Goal: Transaction & Acquisition: Book appointment/travel/reservation

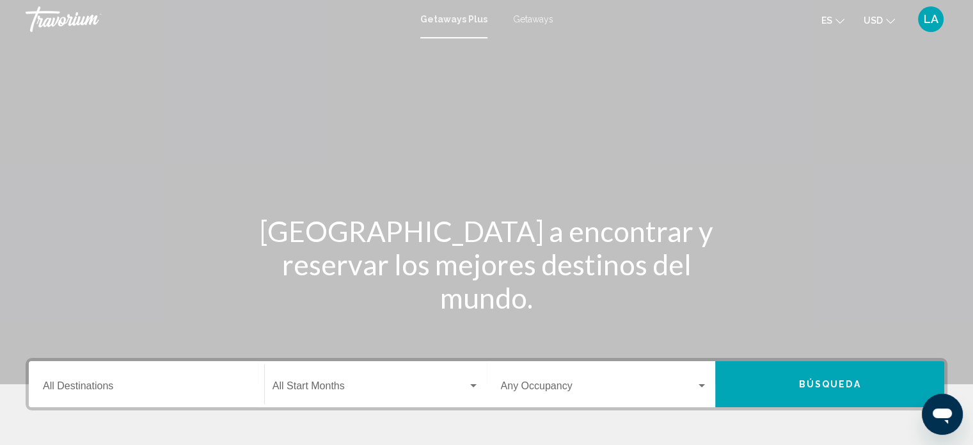
click at [526, 20] on span "Getaways" at bounding box center [533, 19] width 40 height 10
click at [441, 15] on span "Getaways Plus" at bounding box center [451, 19] width 60 height 10
click at [74, 385] on input "Destination All Destinations" at bounding box center [146, 388] width 207 height 12
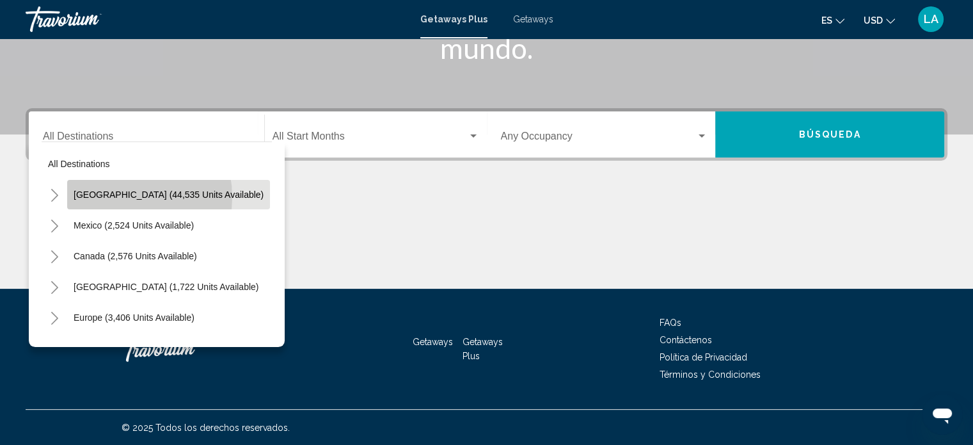
click at [118, 196] on span "[GEOGRAPHIC_DATA] (44,535 units available)" at bounding box center [169, 194] width 190 height 10
type input "**********"
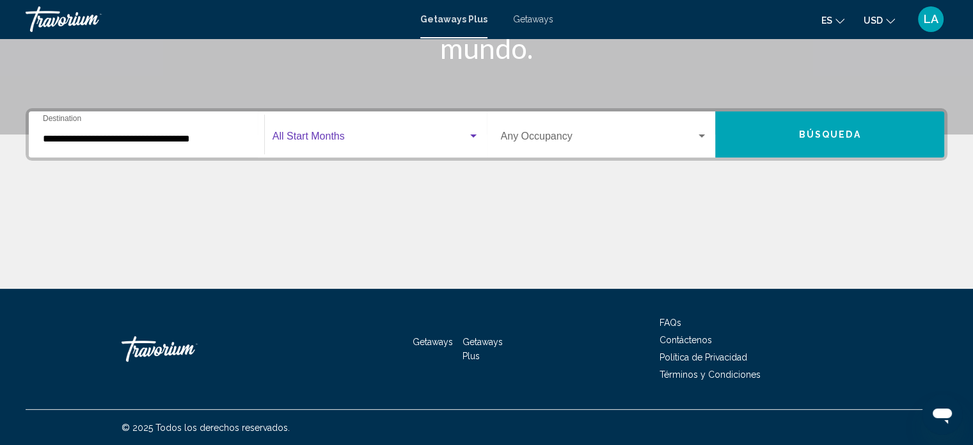
click at [473, 132] on div "Search widget" at bounding box center [474, 136] width 12 height 10
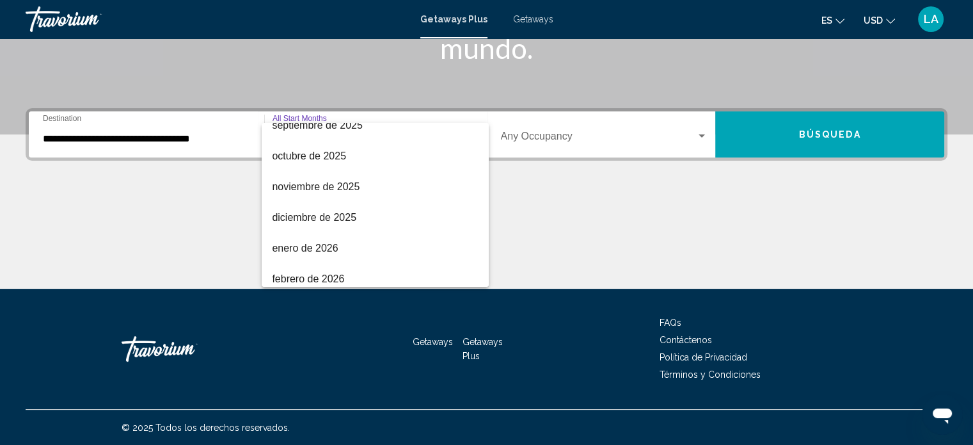
scroll to position [90, 0]
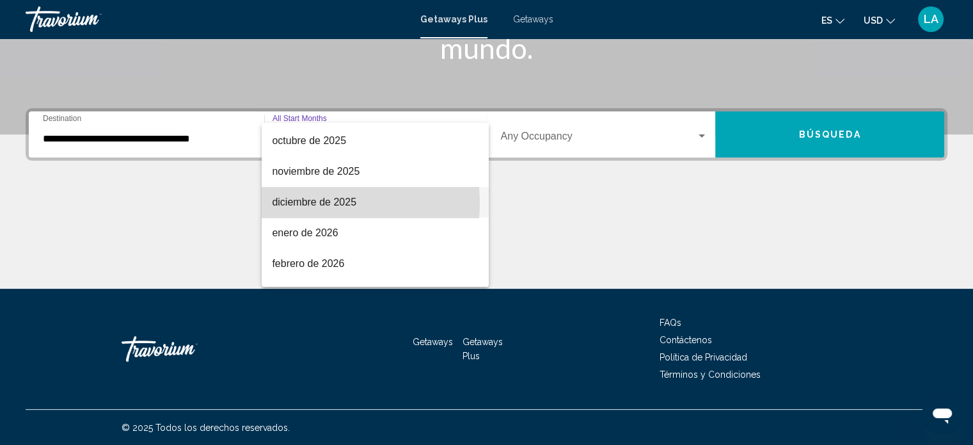
click at [313, 203] on span "diciembre de 2025" at bounding box center [375, 202] width 207 height 31
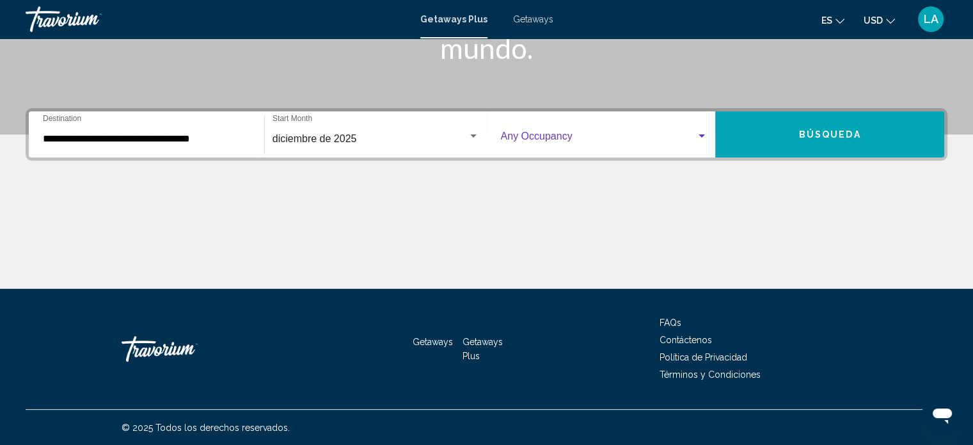
drag, startPoint x: 704, startPoint y: 135, endPoint x: 701, endPoint y: 147, distance: 12.4
click at [701, 147] on div "Occupancy Any Occupancy" at bounding box center [604, 134] width 207 height 40
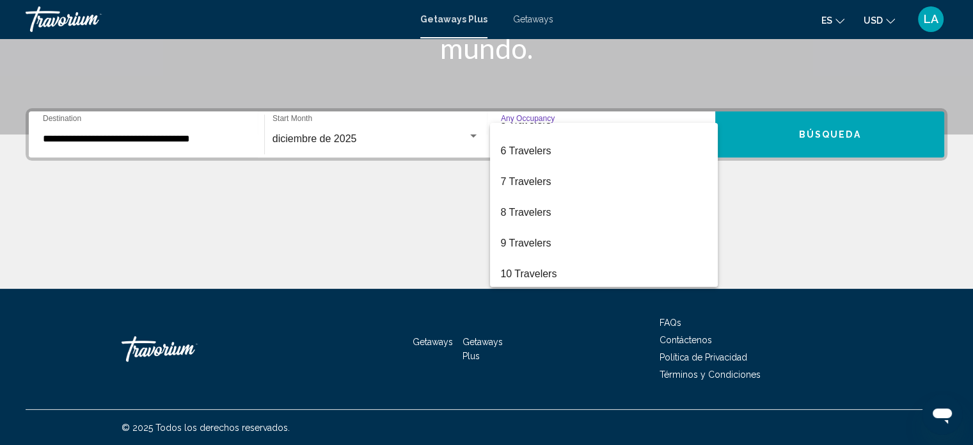
scroll to position [143, 0]
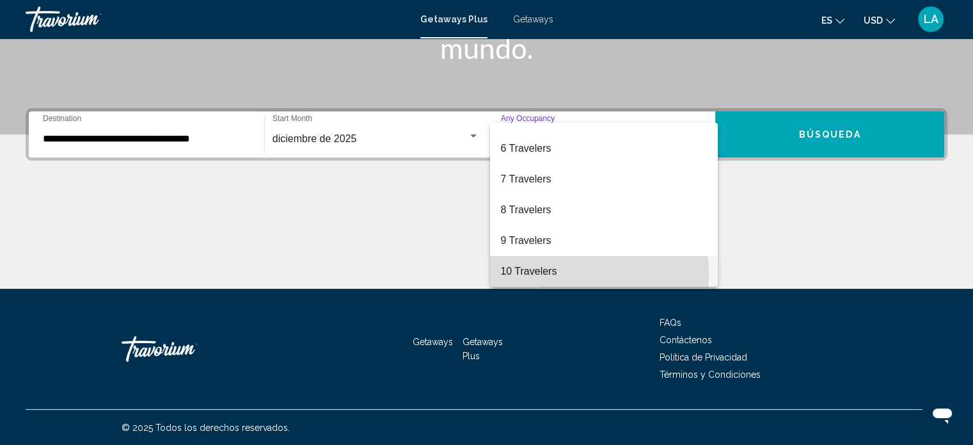
click at [543, 273] on span "10 Travelers" at bounding box center [603, 271] width 207 height 31
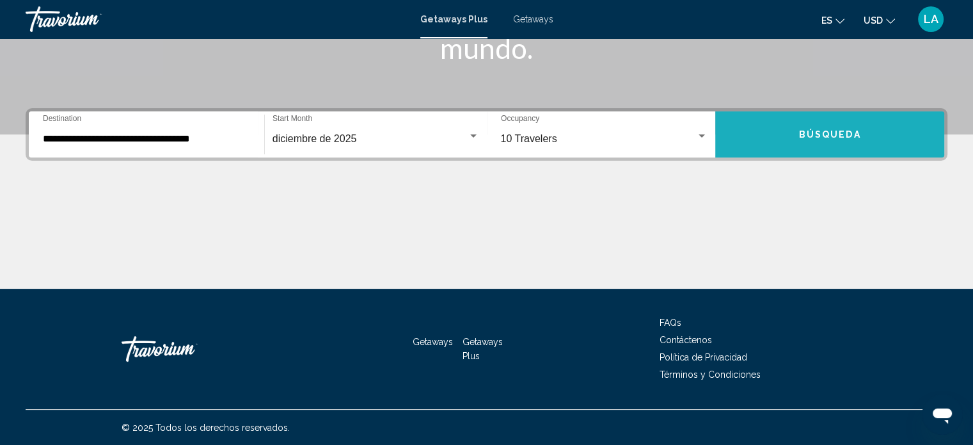
click at [869, 132] on button "Búsqueda" at bounding box center [829, 134] width 229 height 46
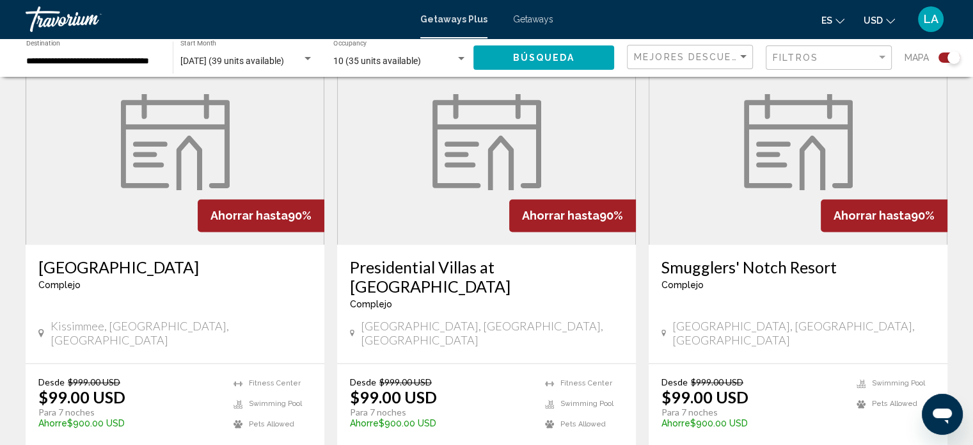
scroll to position [1904, 0]
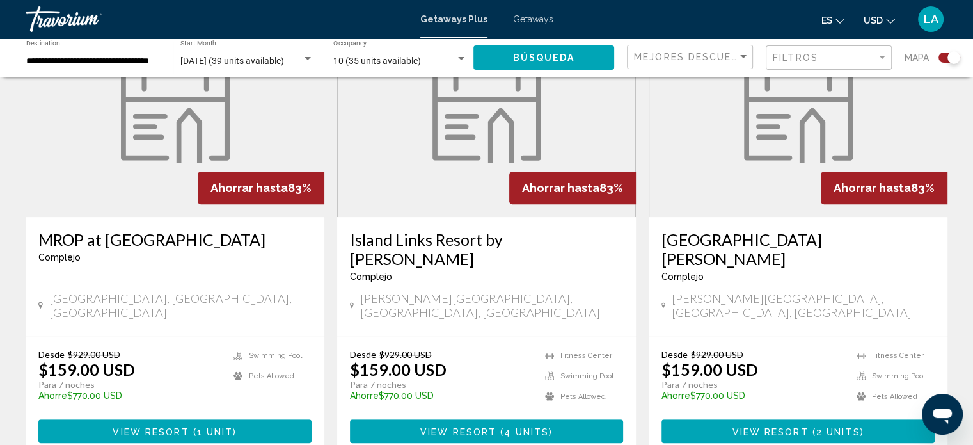
scroll to position [525, 0]
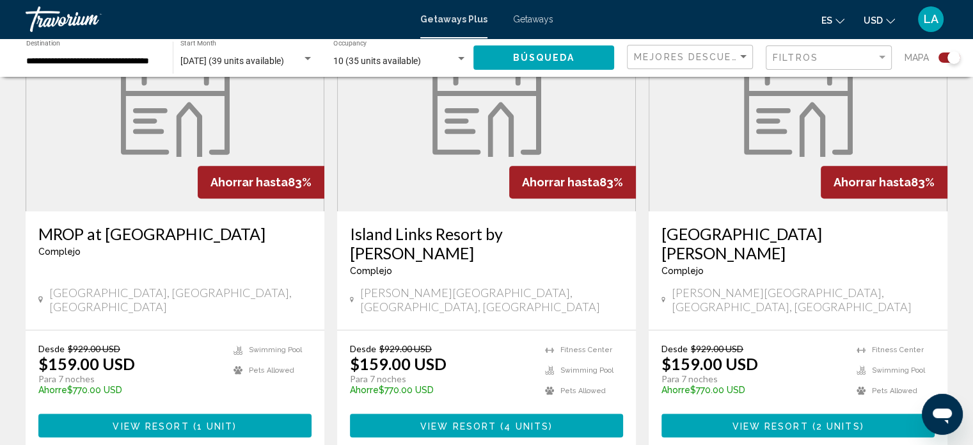
click at [165, 420] on span "View Resort" at bounding box center [151, 425] width 76 height 10
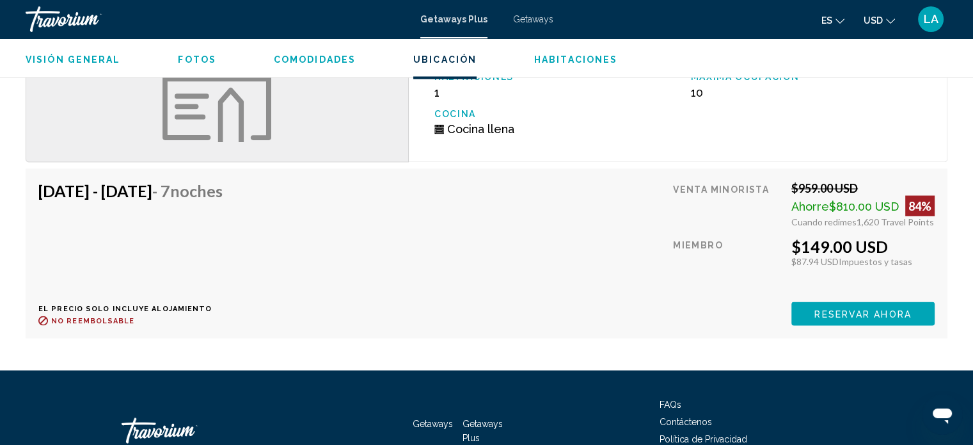
scroll to position [2236, 0]
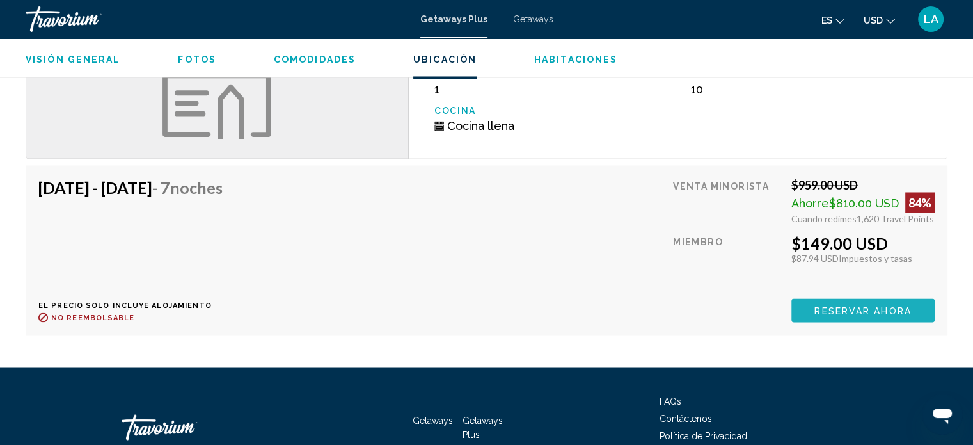
click at [883, 306] on span "Reservar ahora" at bounding box center [862, 310] width 97 height 10
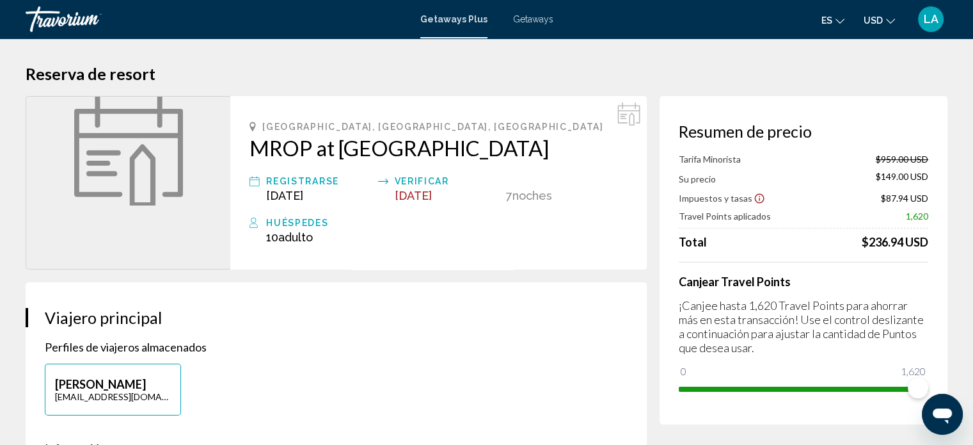
click at [253, 127] on icon "Main content" at bounding box center [252, 127] width 6 height 10
click at [252, 125] on icon "Main content" at bounding box center [252, 127] width 6 height 10
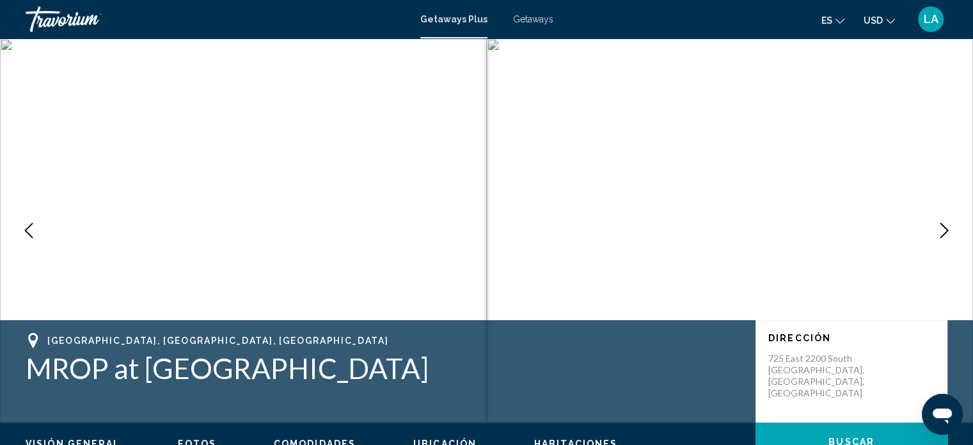
scroll to position [8, 0]
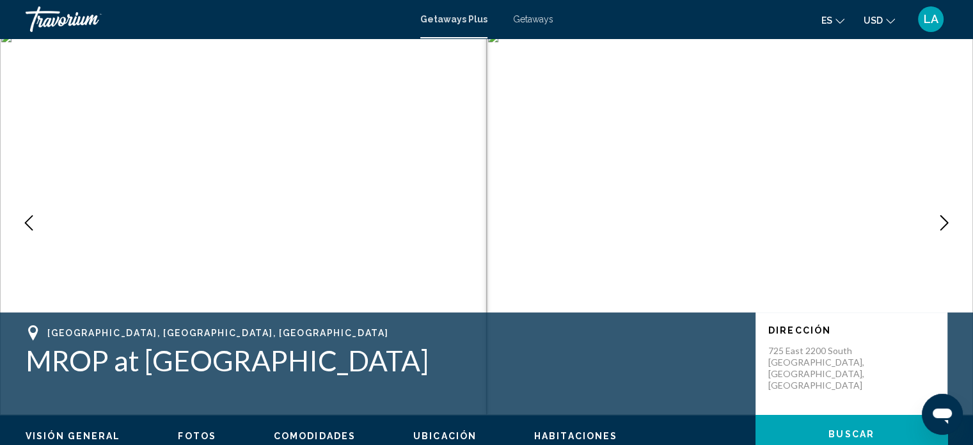
click at [36, 331] on icon "Main content" at bounding box center [33, 332] width 10 height 15
click at [945, 223] on icon "Next image" at bounding box center [943, 222] width 15 height 15
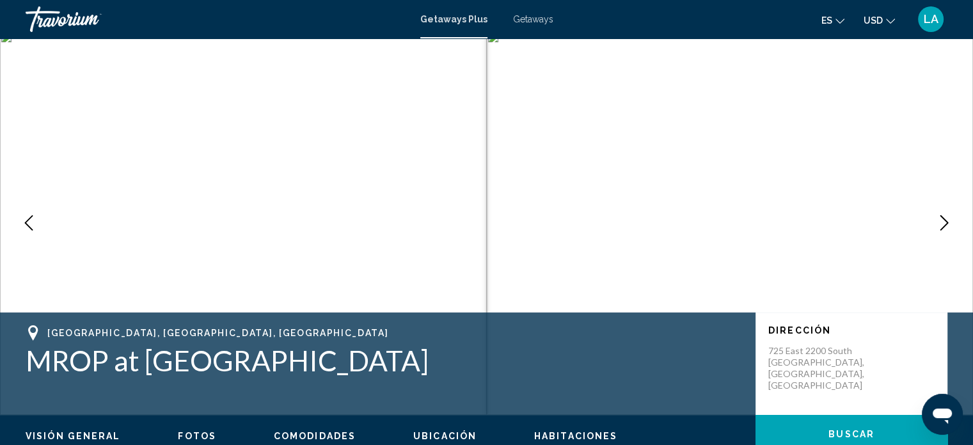
click at [945, 223] on icon "Next image" at bounding box center [943, 222] width 15 height 15
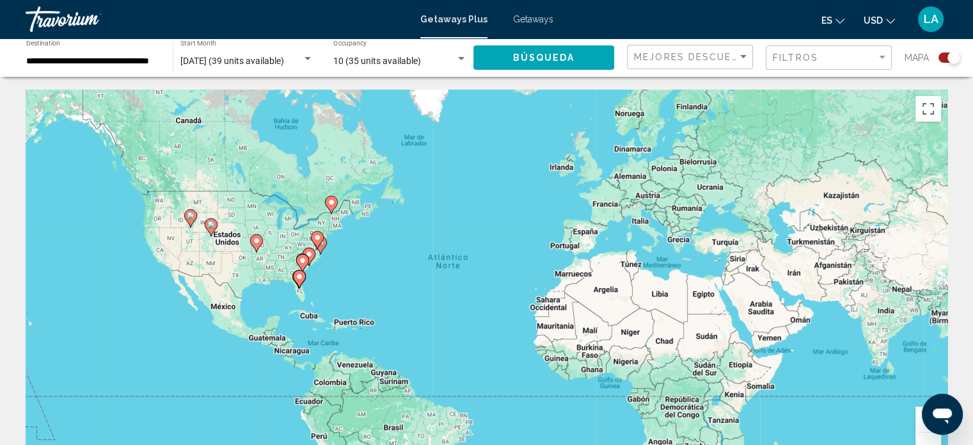
click at [192, 230] on div "Para activar la función de arrastre con el teclado, pulsa Alt + Intro. Cuando h…" at bounding box center [487, 282] width 922 height 384
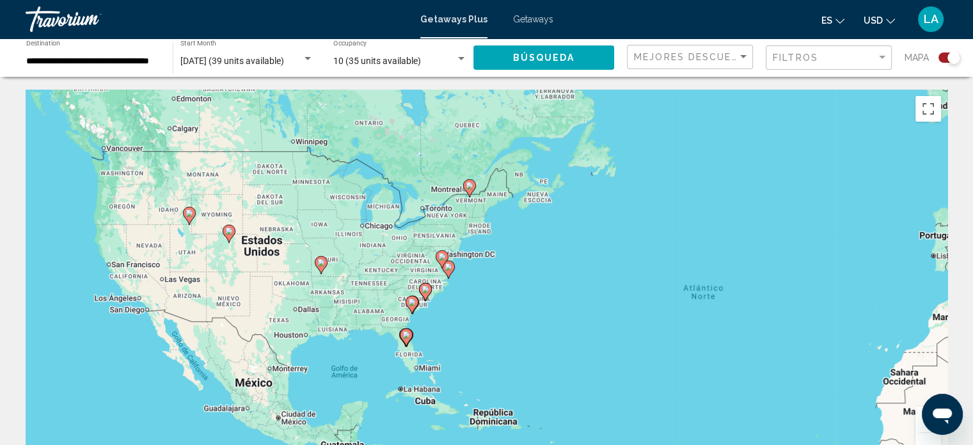
click at [192, 230] on div "Para activar la función de arrastre con el teclado, pulsa Alt + Intro. Cuando h…" at bounding box center [487, 282] width 922 height 384
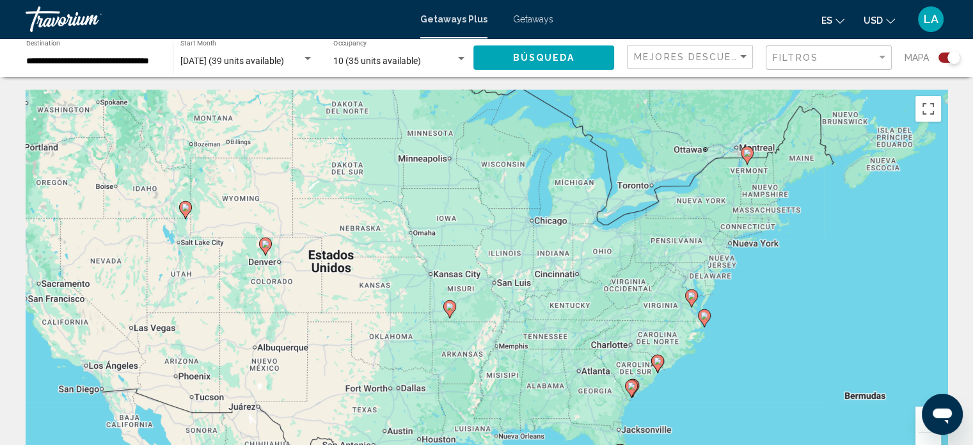
click at [192, 230] on div "Para activar la función de arrastre con el teclado, pulsa Alt + Intro. Cuando h…" at bounding box center [487, 282] width 922 height 384
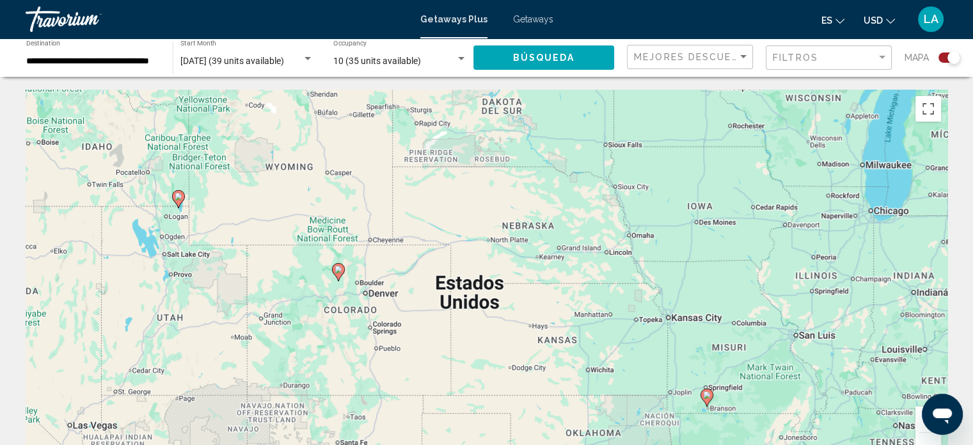
click at [192, 230] on div "Para activar la función de arrastre con el teclado, pulsa Alt + Intro. Cuando h…" at bounding box center [487, 282] width 922 height 384
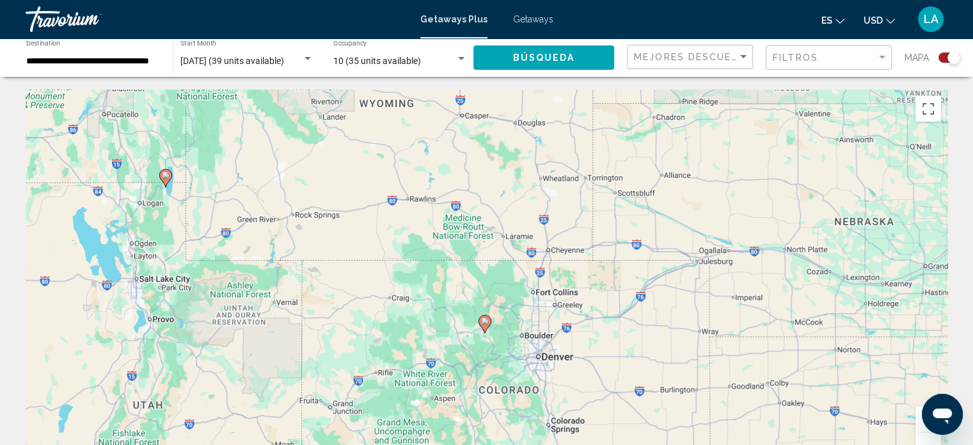
click at [192, 230] on div "Para activar la función de arrastre con el teclado, pulsa Alt + Intro. Cuando h…" at bounding box center [487, 282] width 922 height 384
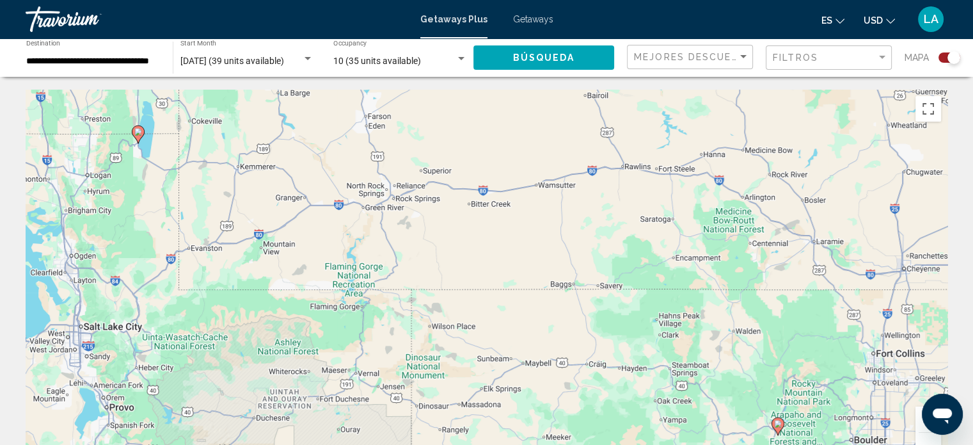
click at [192, 230] on div "Para activar la función de arrastre con el teclado, pulsa Alt + Intro. Cuando h…" at bounding box center [487, 282] width 922 height 384
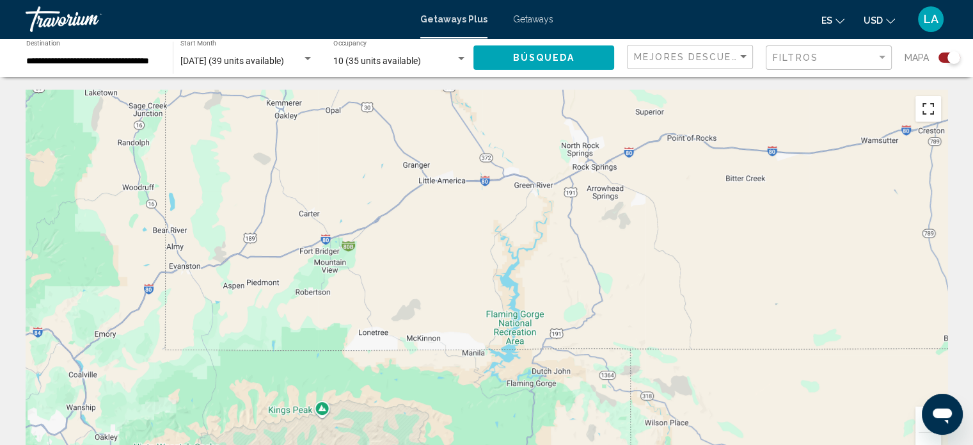
click at [927, 107] on button "Cambiar a la vista en pantalla completa" at bounding box center [928, 109] width 26 height 26
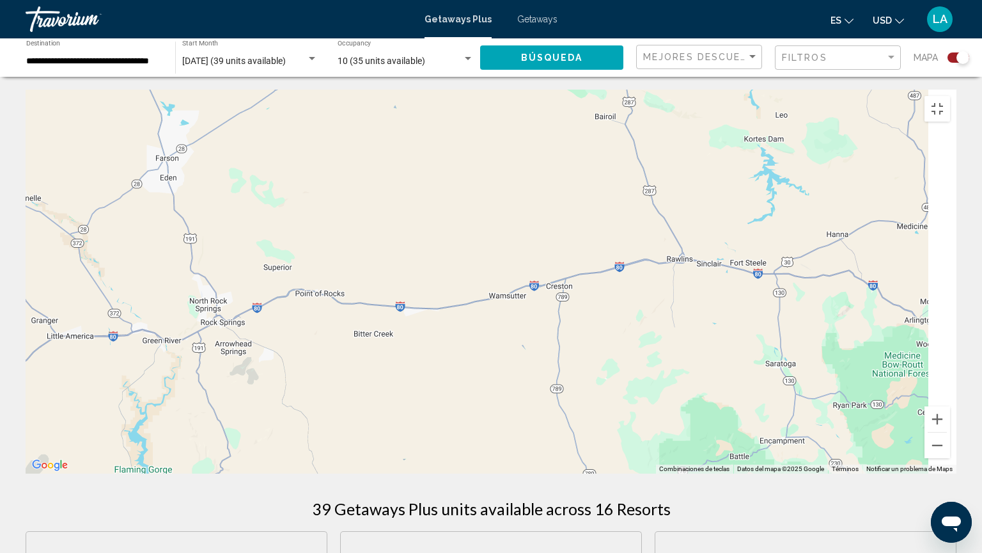
drag, startPoint x: 835, startPoint y: 187, endPoint x: 441, endPoint y: 346, distance: 424.4
click at [441, 346] on div "Para activar la función de arrastre con el teclado, pulsa Alt + Intro. Cuando h…" at bounding box center [491, 282] width 931 height 384
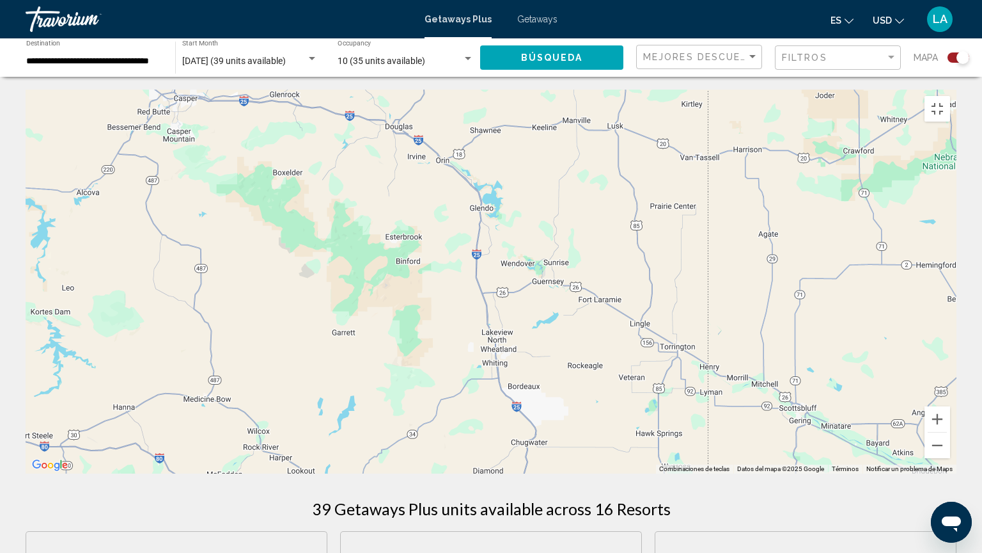
drag, startPoint x: 860, startPoint y: 238, endPoint x: 238, endPoint y: 352, distance: 632.8
click at [238, 352] on div "Main content" at bounding box center [491, 282] width 931 height 384
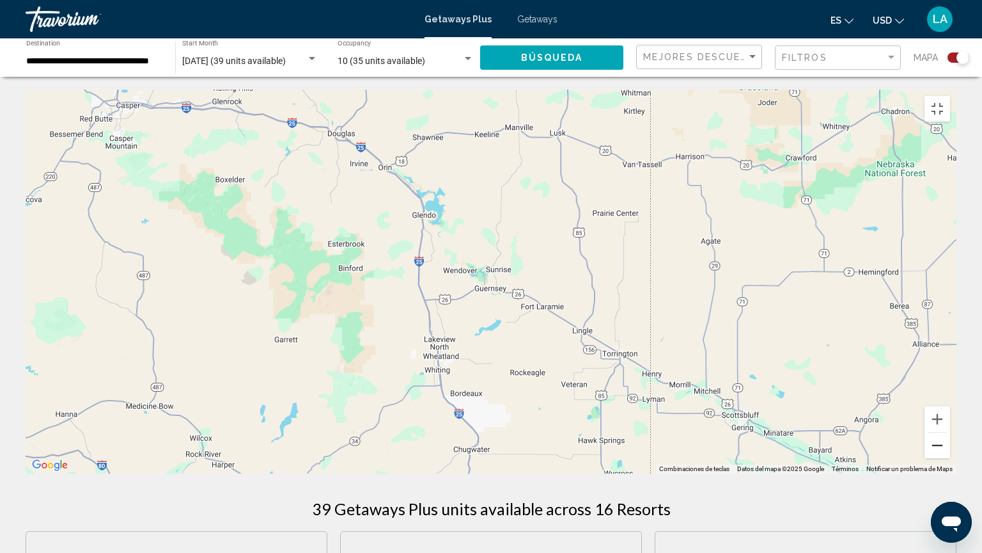
click at [950, 444] on button "Reducir" at bounding box center [938, 445] width 26 height 26
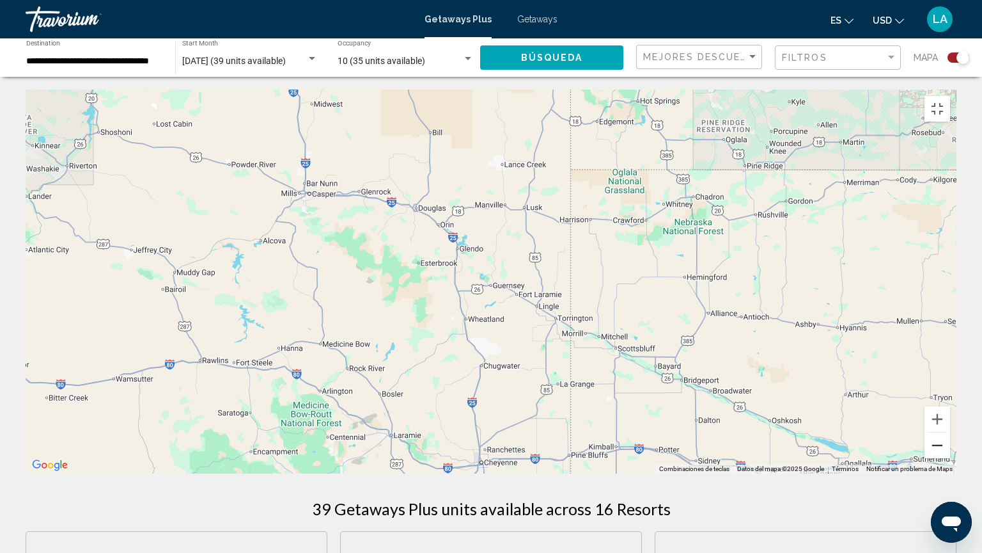
click at [950, 444] on button "Reducir" at bounding box center [938, 445] width 26 height 26
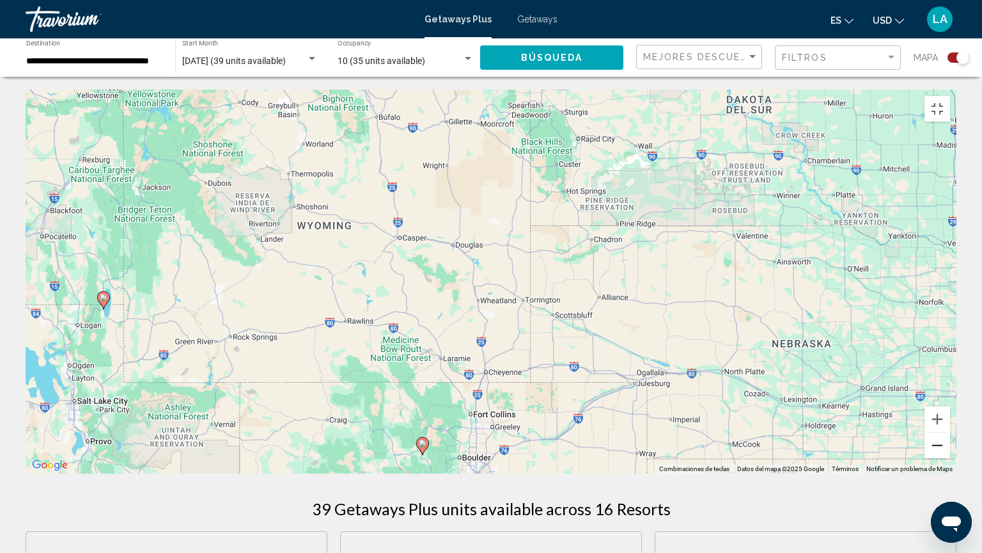
click at [950, 444] on button "Reducir" at bounding box center [938, 445] width 26 height 26
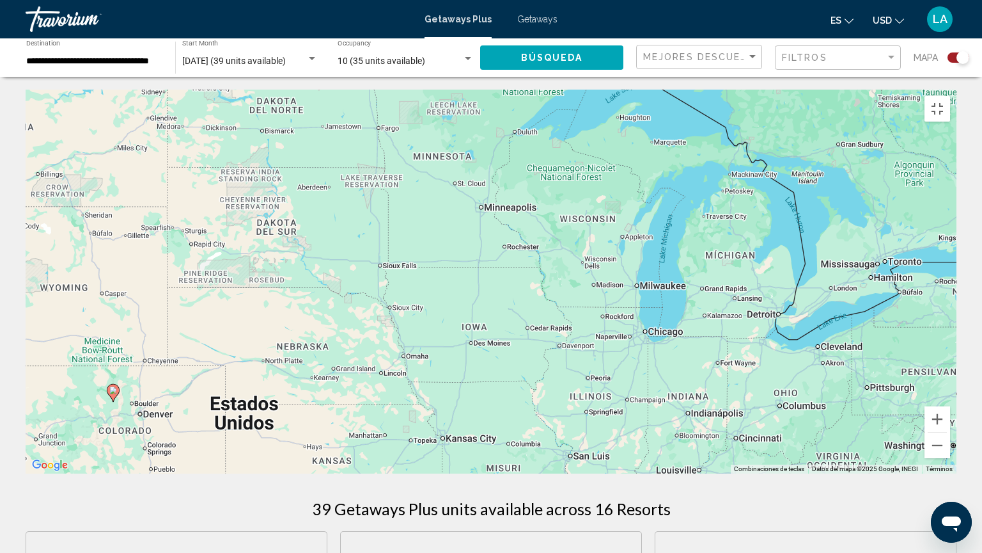
drag, startPoint x: 901, startPoint y: 448, endPoint x: 553, endPoint y: 481, distance: 350.2
click at [553, 444] on div "Para activar la función de arrastre con el teclado, pulsa Alt + Intro. Cuando h…" at bounding box center [491, 282] width 931 height 384
click at [950, 444] on button "Reducir" at bounding box center [938, 445] width 26 height 26
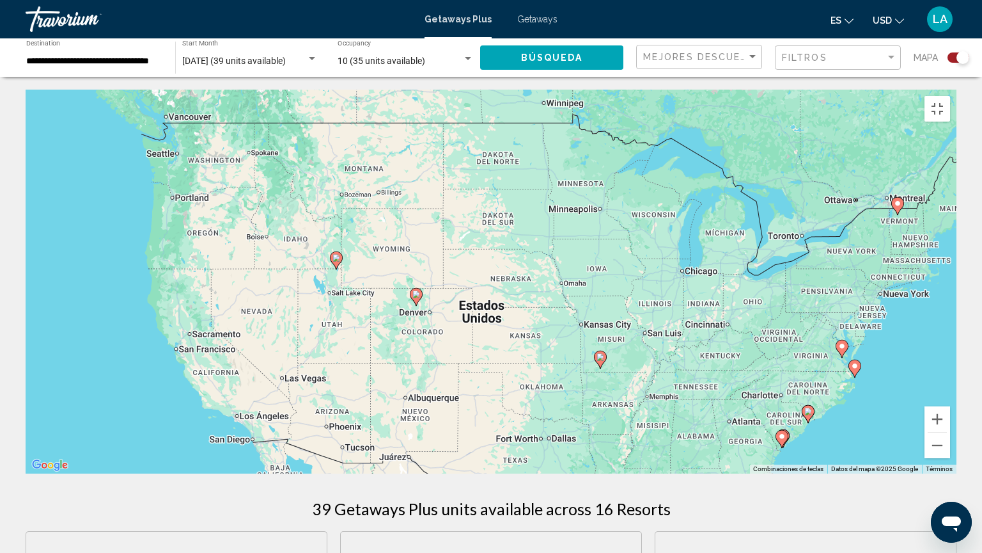
drag, startPoint x: 157, startPoint y: 329, endPoint x: 201, endPoint y: 246, distance: 94.4
click at [201, 246] on div "Para activar la función de arrastre con el teclado, pulsa Alt + Intro. Cuando h…" at bounding box center [491, 282] width 931 height 384
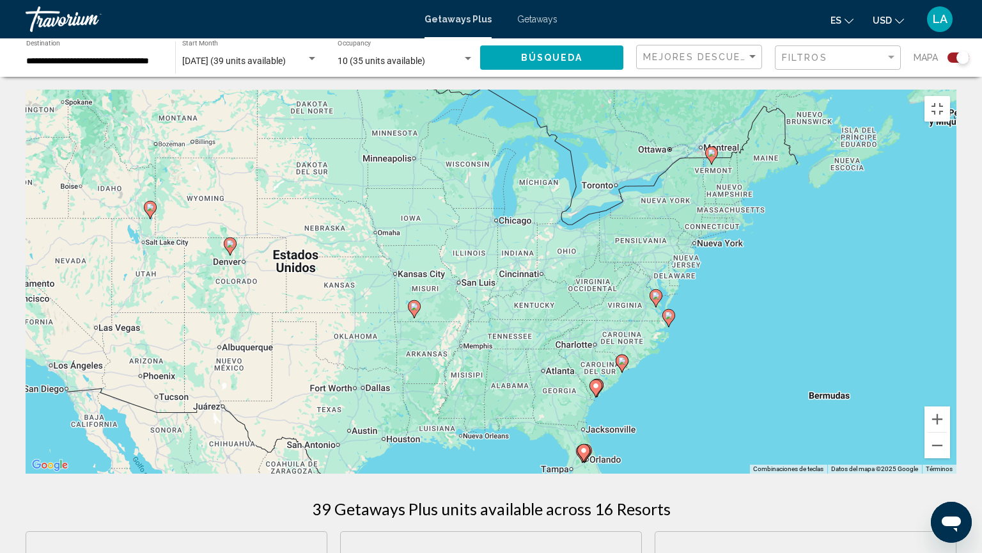
drag, startPoint x: 548, startPoint y: 379, endPoint x: 409, endPoint y: 413, distance: 142.3
click at [409, 413] on div "Para activar la función de arrastre con el teclado, pulsa Alt + Intro. Cuando h…" at bounding box center [491, 282] width 931 height 384
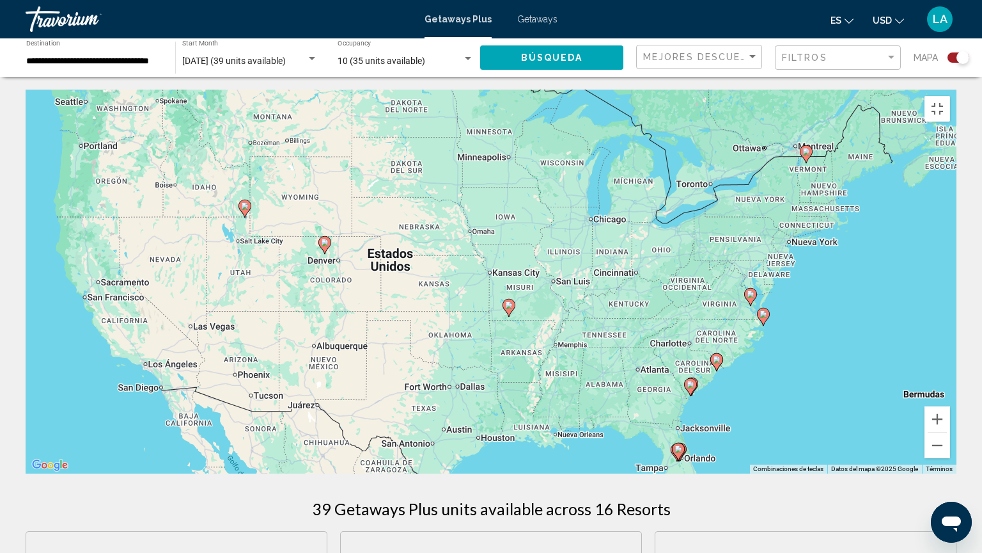
drag, startPoint x: 272, startPoint y: 342, endPoint x: 398, endPoint y: 299, distance: 133.7
click at [398, 299] on div "Para activar la función de arrastre con el teclado, pulsa Alt + Intro. Cuando h…" at bounding box center [491, 282] width 931 height 384
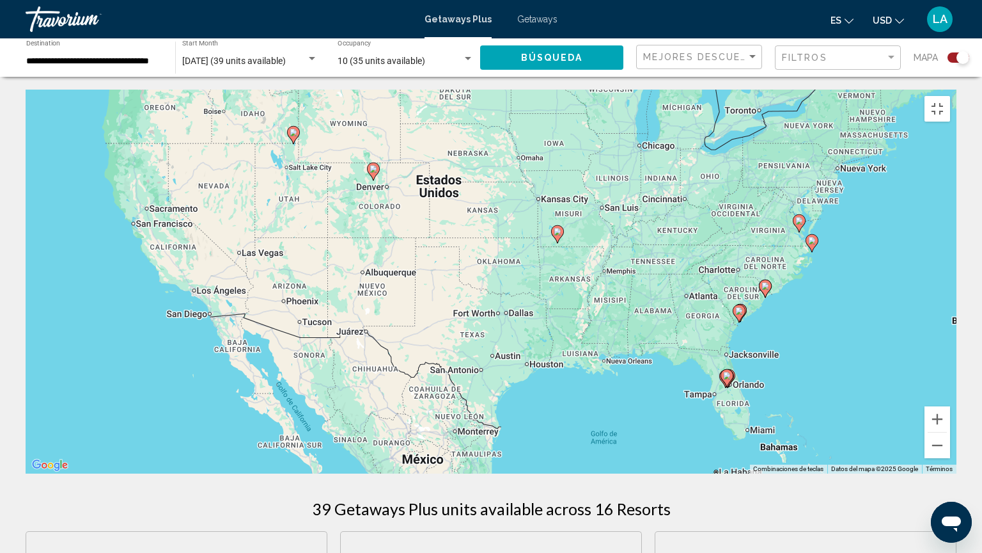
drag, startPoint x: 815, startPoint y: 405, endPoint x: 883, endPoint y: 332, distance: 99.6
click at [883, 332] on div "Para activar la función de arrastre con el teclado, pulsa Alt + Intro. Cuando h…" at bounding box center [491, 282] width 931 height 384
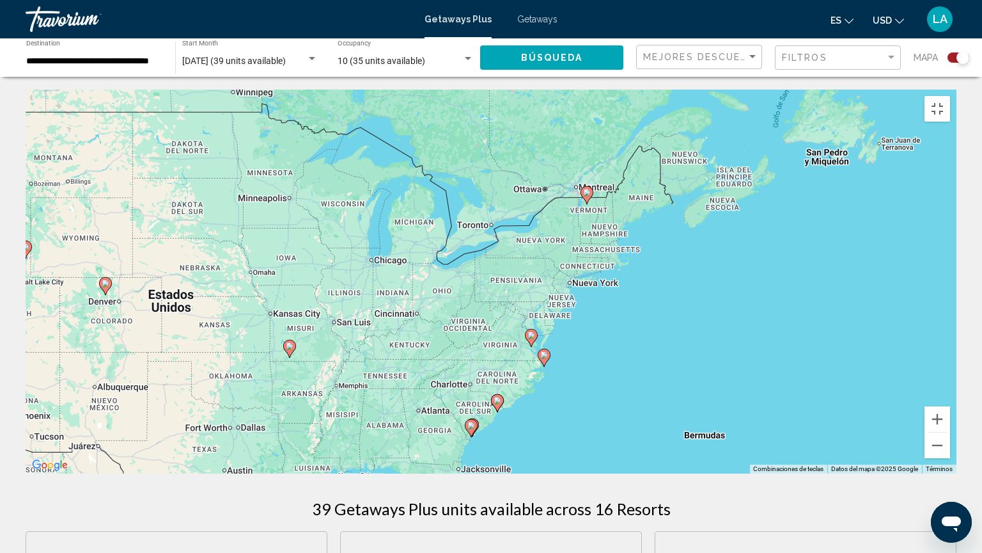
drag, startPoint x: 904, startPoint y: 224, endPoint x: 619, endPoint y: 342, distance: 308.8
click at [619, 342] on div "Para activar la función de arrastre con el teclado, pulsa Alt + Intro. Cuando h…" at bounding box center [491, 282] width 931 height 384
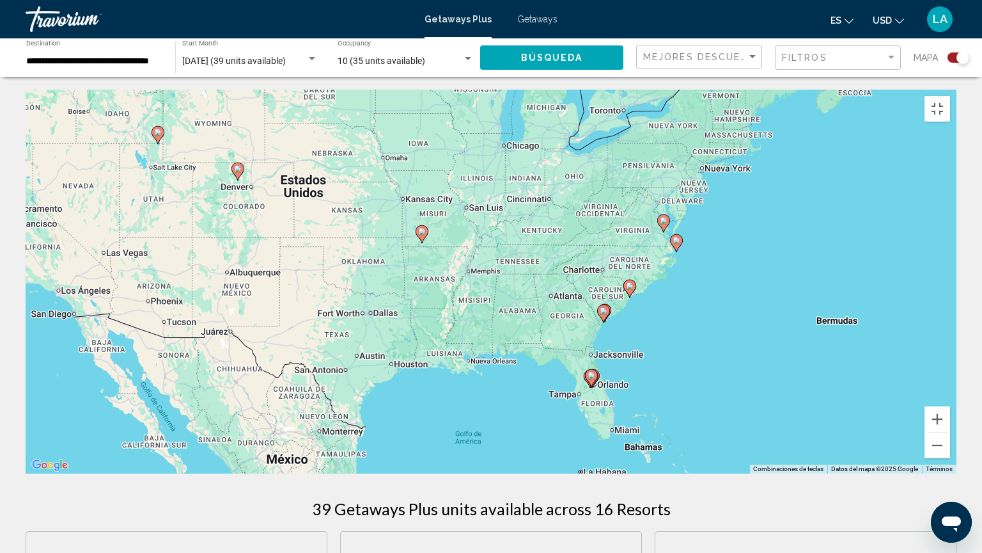
drag, startPoint x: 588, startPoint y: 344, endPoint x: 721, endPoint y: 226, distance: 177.6
click at [721, 226] on div "Para activar la función de arrastre con el teclado, pulsa Alt + Intro. Cuando h…" at bounding box center [491, 282] width 931 height 384
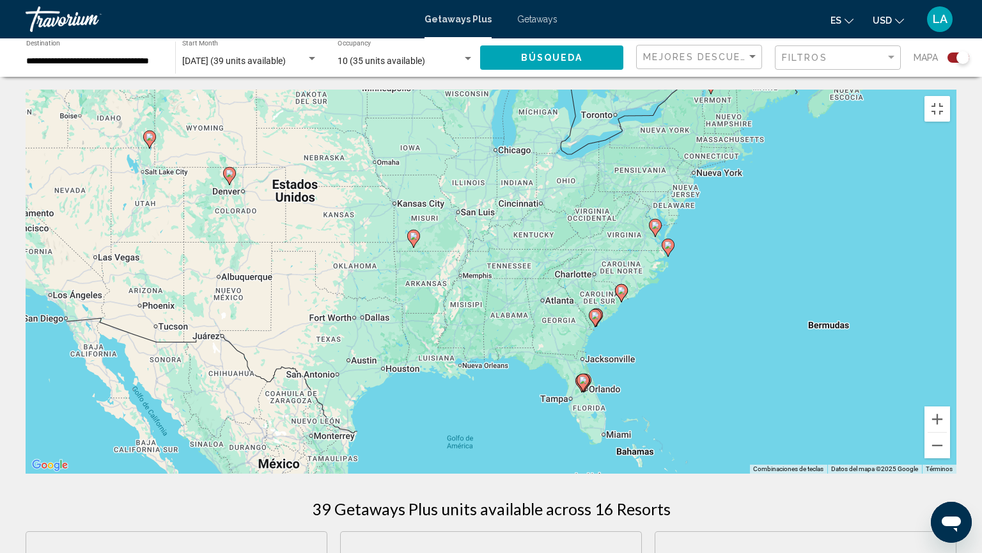
click at [418, 249] on div "Para activar la función de arrastre con el teclado, pulsa Alt + Intro. Cuando h…" at bounding box center [491, 282] width 931 height 384
click at [413, 245] on div "Para activar la función de arrastre con el teclado, pulsa Alt + Intro. Cuando h…" at bounding box center [491, 282] width 931 height 384
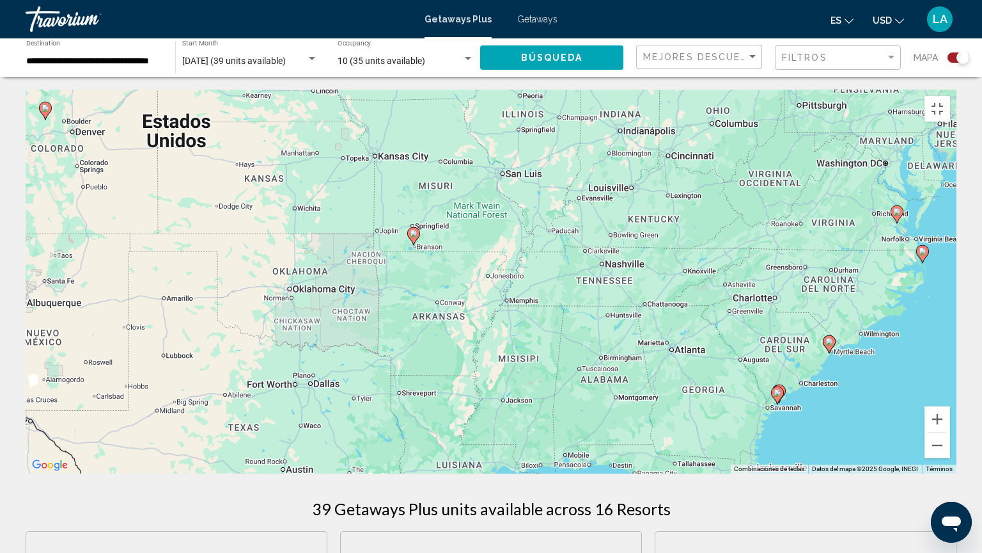
click at [413, 245] on div "Para activar la función de arrastre con el teclado, pulsa Alt + Intro. Cuando h…" at bounding box center [491, 282] width 931 height 384
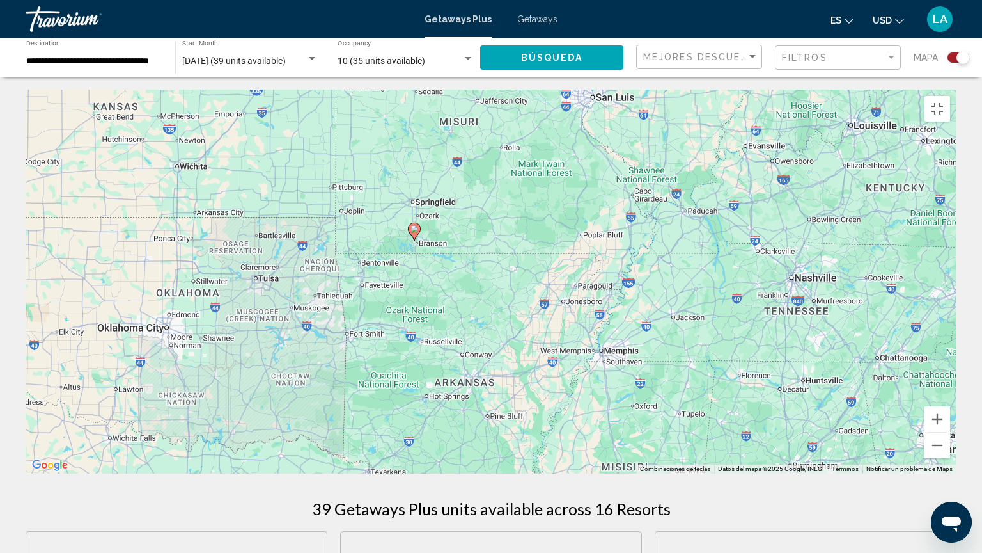
click at [418, 233] on gmp-advanced-marker "Main content" at bounding box center [414, 231] width 13 height 19
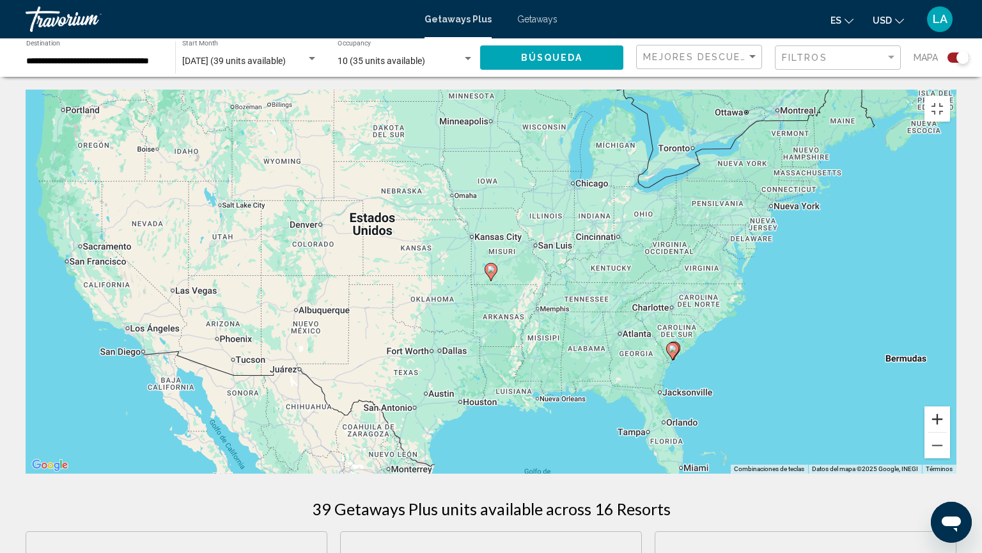
click at [950, 432] on button "Ampliar" at bounding box center [938, 419] width 26 height 26
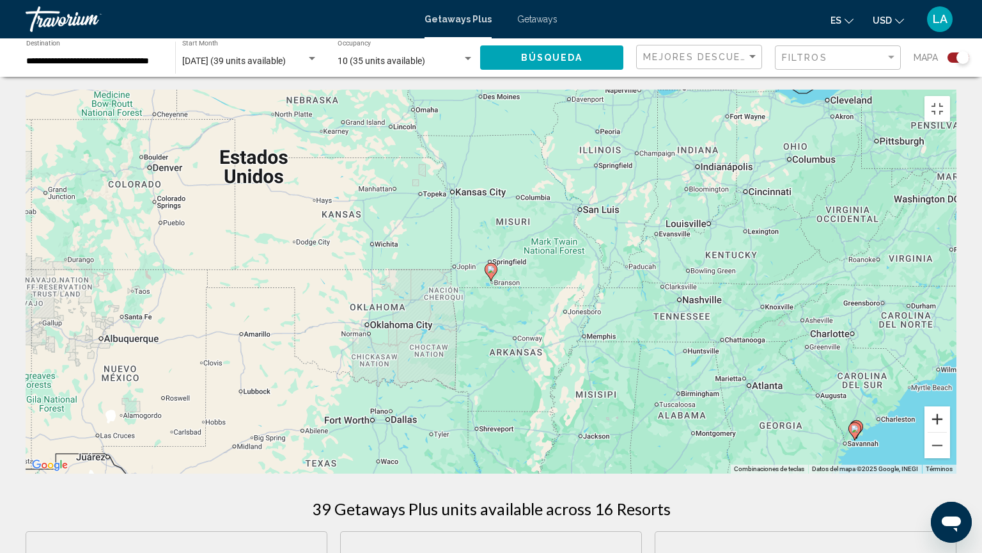
click at [950, 432] on button "Ampliar" at bounding box center [938, 419] width 26 height 26
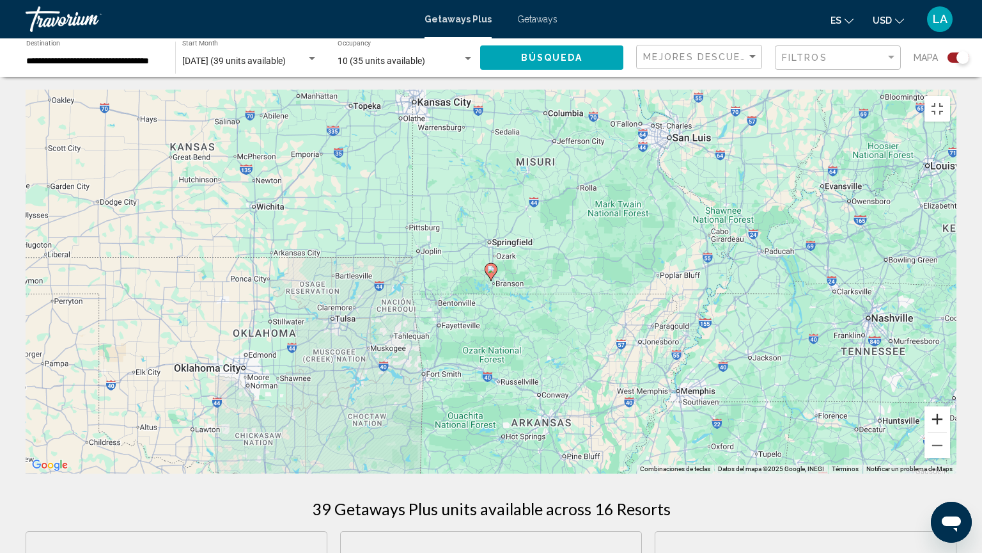
click at [950, 432] on button "Ampliar" at bounding box center [938, 419] width 26 height 26
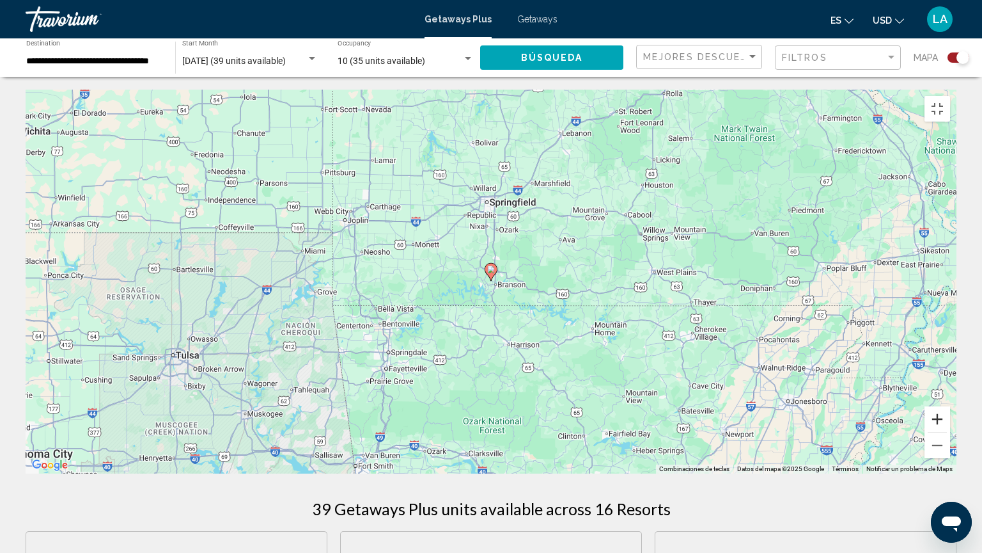
click at [950, 432] on button "Ampliar" at bounding box center [938, 419] width 26 height 26
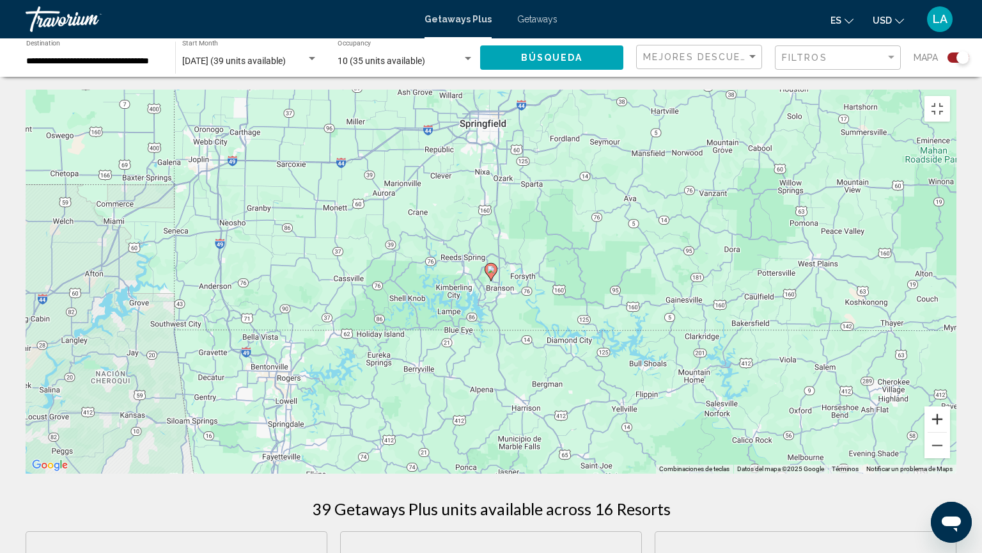
click at [950, 432] on button "Ampliar" at bounding box center [938, 419] width 26 height 26
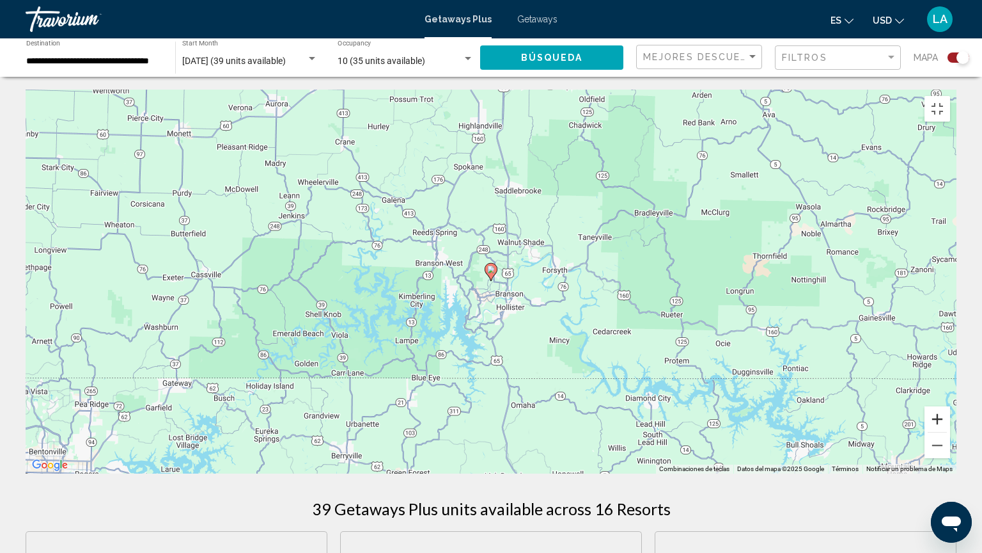
click at [950, 432] on button "Ampliar" at bounding box center [938, 419] width 26 height 26
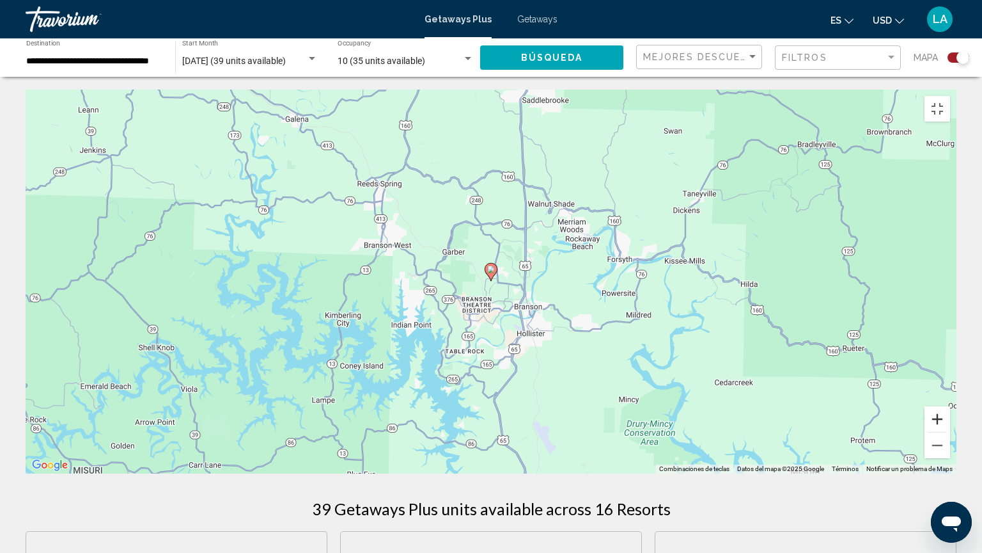
click at [950, 432] on button "Ampliar" at bounding box center [938, 419] width 26 height 26
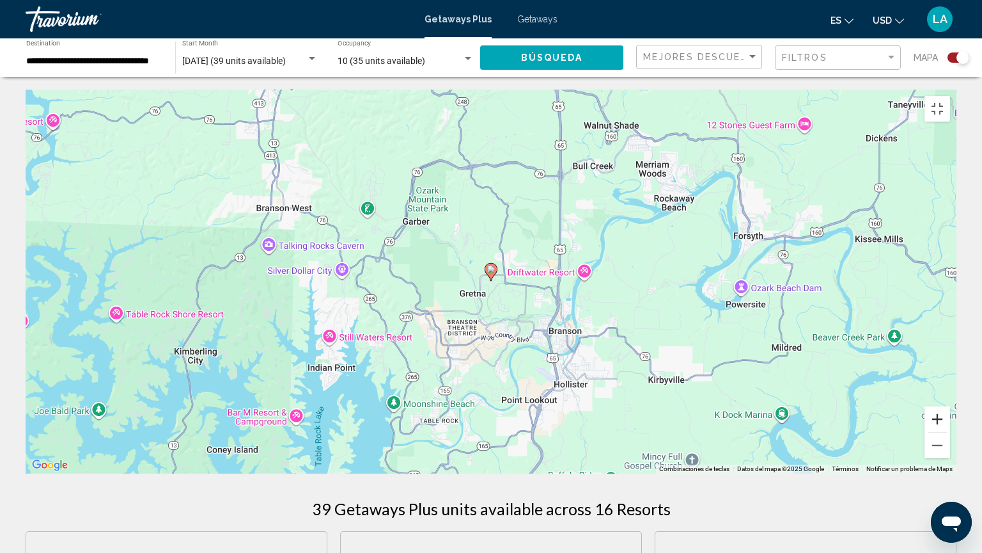
click at [950, 432] on button "Ampliar" at bounding box center [938, 419] width 26 height 26
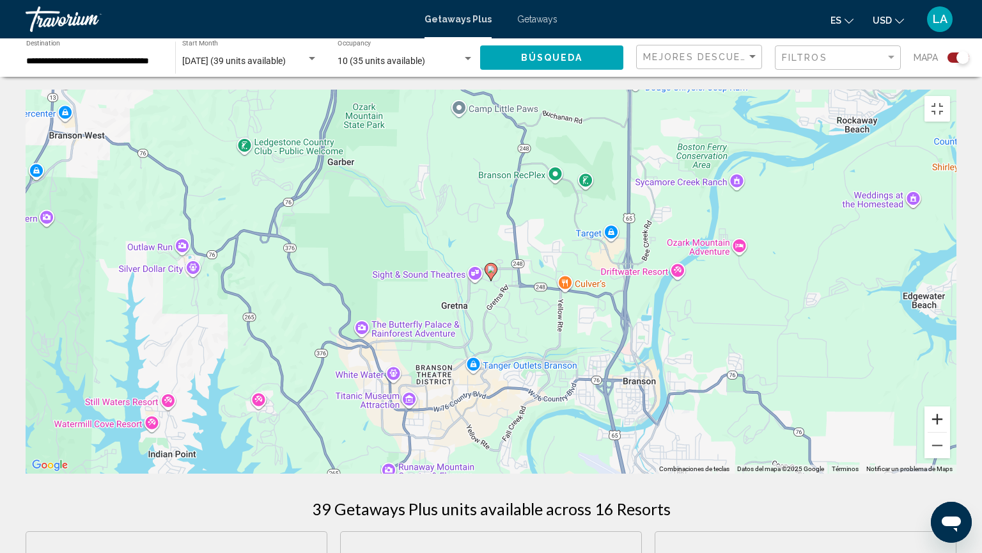
click at [950, 432] on button "Ampliar" at bounding box center [938, 419] width 26 height 26
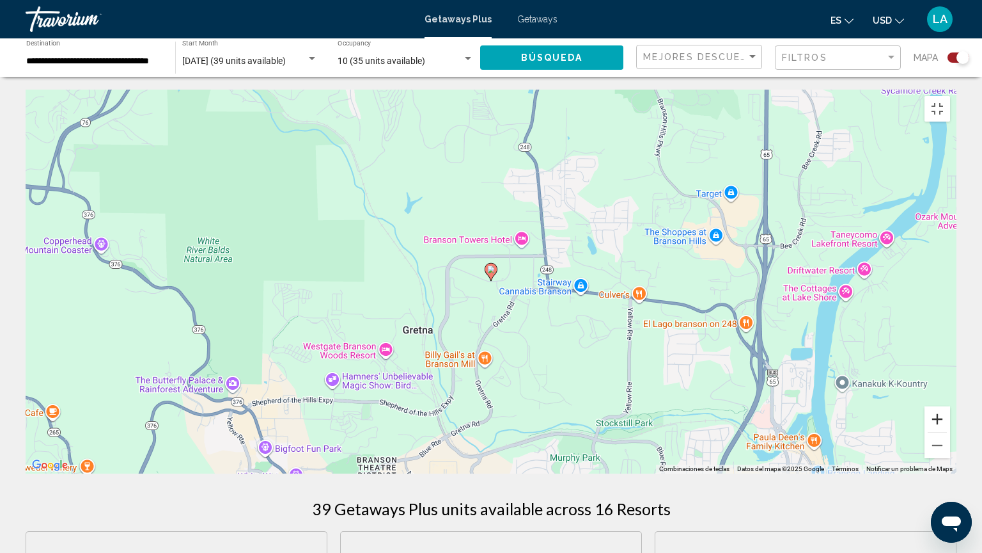
click at [950, 432] on button "Ampliar" at bounding box center [938, 419] width 26 height 26
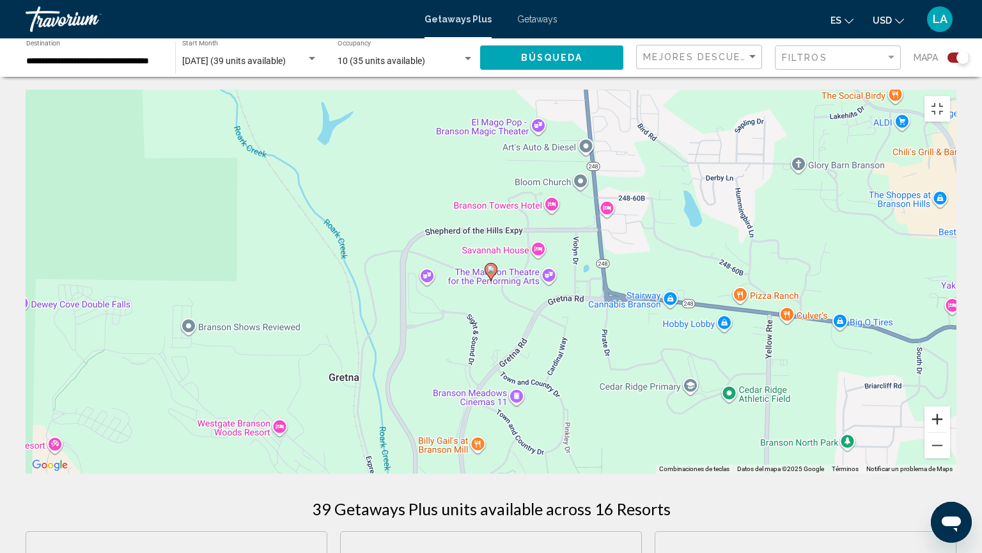
click at [950, 432] on button "Ampliar" at bounding box center [938, 419] width 26 height 26
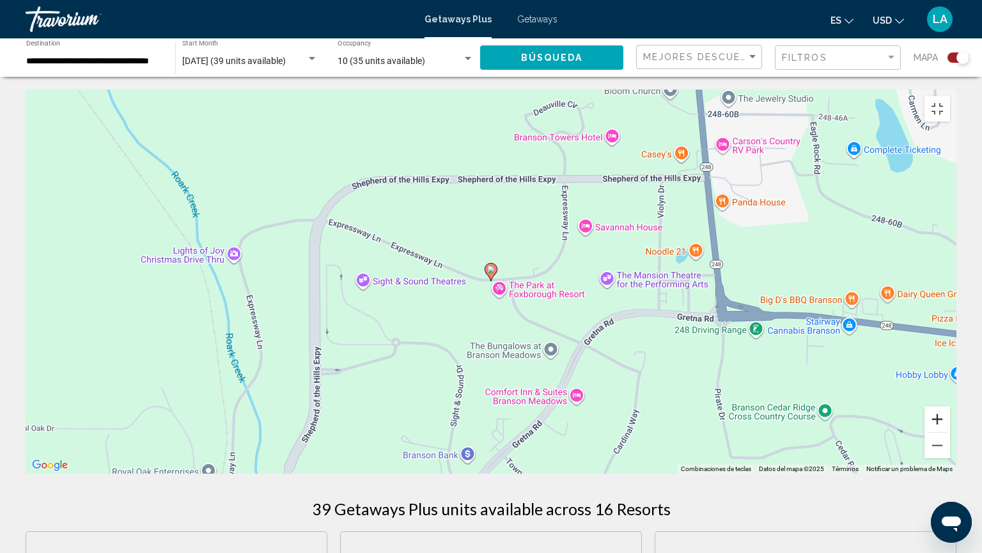
click at [950, 432] on button "Ampliar" at bounding box center [938, 419] width 26 height 26
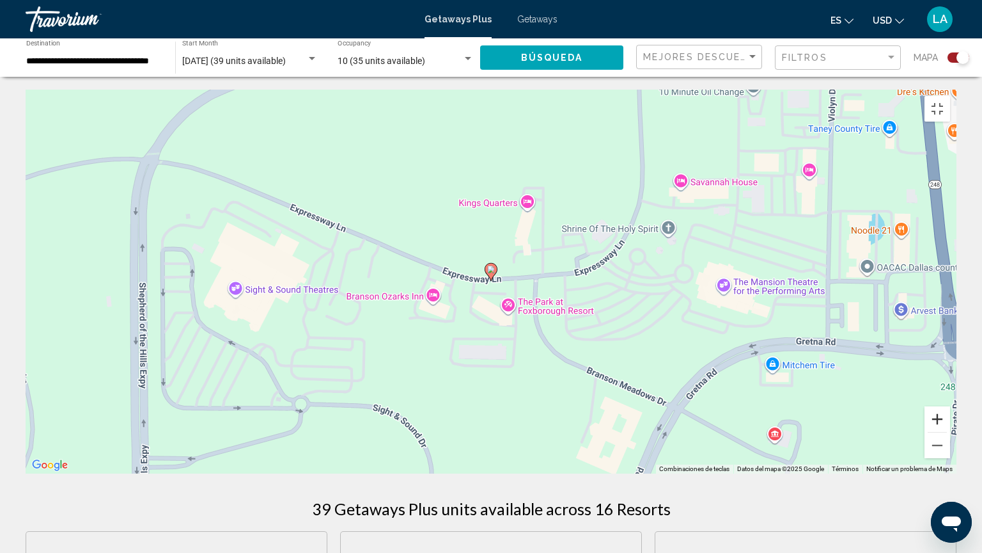
click at [950, 432] on button "Ampliar" at bounding box center [938, 419] width 26 height 26
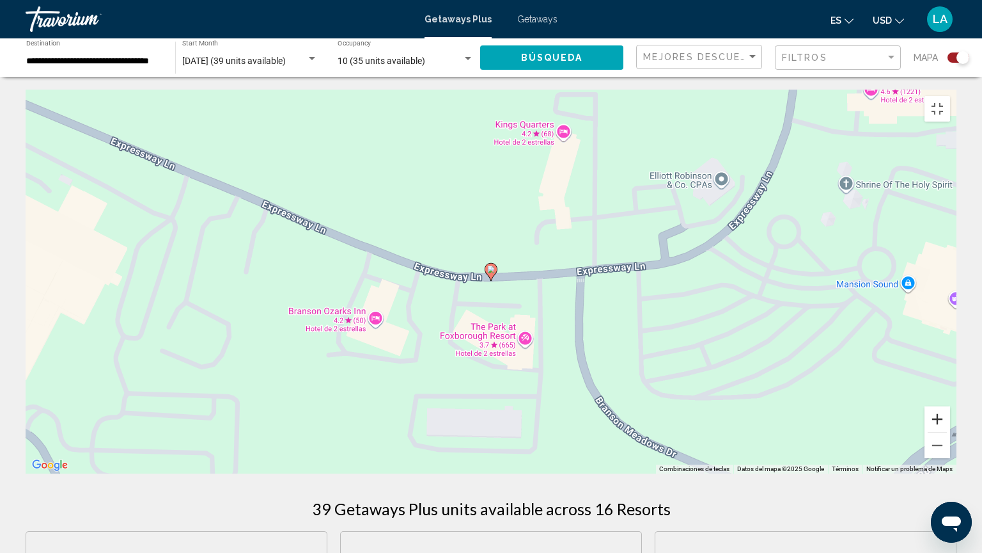
click at [950, 432] on button "Ampliar" at bounding box center [938, 419] width 26 height 26
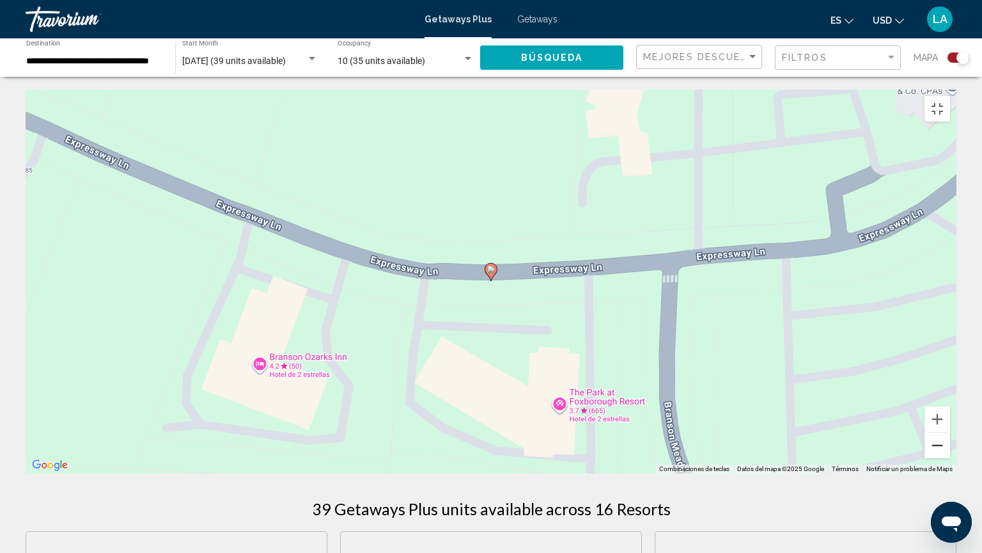
click at [950, 444] on button "Reducir" at bounding box center [938, 445] width 26 height 26
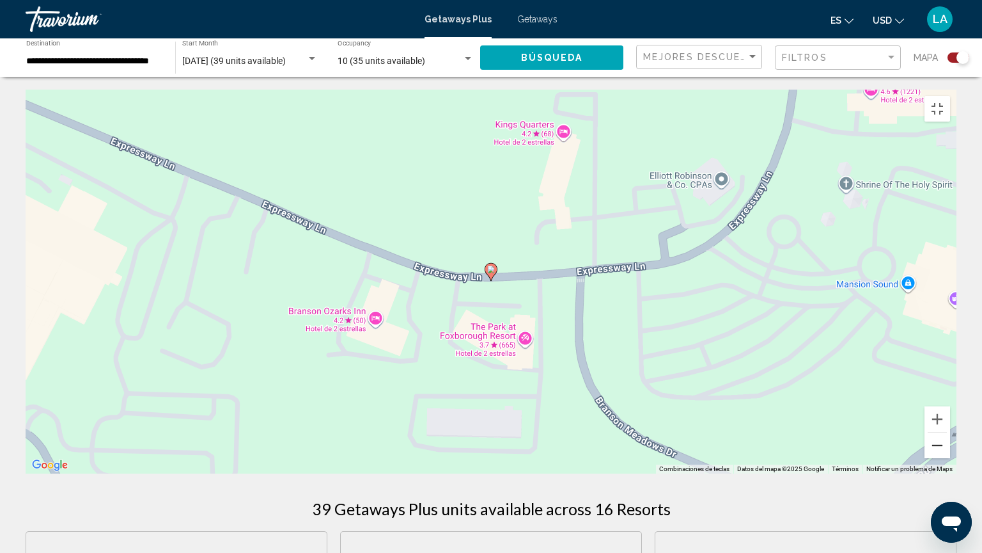
click at [950, 444] on button "Reducir" at bounding box center [938, 445] width 26 height 26
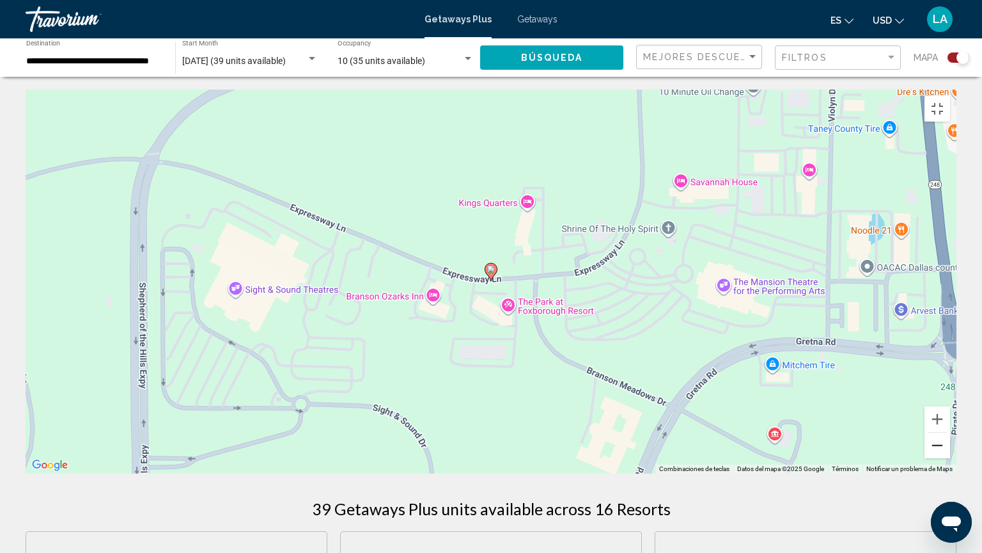
click at [950, 444] on button "Reducir" at bounding box center [938, 445] width 26 height 26
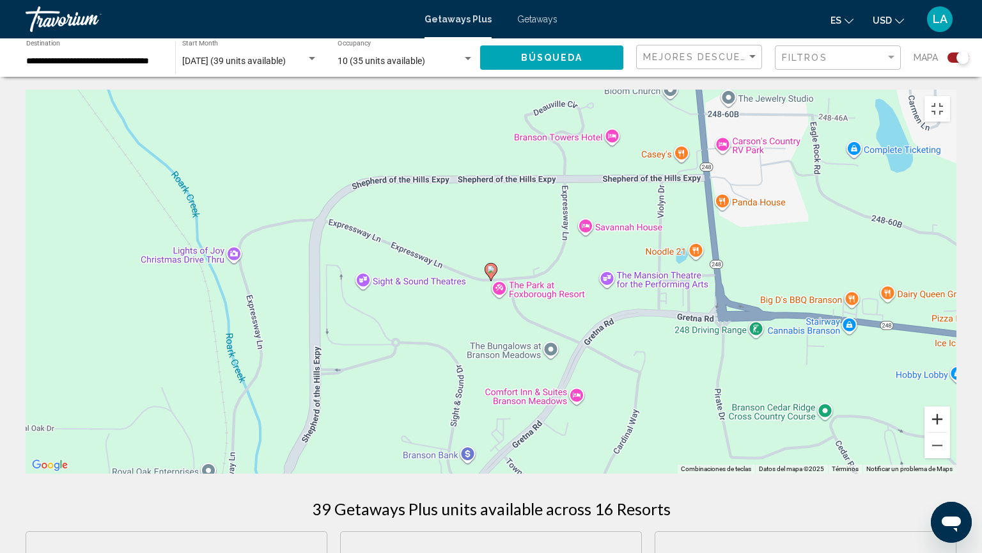
click at [950, 432] on button "Ampliar" at bounding box center [938, 419] width 26 height 26
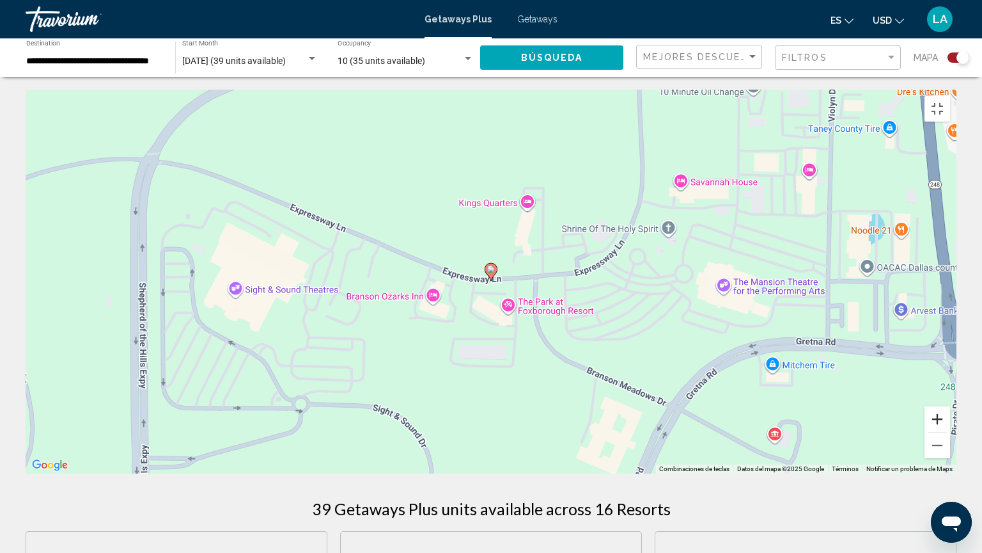
click at [950, 432] on button "Ampliar" at bounding box center [938, 419] width 26 height 26
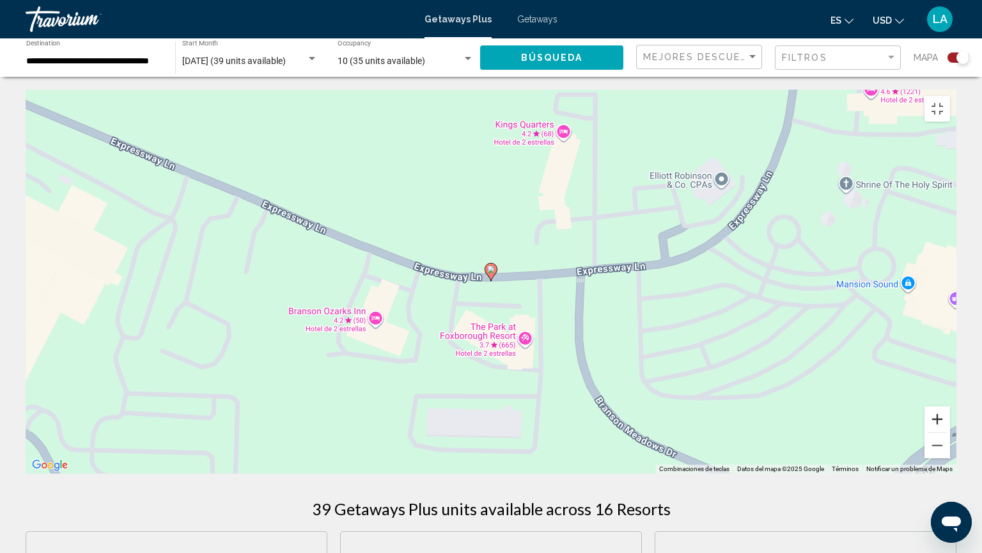
click at [950, 432] on button "Ampliar" at bounding box center [938, 419] width 26 height 26
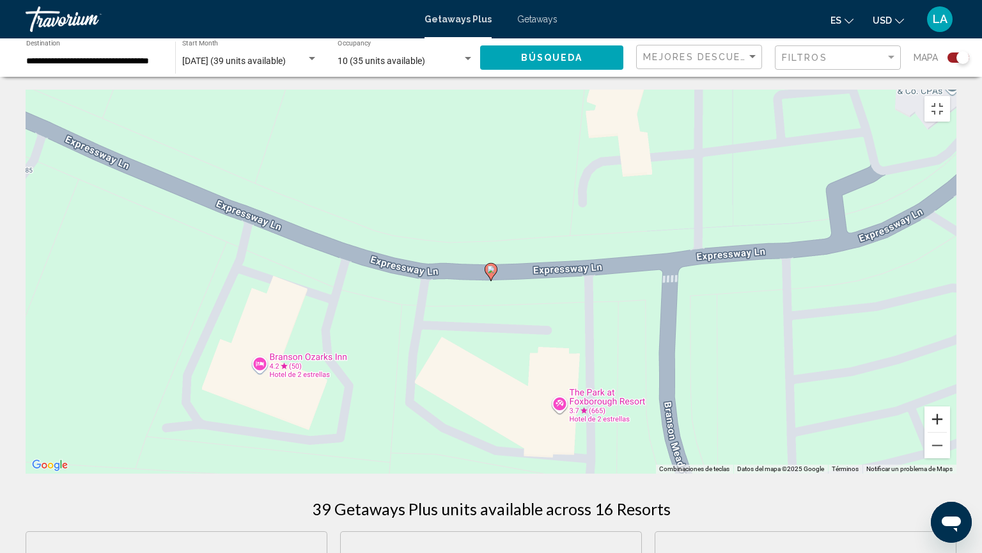
click at [950, 432] on button "Ampliar" at bounding box center [938, 419] width 26 height 26
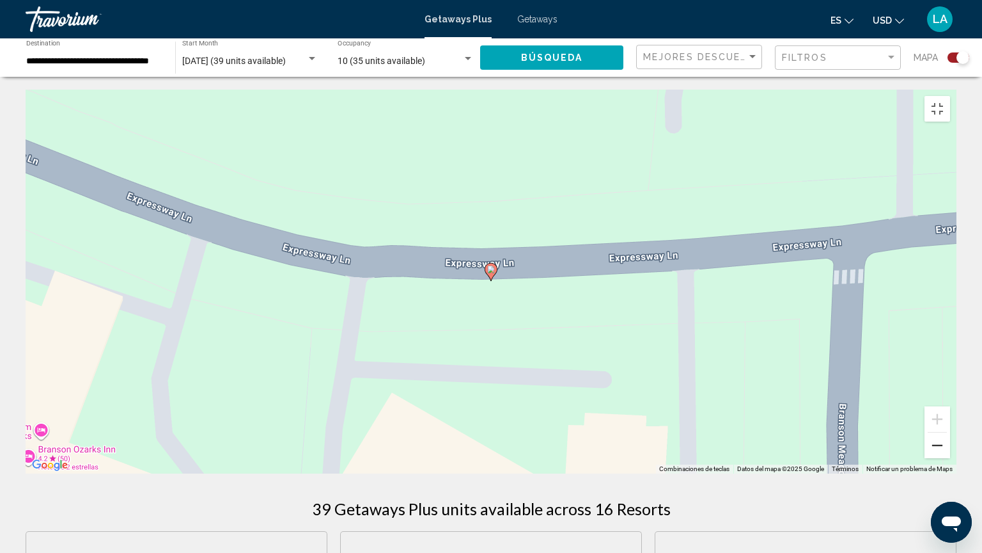
click at [950, 444] on button "Reducir" at bounding box center [938, 445] width 26 height 26
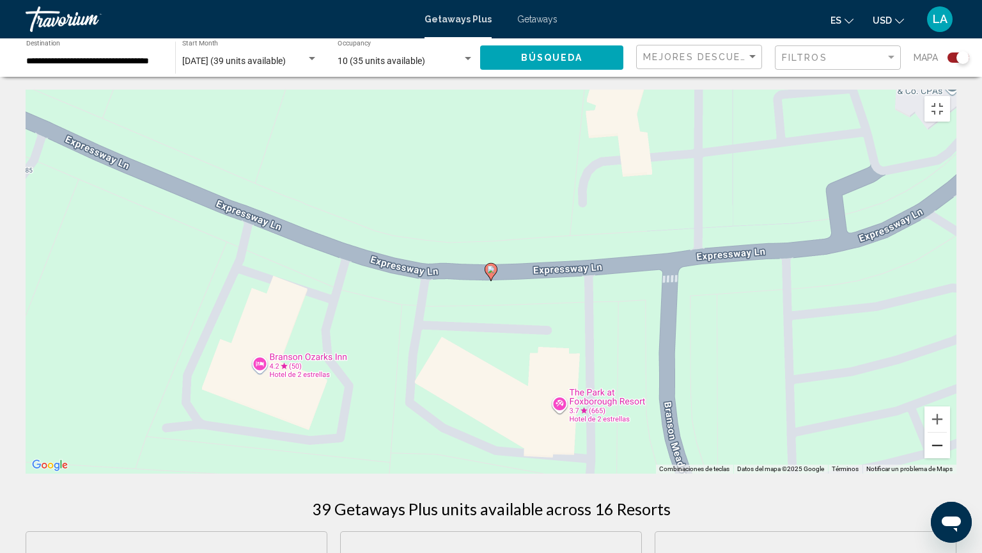
click at [950, 444] on button "Reducir" at bounding box center [938, 445] width 26 height 26
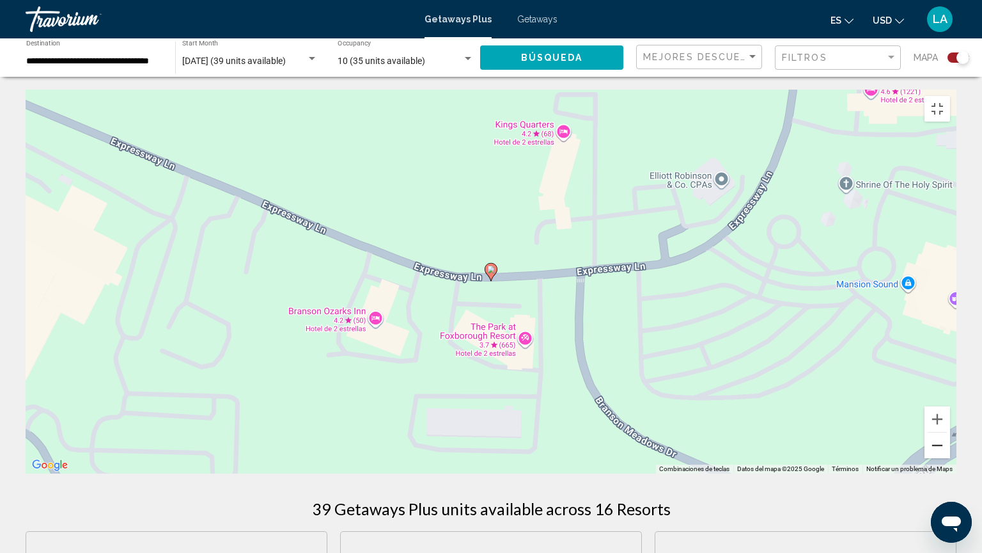
click at [950, 444] on button "Reducir" at bounding box center [938, 445] width 26 height 26
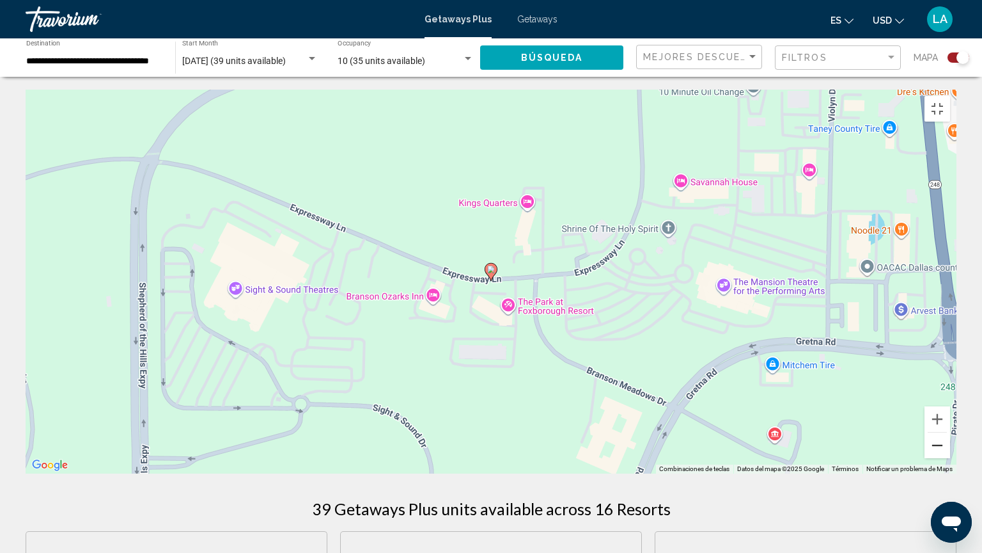
click at [950, 444] on button "Reducir" at bounding box center [938, 445] width 26 height 26
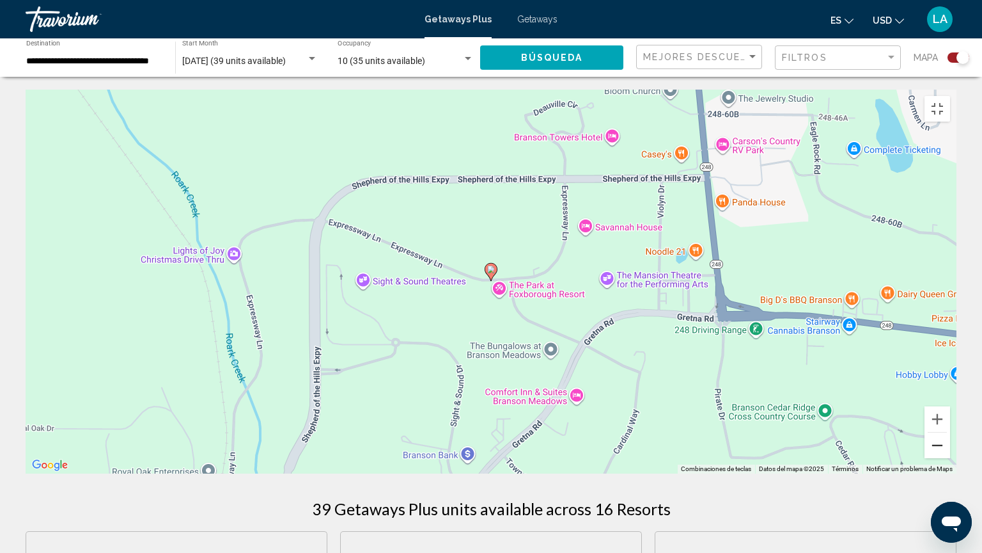
click at [950, 444] on button "Reducir" at bounding box center [938, 445] width 26 height 26
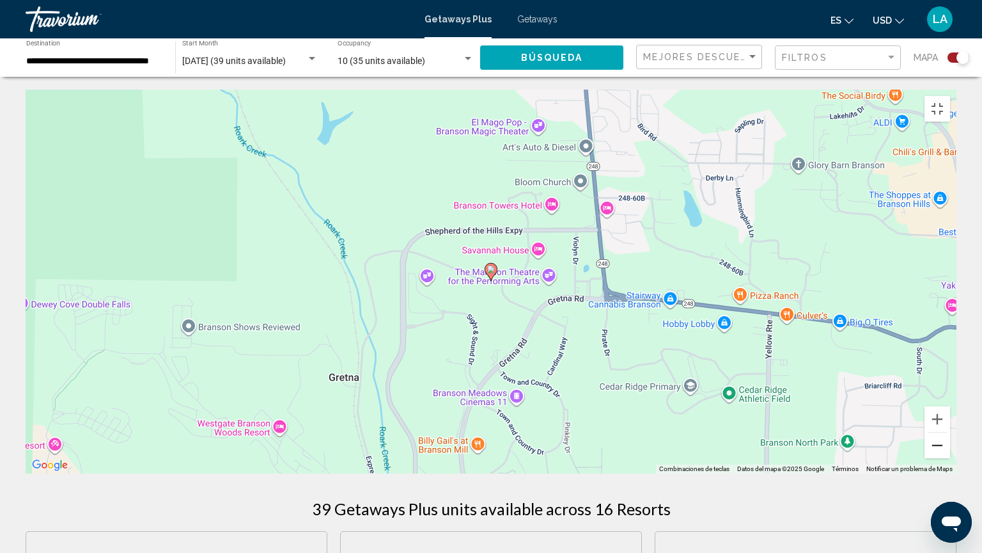
click at [950, 444] on button "Reducir" at bounding box center [938, 445] width 26 height 26
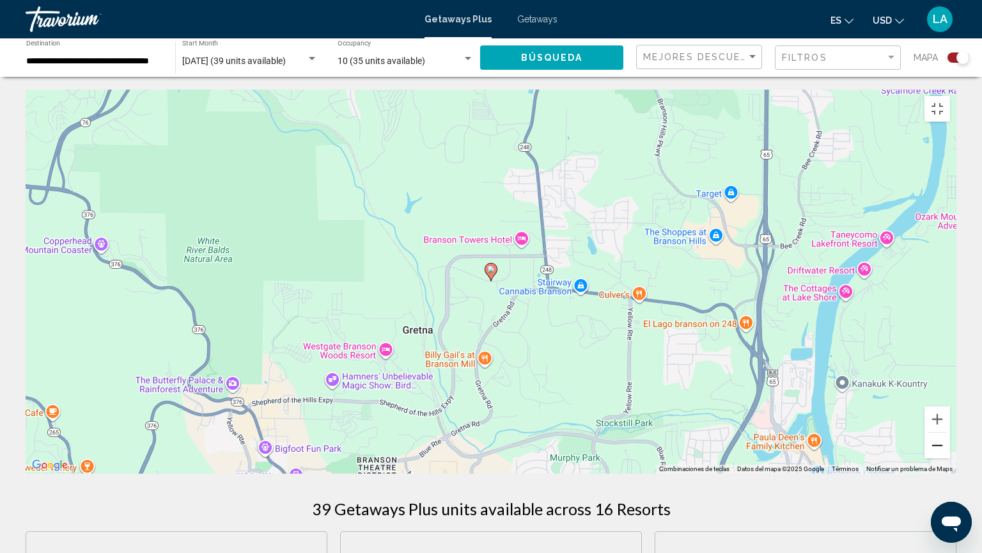
click at [950, 444] on button "Reducir" at bounding box center [938, 445] width 26 height 26
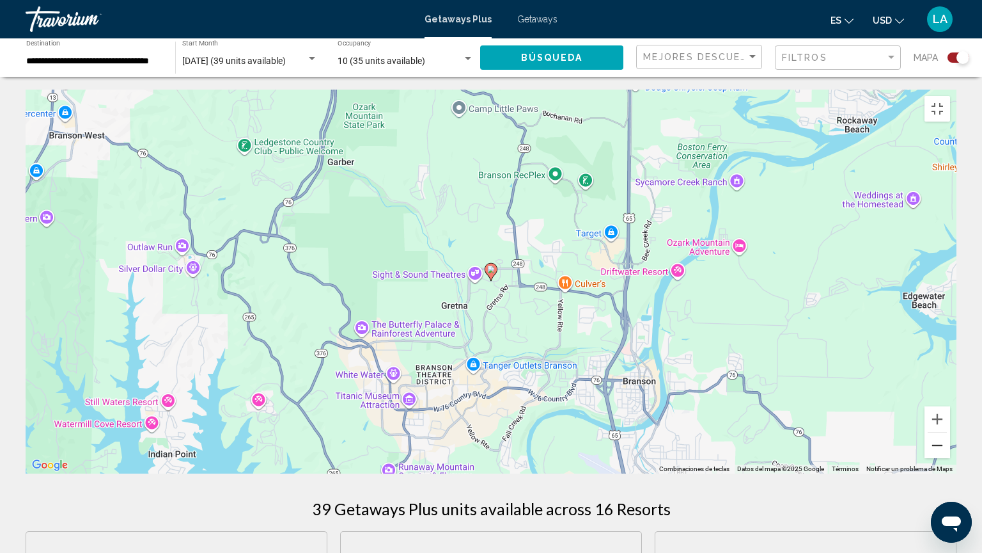
click at [950, 444] on button "Reducir" at bounding box center [938, 445] width 26 height 26
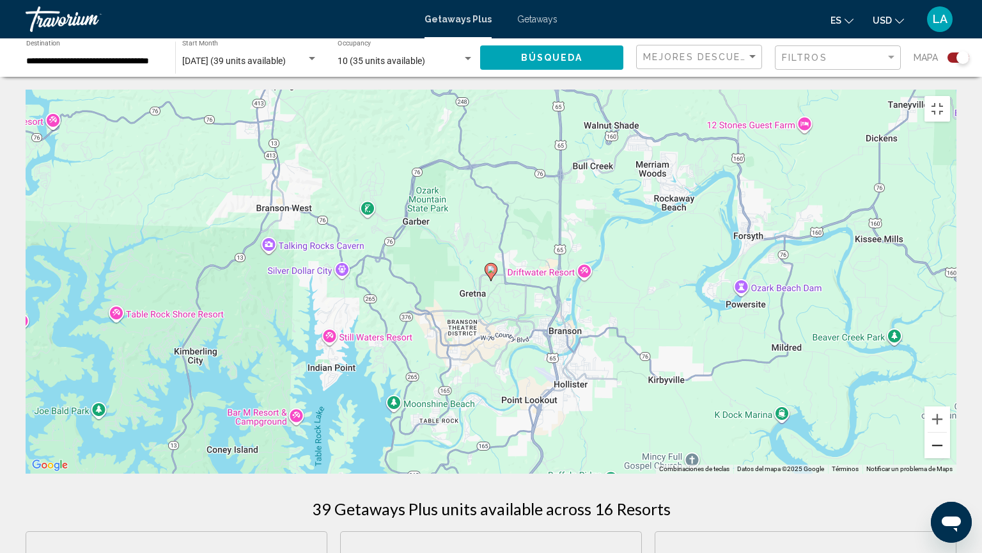
click at [950, 444] on button "Reducir" at bounding box center [938, 445] width 26 height 26
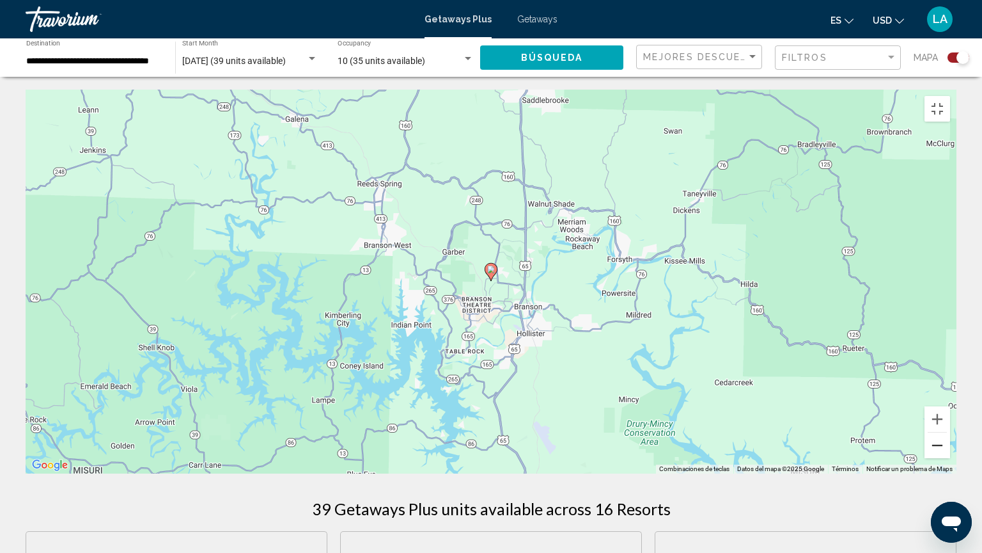
click at [950, 444] on button "Reducir" at bounding box center [938, 445] width 26 height 26
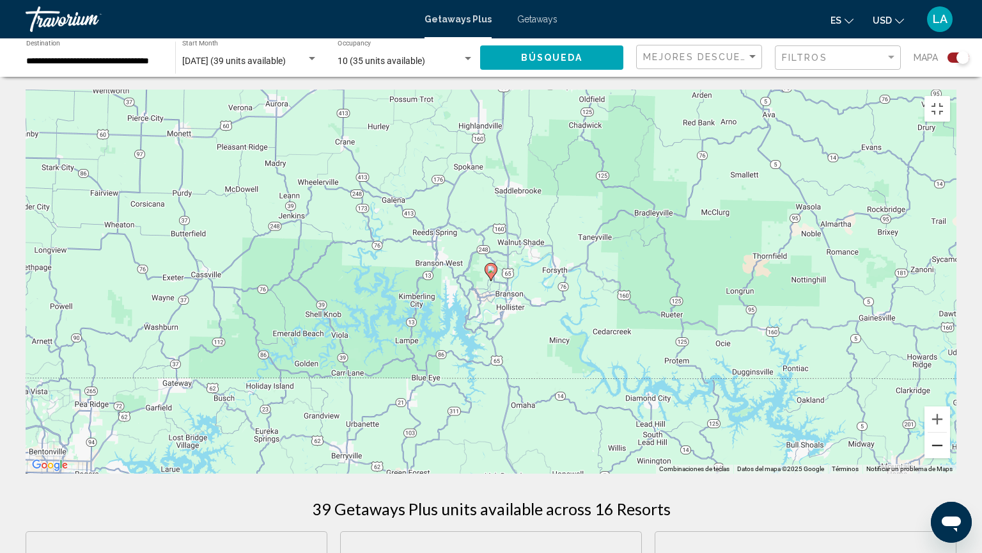
click at [950, 444] on button "Reducir" at bounding box center [938, 445] width 26 height 26
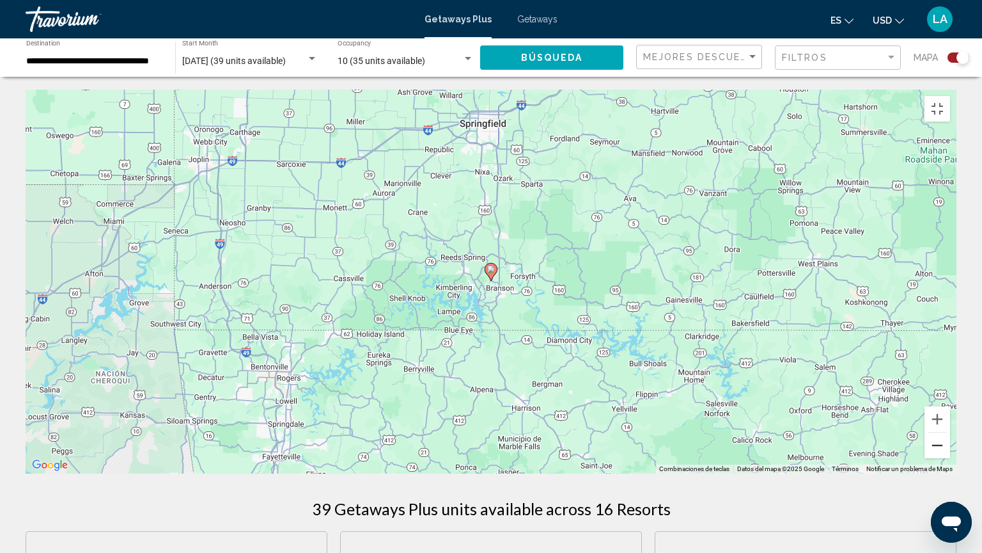
click at [950, 444] on button "Reducir" at bounding box center [938, 445] width 26 height 26
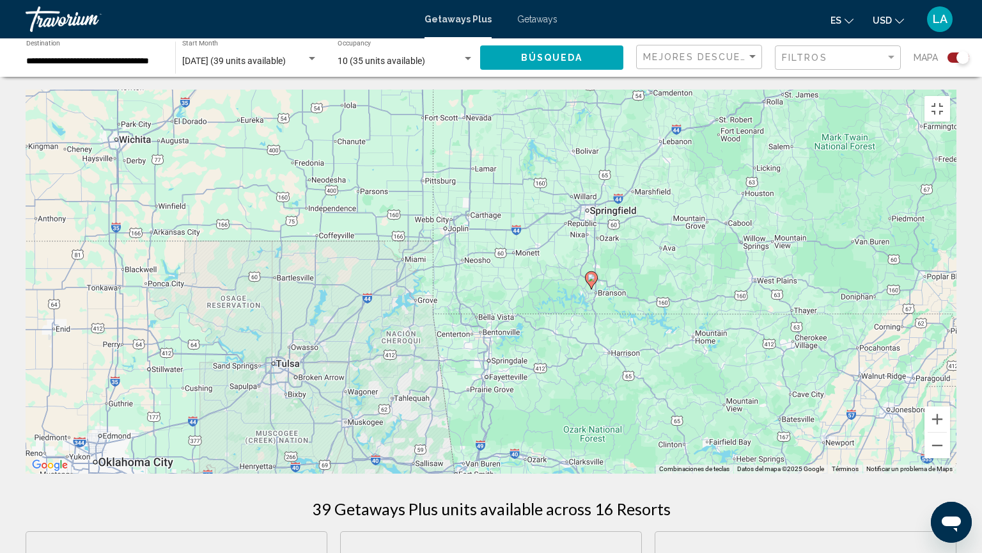
drag, startPoint x: 308, startPoint y: 250, endPoint x: 410, endPoint y: 258, distance: 102.7
click at [410, 258] on div "Para activar la función de arrastre con el teclado, pulsa Alt + Intro. Cuando h…" at bounding box center [491, 282] width 931 height 384
click at [950, 444] on button "Reducir" at bounding box center [938, 445] width 26 height 26
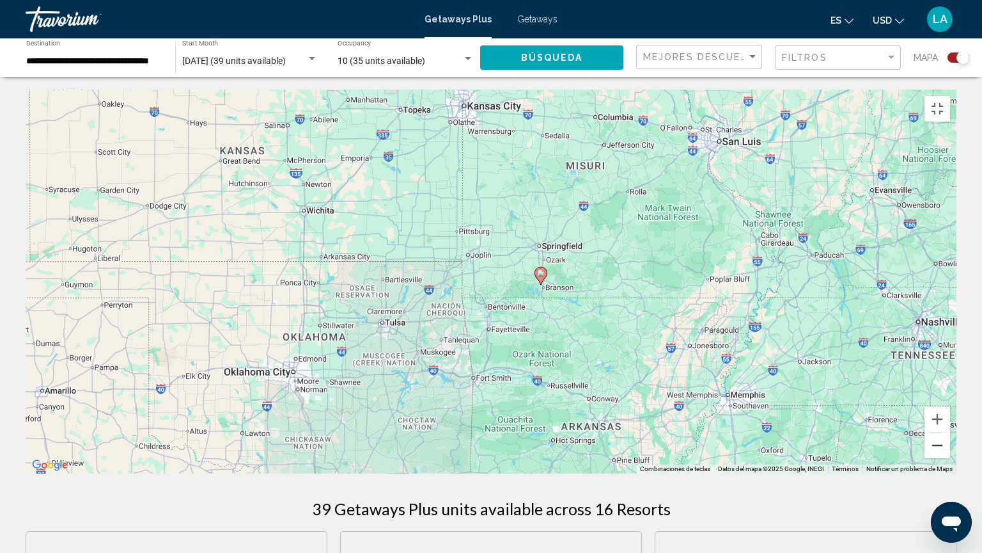
click at [950, 444] on button "Reducir" at bounding box center [938, 445] width 26 height 26
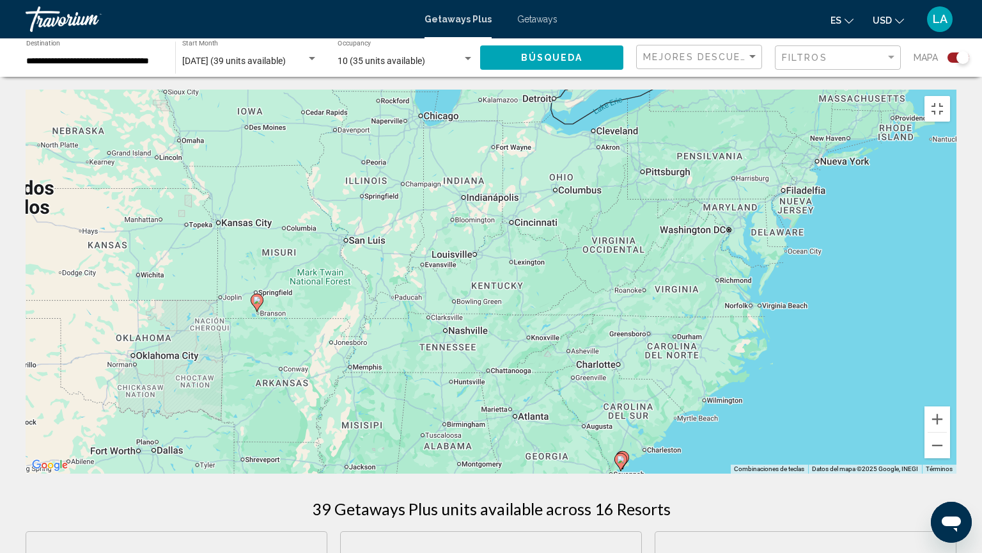
drag, startPoint x: 871, startPoint y: 276, endPoint x: 606, endPoint y: 305, distance: 265.7
click at [606, 305] on div "Para activar la función de arrastre con el teclado, pulsa Alt + Intro. Cuando h…" at bounding box center [491, 282] width 931 height 384
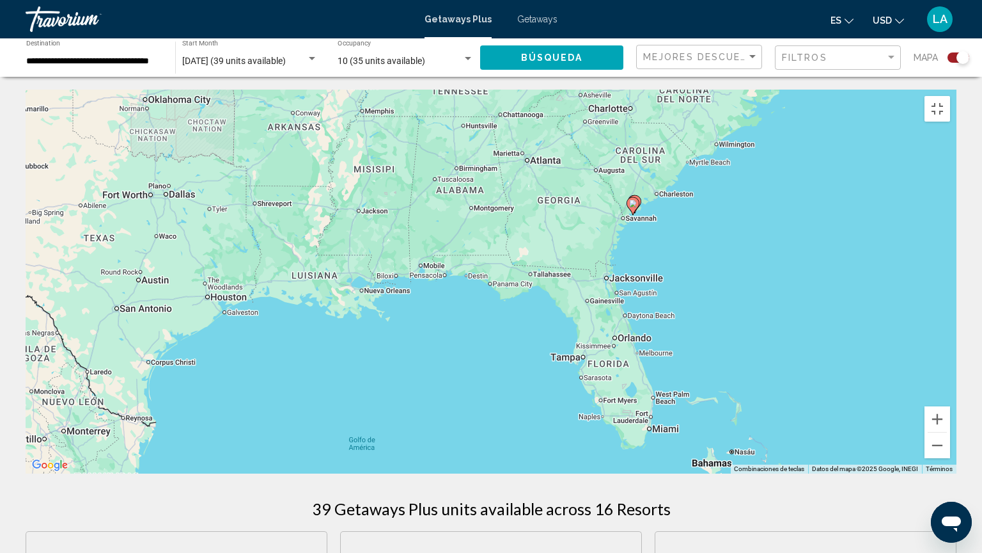
drag, startPoint x: 791, startPoint y: 402, endPoint x: 803, endPoint y: 123, distance: 279.1
click at [803, 123] on div "Para activar la función de arrastre con el teclado, pulsa Alt + Intro. Cuando h…" at bounding box center [491, 282] width 931 height 384
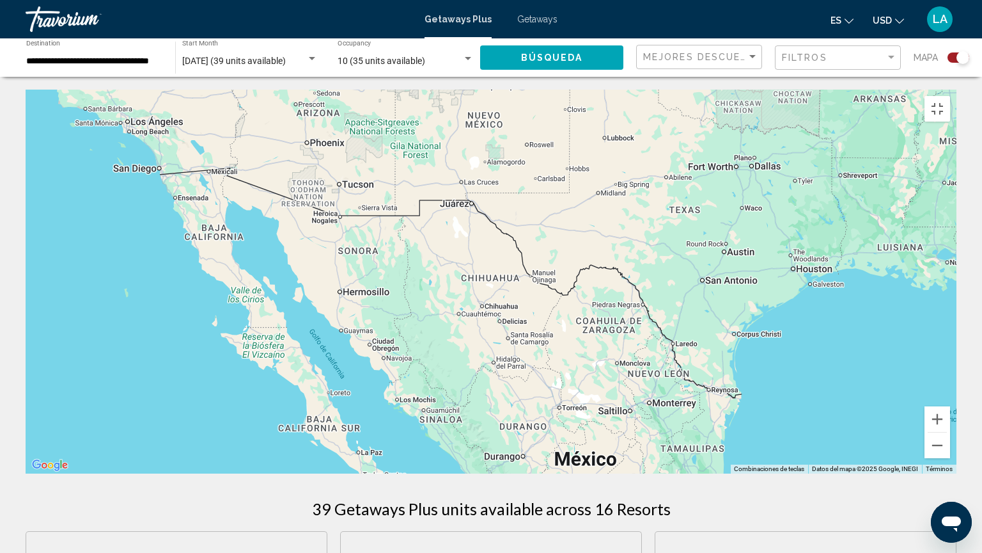
drag, startPoint x: 257, startPoint y: 377, endPoint x: 883, endPoint y: 392, distance: 625.7
click at [883, 392] on div "Para activar la función de arrastre con el teclado, pulsa Alt + Intro. Cuando h…" at bounding box center [491, 282] width 931 height 384
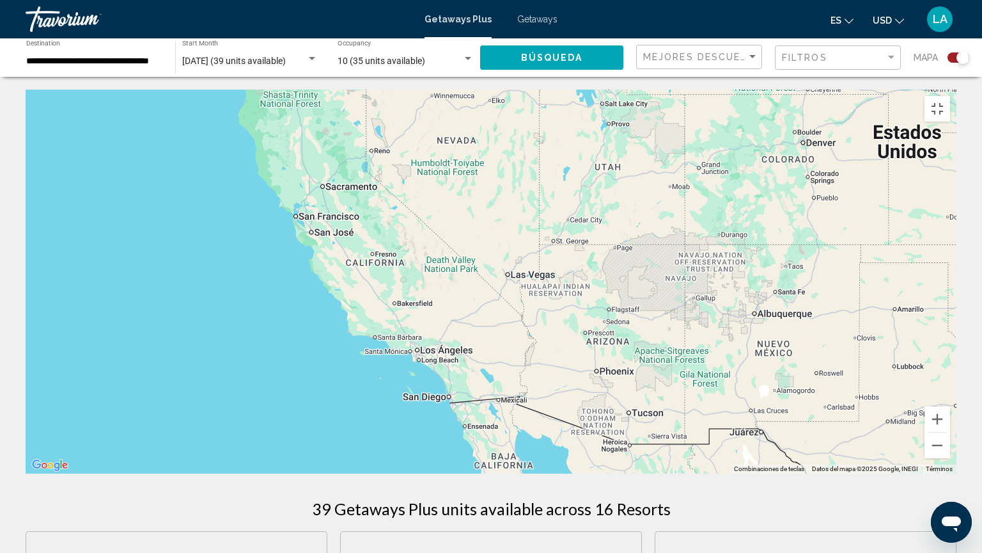
drag, startPoint x: 221, startPoint y: 86, endPoint x: 484, endPoint y: 343, distance: 367.3
click at [484, 343] on div "Para activar la función de arrastre con el teclado, pulsa Alt + Intro. Cuando h…" at bounding box center [491, 282] width 931 height 384
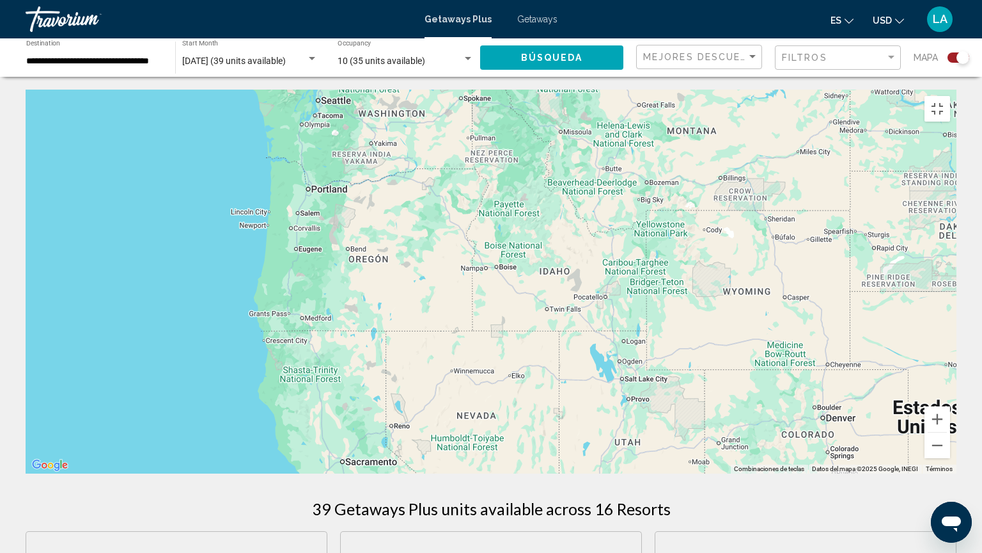
drag, startPoint x: 408, startPoint y: 146, endPoint x: 414, endPoint y: 420, distance: 273.2
click at [414, 420] on div "Para activar la función de arrastre con el teclado, pulsa Alt + Intro. Cuando h…" at bounding box center [491, 282] width 931 height 384
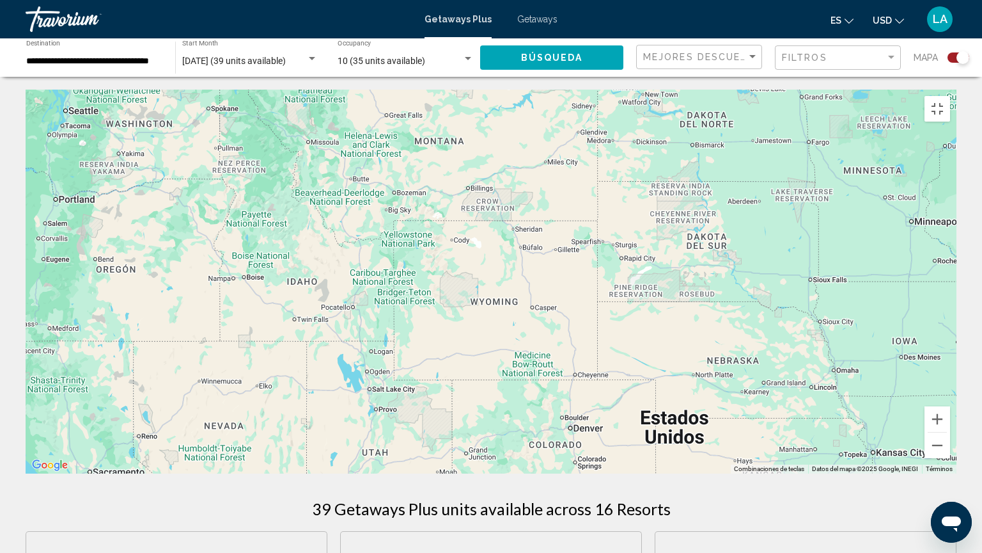
drag, startPoint x: 855, startPoint y: 390, endPoint x: 592, endPoint y: 304, distance: 277.1
click at [592, 304] on div "Para activar la función de arrastre con el teclado, pulsa Alt + Intro. Cuando h…" at bounding box center [491, 282] width 931 height 384
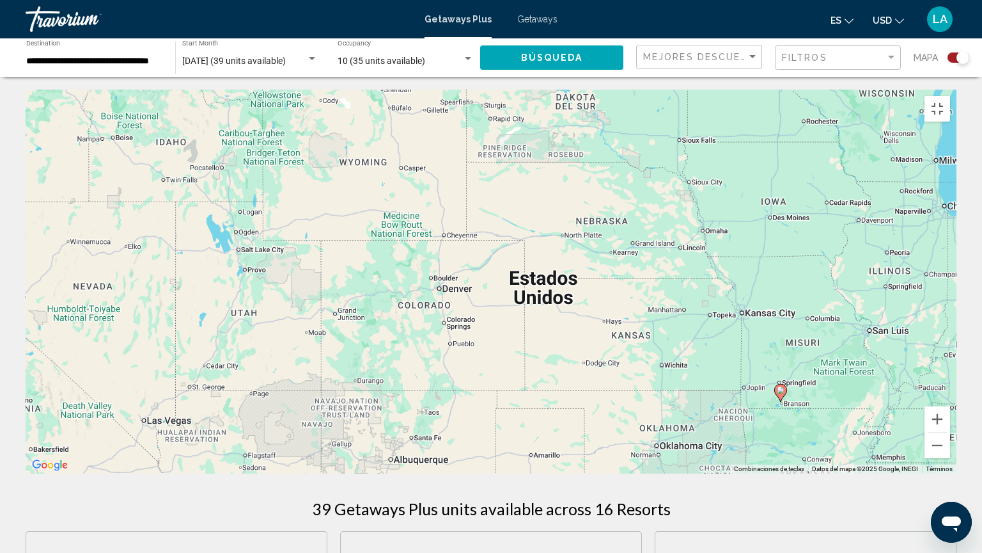
drag, startPoint x: 666, startPoint y: 490, endPoint x: 549, endPoint y: 361, distance: 174.3
click at [549, 361] on div "Para activar la función de arrastre con el teclado, pulsa Alt + Intro. Cuando h…" at bounding box center [491, 282] width 931 height 384
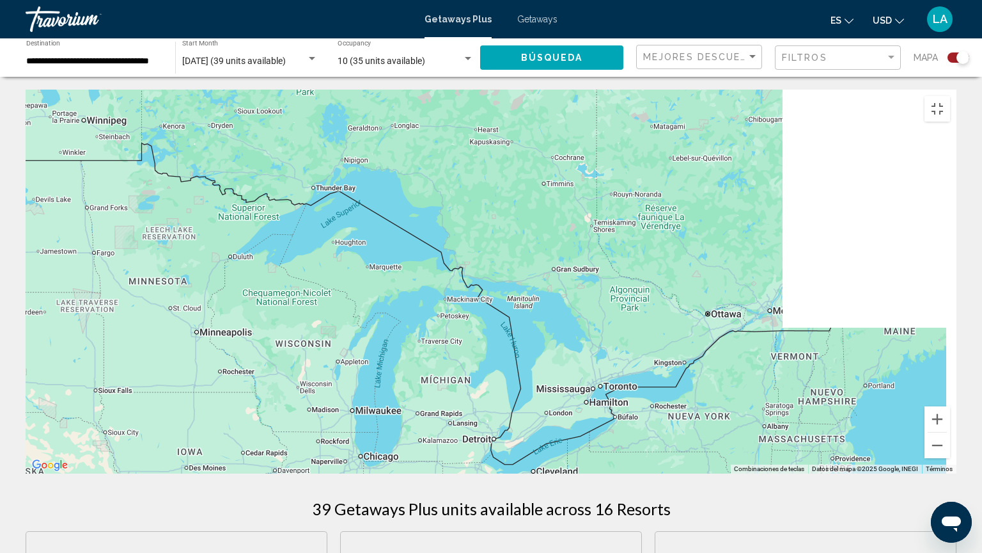
drag, startPoint x: 770, startPoint y: 152, endPoint x: 159, endPoint y: 417, distance: 666.0
click at [159, 417] on div "Para activar la función de arrastre con el teclado, pulsa Alt + Intro. Cuando h…" at bounding box center [491, 282] width 931 height 384
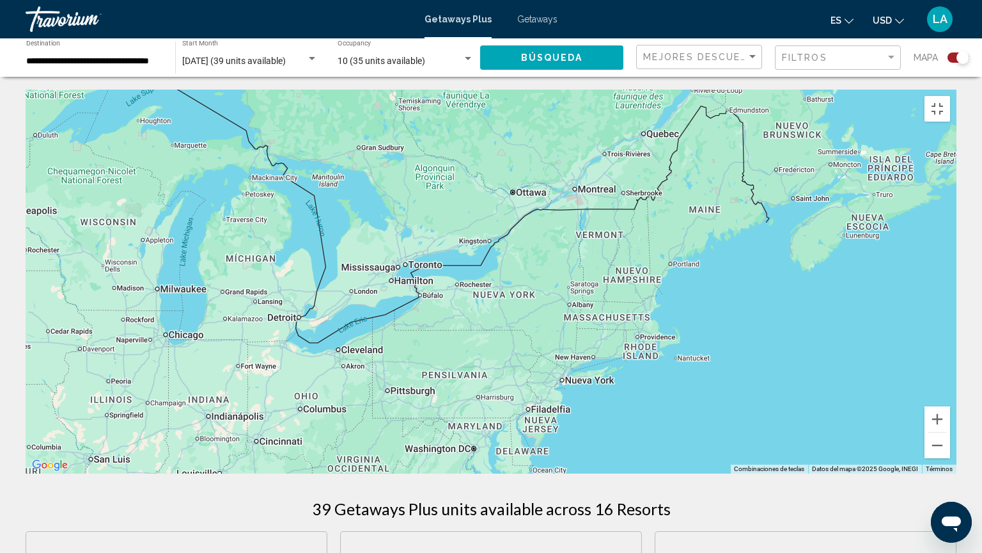
drag, startPoint x: 681, startPoint y: 414, endPoint x: 663, endPoint y: 223, distance: 192.1
click at [663, 223] on div "Para activar la función de arrastre con el teclado, pulsa Alt + Intro. Cuando h…" at bounding box center [491, 282] width 931 height 384
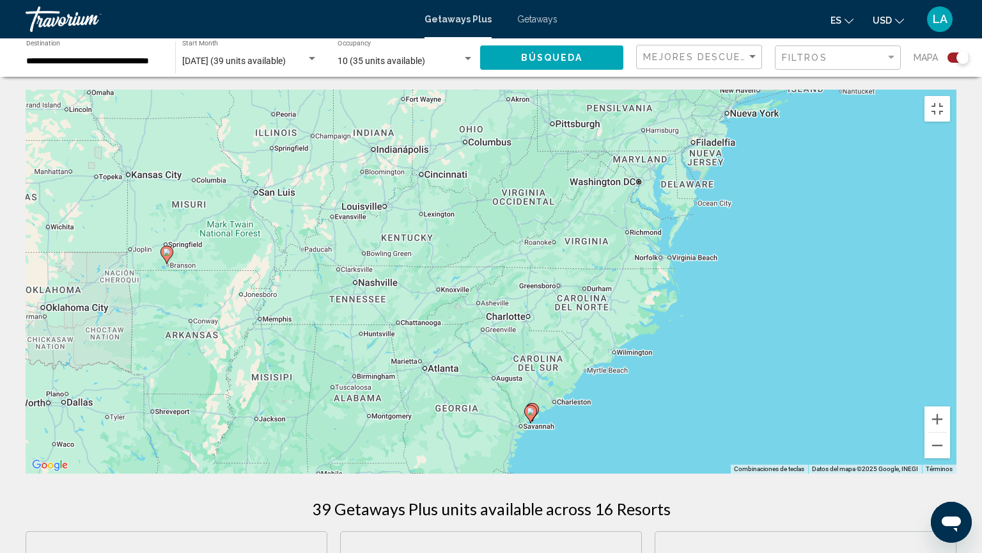
drag, startPoint x: 588, startPoint y: 345, endPoint x: 754, endPoint y: 77, distance: 315.1
click at [754, 90] on div "Para activar la función de arrastre con el teclado, pulsa Alt + Intro. Cuando h…" at bounding box center [491, 282] width 931 height 384
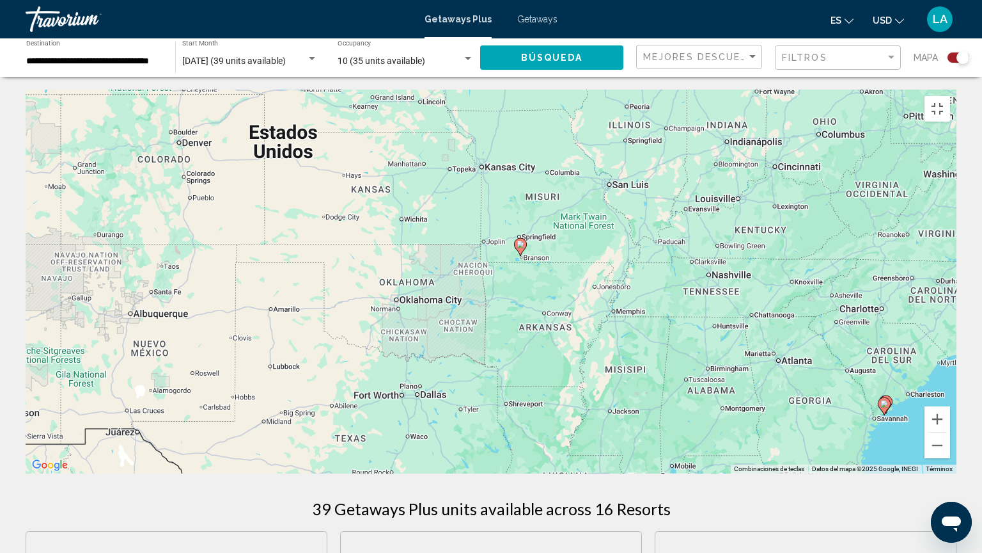
drag, startPoint x: 628, startPoint y: 215, endPoint x: 982, endPoint y: 209, distance: 353.8
click at [957, 209] on div "Para activar la función de arrastre con el teclado, pulsa Alt + Intro. Cuando h…" at bounding box center [491, 282] width 931 height 384
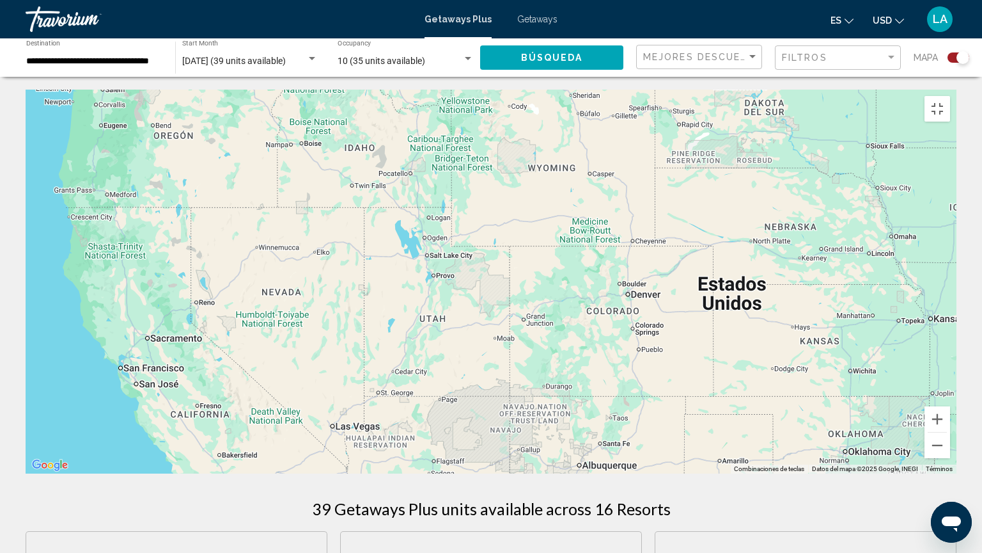
drag, startPoint x: 114, startPoint y: 182, endPoint x: 573, endPoint y: 333, distance: 483.4
click at [573, 333] on div "Para activar la función de arrastre con el teclado, pulsa Alt + Intro. Cuando h…" at bounding box center [491, 282] width 931 height 384
click at [950, 444] on button "Reducir" at bounding box center [938, 445] width 26 height 26
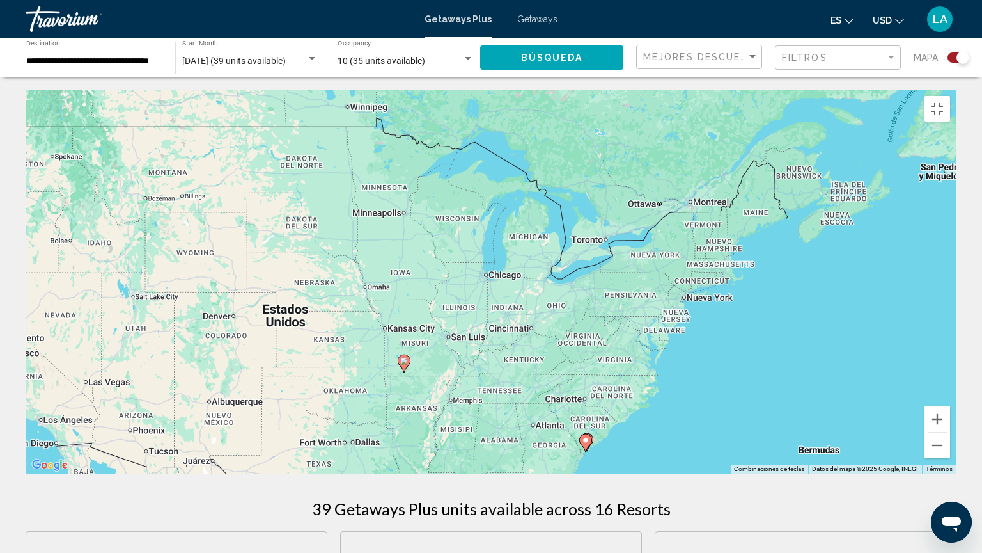
drag, startPoint x: 960, startPoint y: 401, endPoint x: 631, endPoint y: 430, distance: 330.7
click at [631, 430] on div "Para activar la función de arrastre con el teclado, pulsa Alt + Intro. Cuando h…" at bounding box center [491, 282] width 931 height 384
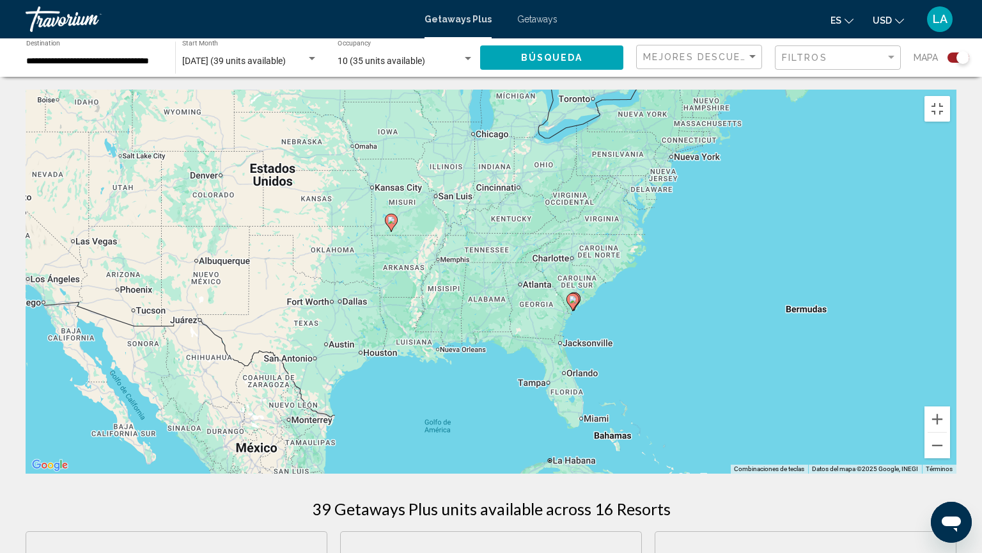
drag, startPoint x: 759, startPoint y: 444, endPoint x: 745, endPoint y: 302, distance: 142.6
click at [745, 302] on div "Para activar la función de arrastre con el teclado, pulsa Alt + Intro. Cuando h…" at bounding box center [491, 282] width 931 height 384
click at [574, 307] on div "Para activar la función de arrastre con el teclado, pulsa Alt + Intro. Cuando h…" at bounding box center [491, 282] width 931 height 384
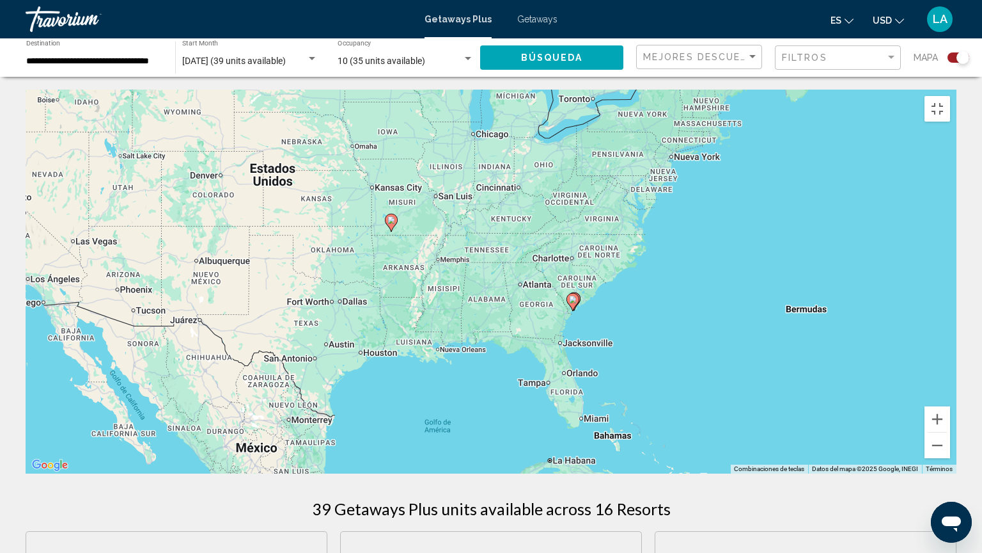
click at [574, 307] on div "Para activar la función de arrastre con el teclado, pulsa Alt + Intro. Cuando h…" at bounding box center [491, 282] width 931 height 384
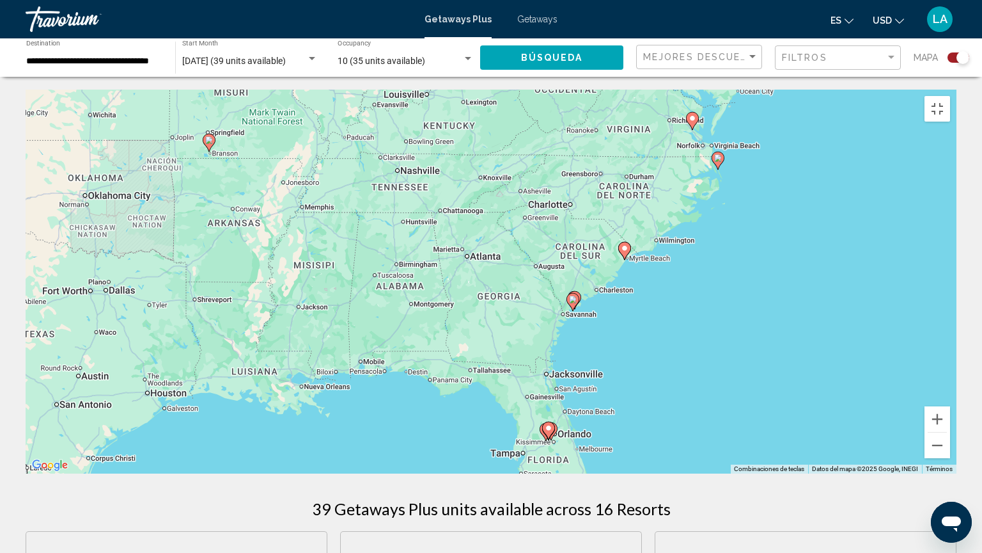
click at [574, 307] on div "Para activar la función de arrastre con el teclado, pulsa Alt + Intro. Cuando h…" at bounding box center [491, 282] width 931 height 384
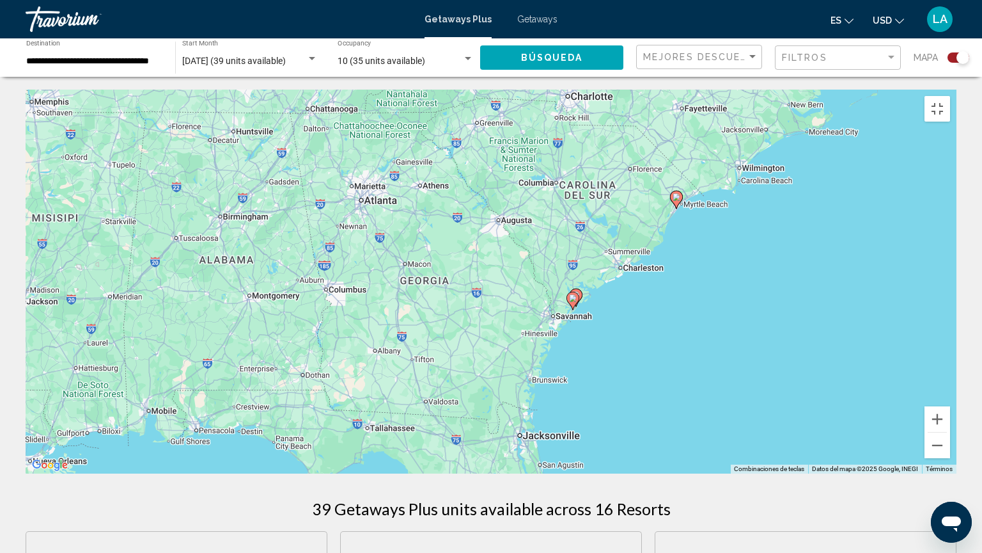
click at [572, 303] on gmp-advanced-marker "Main content" at bounding box center [573, 300] width 13 height 19
type input "**********"
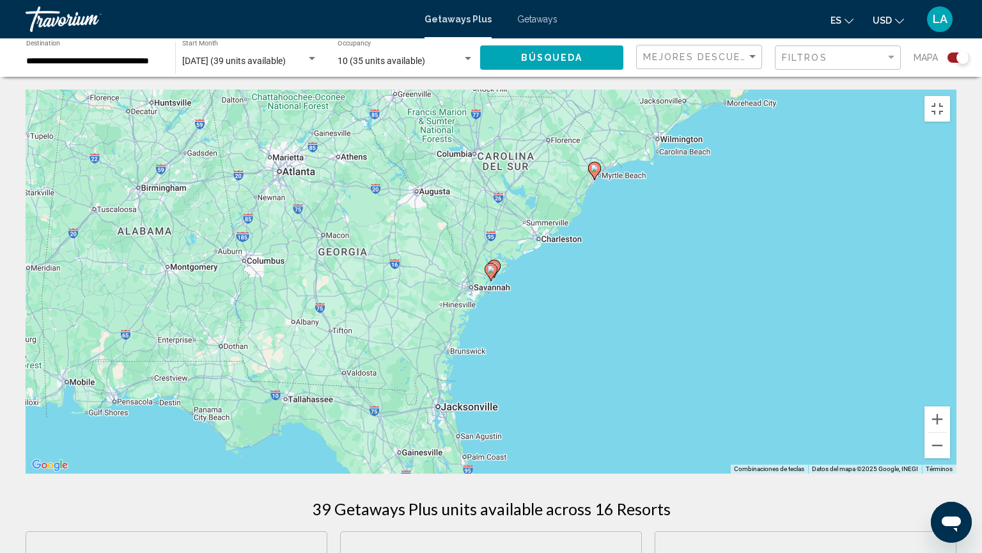
click at [572, 303] on div "Para desplazarte, pulsa las teclas [PERSON_NAME]. Para activar la función de ar…" at bounding box center [491, 282] width 931 height 384
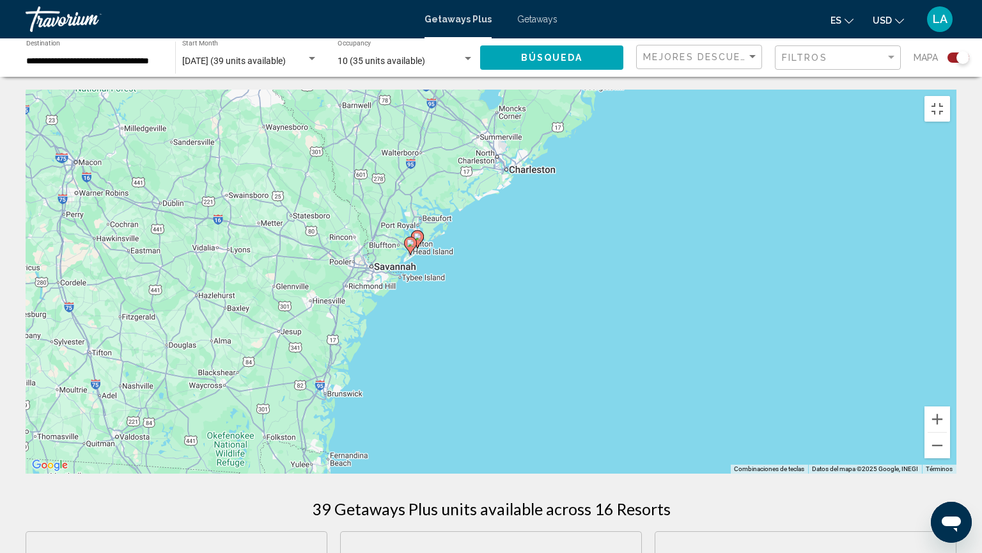
click at [572, 303] on div "Para activar la función de arrastre con el teclado, pulsa Alt + Intro. Cuando h…" at bounding box center [491, 282] width 931 height 384
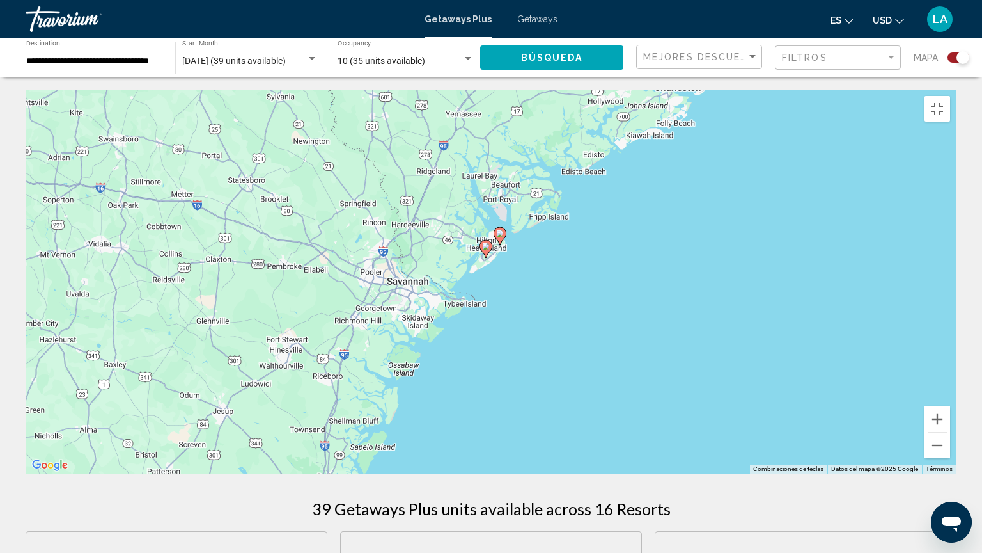
drag, startPoint x: 251, startPoint y: 152, endPoint x: 490, endPoint y: 208, distance: 245.6
click at [490, 208] on div "Para activar la función de arrastre con el teclado, pulsa Alt + Intro. Cuando h…" at bounding box center [491, 282] width 931 height 384
click at [498, 242] on div "Para activar la función de arrastre con el teclado, pulsa Alt + Intro. Cuando h…" at bounding box center [491, 282] width 931 height 384
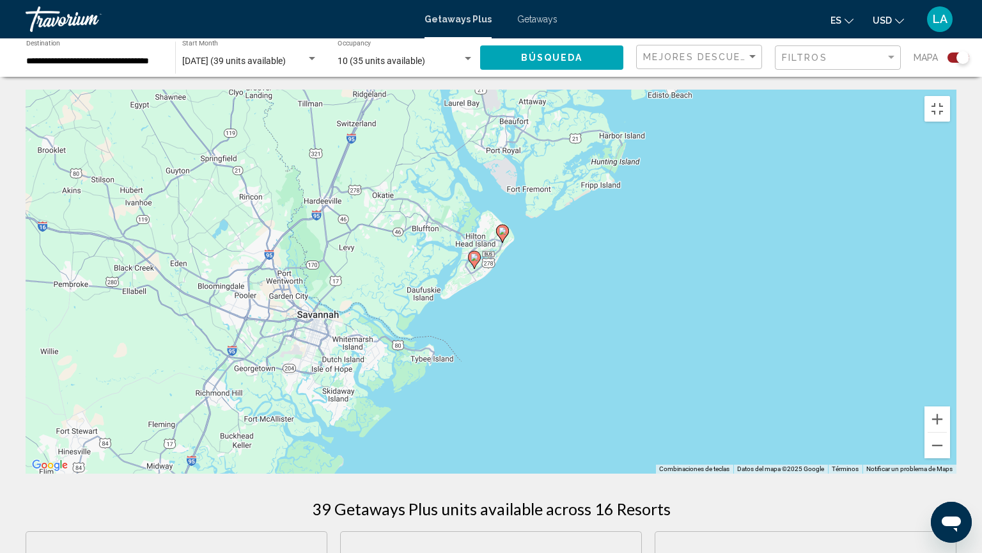
click at [475, 273] on div "Para activar la función de arrastre con el teclado, pulsa Alt + Intro. Cuando h…" at bounding box center [491, 282] width 931 height 384
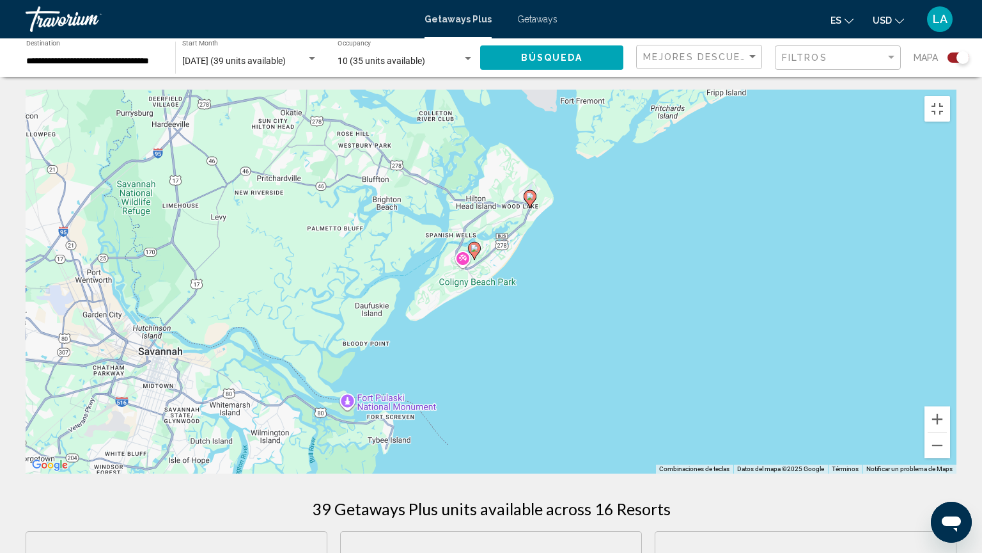
click at [475, 273] on div "Para activar la función de arrastre con el teclado, pulsa Alt + Intro. Cuando h…" at bounding box center [491, 282] width 931 height 384
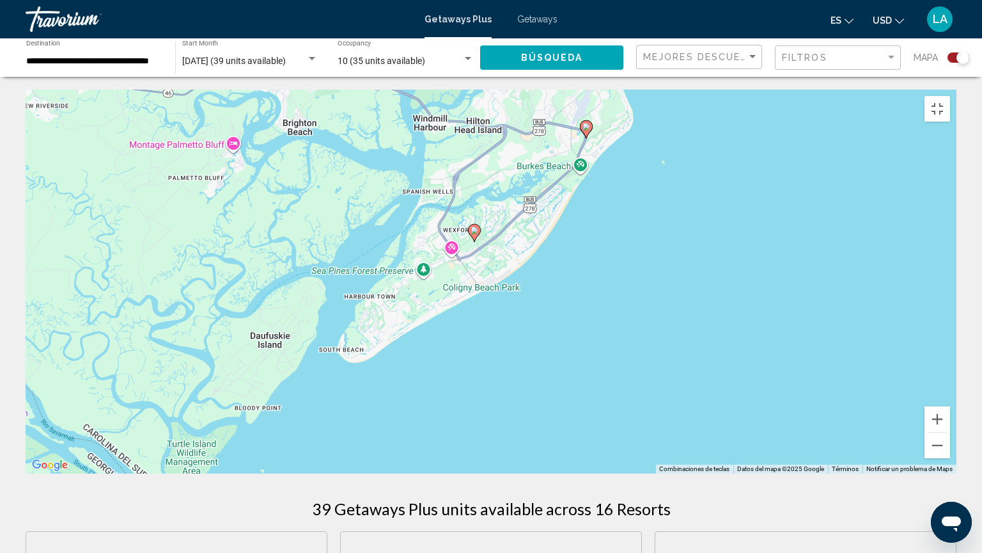
click at [475, 273] on div "Para activar la función de arrastre con el teclado, pulsa Alt + Intro. Cuando h…" at bounding box center [491, 282] width 931 height 384
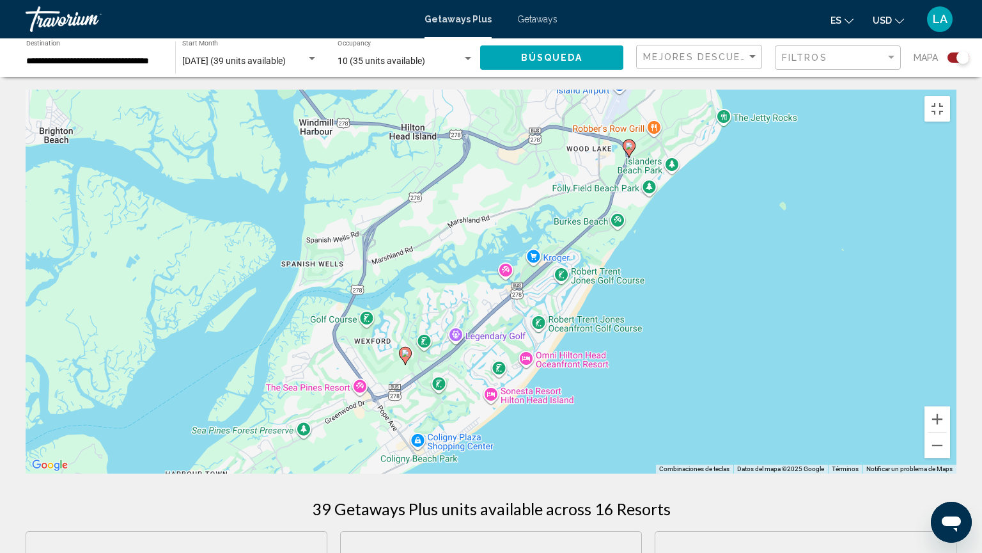
drag, startPoint x: 855, startPoint y: 66, endPoint x: 783, endPoint y: 228, distance: 177.0
click at [783, 228] on div "Para activar la función de arrastre con el teclado, pulsa Alt + Intro. Cuando h…" at bounding box center [491, 282] width 931 height 384
click at [409, 365] on div "Para activar la función de arrastre con el teclado, pulsa Alt + Intro. Cuando h…" at bounding box center [491, 282] width 931 height 384
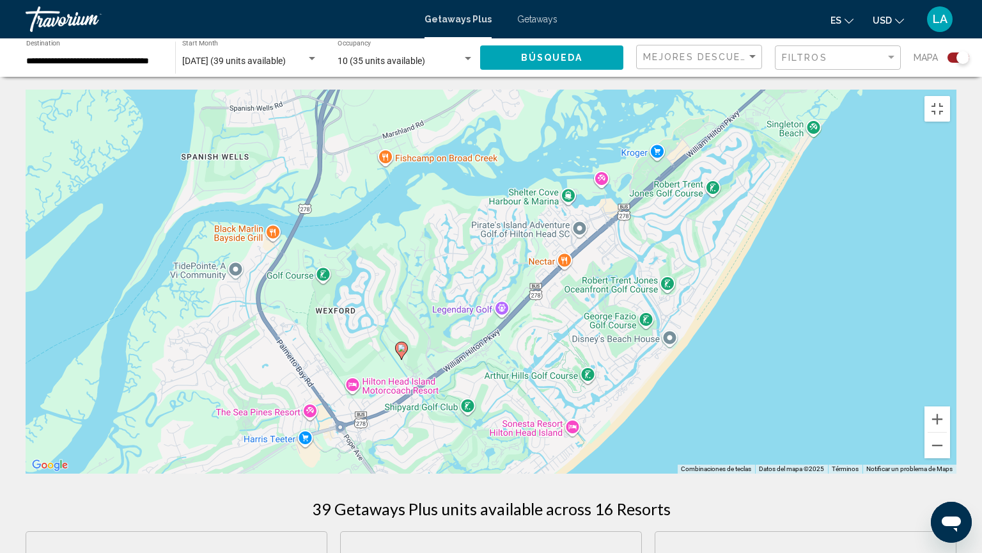
click at [409, 365] on div "Para activar la función de arrastre con el teclado, pulsa Alt + Intro. Cuando h…" at bounding box center [491, 282] width 931 height 384
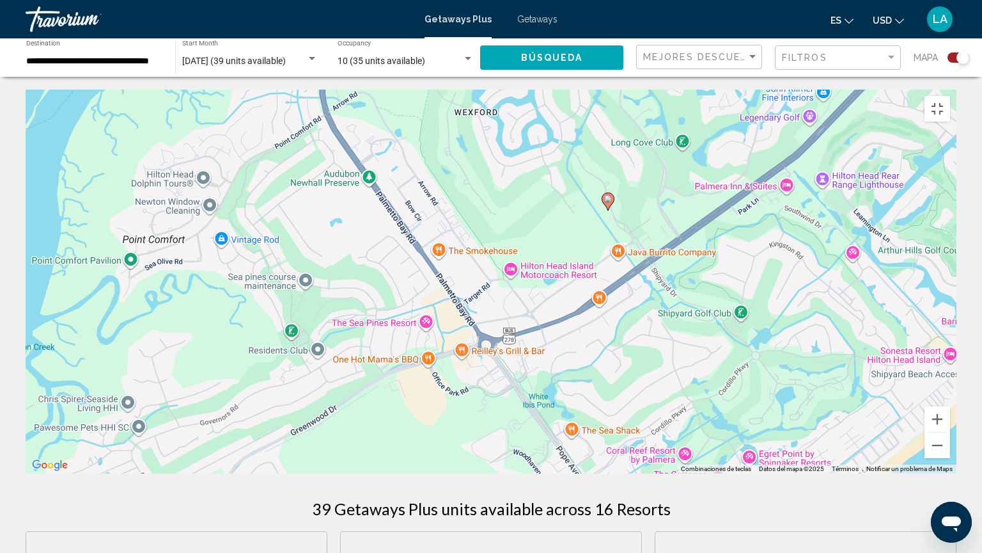
drag, startPoint x: 388, startPoint y: 353, endPoint x: 615, endPoint y: 212, distance: 267.1
click at [615, 212] on div "Para activar la función de arrastre con el teclado, pulsa Alt + Intro. Cuando h…" at bounding box center [491, 282] width 931 height 384
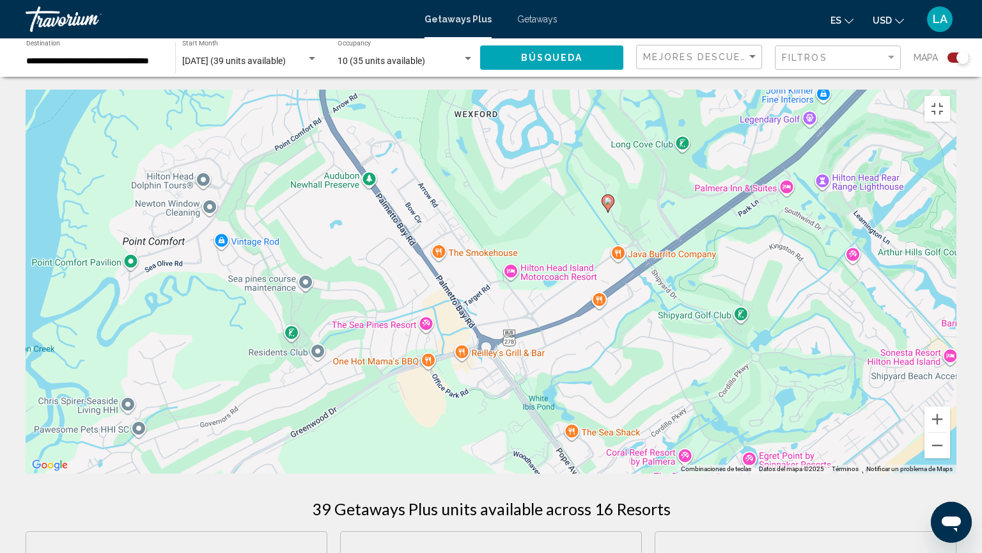
click at [615, 212] on div "Para activar la función de arrastre con el teclado, pulsa Alt + Intro. Cuando h…" at bounding box center [491, 282] width 931 height 384
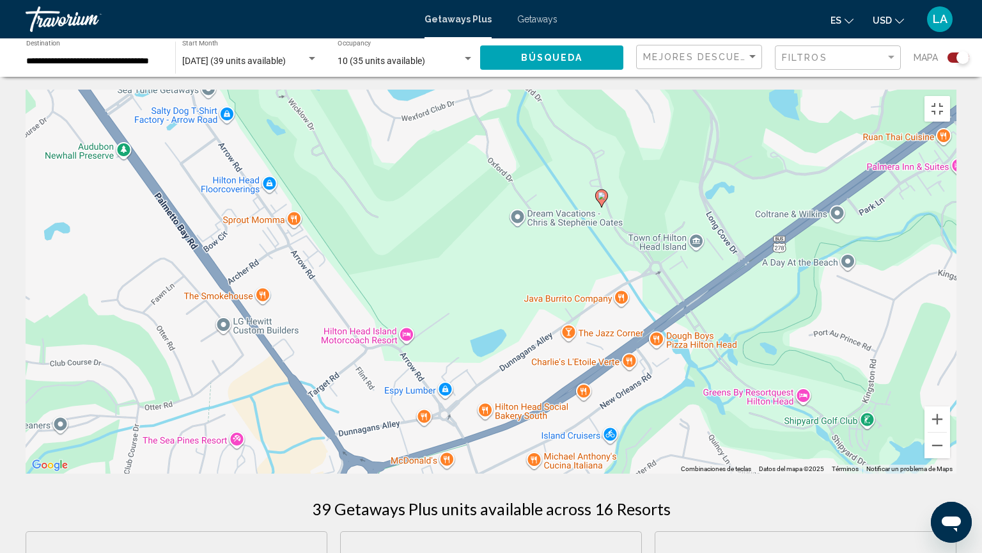
click at [604, 207] on div "Para activar la función de arrastre con el teclado, pulsa Alt + Intro. Cuando h…" at bounding box center [491, 282] width 931 height 384
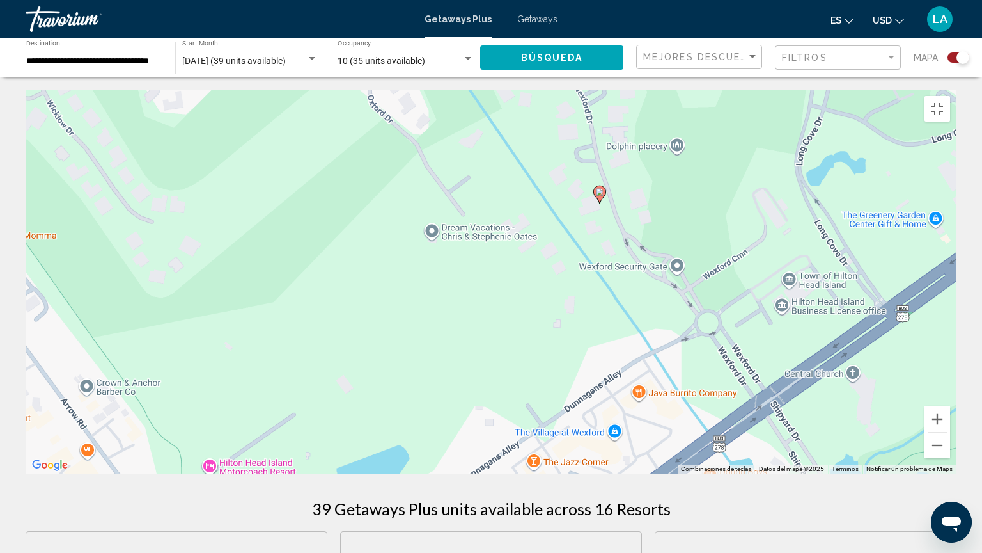
click at [604, 207] on div "Para activar la función de arrastre con el teclado, pulsa Alt + Intro. Cuando h…" at bounding box center [491, 282] width 931 height 384
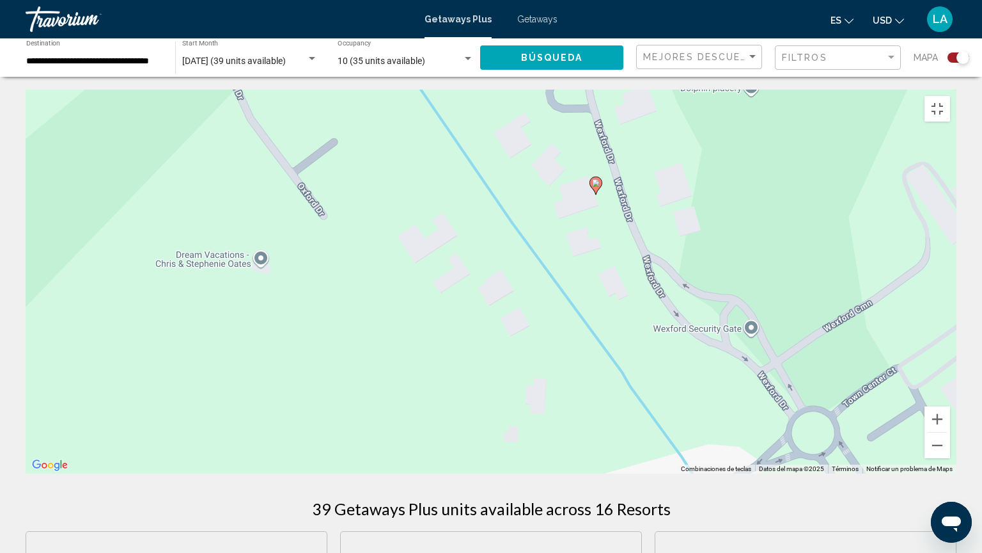
click at [604, 207] on div "Para activar la función de arrastre con el teclado, pulsa Alt + Intro. Cuando h…" at bounding box center [491, 282] width 931 height 384
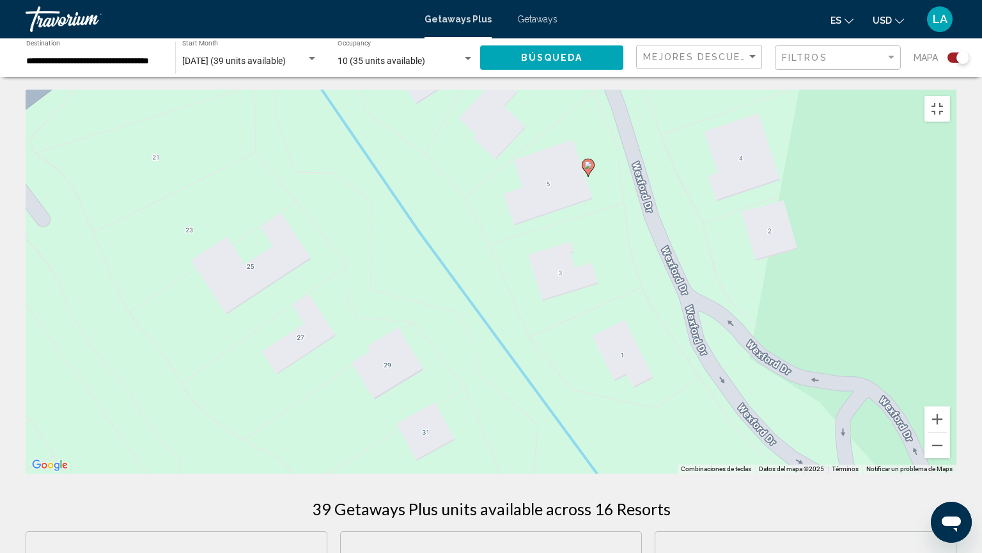
click at [604, 207] on div "Para activar la función de arrastre con el teclado, pulsa Alt + Intro. Cuando h…" at bounding box center [491, 282] width 931 height 384
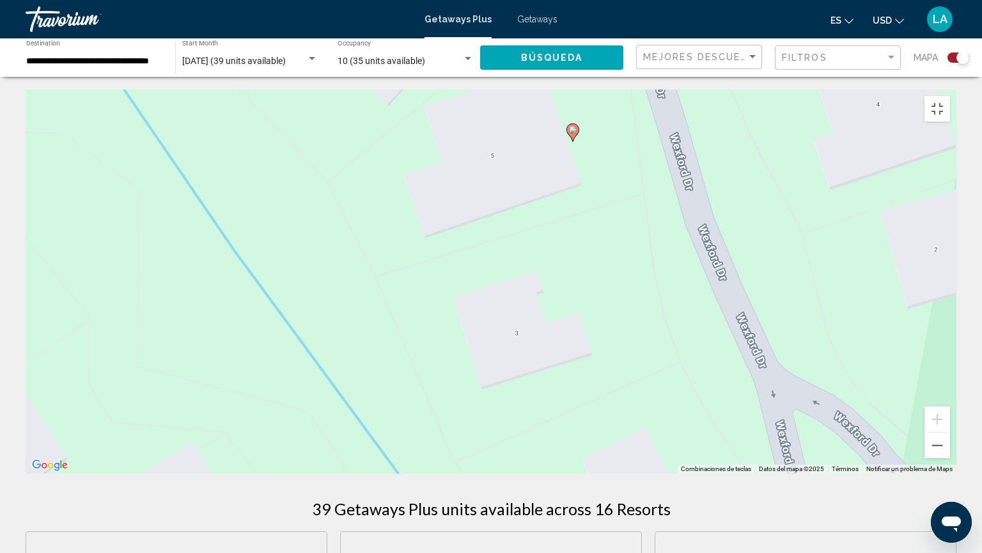
click at [565, 150] on div "Para activar la función de arrastre con el teclado, pulsa Alt + Intro. Cuando h…" at bounding box center [491, 282] width 931 height 384
click at [950, 444] on button "Reducir" at bounding box center [938, 445] width 26 height 26
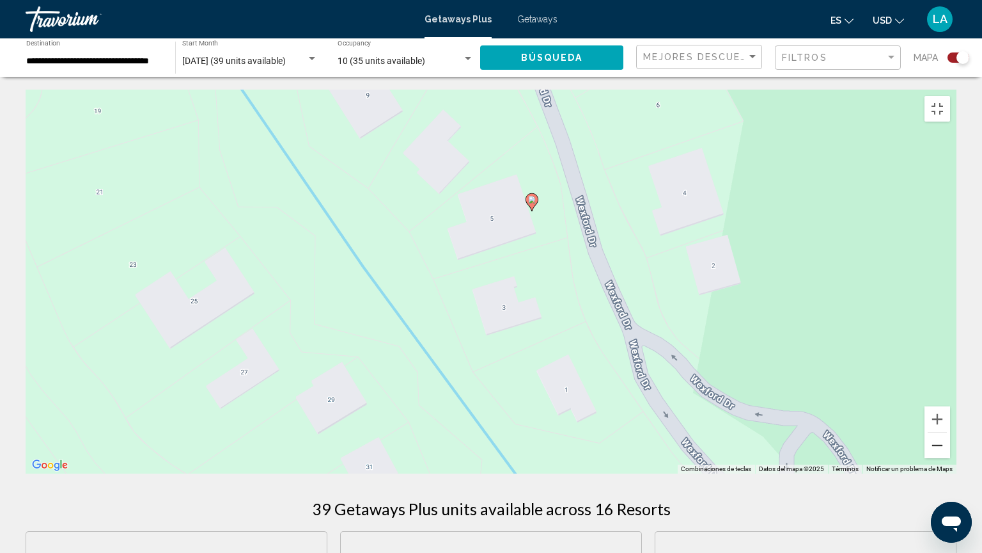
click at [950, 444] on button "Reducir" at bounding box center [938, 445] width 26 height 26
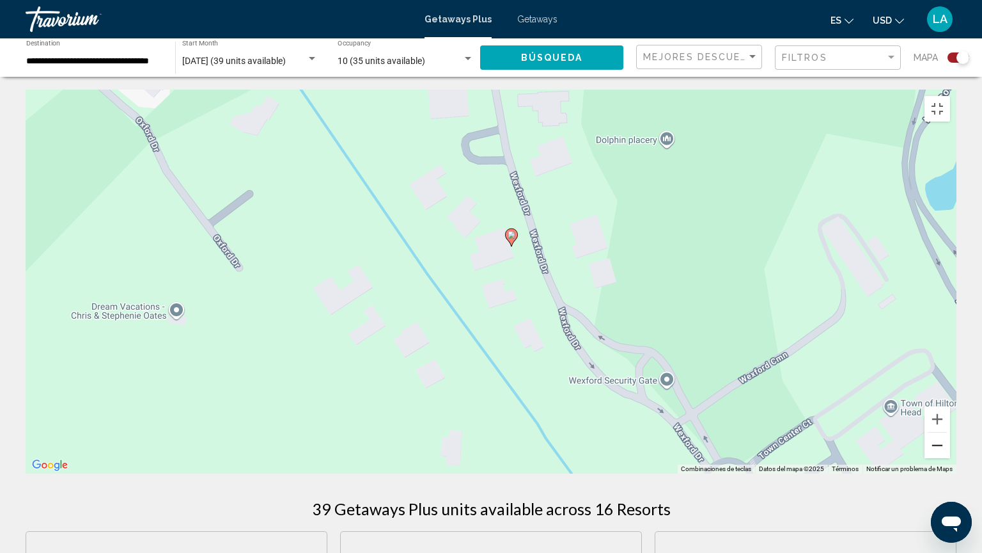
click at [950, 444] on button "Reducir" at bounding box center [938, 445] width 26 height 26
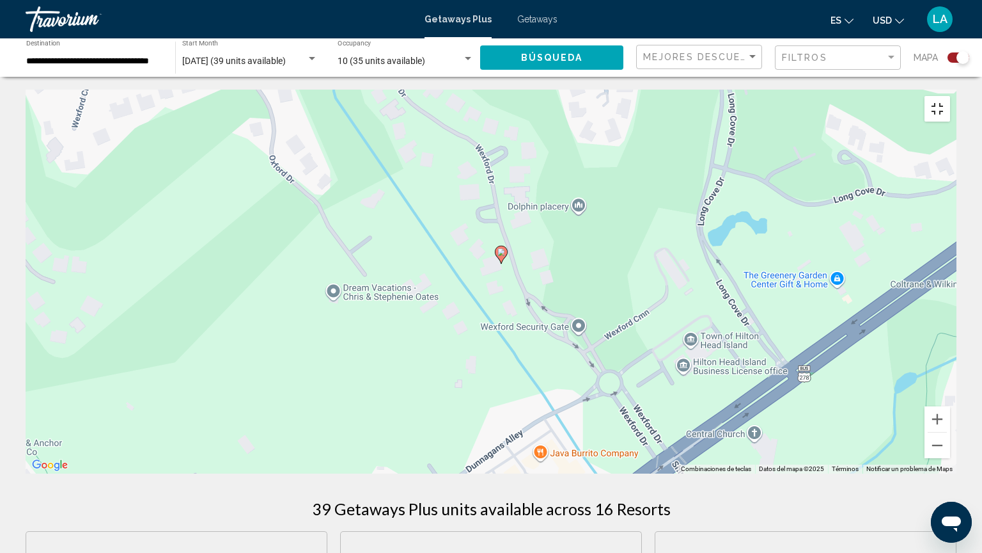
click at [950, 96] on button "Cambiar a la vista en pantalla completa" at bounding box center [938, 109] width 26 height 26
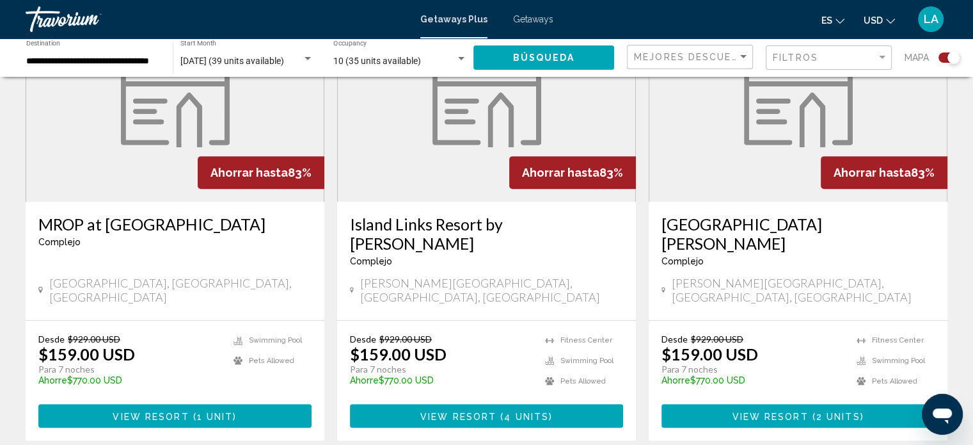
scroll to position [537, 0]
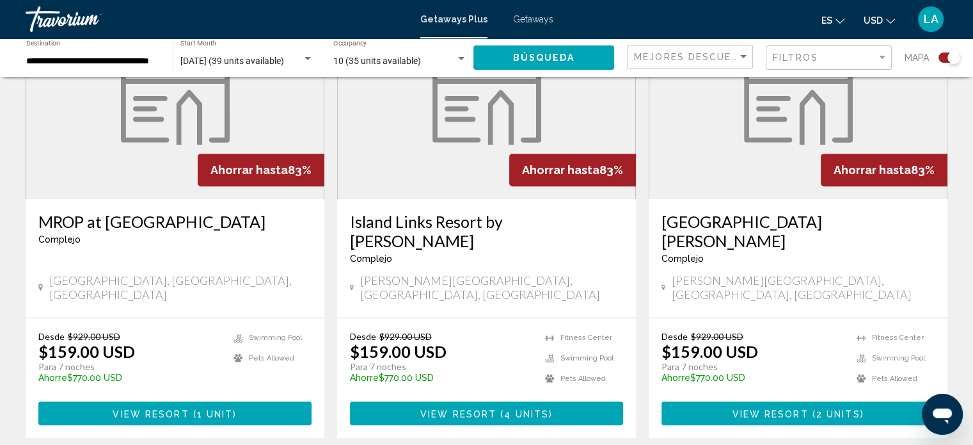
click at [415, 217] on h3 "Island Links Resort by [PERSON_NAME]" at bounding box center [486, 231] width 273 height 38
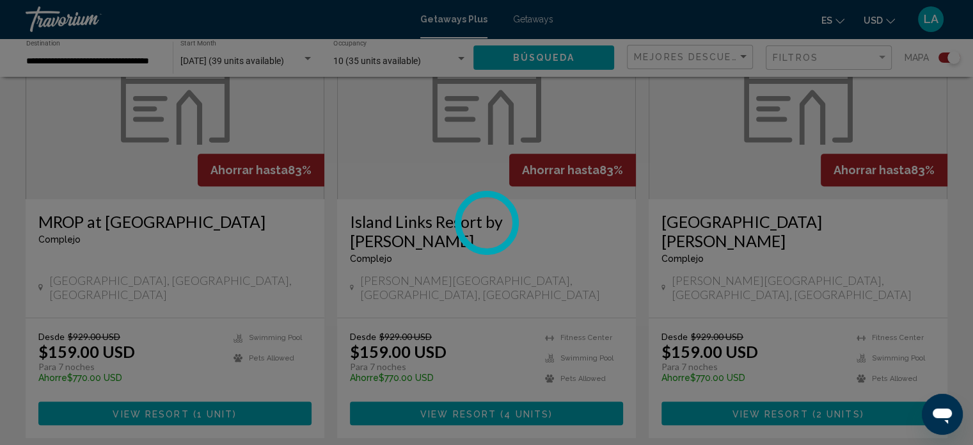
scroll to position [8, 0]
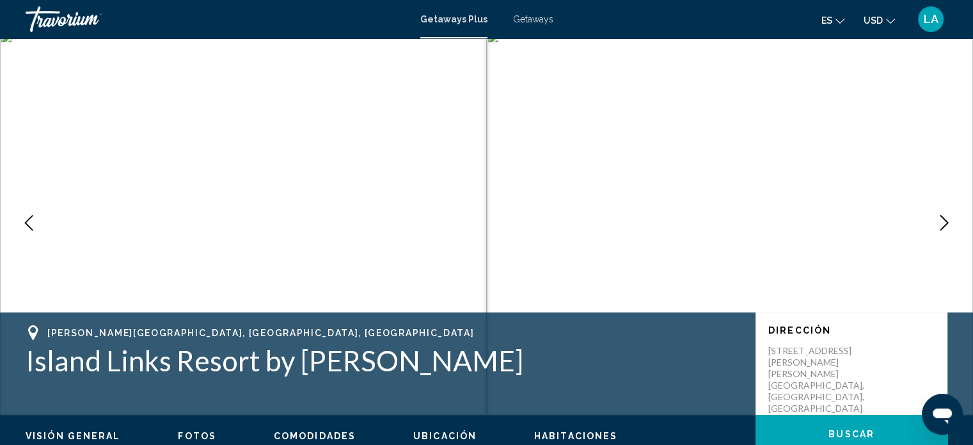
click at [944, 222] on icon "Next image" at bounding box center [943, 222] width 15 height 15
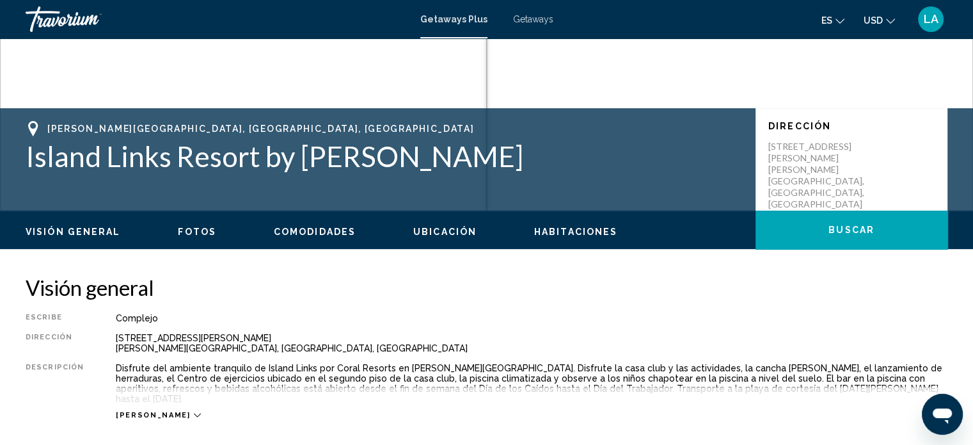
scroll to position [0, 0]
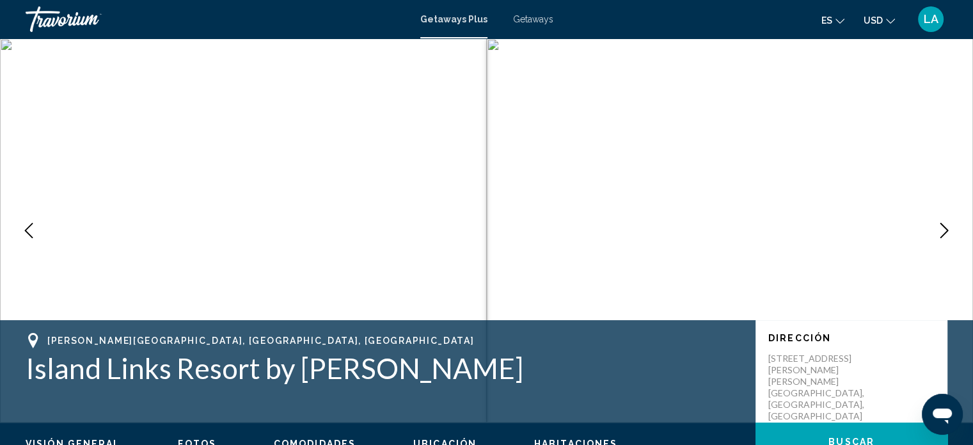
click at [494, 45] on img "Main content" at bounding box center [730, 230] width 487 height 384
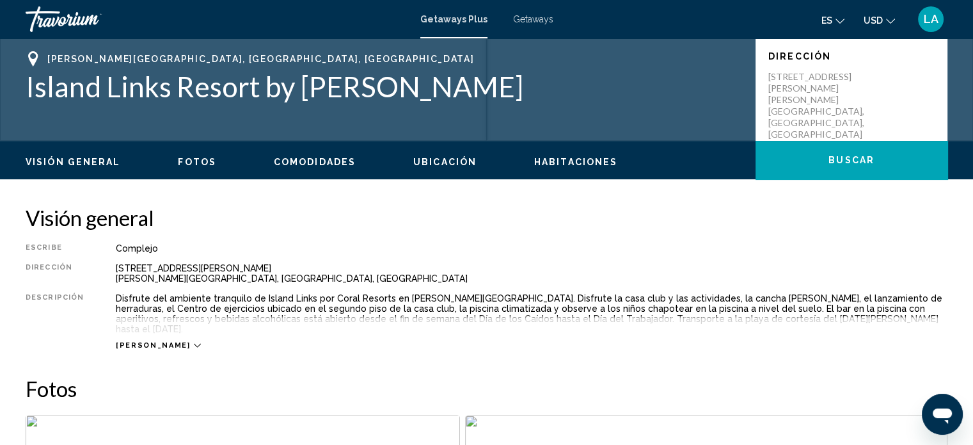
scroll to position [324, 0]
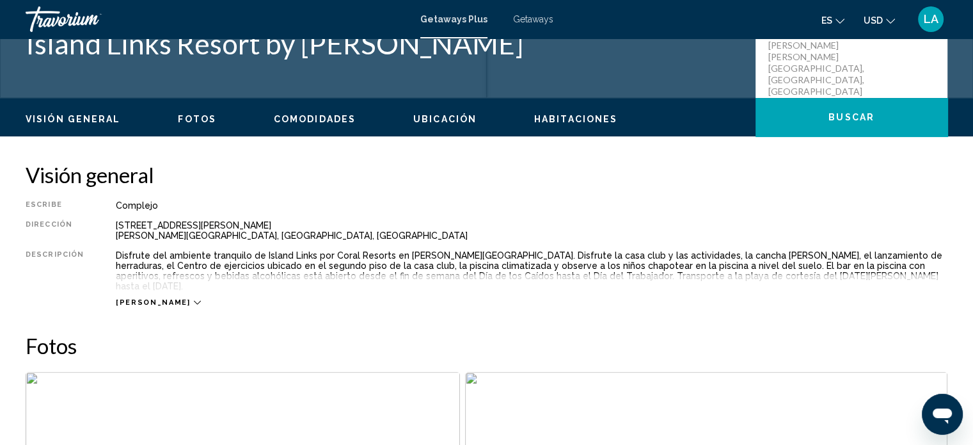
click at [440, 117] on span "Ubicación" at bounding box center [444, 119] width 63 height 10
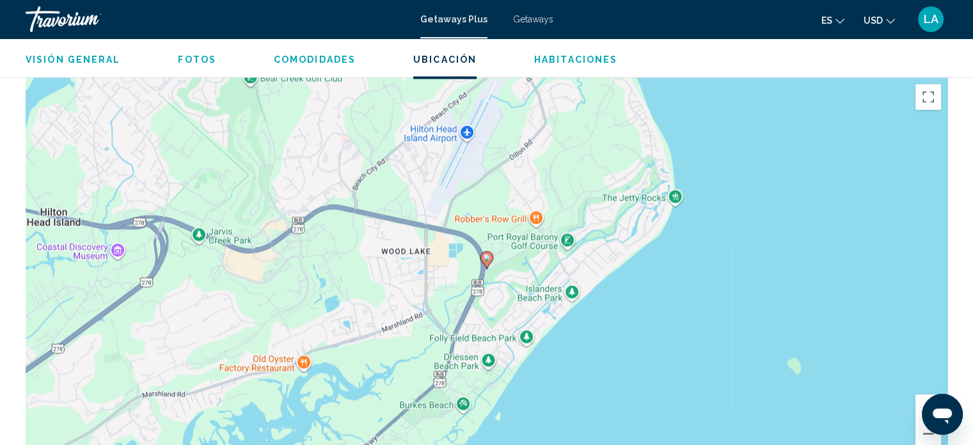
scroll to position [1941, 0]
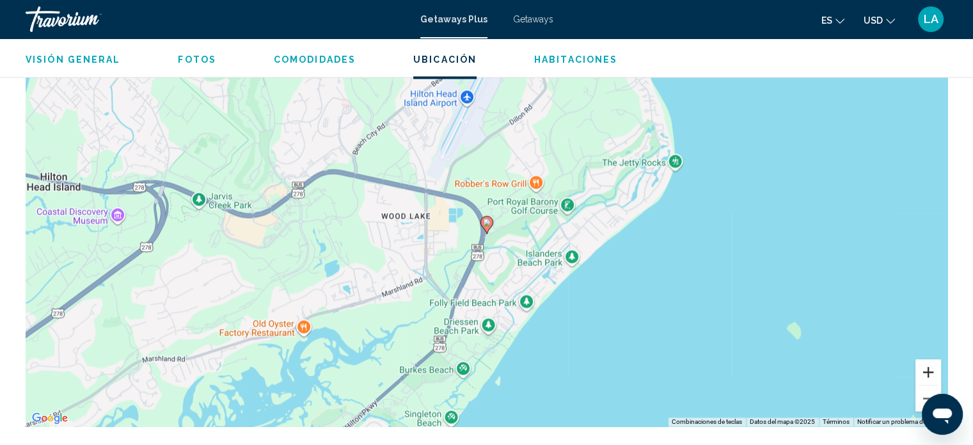
click at [929, 362] on button "Ampliar" at bounding box center [928, 372] width 26 height 26
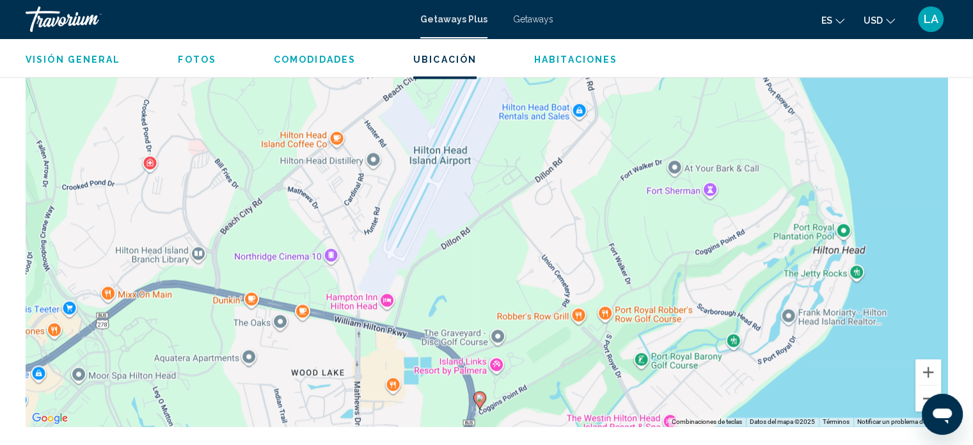
drag, startPoint x: 922, startPoint y: 242, endPoint x: 921, endPoint y: 475, distance: 232.2
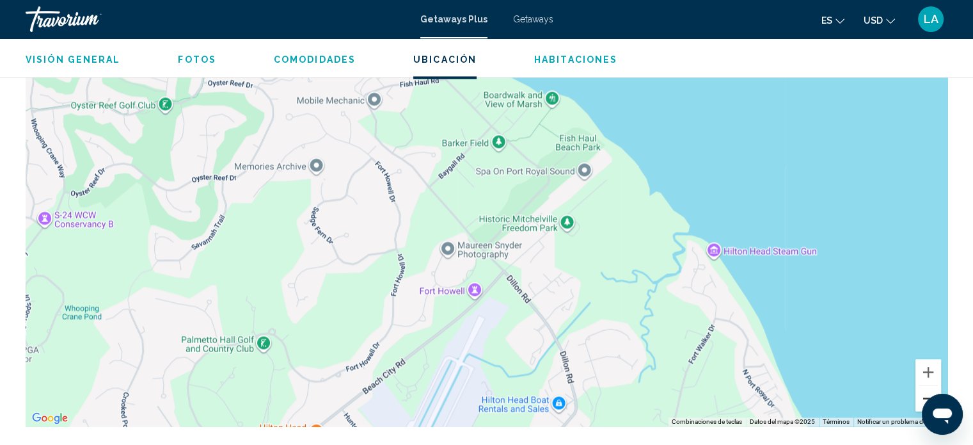
click at [931, 386] on button "Reducir" at bounding box center [928, 398] width 26 height 26
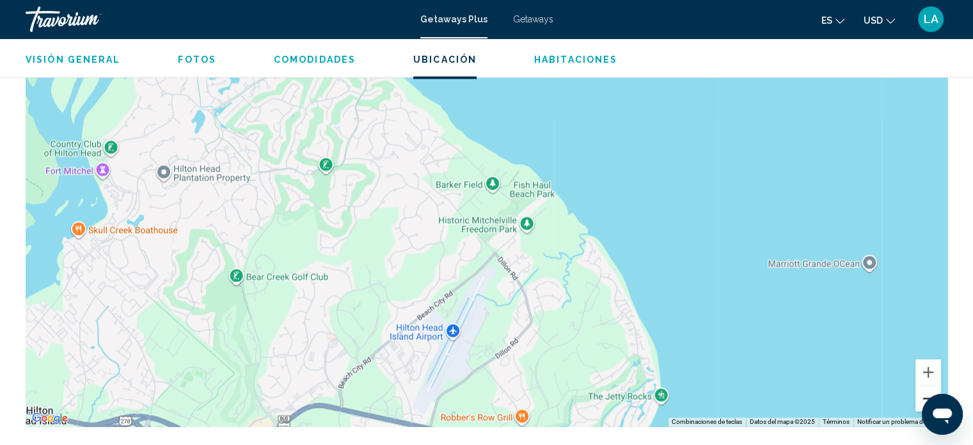
click at [931, 386] on button "Reducir" at bounding box center [928, 398] width 26 height 26
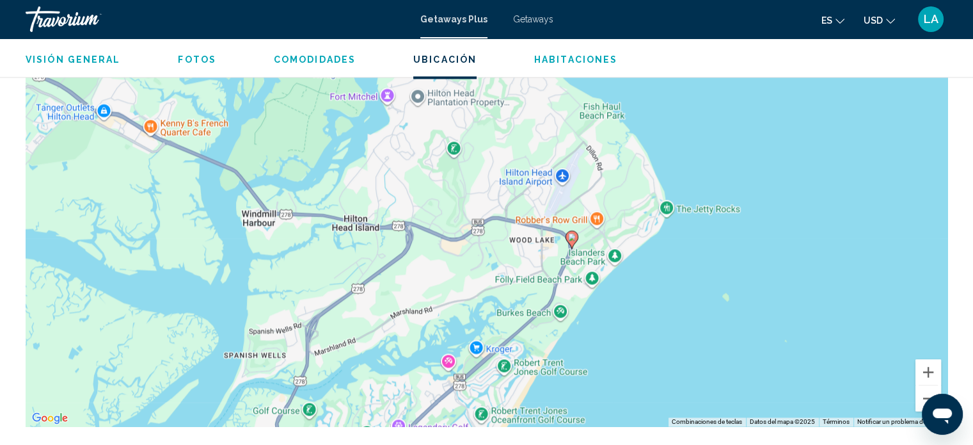
drag, startPoint x: 748, startPoint y: 326, endPoint x: 842, endPoint y: 221, distance: 140.9
click at [842, 221] on div "Para activar la función de arrastre con el teclado, pulsa Alt + Intro. Cuando h…" at bounding box center [487, 234] width 922 height 384
click at [569, 235] on gmp-advanced-marker "Main content" at bounding box center [571, 239] width 13 height 19
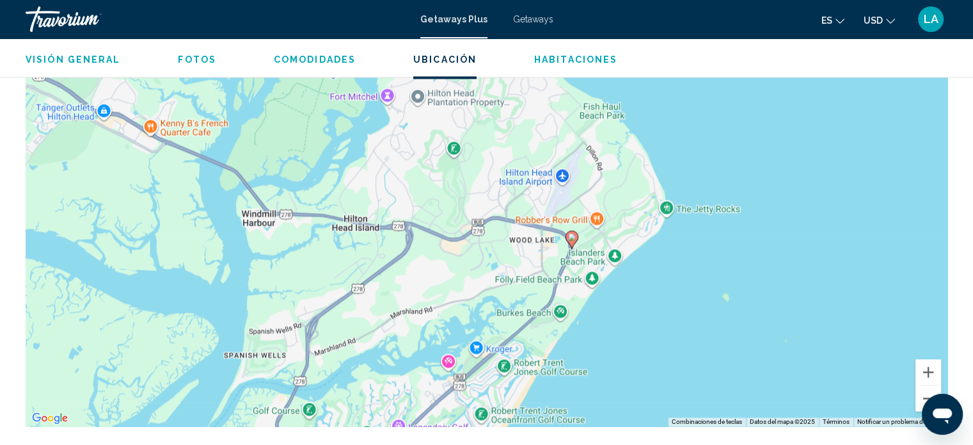
click at [569, 235] on gmp-advanced-marker "Main content" at bounding box center [571, 239] width 13 height 19
click at [571, 235] on icon "Main content" at bounding box center [571, 239] width 12 height 17
click at [929, 359] on button "Ampliar" at bounding box center [928, 372] width 26 height 26
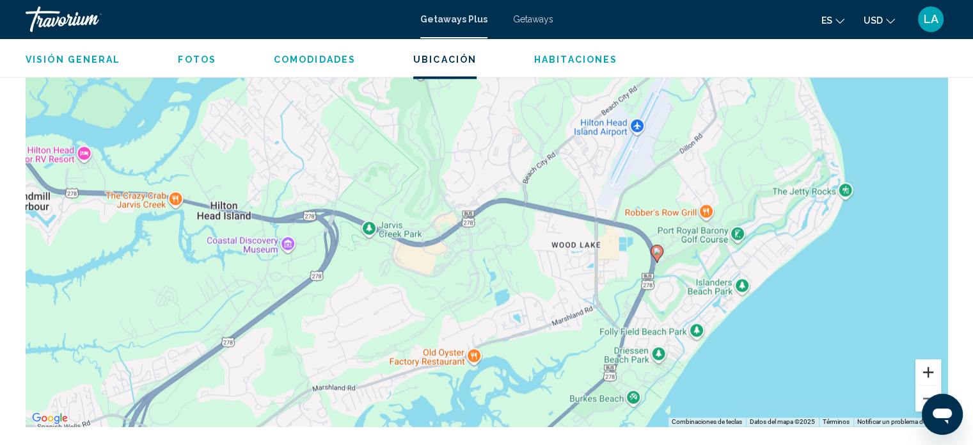
click at [929, 359] on button "Ampliar" at bounding box center [928, 372] width 26 height 26
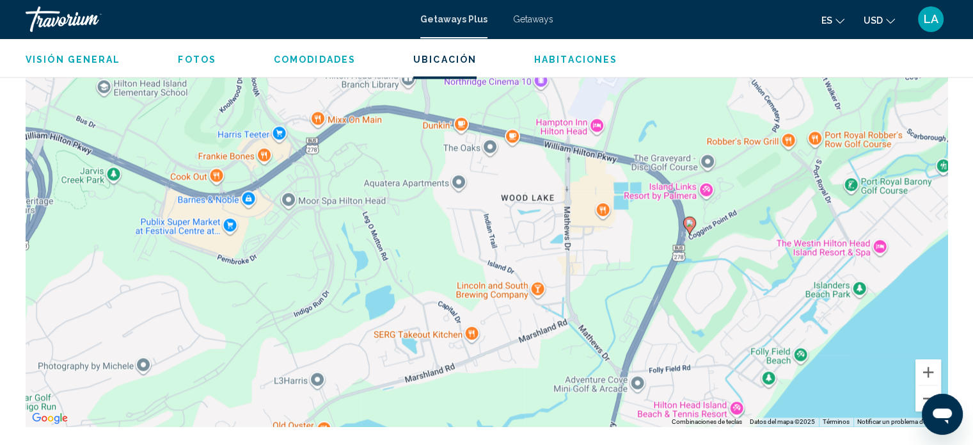
drag, startPoint x: 829, startPoint y: 326, endPoint x: 689, endPoint y: 268, distance: 151.4
click at [689, 268] on div "Para activar la función de arrastre con el teclado, pulsa Alt + Intro. Cuando h…" at bounding box center [487, 234] width 922 height 384
click at [934, 363] on button "Ampliar" at bounding box center [928, 372] width 26 height 26
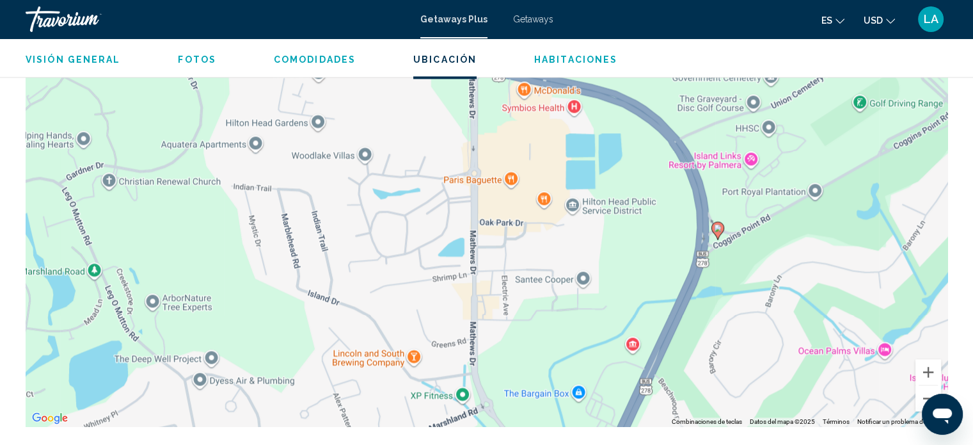
drag, startPoint x: 869, startPoint y: 300, endPoint x: 688, endPoint y: 304, distance: 181.7
click at [688, 304] on div "Para activar la función de arrastre con el teclado, pulsa Alt + Intro. Cuando h…" at bounding box center [487, 234] width 922 height 384
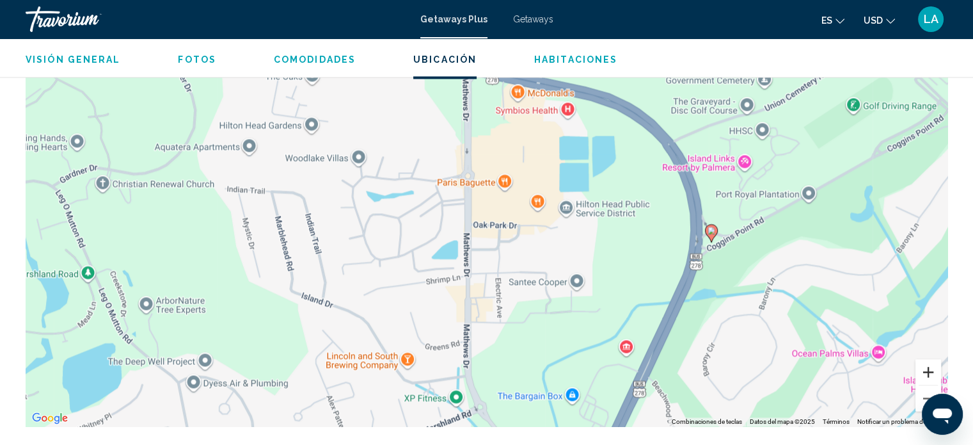
click at [927, 363] on button "Ampliar" at bounding box center [928, 372] width 26 height 26
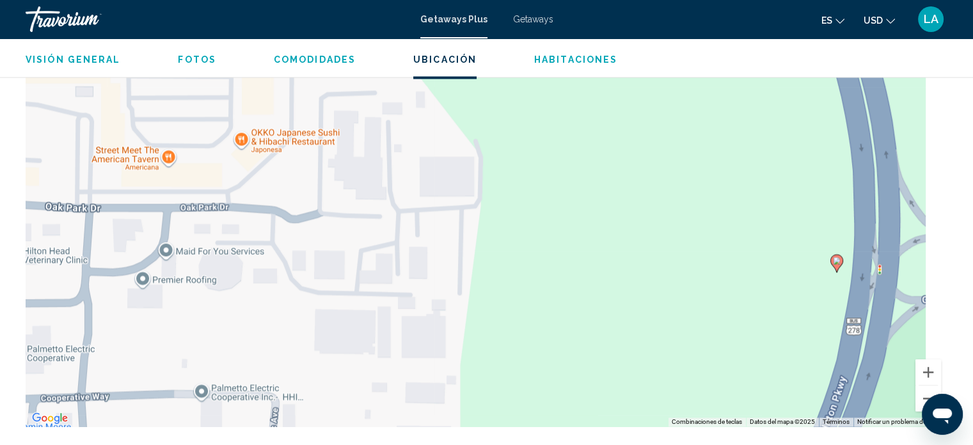
drag, startPoint x: 833, startPoint y: 301, endPoint x: 370, endPoint y: 316, distance: 463.3
click at [370, 316] on div "Para activar la función de arrastre con el teclado, pulsa Alt + Intro. Cuando h…" at bounding box center [487, 234] width 922 height 384
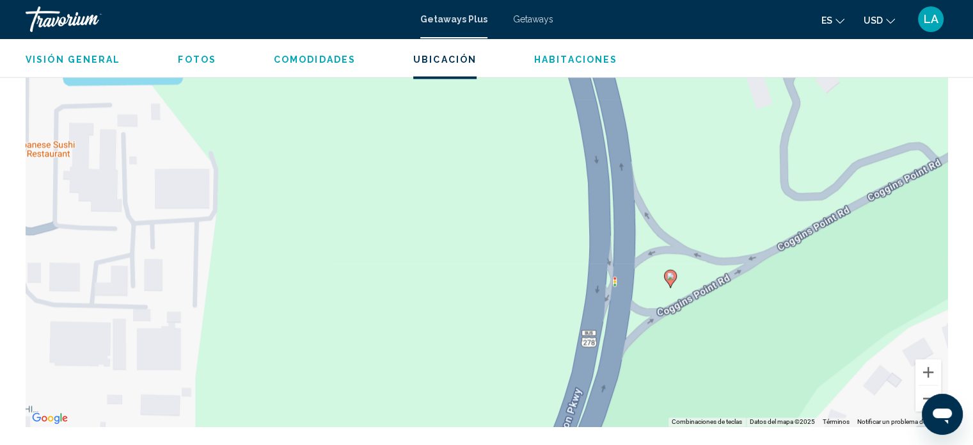
drag, startPoint x: 732, startPoint y: 306, endPoint x: 481, endPoint y: 308, distance: 251.4
click at [481, 308] on div "Para activar la función de arrastre con el teclado, pulsa Alt + Intro. Cuando h…" at bounding box center [487, 234] width 922 height 384
click at [929, 385] on button "Reducir" at bounding box center [928, 398] width 26 height 26
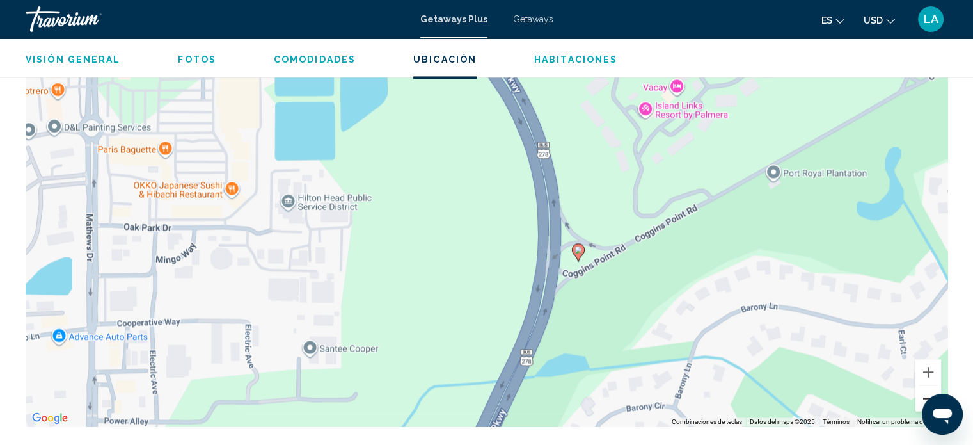
click at [929, 385] on button "Reducir" at bounding box center [928, 398] width 26 height 26
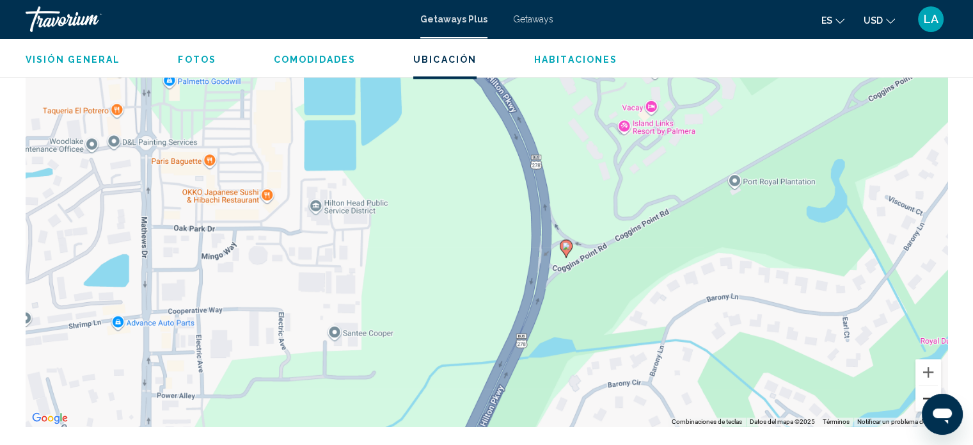
click at [929, 385] on button "Reducir" at bounding box center [928, 398] width 26 height 26
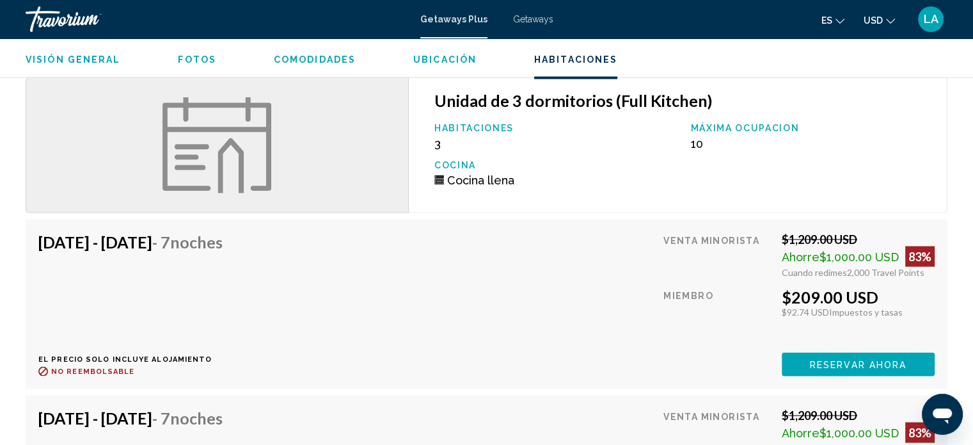
scroll to position [2365, 0]
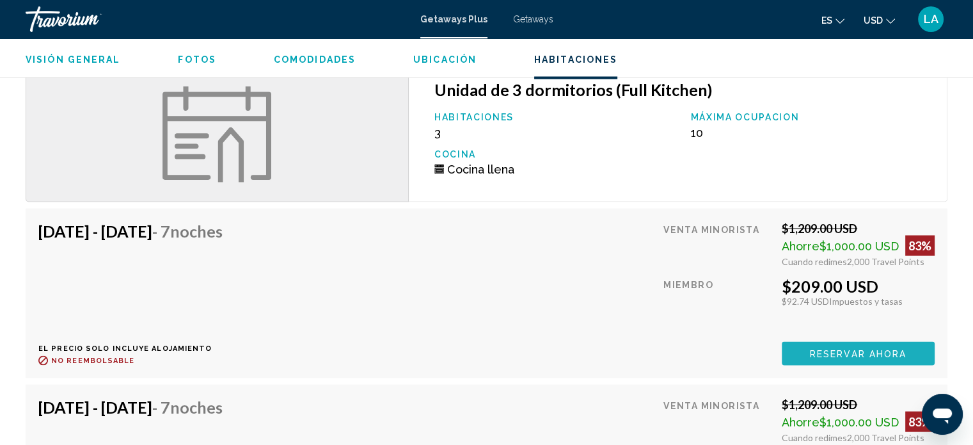
click at [858, 348] on span "Reservar ahora" at bounding box center [858, 353] width 97 height 10
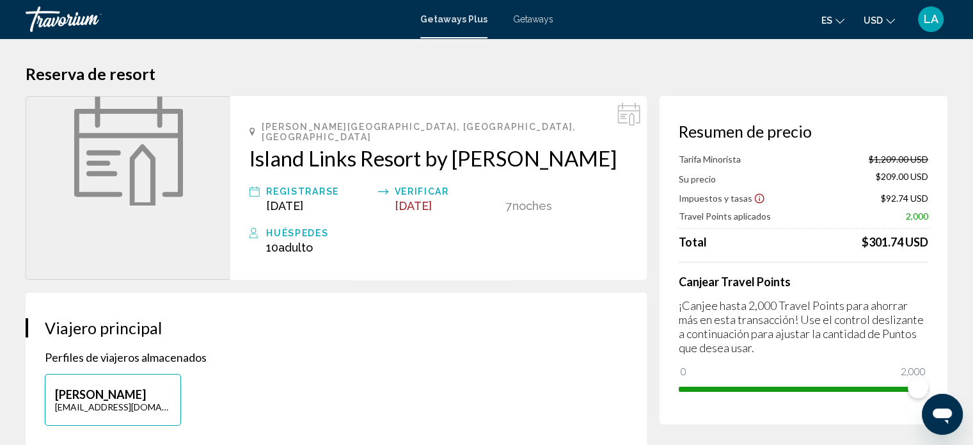
scroll to position [8, 0]
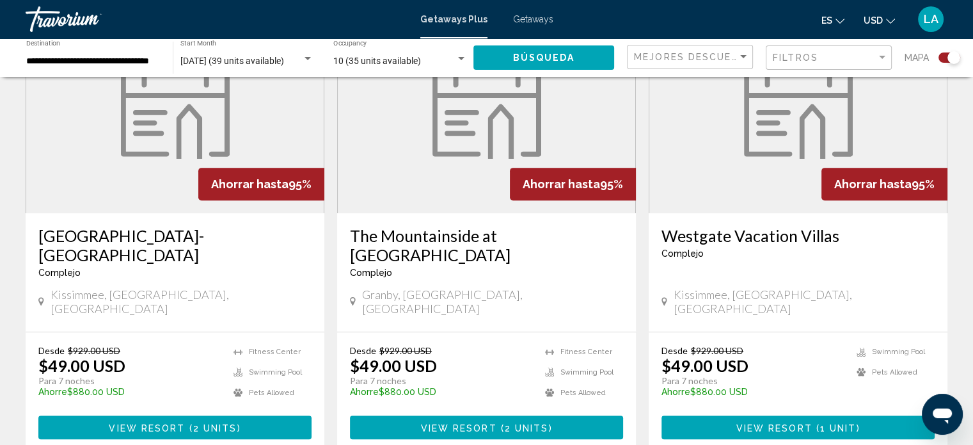
scroll to position [526, 0]
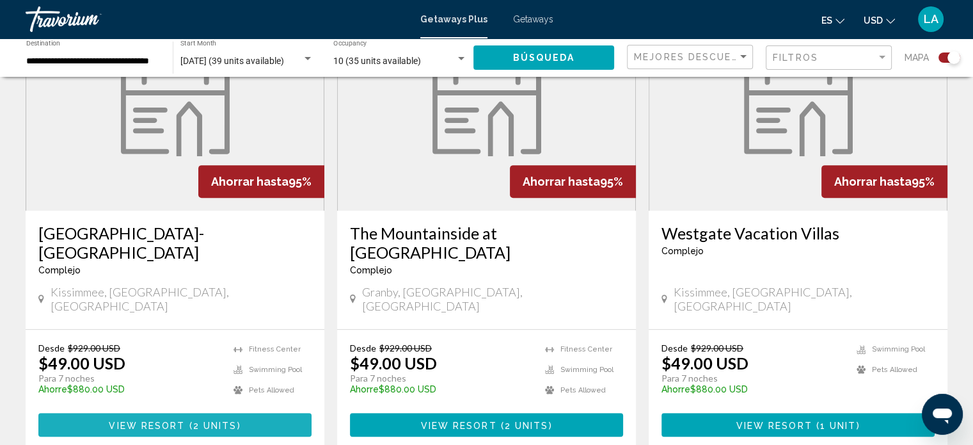
click at [162, 420] on span "View Resort" at bounding box center [147, 425] width 76 height 10
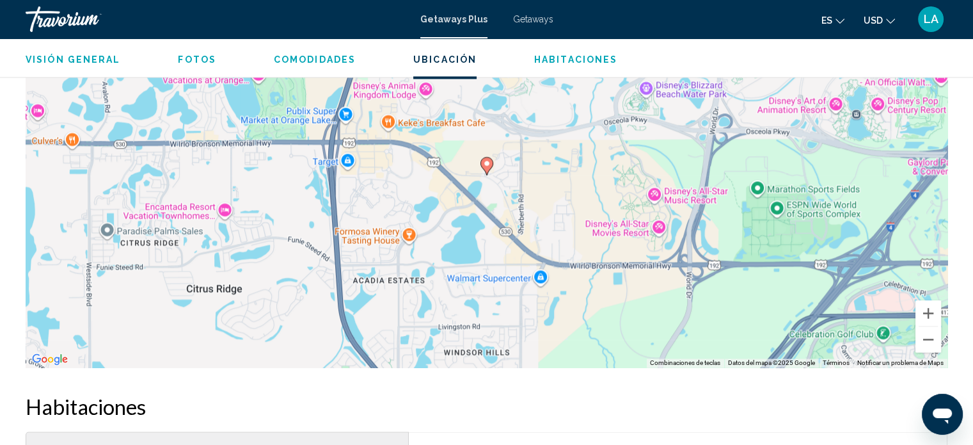
scroll to position [2027, 0]
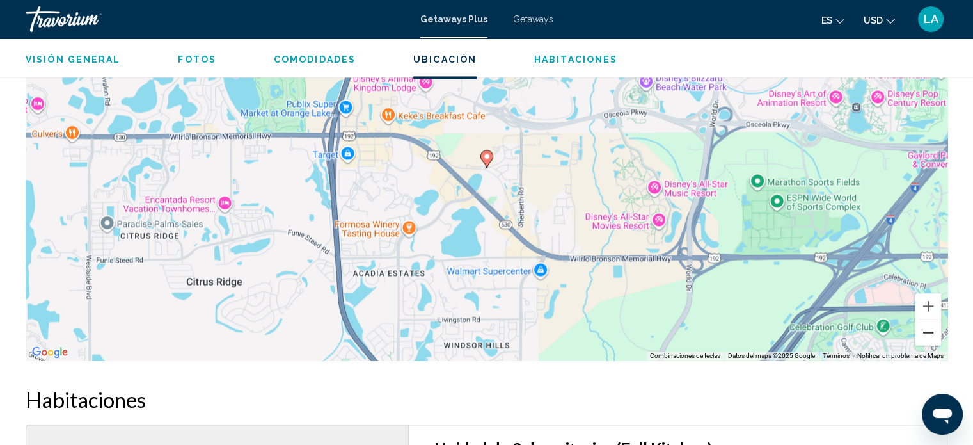
click at [924, 336] on button "Reducir" at bounding box center [928, 332] width 26 height 26
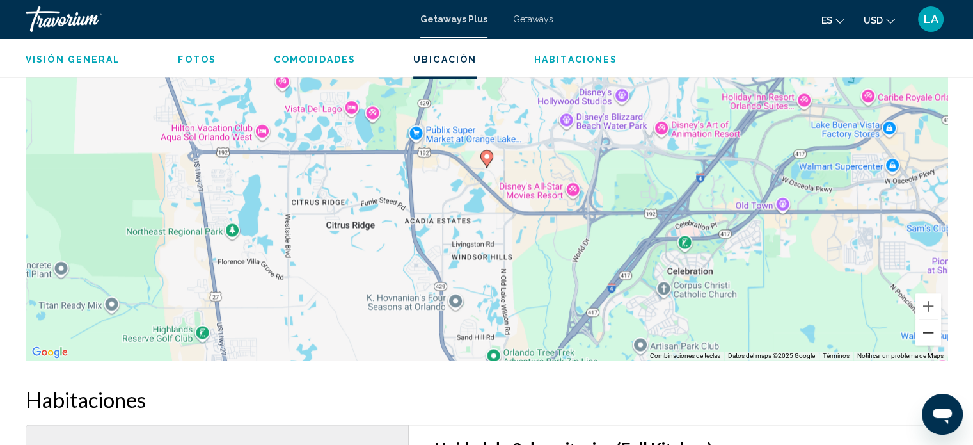
click at [924, 336] on button "Reducir" at bounding box center [928, 332] width 26 height 26
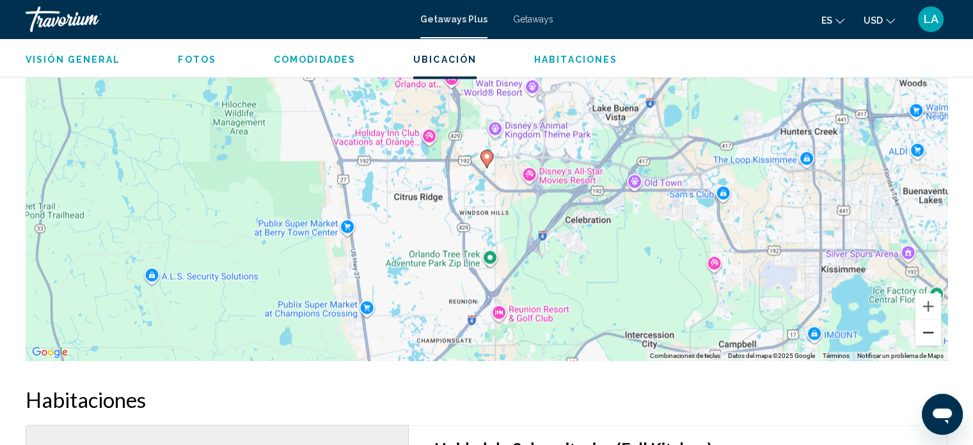
click at [924, 336] on button "Reducir" at bounding box center [928, 332] width 26 height 26
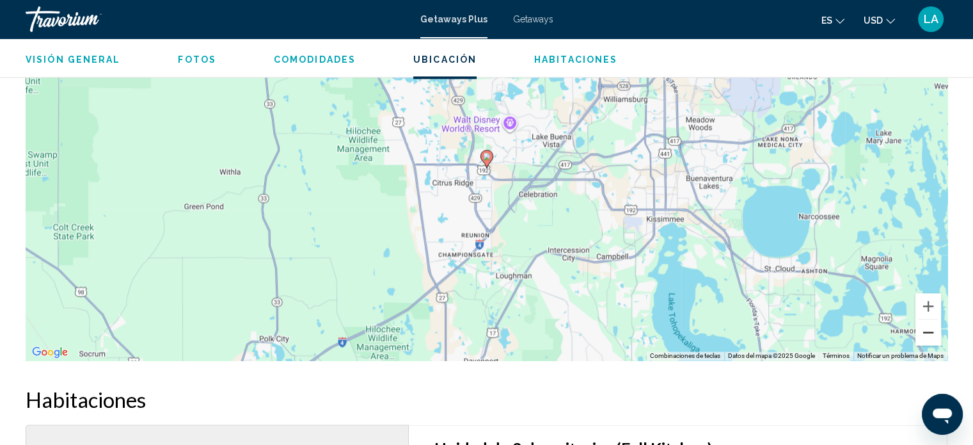
click at [924, 336] on button "Reducir" at bounding box center [928, 332] width 26 height 26
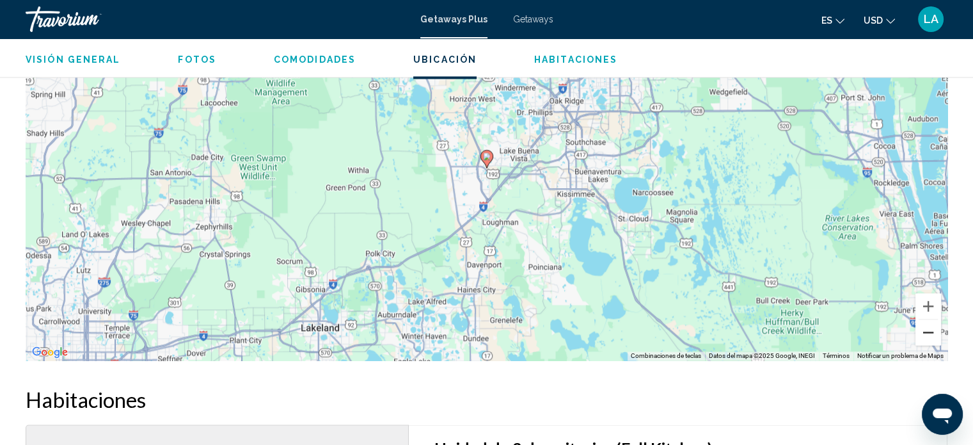
click at [924, 336] on button "Reducir" at bounding box center [928, 332] width 26 height 26
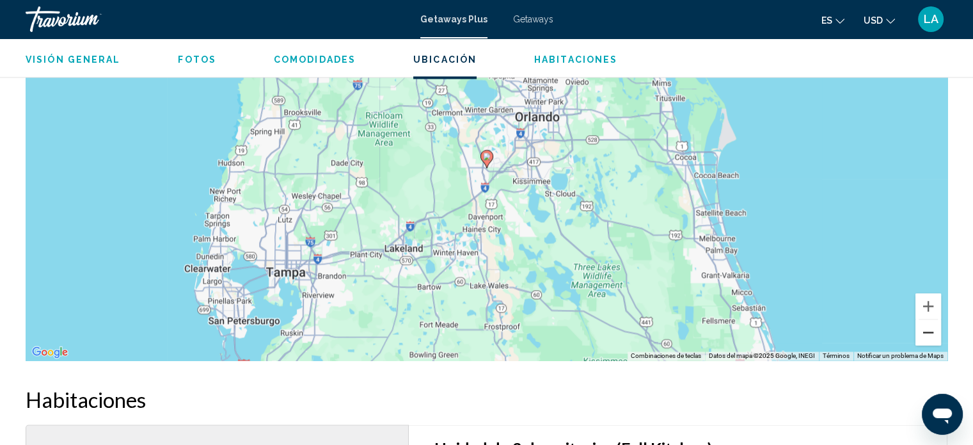
click at [924, 336] on button "Reducir" at bounding box center [928, 332] width 26 height 26
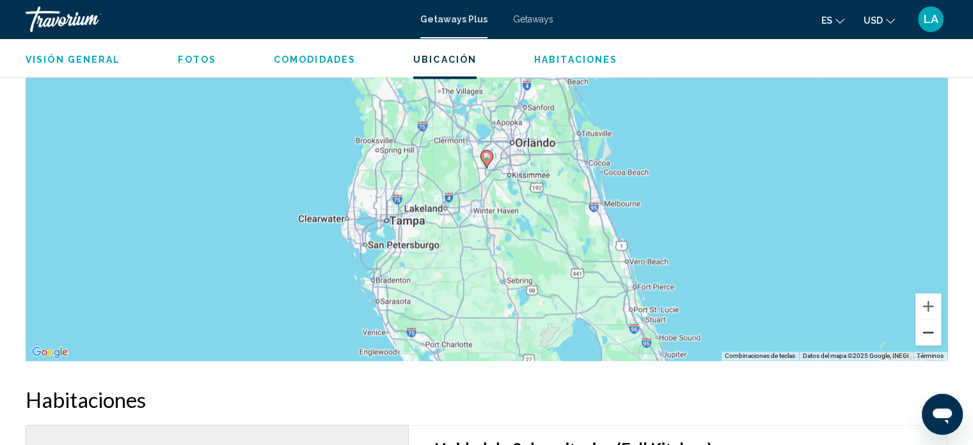
click at [924, 336] on button "Reducir" at bounding box center [928, 332] width 26 height 26
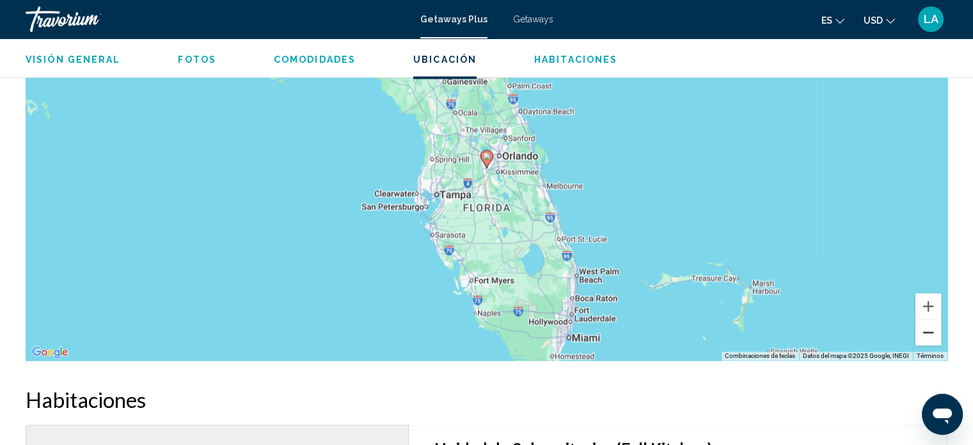
click at [924, 336] on button "Reducir" at bounding box center [928, 332] width 26 height 26
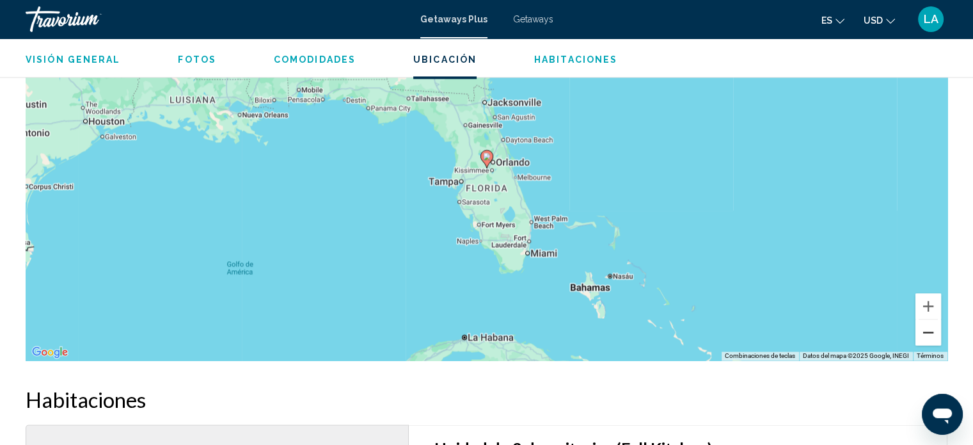
click at [924, 336] on button "Reducir" at bounding box center [928, 332] width 26 height 26
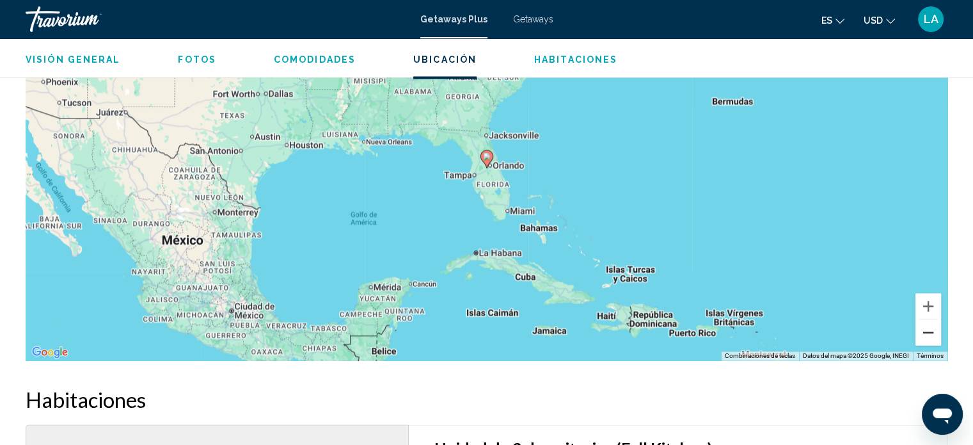
click at [924, 336] on button "Reducir" at bounding box center [928, 332] width 26 height 26
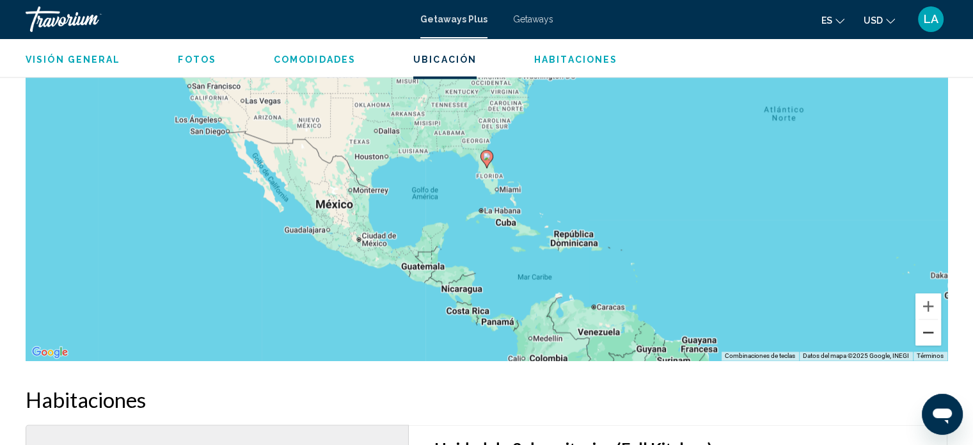
click at [924, 336] on button "Reducir" at bounding box center [928, 332] width 26 height 26
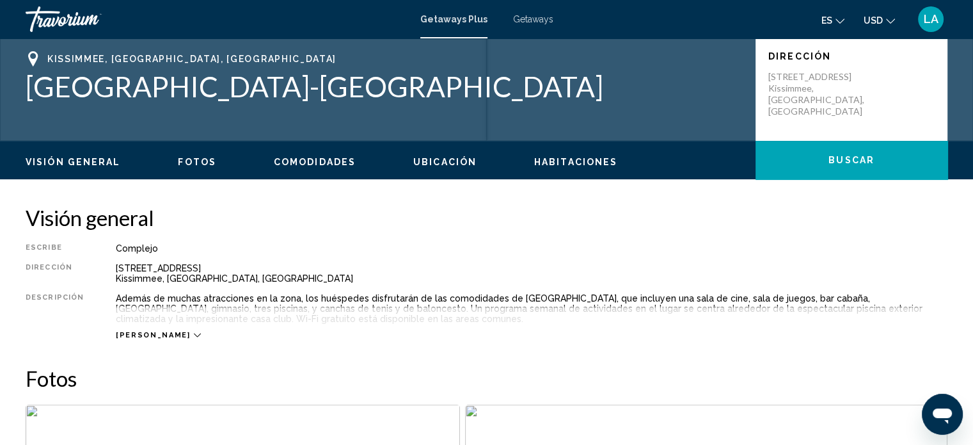
scroll to position [271, 0]
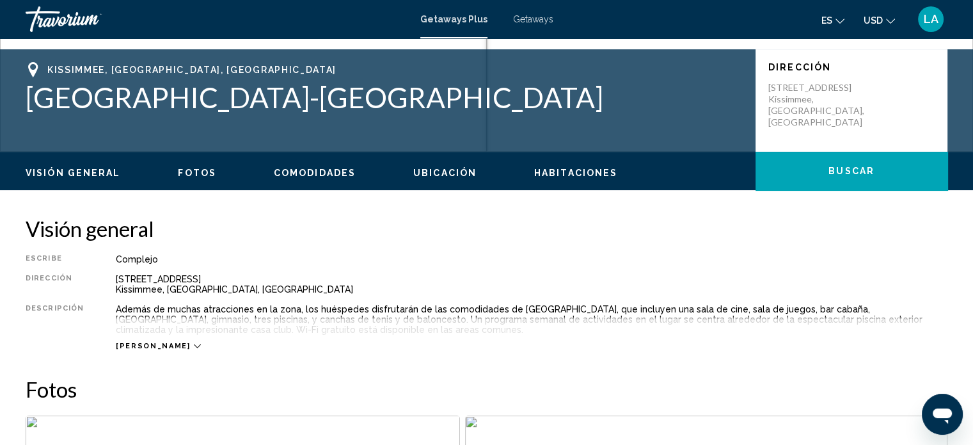
click at [194, 346] on icon "Main content" at bounding box center [197, 345] width 7 height 7
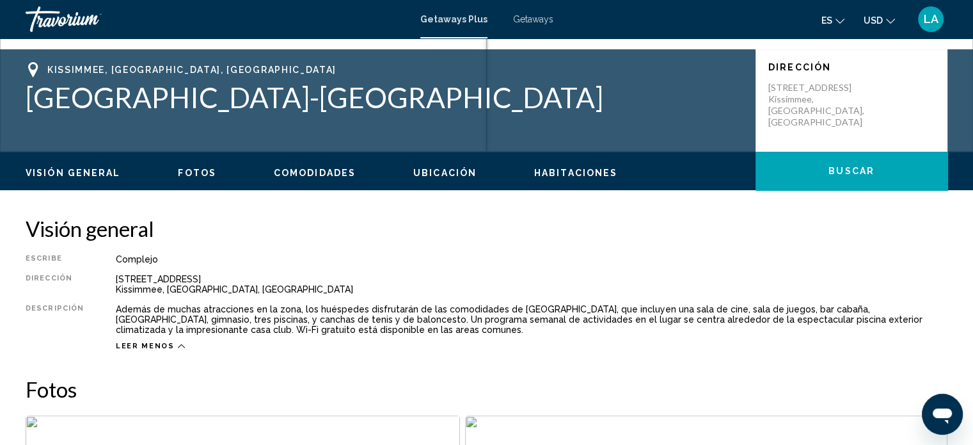
click at [193, 168] on span "Fotos" at bounding box center [197, 173] width 38 height 10
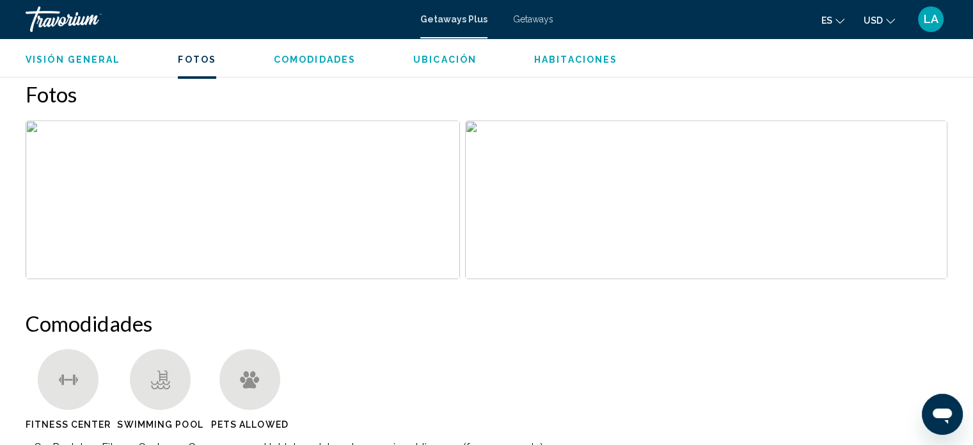
scroll to position [570, 0]
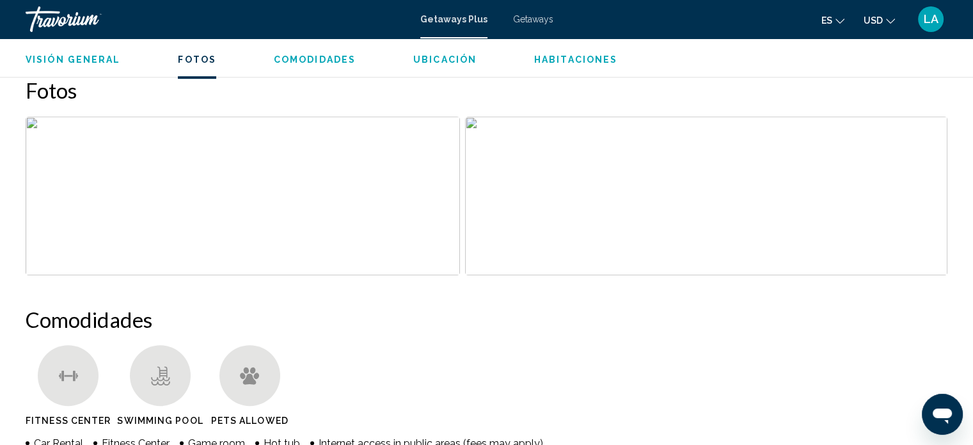
click at [30, 123] on img "Open full-screen image slider" at bounding box center [243, 195] width 434 height 159
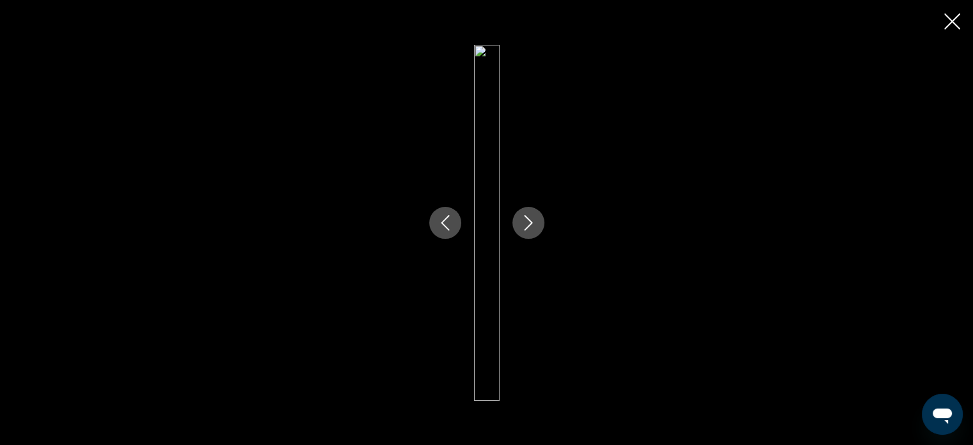
click at [528, 225] on icon "Next image" at bounding box center [528, 222] width 8 height 15
click at [480, 49] on img "Main content" at bounding box center [487, 223] width 26 height 356
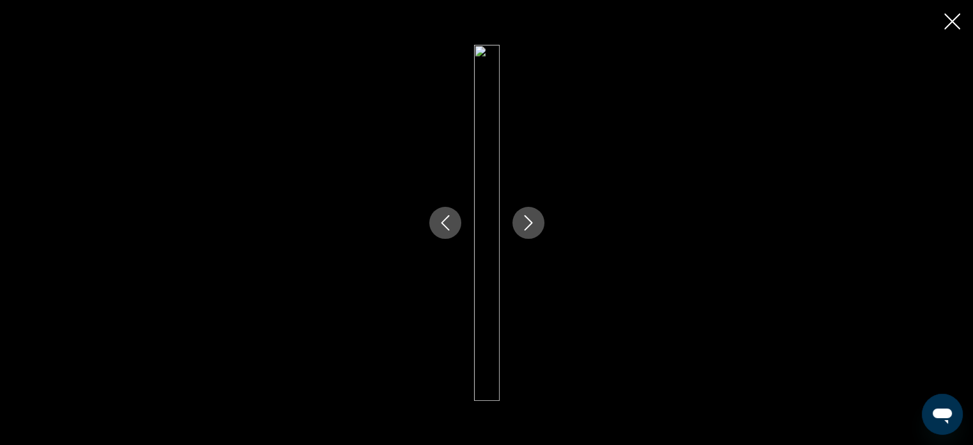
click at [484, 55] on img "Main content" at bounding box center [487, 223] width 26 height 356
click at [952, 17] on icon "Close slideshow" at bounding box center [952, 21] width 16 height 16
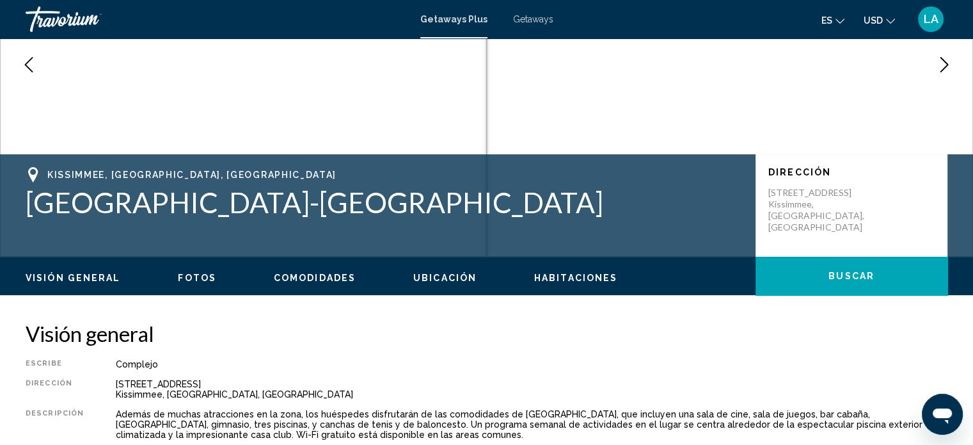
scroll to position [155, 0]
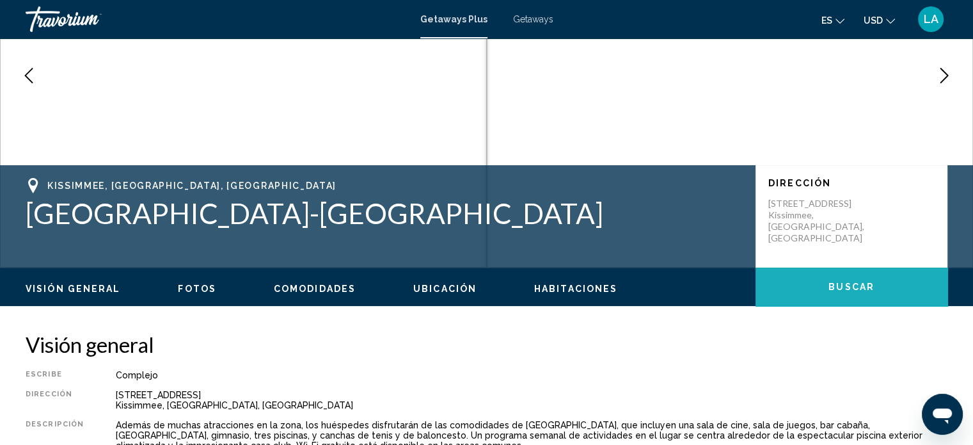
click at [860, 286] on span "Buscar" at bounding box center [851, 287] width 46 height 10
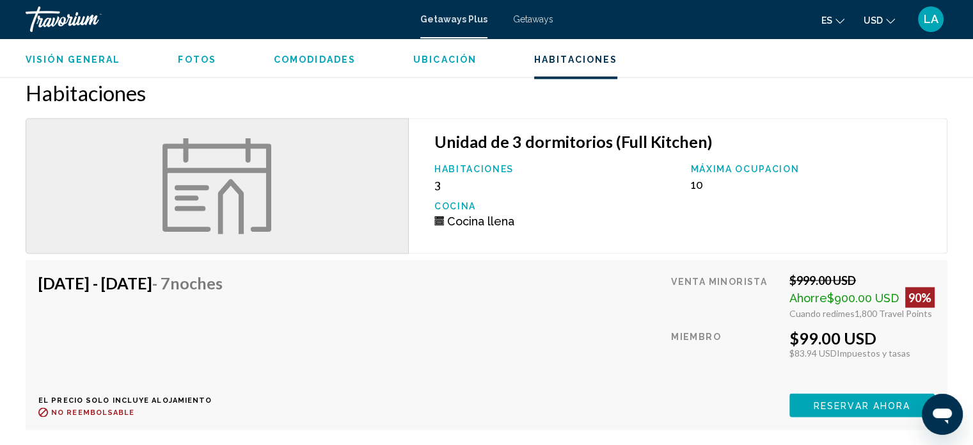
scroll to position [2335, 0]
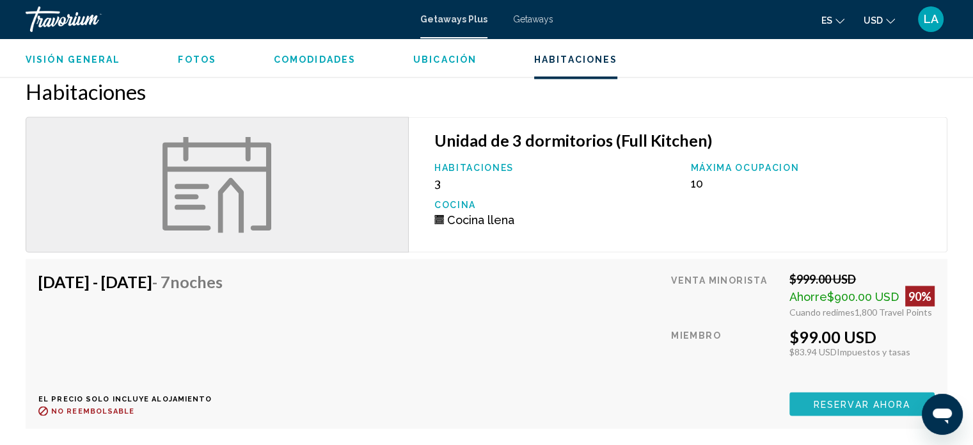
click at [849, 406] on span "Reservar ahora" at bounding box center [862, 403] width 97 height 10
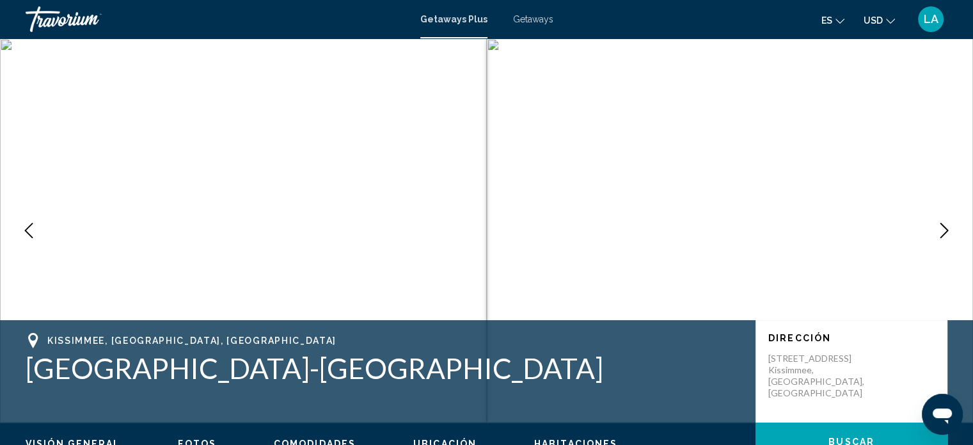
scroll to position [8, 0]
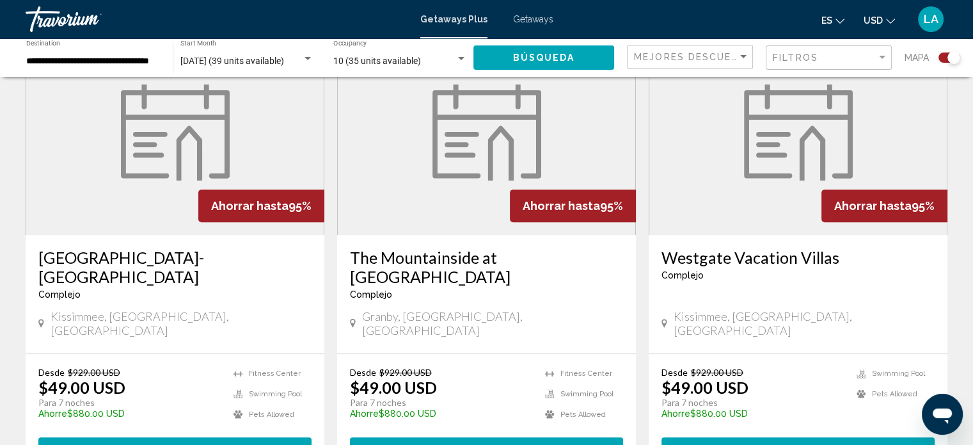
scroll to position [511, 0]
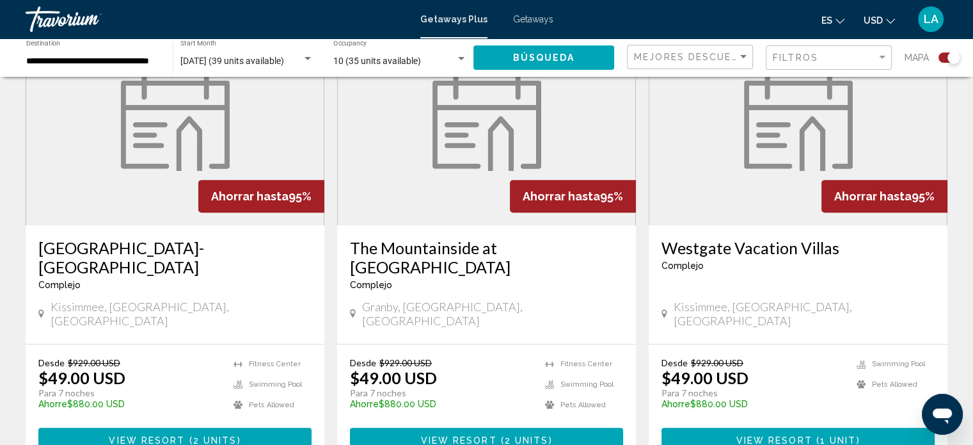
click at [477, 434] on span "View Resort" at bounding box center [458, 439] width 76 height 10
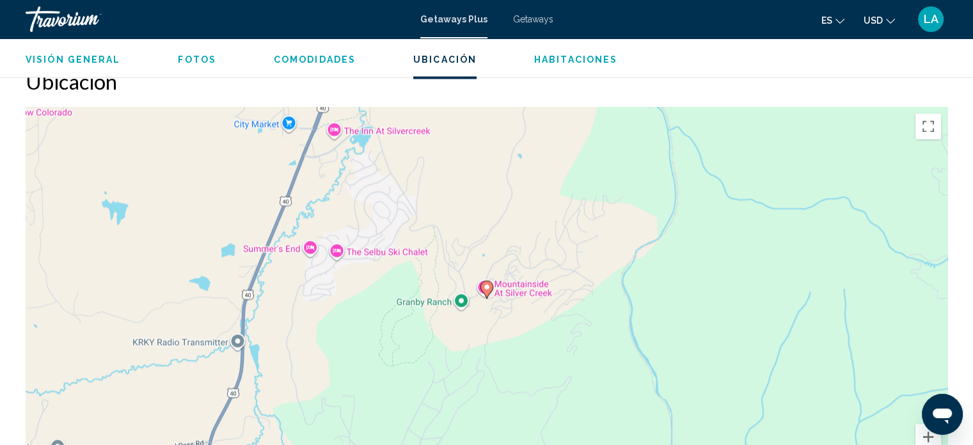
scroll to position [2181, 0]
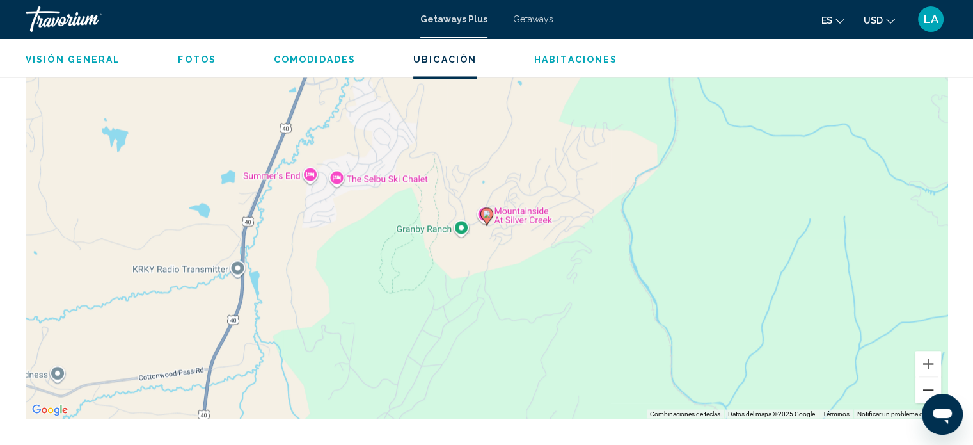
click at [924, 386] on button "Reducir" at bounding box center [928, 390] width 26 height 26
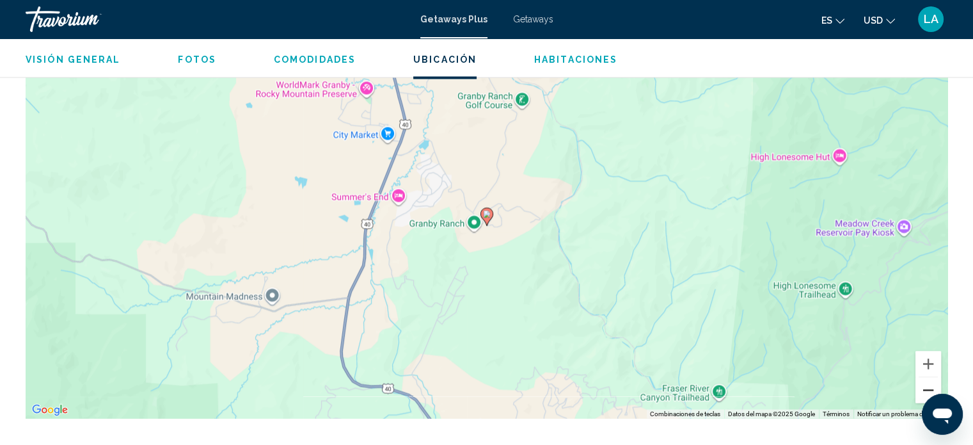
click at [924, 386] on button "Reducir" at bounding box center [928, 390] width 26 height 26
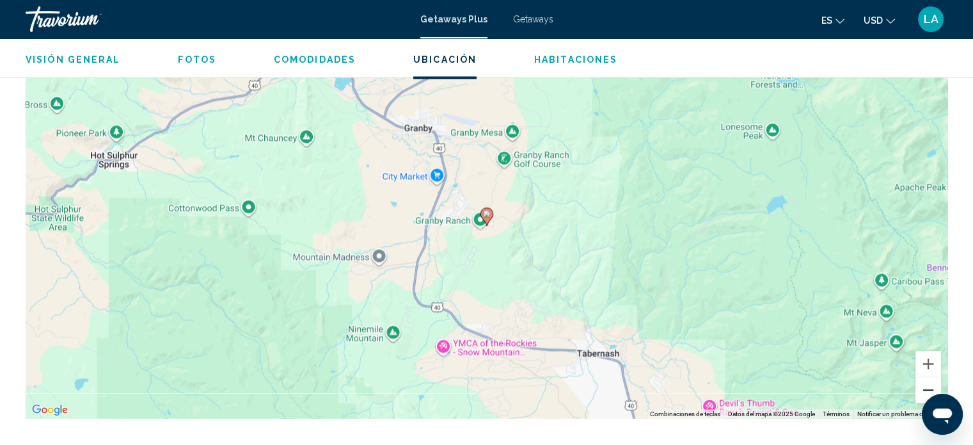
click at [924, 386] on button "Reducir" at bounding box center [928, 390] width 26 height 26
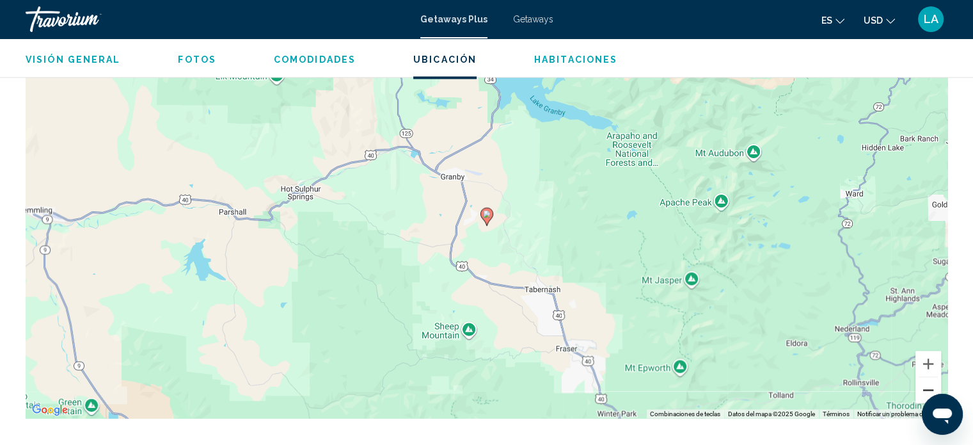
click at [924, 386] on button "Reducir" at bounding box center [928, 390] width 26 height 26
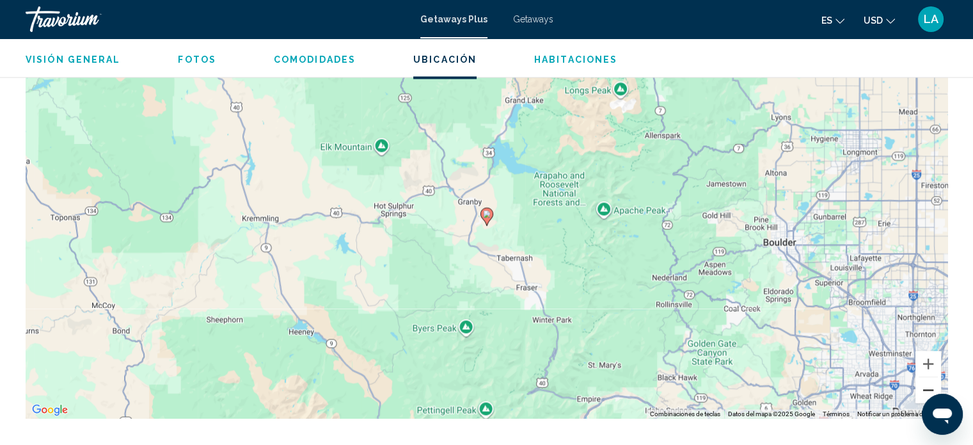
click at [924, 386] on button "Reducir" at bounding box center [928, 390] width 26 height 26
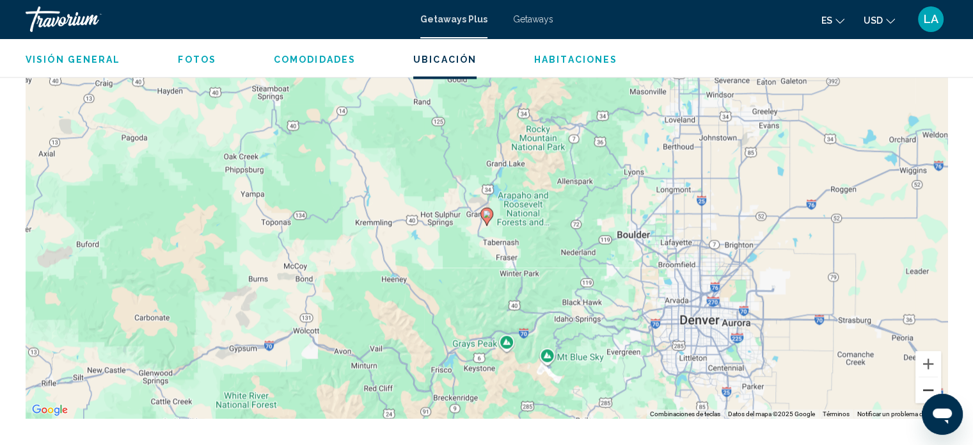
click at [924, 386] on button "Reducir" at bounding box center [928, 390] width 26 height 26
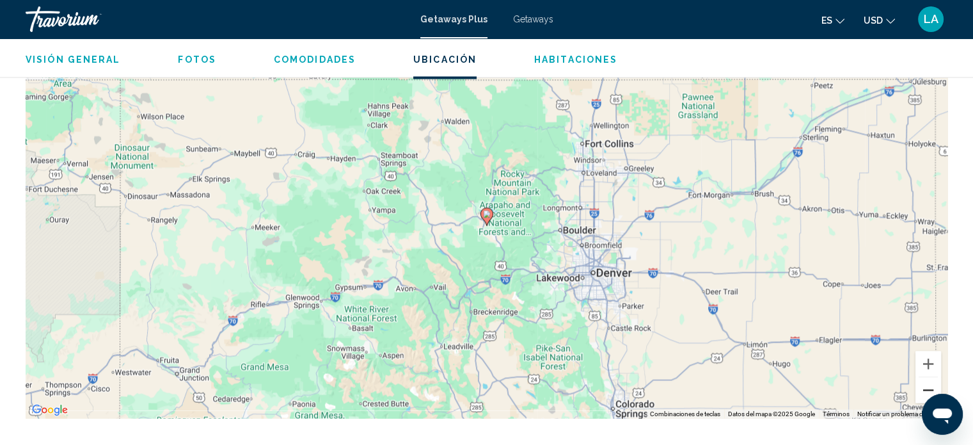
click at [924, 386] on button "Reducir" at bounding box center [928, 390] width 26 height 26
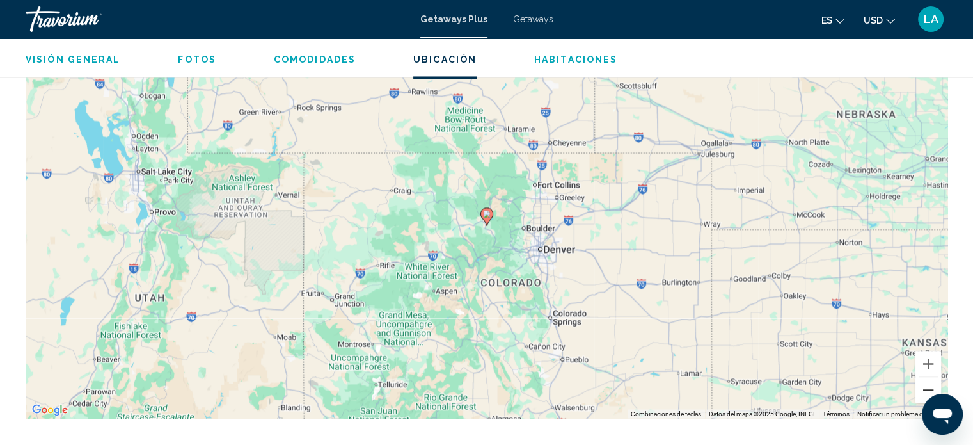
click at [924, 386] on button "Reducir" at bounding box center [928, 390] width 26 height 26
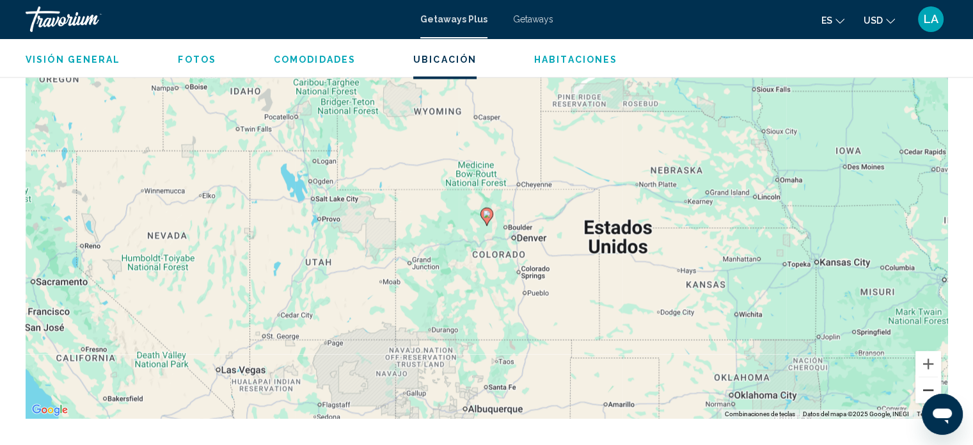
click at [924, 386] on button "Reducir" at bounding box center [928, 390] width 26 height 26
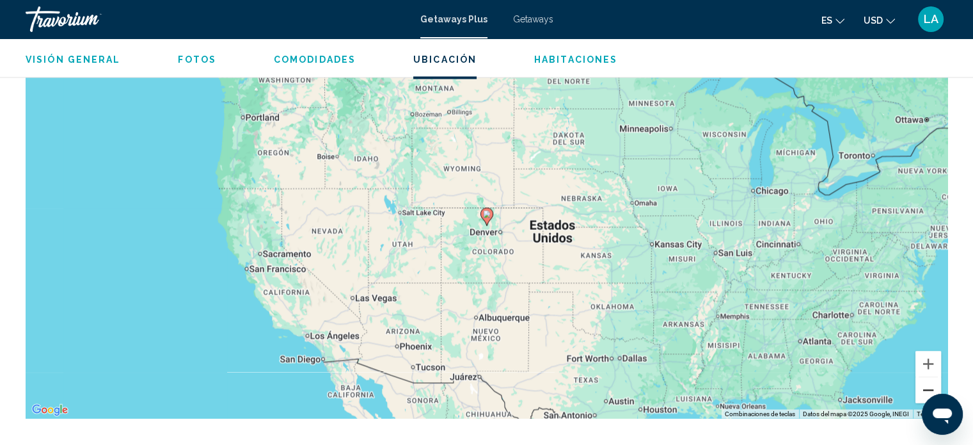
click at [924, 386] on button "Reducir" at bounding box center [928, 390] width 26 height 26
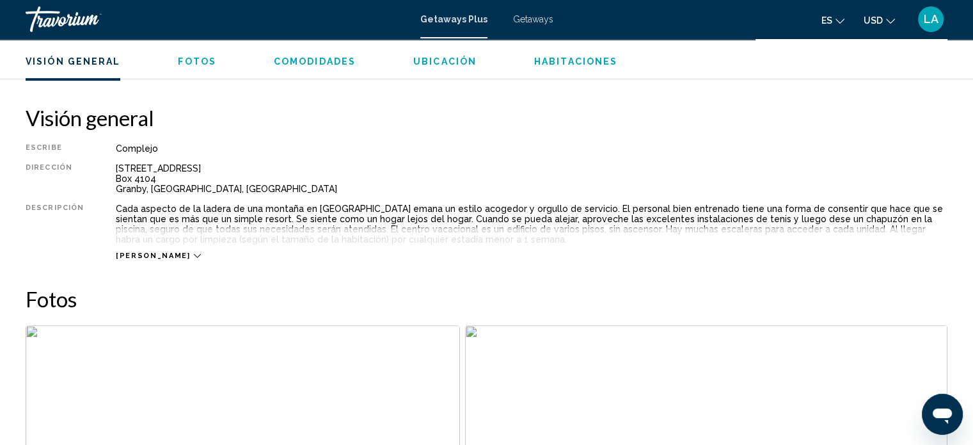
scroll to position [339, 0]
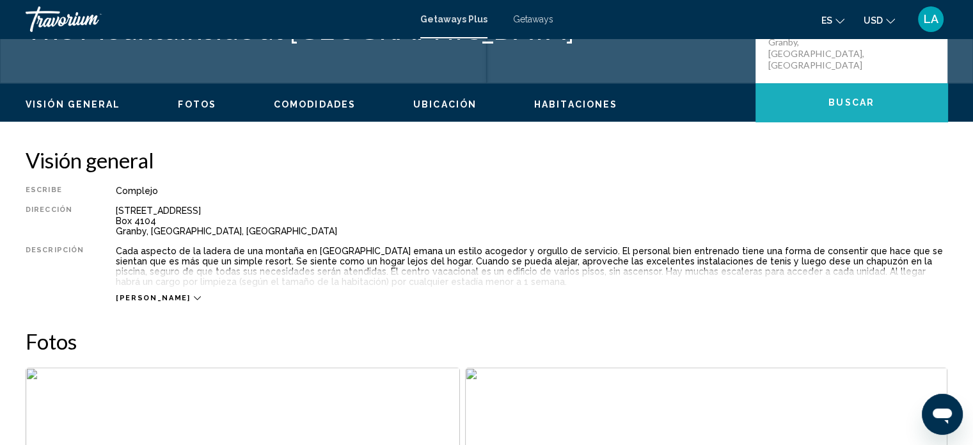
click at [816, 97] on button "Buscar" at bounding box center [851, 102] width 192 height 38
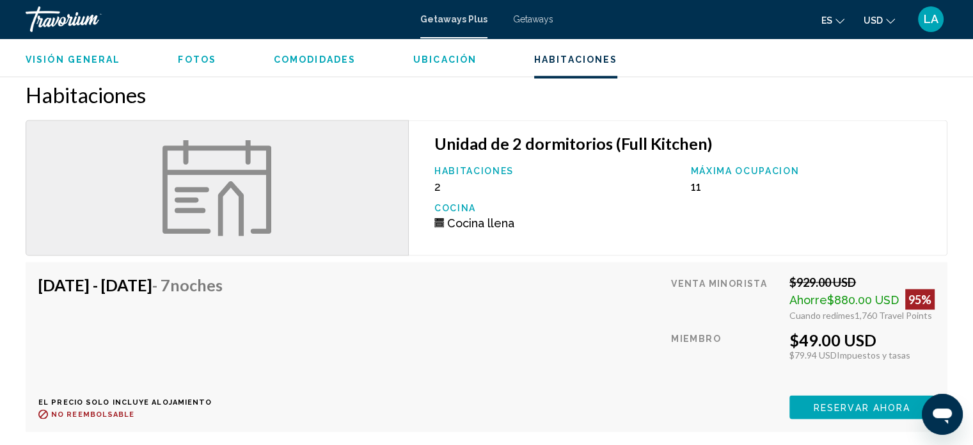
scroll to position [2546, 0]
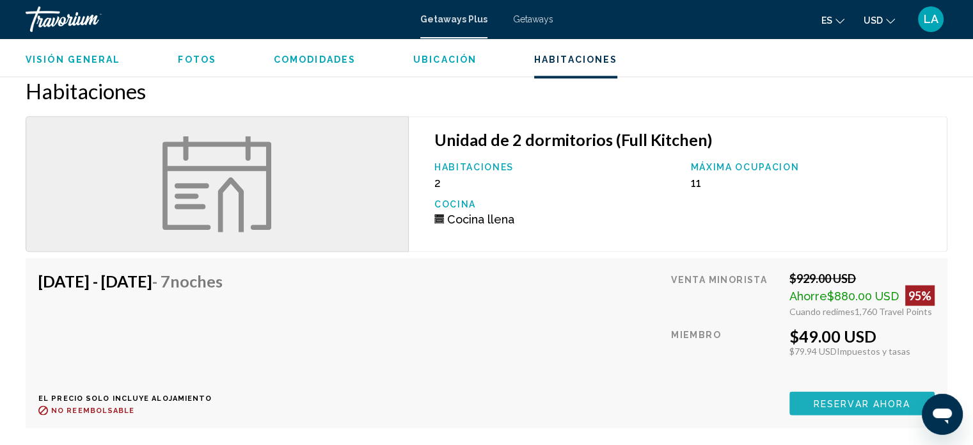
click at [835, 400] on span "Reservar ahora" at bounding box center [862, 403] width 97 height 10
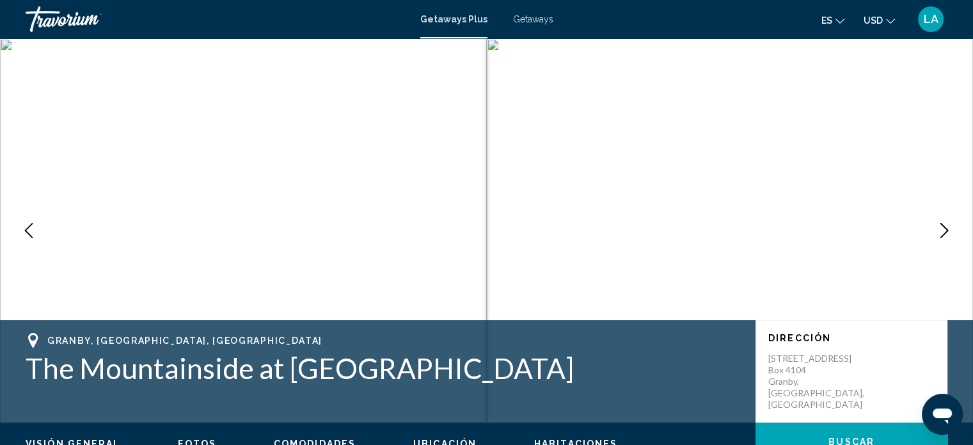
scroll to position [8, 0]
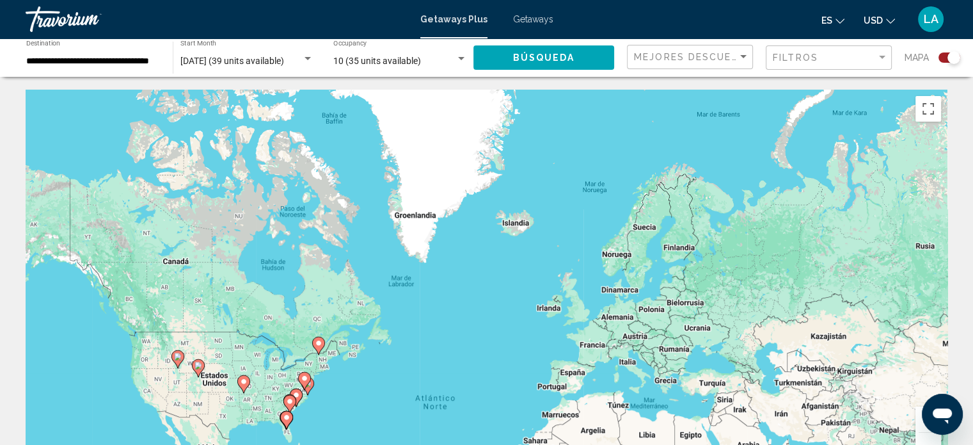
drag, startPoint x: 739, startPoint y: 199, endPoint x: 730, endPoint y: 475, distance: 275.8
click at [730, 444] on html "**********" at bounding box center [486, 222] width 973 height 445
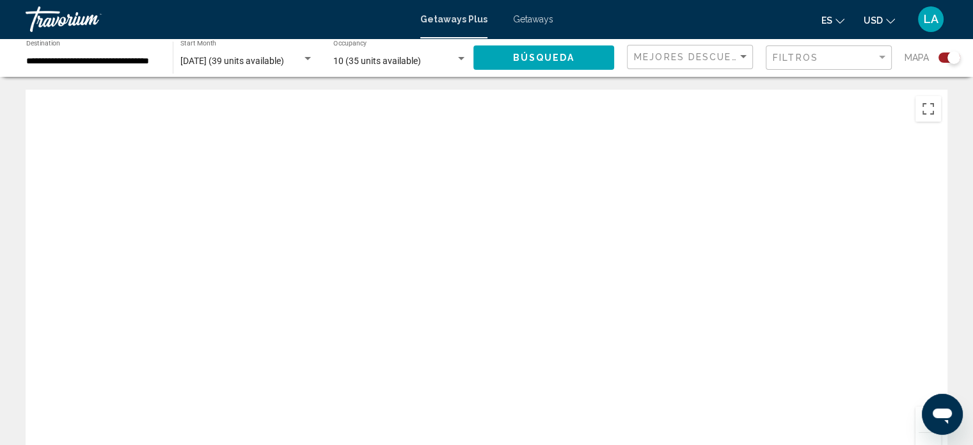
drag, startPoint x: 777, startPoint y: 163, endPoint x: 787, endPoint y: 475, distance: 311.6
click at [787, 444] on html "**********" at bounding box center [486, 222] width 973 height 445
click at [461, 57] on div "Search widget" at bounding box center [461, 58] width 6 height 3
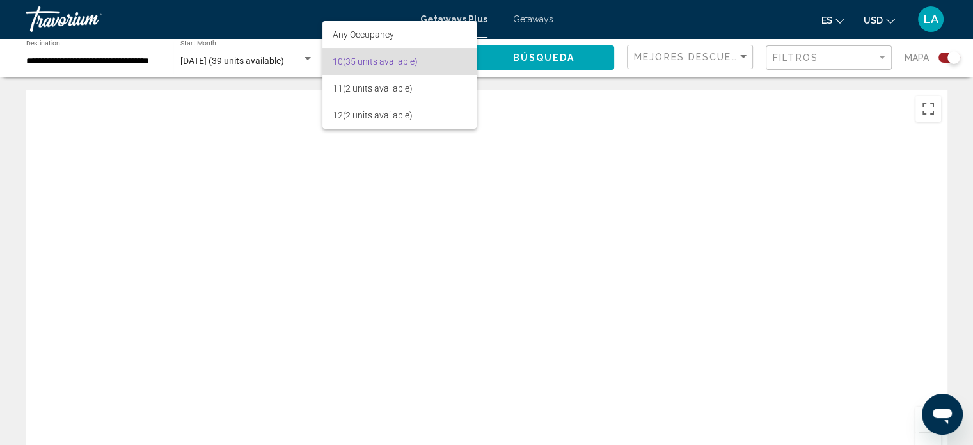
click at [617, 131] on div at bounding box center [486, 222] width 973 height 445
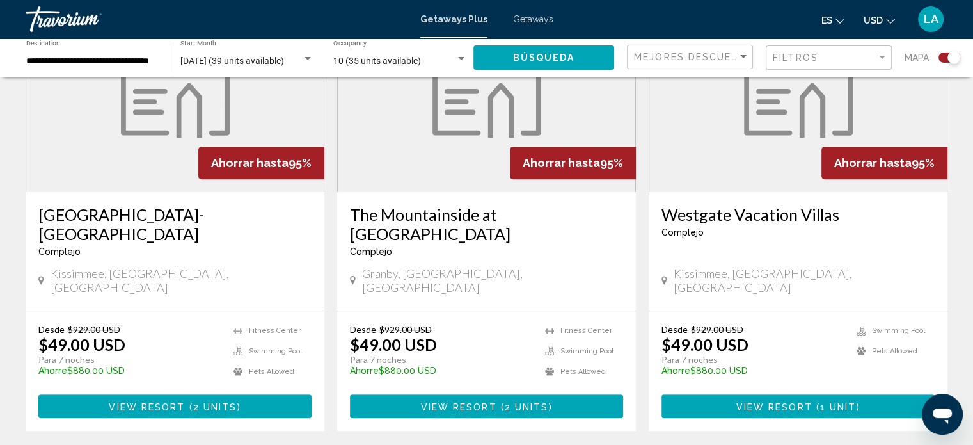
scroll to position [548, 0]
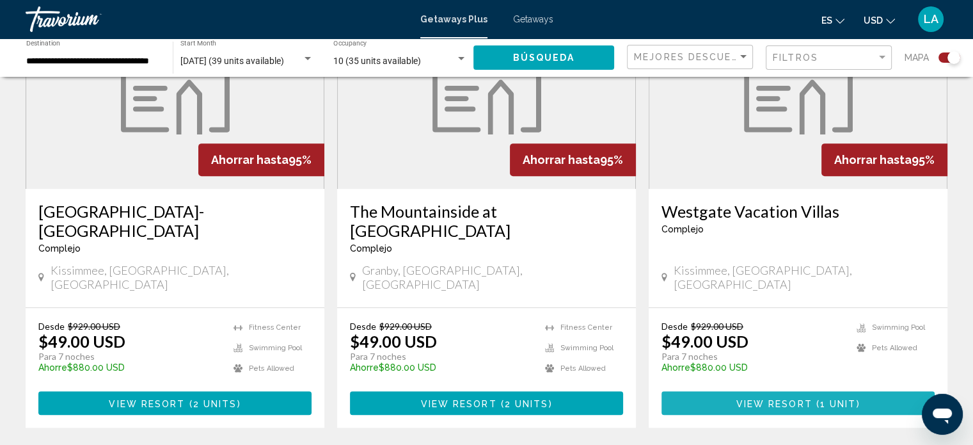
click at [762, 398] on span "View Resort" at bounding box center [774, 403] width 76 height 10
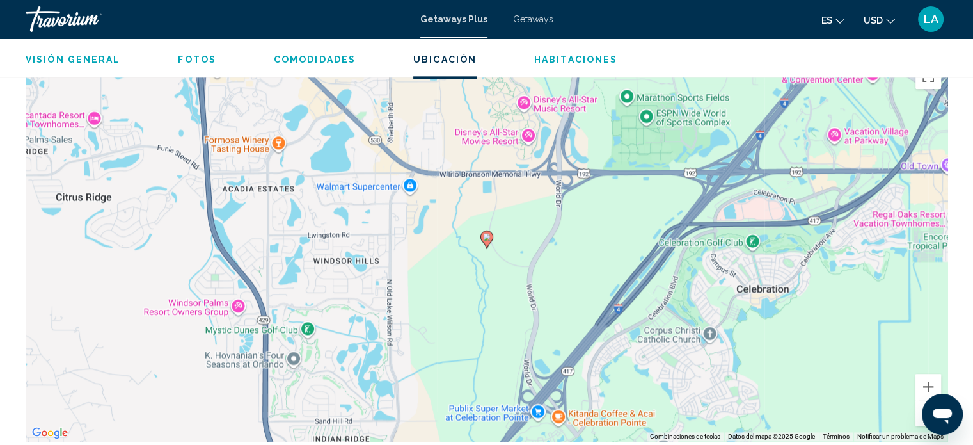
scroll to position [1772, 0]
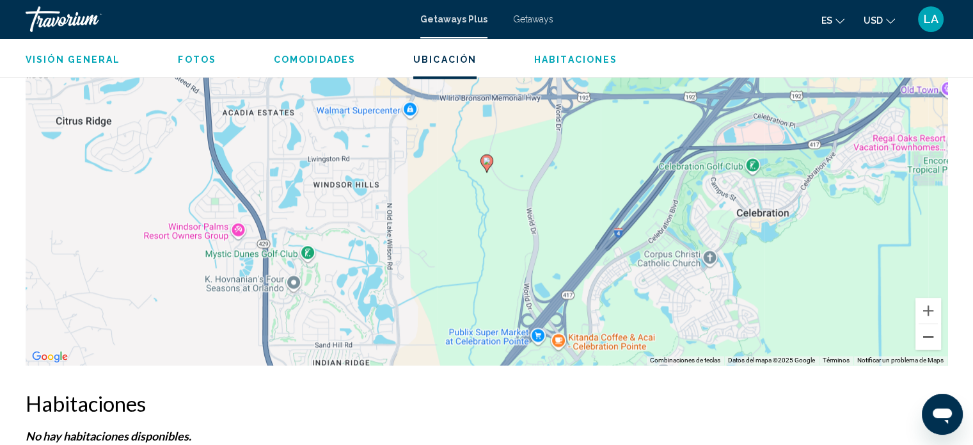
click at [922, 329] on button "Reducir" at bounding box center [928, 337] width 26 height 26
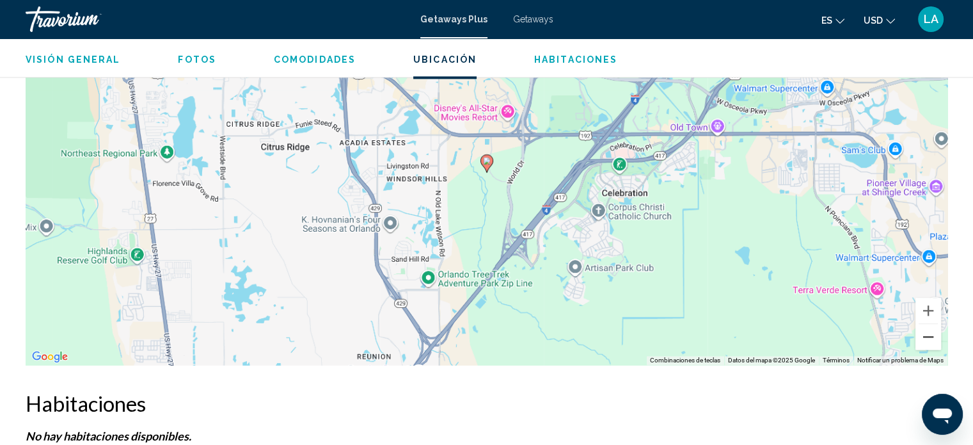
click at [922, 329] on button "Reducir" at bounding box center [928, 337] width 26 height 26
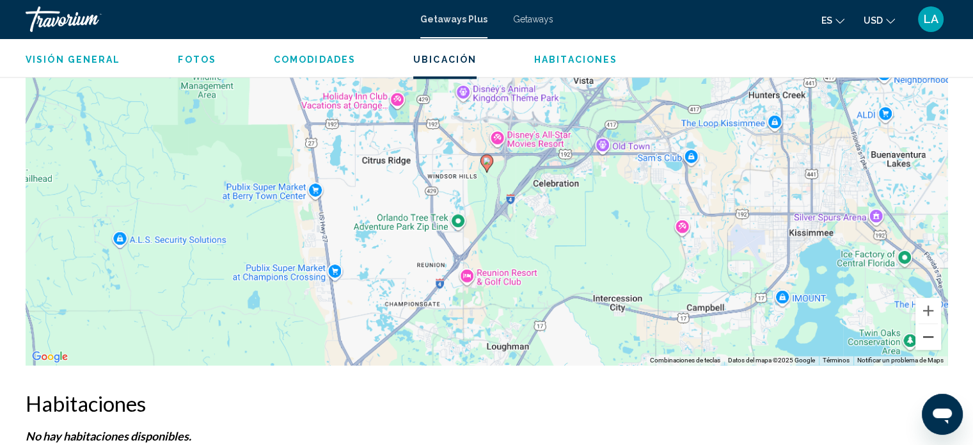
click at [922, 329] on button "Reducir" at bounding box center [928, 337] width 26 height 26
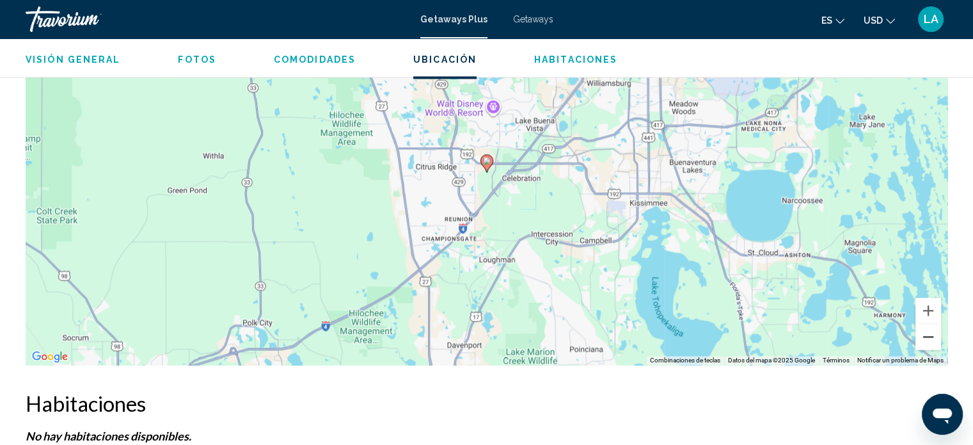
click at [922, 329] on button "Reducir" at bounding box center [928, 337] width 26 height 26
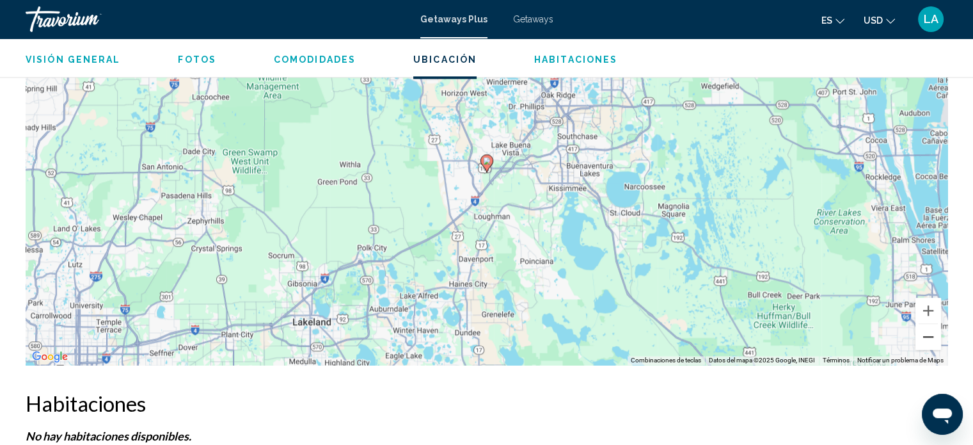
click at [922, 329] on button "Reducir" at bounding box center [928, 337] width 26 height 26
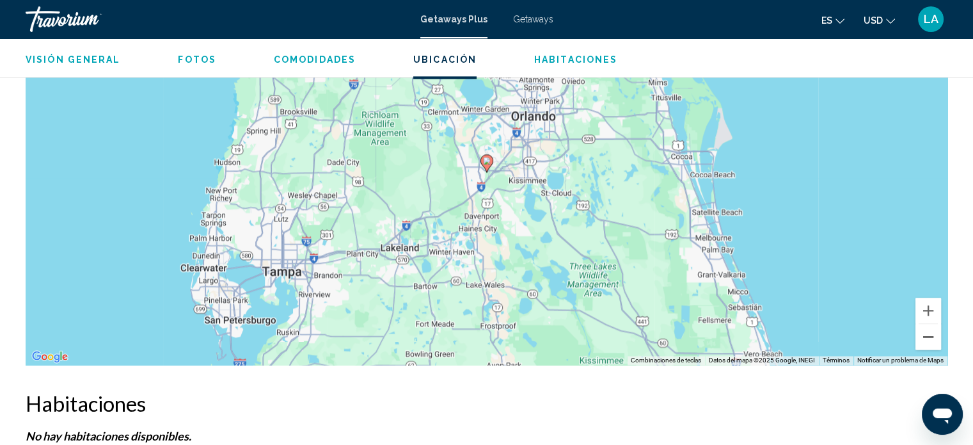
click at [922, 329] on button "Reducir" at bounding box center [928, 337] width 26 height 26
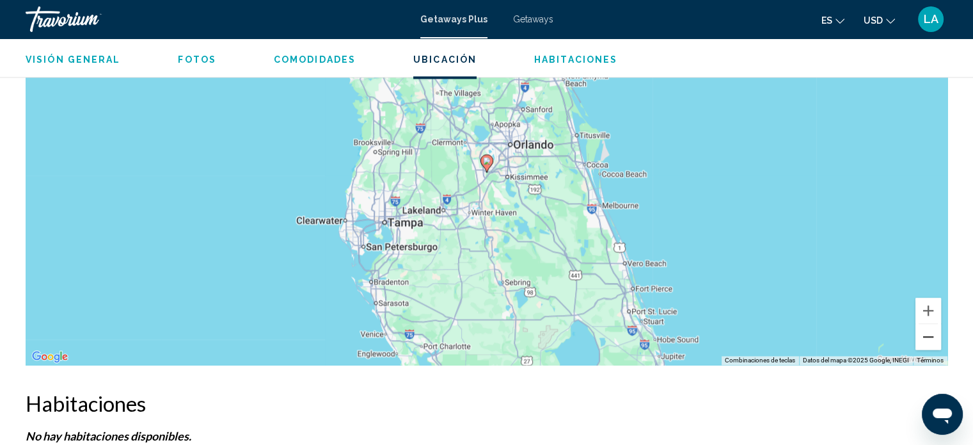
click at [922, 329] on button "Reducir" at bounding box center [928, 337] width 26 height 26
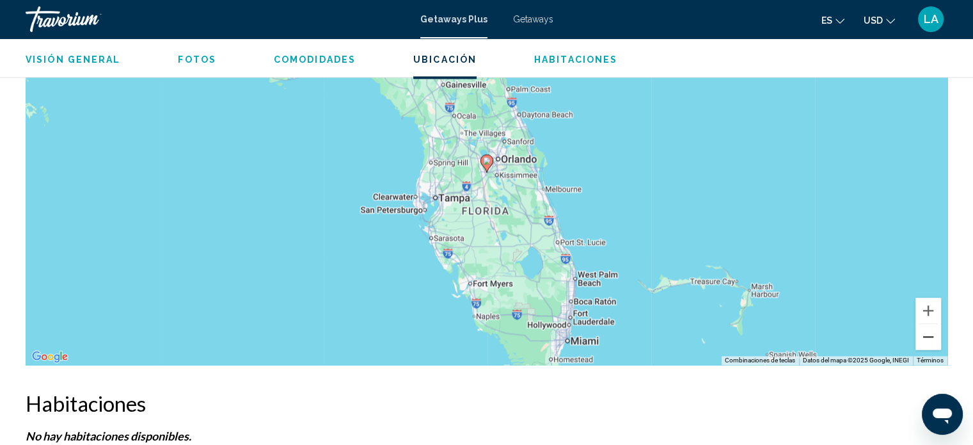
click at [922, 329] on button "Reducir" at bounding box center [928, 337] width 26 height 26
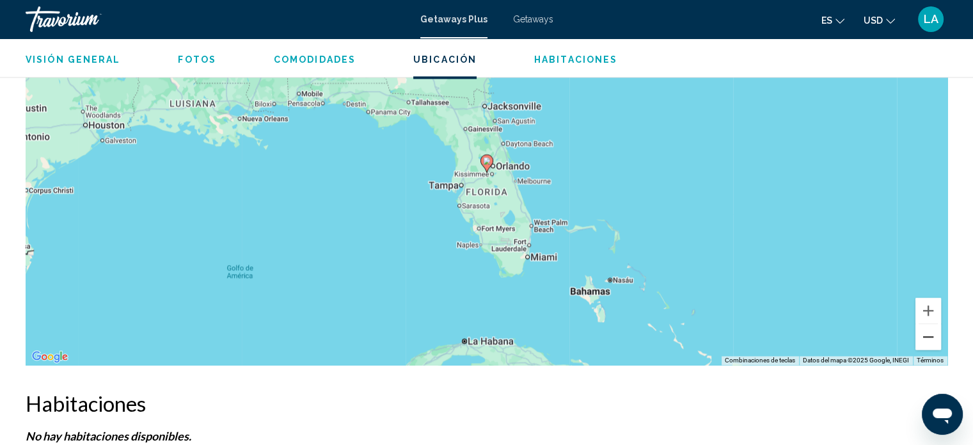
click at [922, 329] on button "Reducir" at bounding box center [928, 337] width 26 height 26
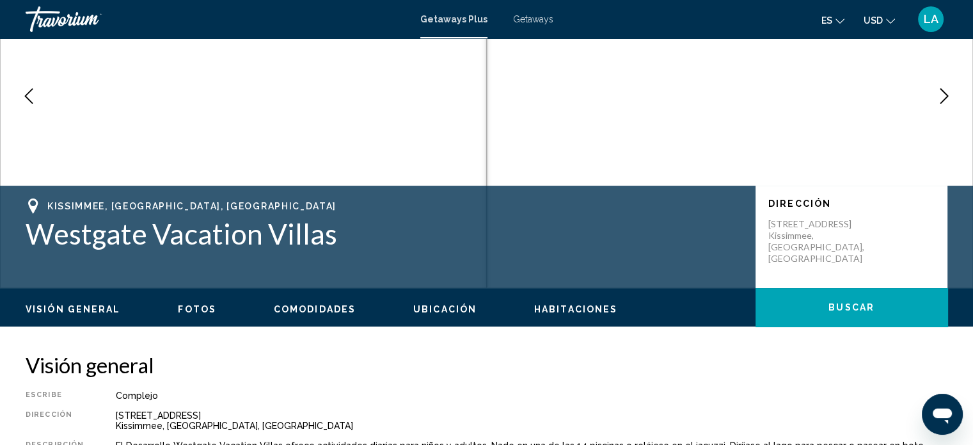
scroll to position [118, 0]
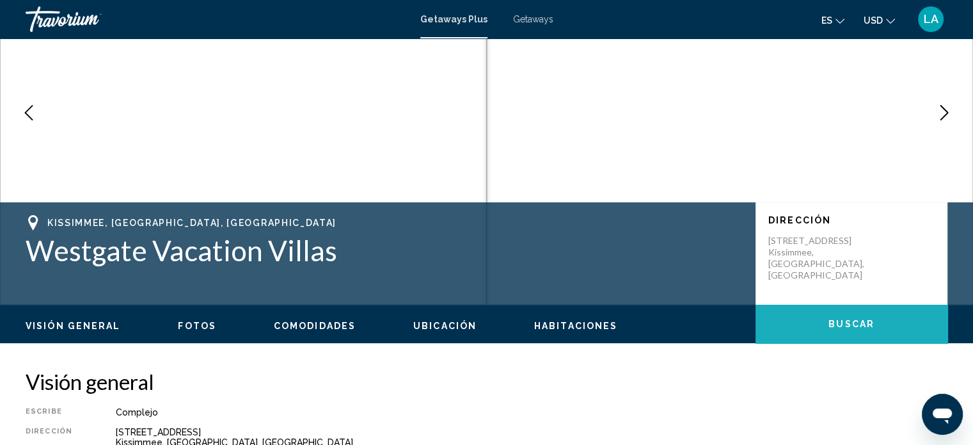
click at [825, 315] on button "Buscar" at bounding box center [851, 323] width 192 height 38
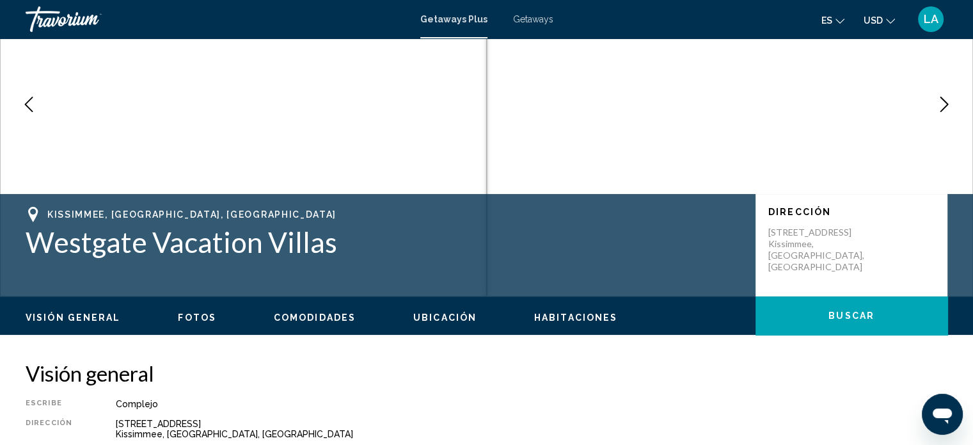
scroll to position [92, 0]
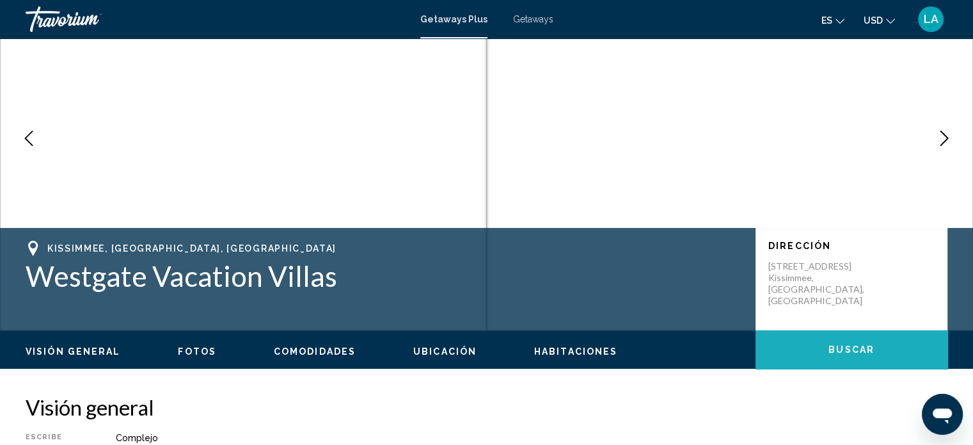
click at [816, 337] on button "Buscar" at bounding box center [851, 349] width 192 height 38
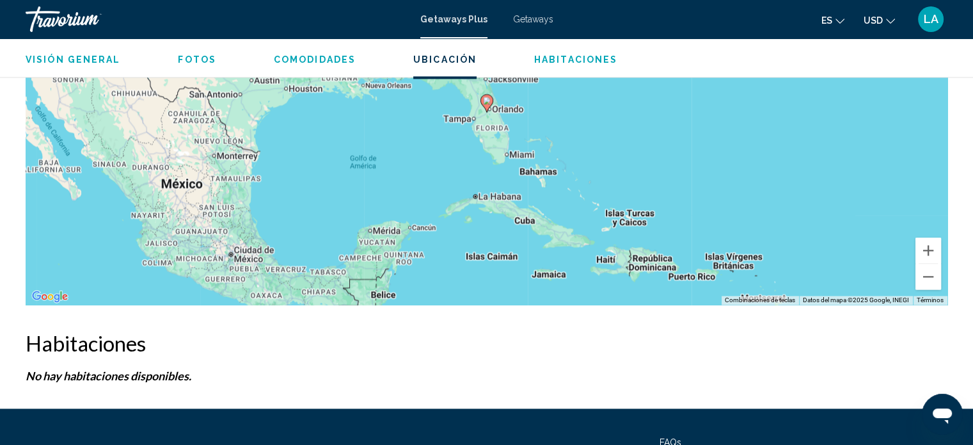
scroll to position [1835, 0]
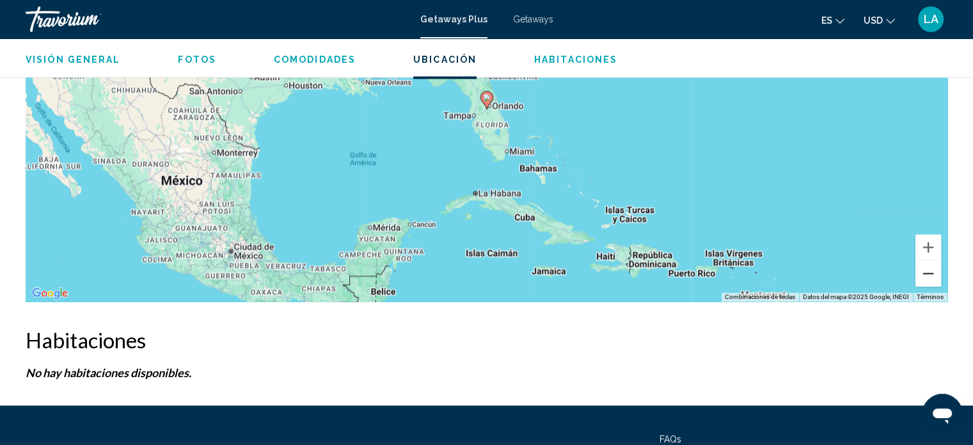
click at [929, 280] on button "Reducir" at bounding box center [928, 273] width 26 height 26
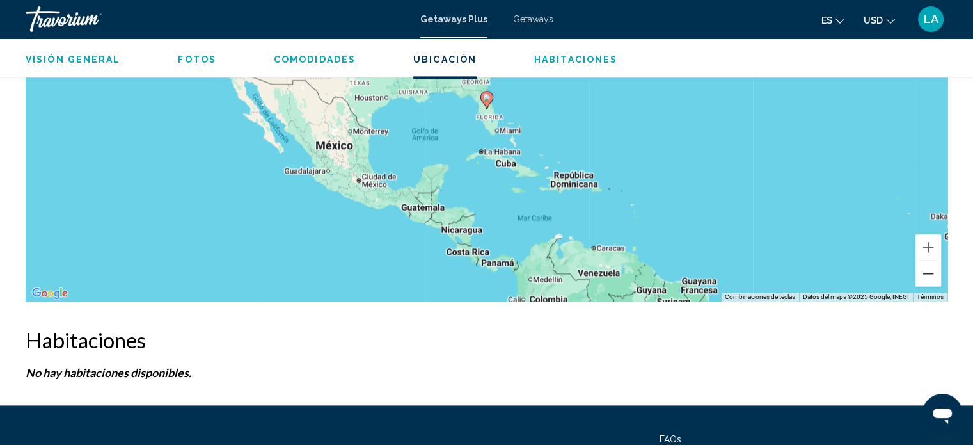
click at [929, 280] on button "Reducir" at bounding box center [928, 273] width 26 height 26
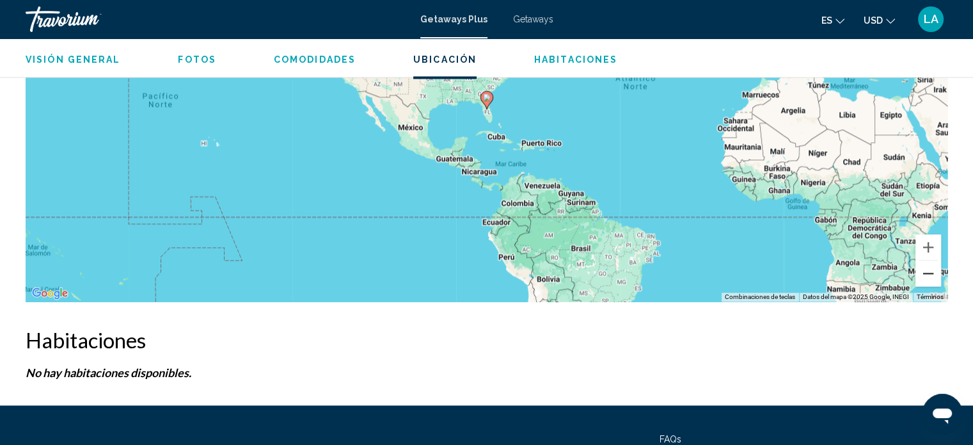
click at [929, 280] on button "Reducir" at bounding box center [928, 273] width 26 height 26
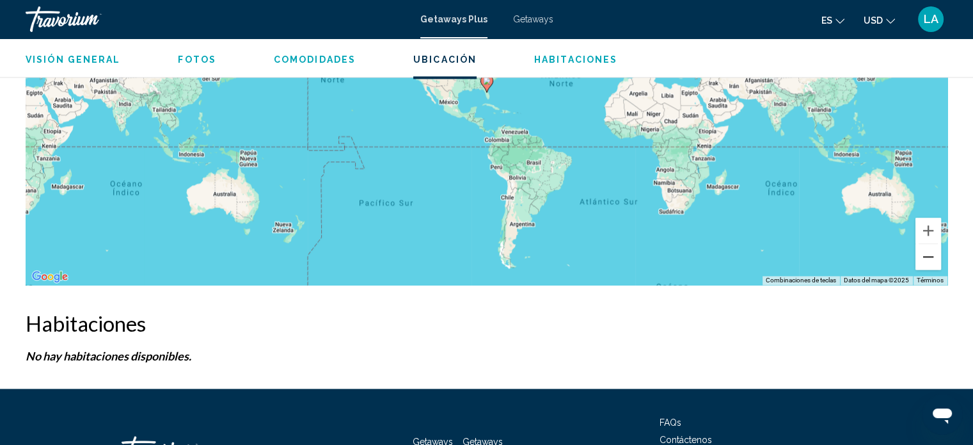
scroll to position [1951, 0]
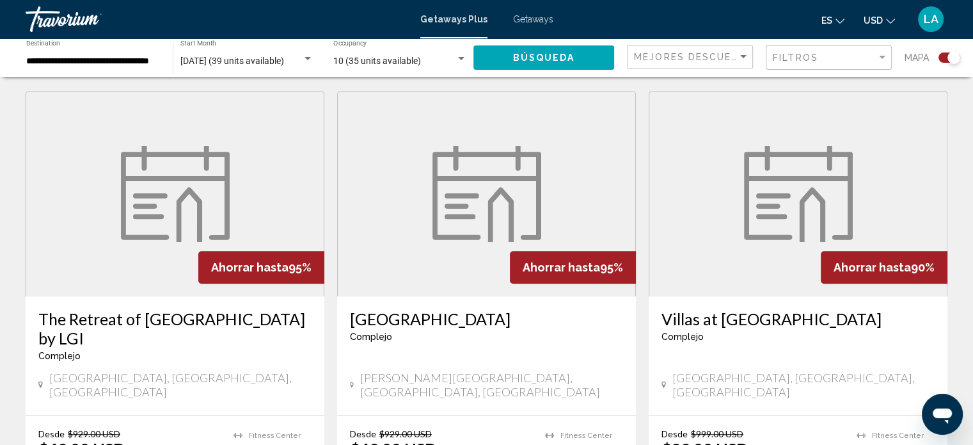
scroll to position [913, 0]
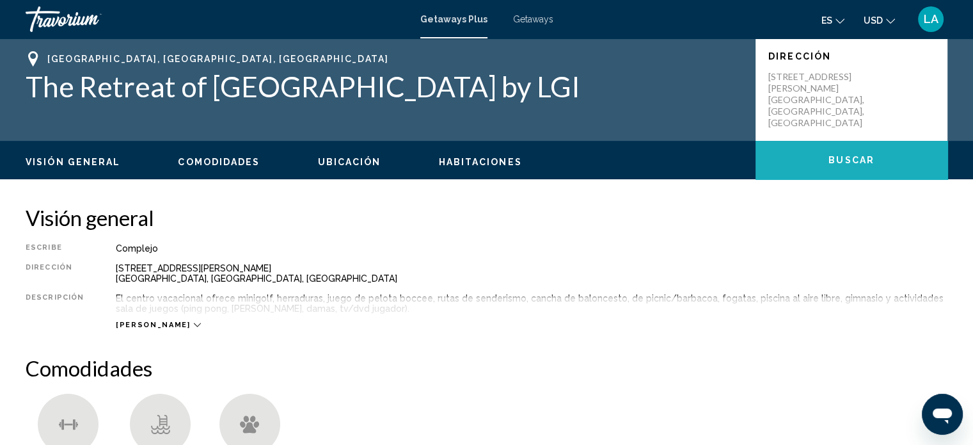
click at [834, 159] on span "Buscar" at bounding box center [851, 160] width 46 height 10
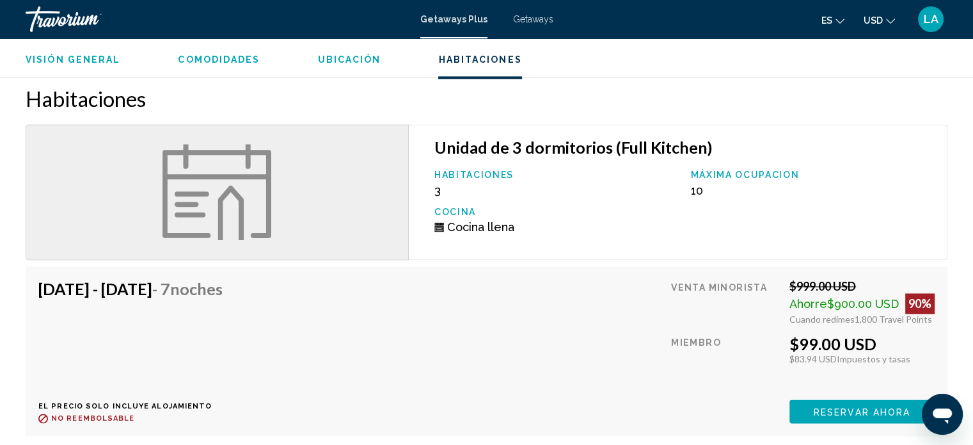
scroll to position [1816, 0]
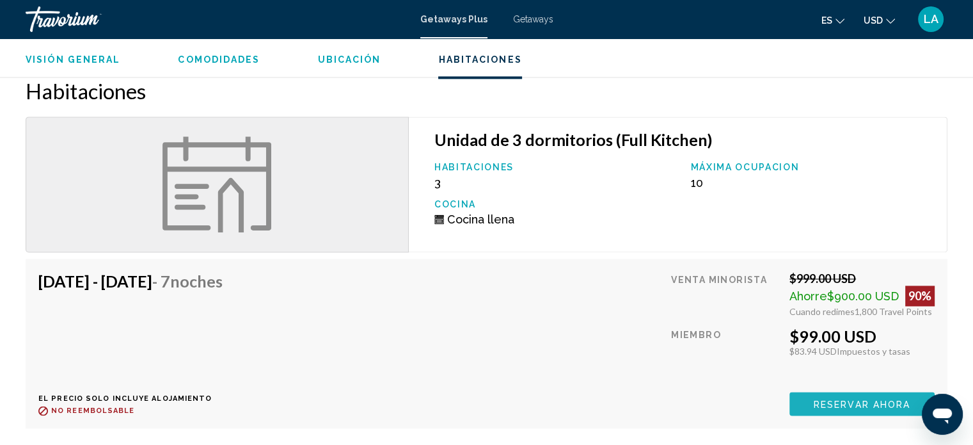
click at [869, 395] on button "Reservar ahora" at bounding box center [861, 403] width 145 height 24
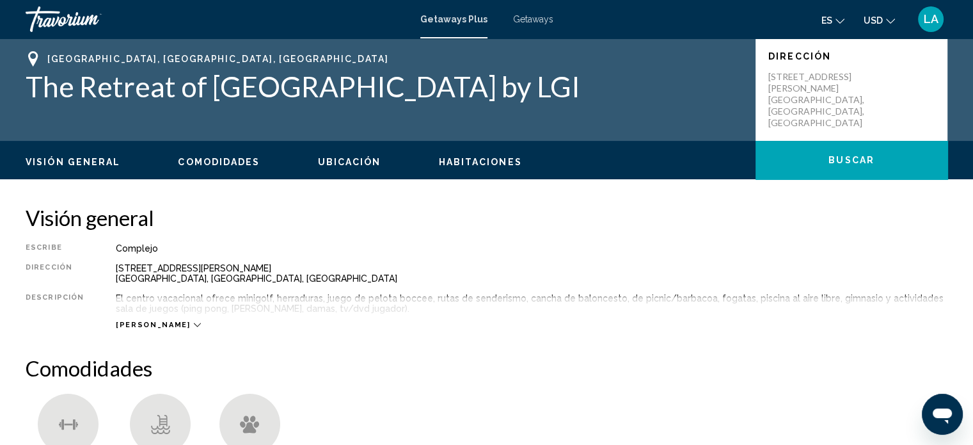
click at [336, 166] on span "Ubicación" at bounding box center [349, 162] width 63 height 10
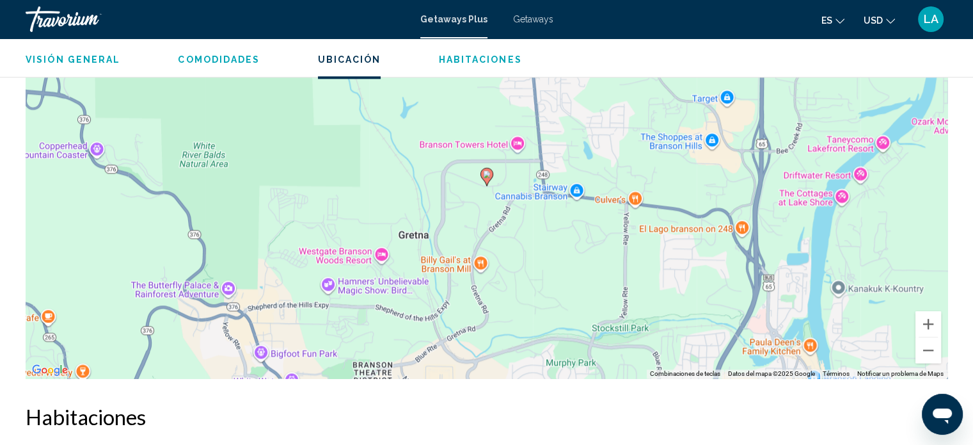
scroll to position [1512, 0]
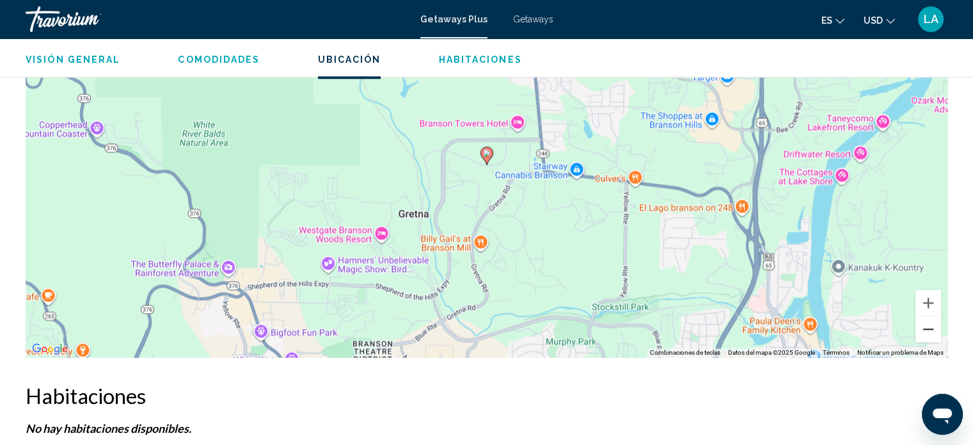
click at [931, 329] on button "Reducir" at bounding box center [928, 329] width 26 height 26
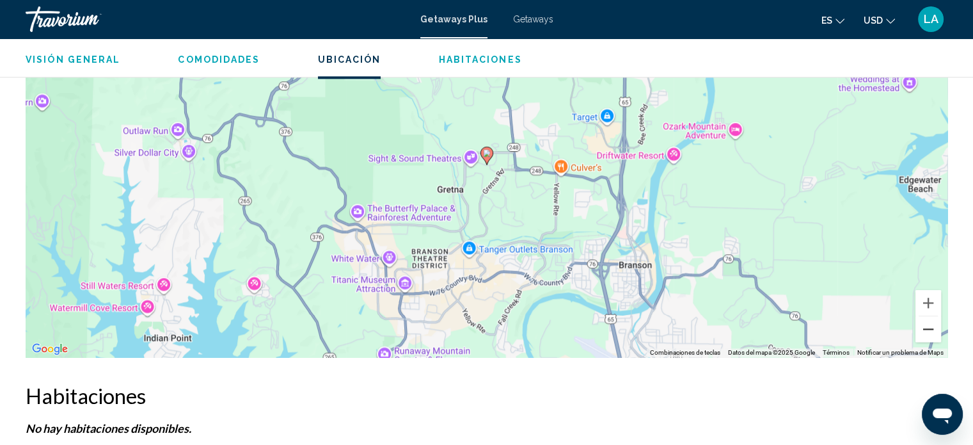
click at [931, 329] on button "Reducir" at bounding box center [928, 329] width 26 height 26
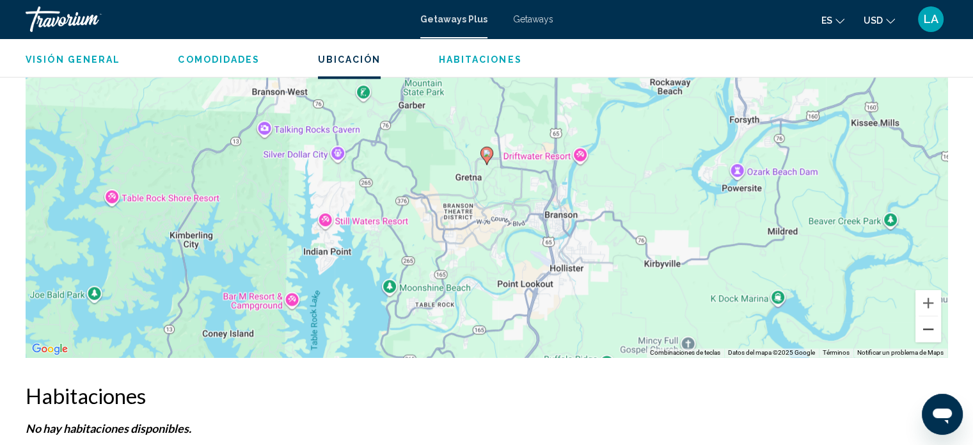
click at [931, 329] on button "Reducir" at bounding box center [928, 329] width 26 height 26
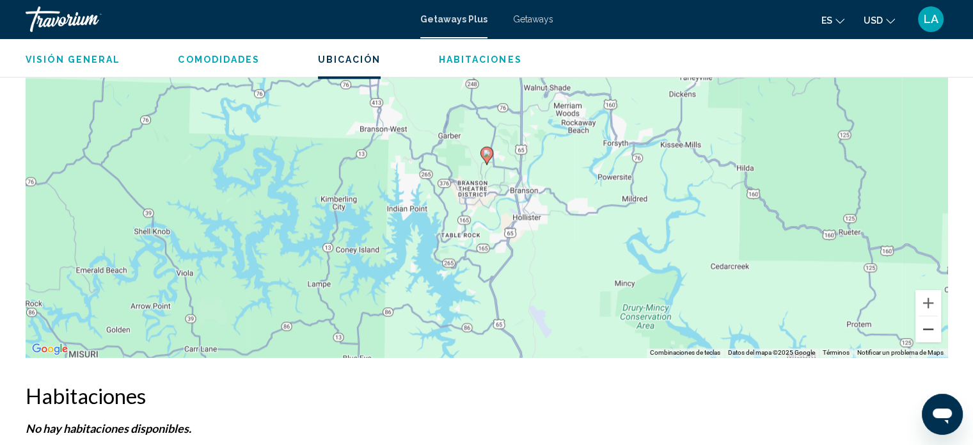
click at [931, 329] on button "Reducir" at bounding box center [928, 329] width 26 height 26
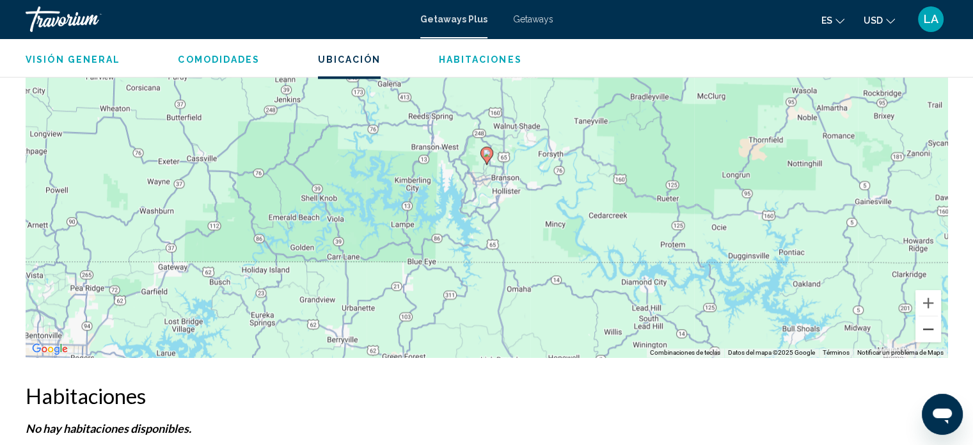
click at [931, 329] on button "Reducir" at bounding box center [928, 329] width 26 height 26
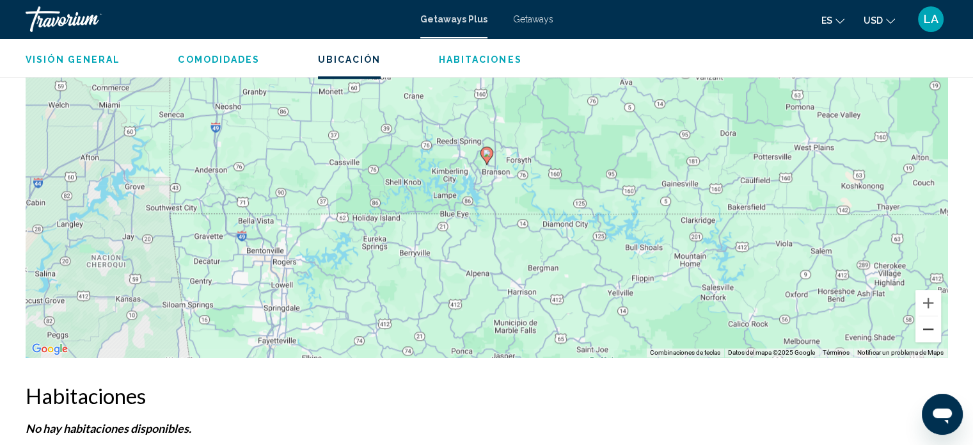
click at [931, 329] on button "Reducir" at bounding box center [928, 329] width 26 height 26
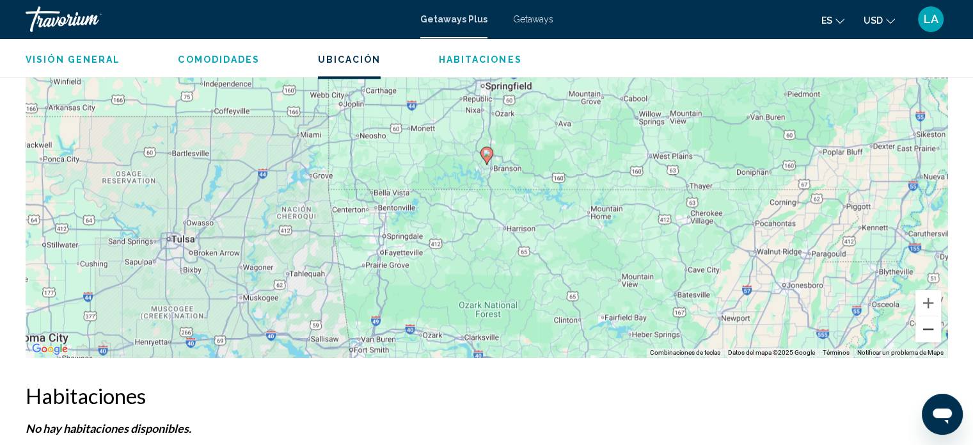
click at [931, 329] on button "Reducir" at bounding box center [928, 329] width 26 height 26
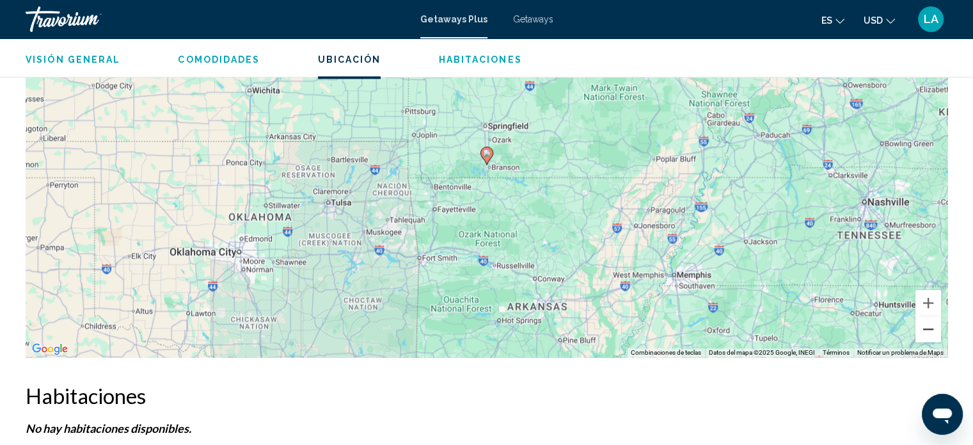
click at [931, 329] on button "Reducir" at bounding box center [928, 329] width 26 height 26
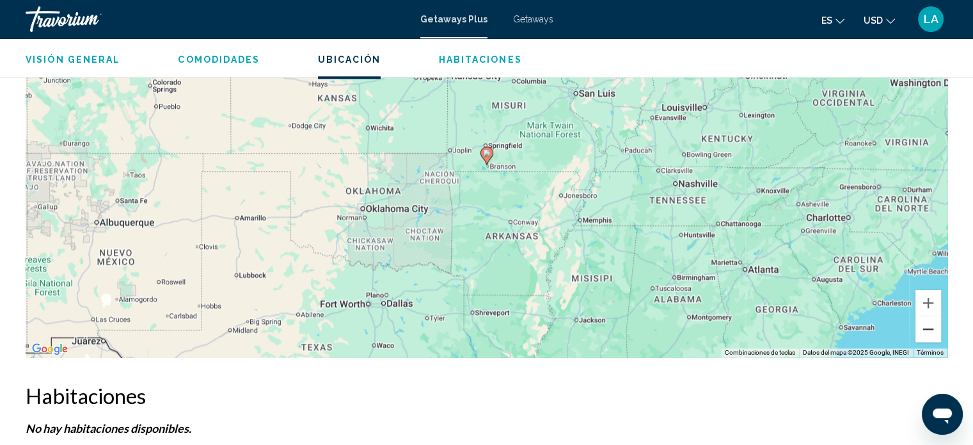
click at [931, 329] on button "Reducir" at bounding box center [928, 329] width 26 height 26
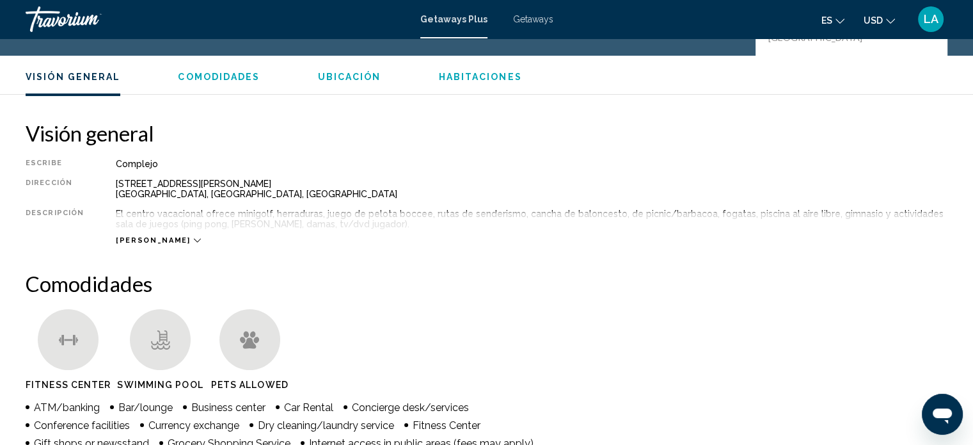
scroll to position [0, 0]
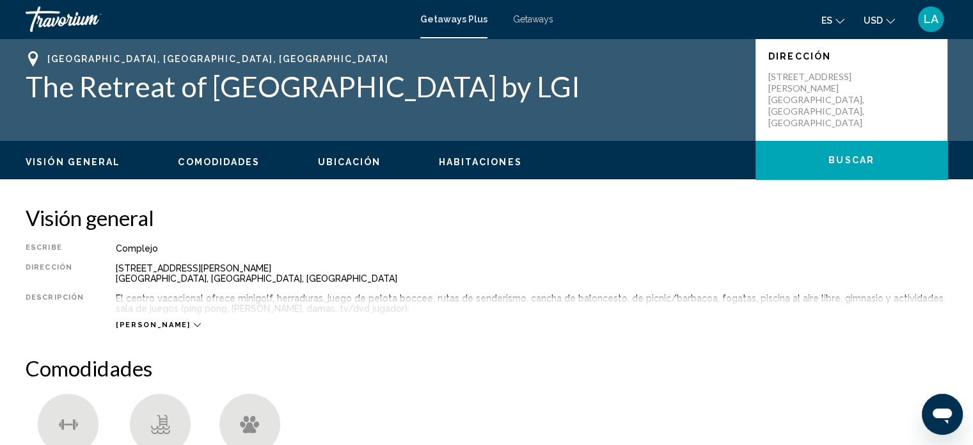
click at [65, 157] on span "Visión general" at bounding box center [73, 162] width 95 height 10
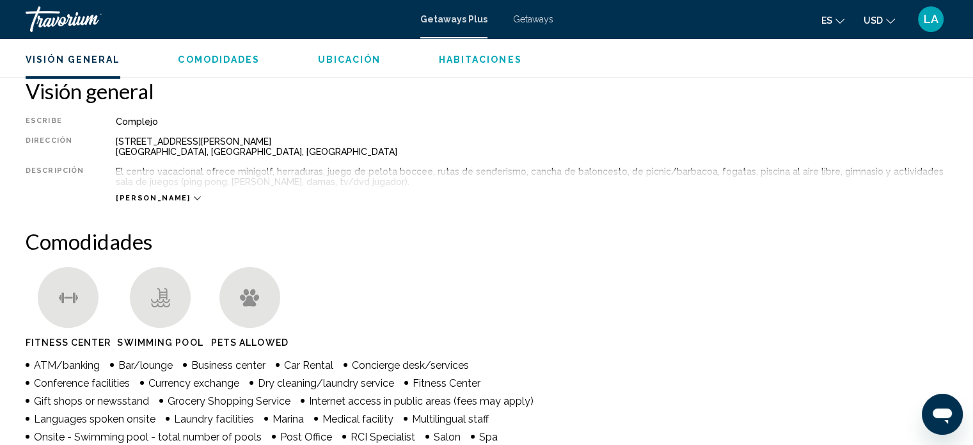
scroll to position [128, 0]
click at [210, 58] on span "Comodidades" at bounding box center [219, 59] width 82 height 10
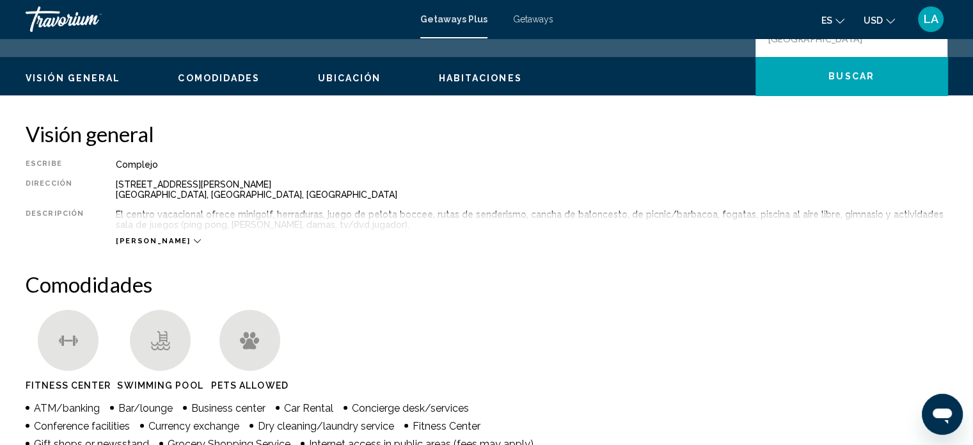
scroll to position [0, 0]
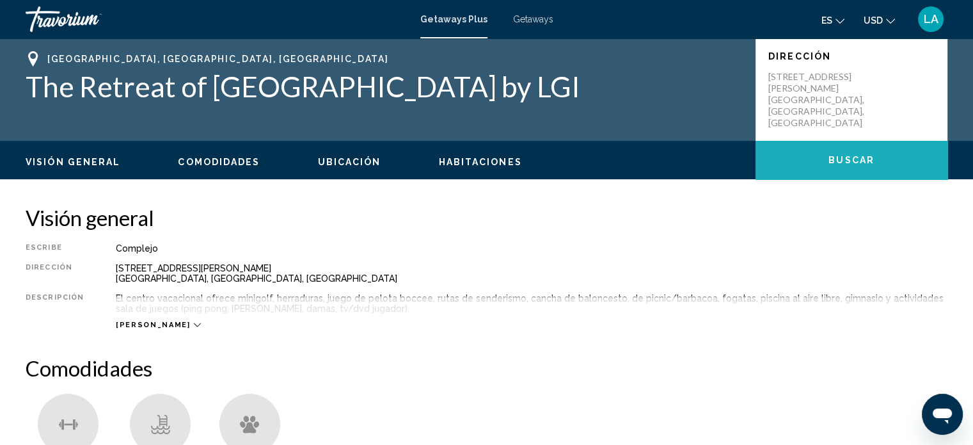
click at [842, 163] on span "Buscar" at bounding box center [851, 160] width 46 height 10
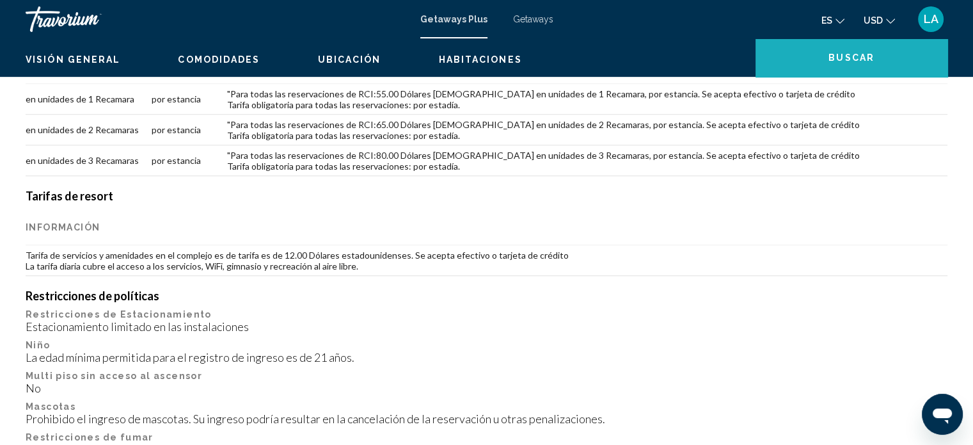
click at [842, 163] on div "[GEOGRAPHIC_DATA], [GEOGRAPHIC_DATA], [GEOGRAPHIC_DATA] The Retreat of [GEOGRAP…" at bounding box center [486, 433] width 973 height 1934
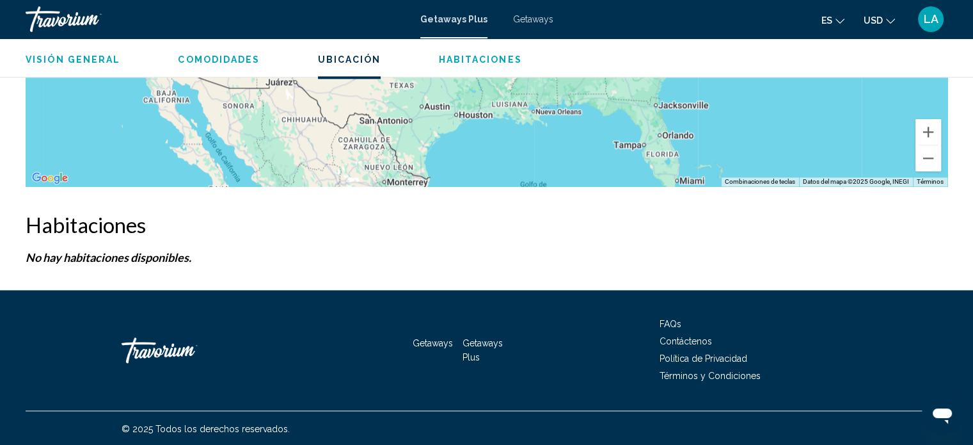
scroll to position [1683, 0]
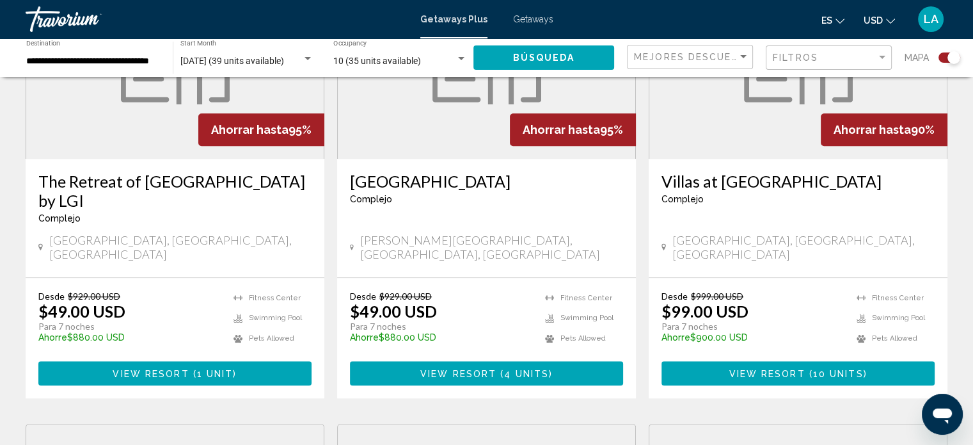
scroll to position [1041, 0]
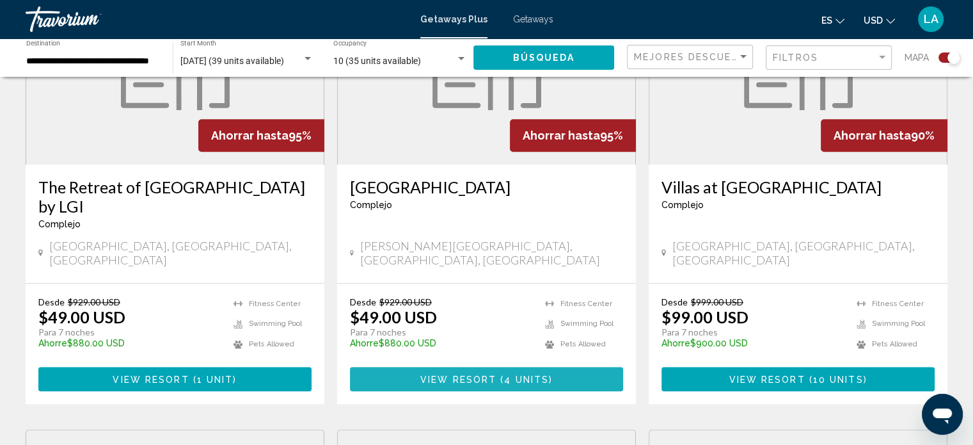
click at [459, 374] on span "View Resort" at bounding box center [458, 379] width 76 height 10
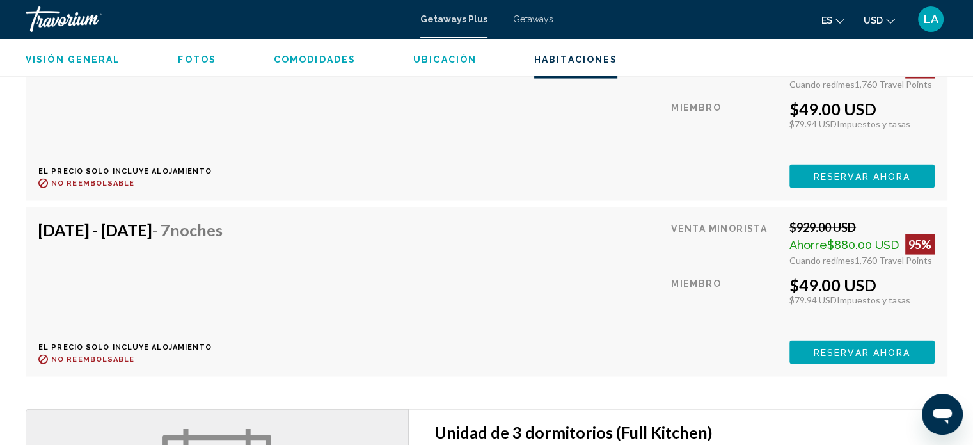
scroll to position [2665, 0]
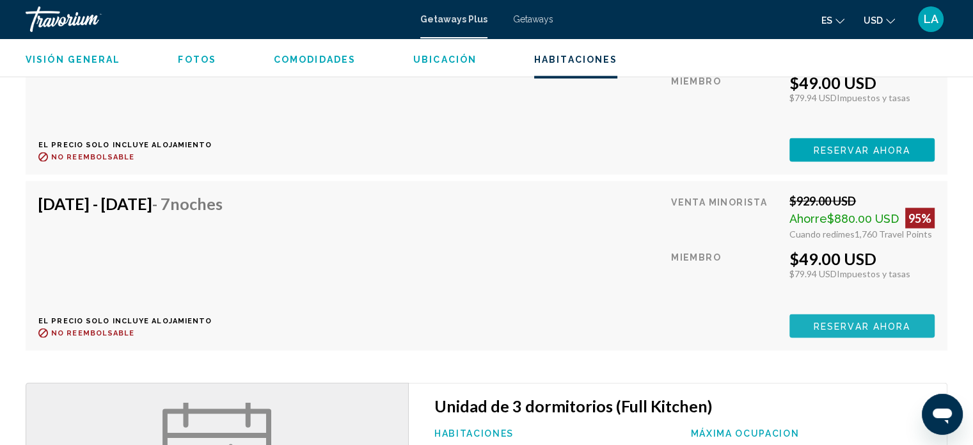
click at [855, 321] on span "Reservar ahora" at bounding box center [862, 326] width 97 height 10
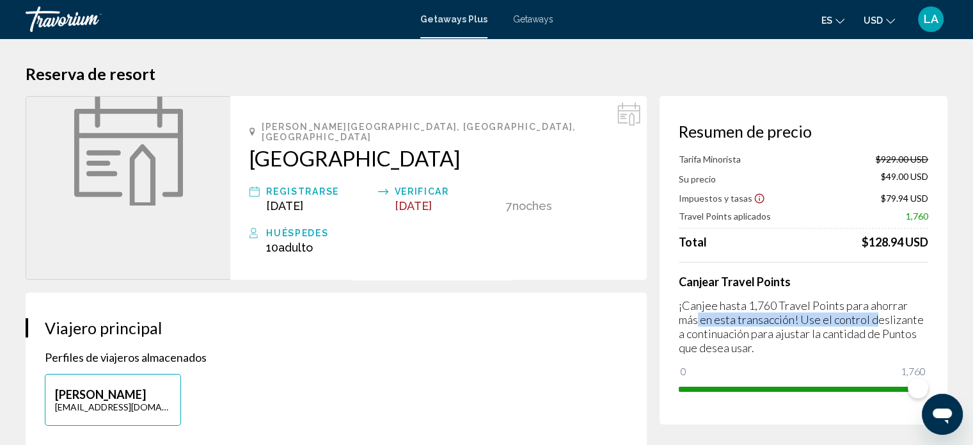
drag, startPoint x: 855, startPoint y: 319, endPoint x: 982, endPoint y: 296, distance: 129.3
click at [973, 296] on html "Saltar al contenido principal Getaways Plus Getaways es English Español Françai…" at bounding box center [486, 222] width 973 height 445
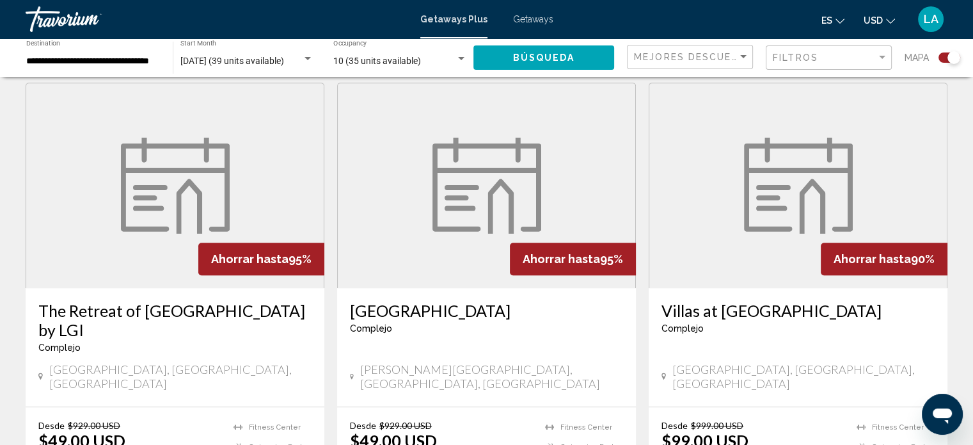
scroll to position [945, 0]
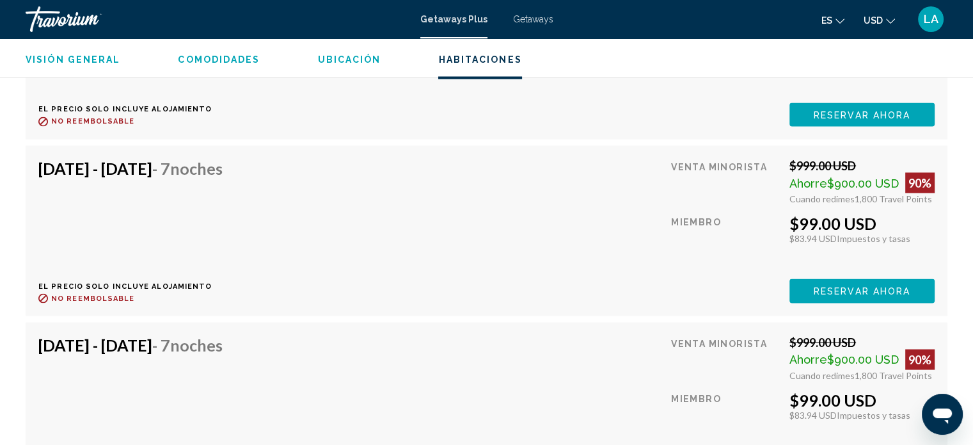
scroll to position [2373, 0]
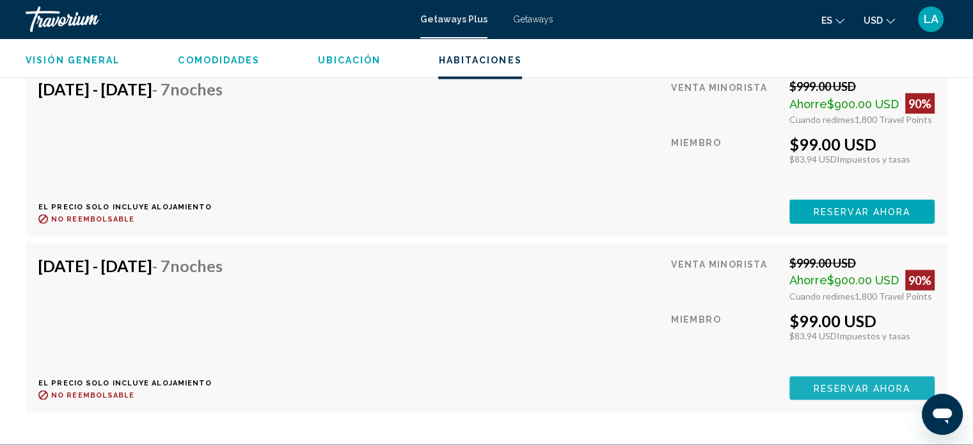
click at [872, 382] on span "Reservar ahora" at bounding box center [862, 387] width 97 height 10
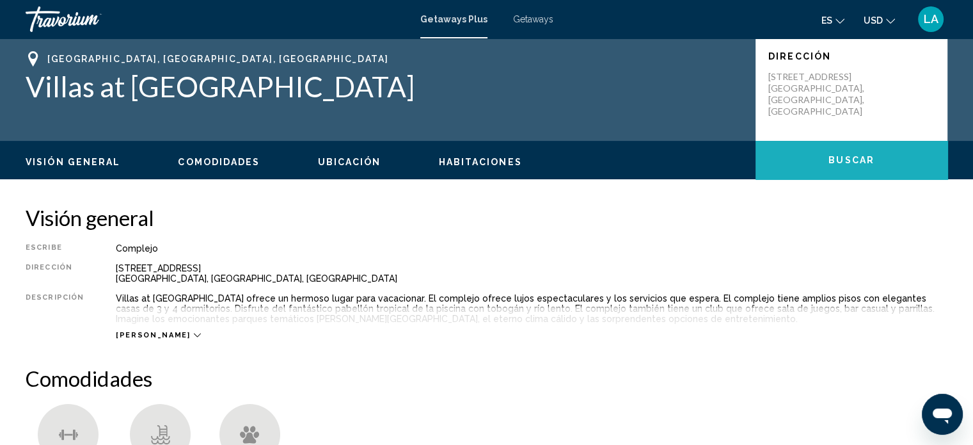
click at [847, 162] on span "Buscar" at bounding box center [851, 160] width 46 height 10
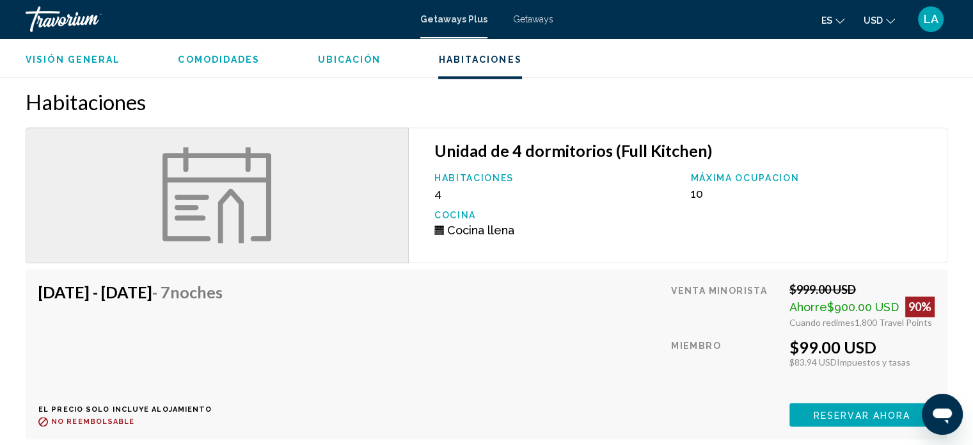
scroll to position [1474, 0]
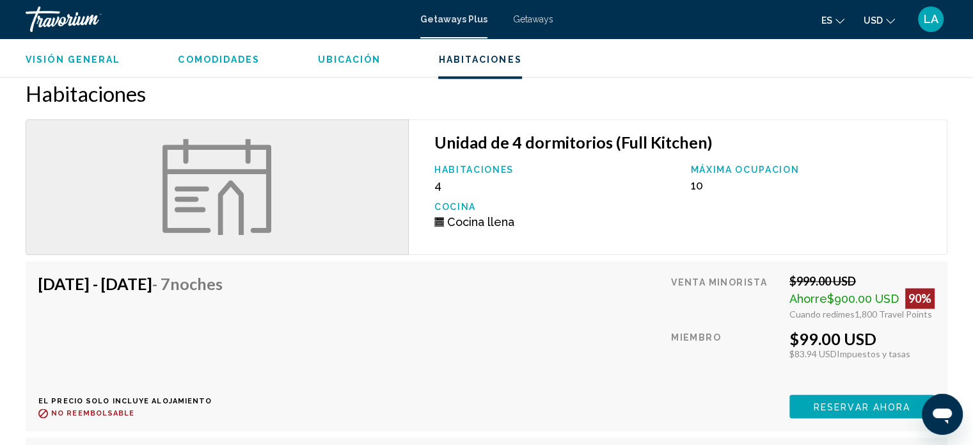
click at [337, 59] on span "Ubicación" at bounding box center [349, 59] width 63 height 10
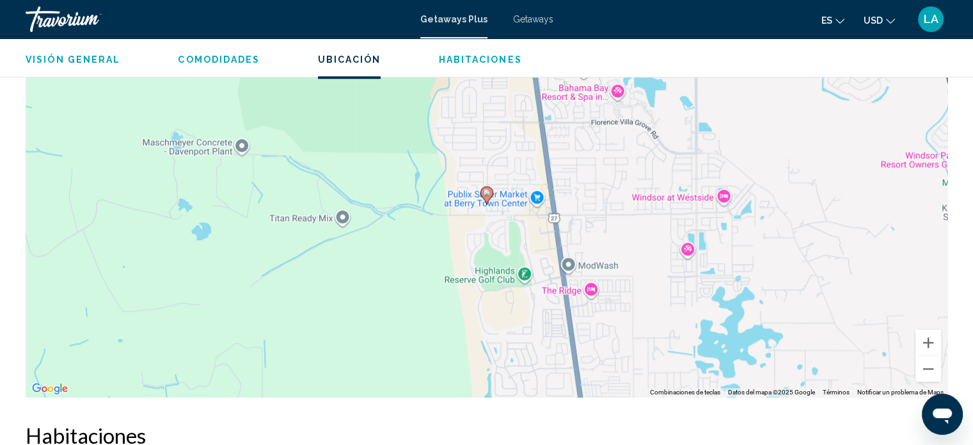
scroll to position [1143, 0]
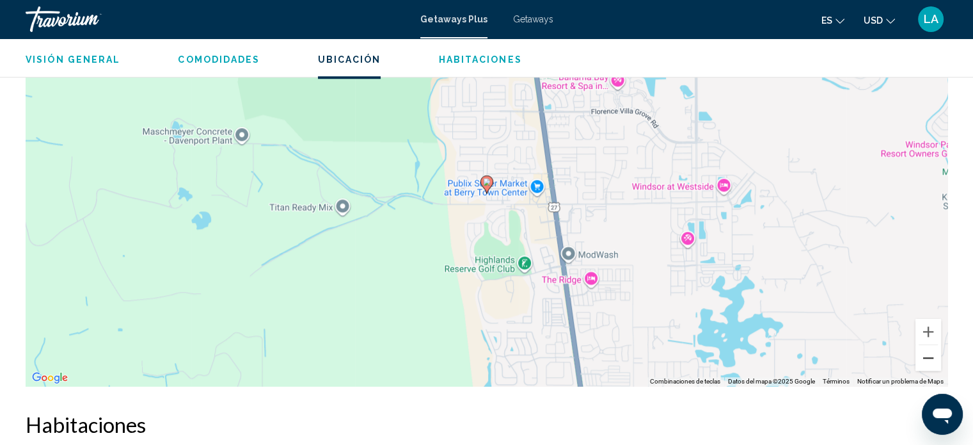
click at [927, 358] on button "Reducir" at bounding box center [928, 358] width 26 height 26
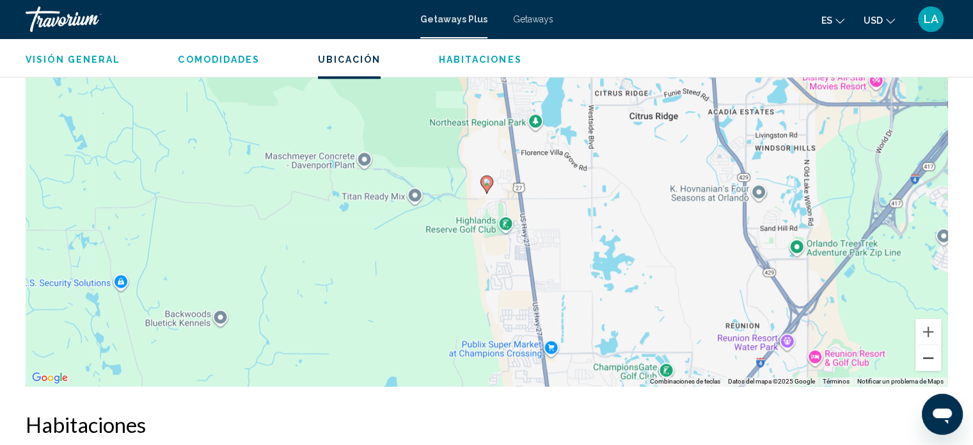
click at [927, 358] on button "Reducir" at bounding box center [928, 358] width 26 height 26
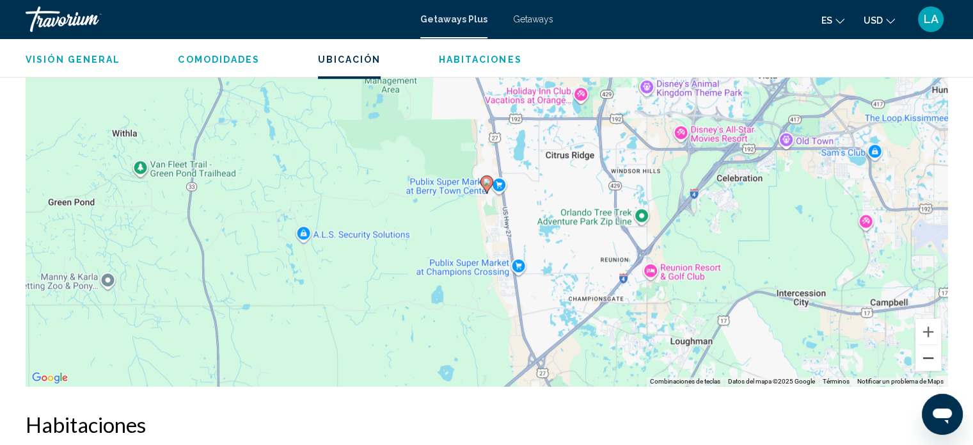
click at [927, 358] on button "Reducir" at bounding box center [928, 358] width 26 height 26
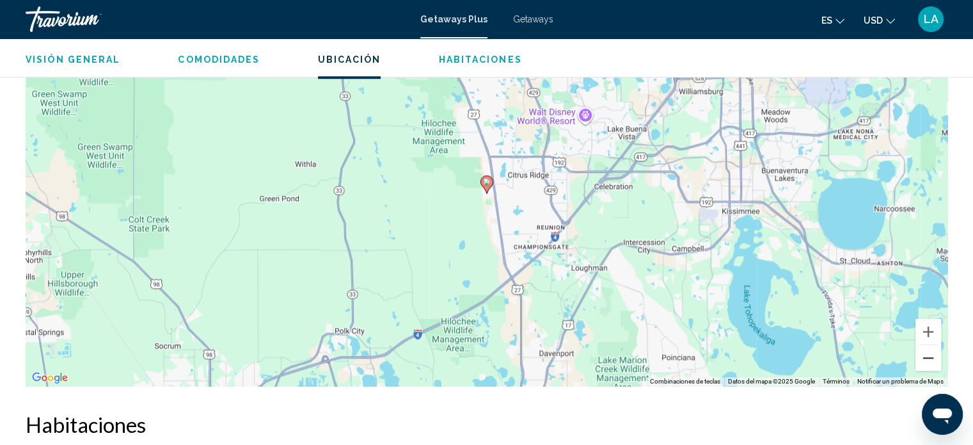
click at [927, 358] on button "Reducir" at bounding box center [928, 358] width 26 height 26
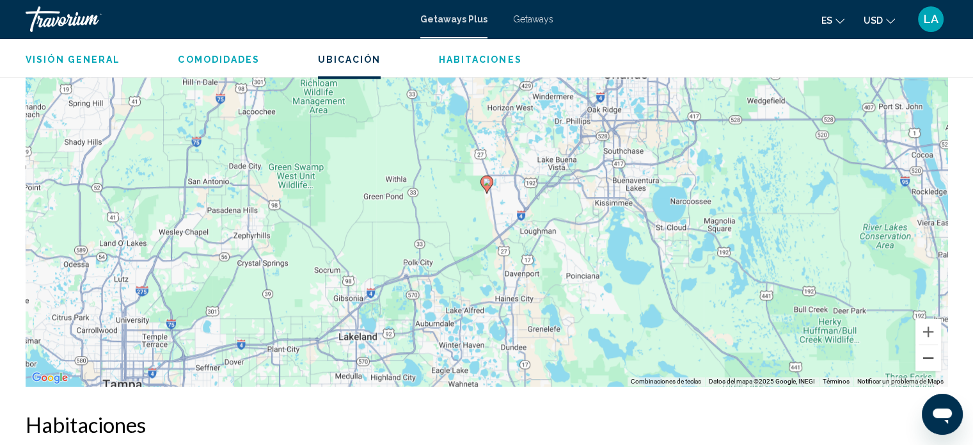
click at [927, 358] on button "Reducir" at bounding box center [928, 358] width 26 height 26
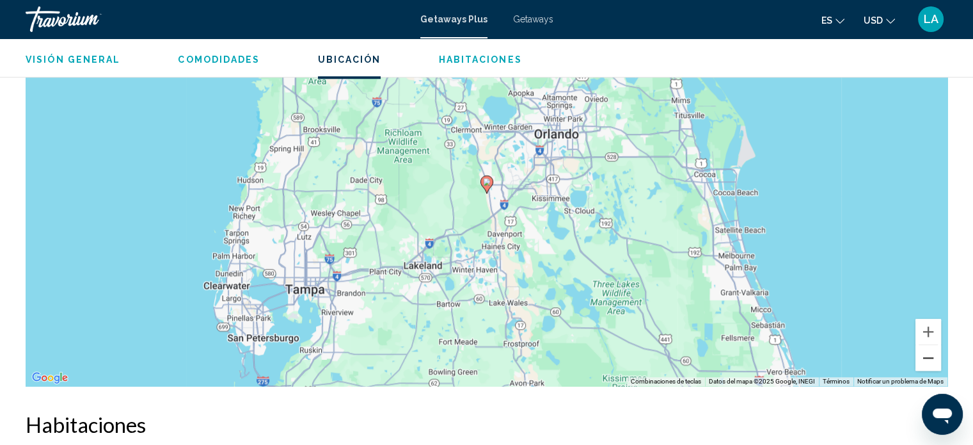
click at [927, 358] on button "Reducir" at bounding box center [928, 358] width 26 height 26
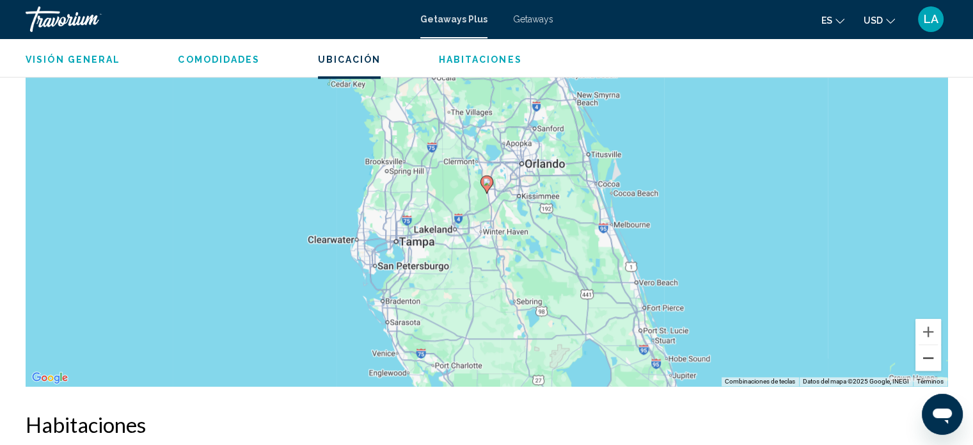
click at [927, 358] on button "Reducir" at bounding box center [928, 358] width 26 height 26
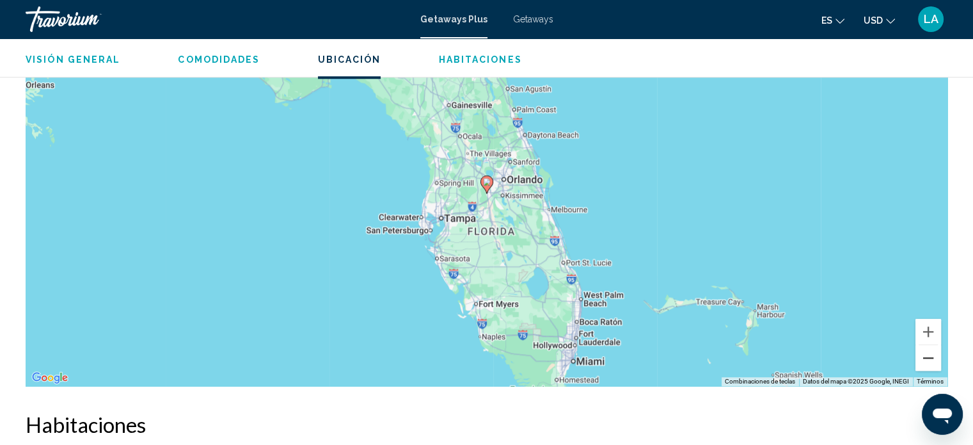
click at [925, 347] on button "Reducir" at bounding box center [928, 358] width 26 height 26
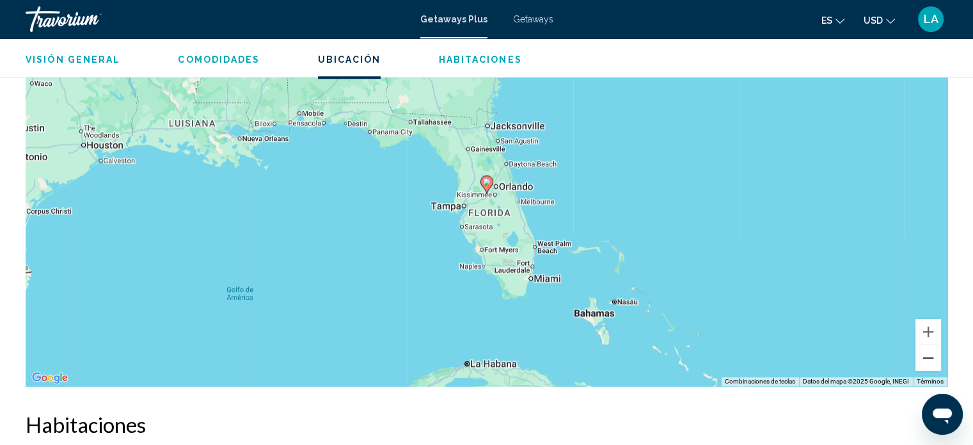
click at [925, 347] on button "Reducir" at bounding box center [928, 358] width 26 height 26
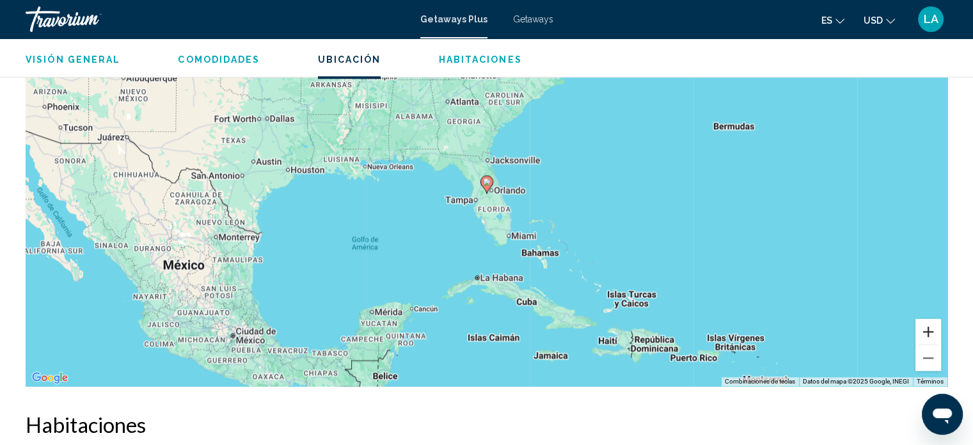
click at [929, 324] on button "Ampliar" at bounding box center [928, 332] width 26 height 26
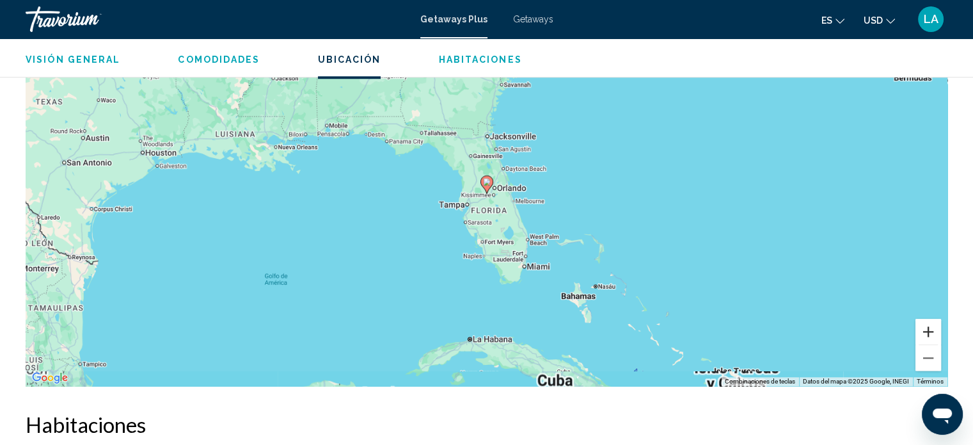
click at [929, 324] on button "Ampliar" at bounding box center [928, 332] width 26 height 26
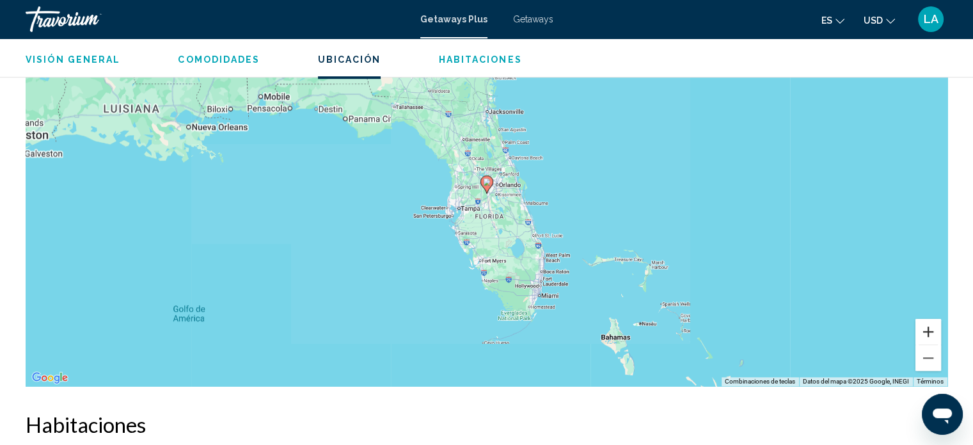
click at [929, 324] on button "Ampliar" at bounding box center [928, 332] width 26 height 26
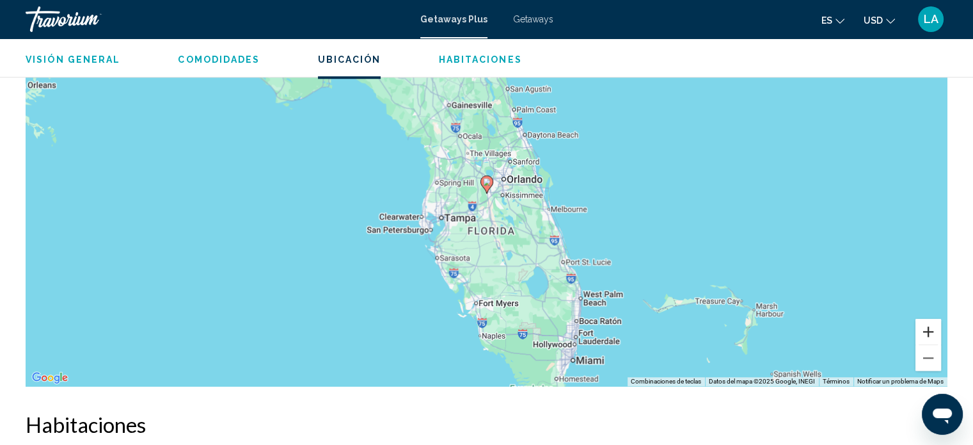
click at [929, 324] on button "Ampliar" at bounding box center [928, 332] width 26 height 26
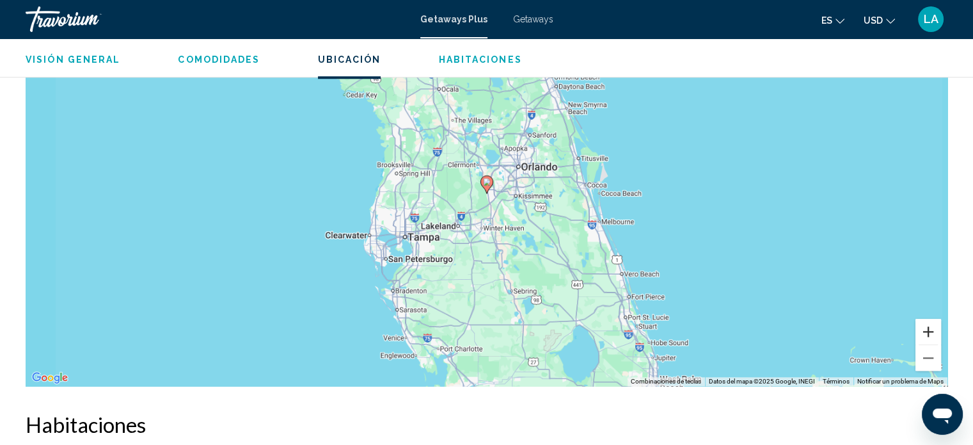
click at [929, 324] on button "Ampliar" at bounding box center [928, 332] width 26 height 26
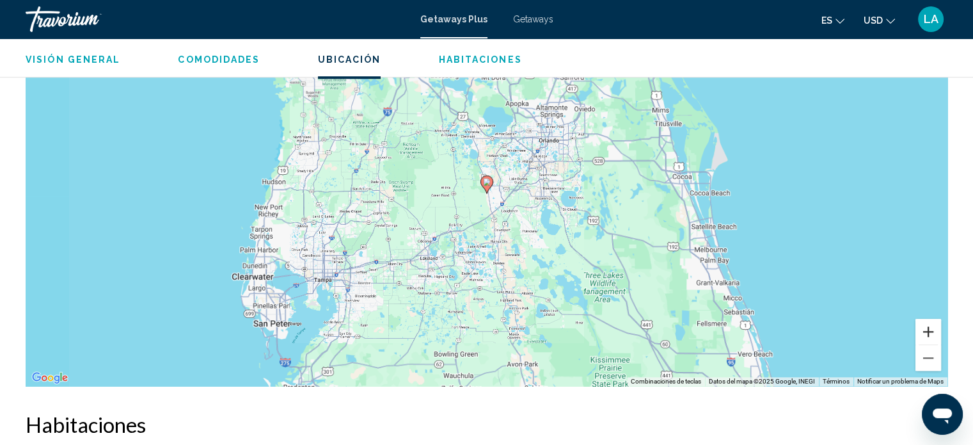
click at [929, 324] on button "Ampliar" at bounding box center [928, 332] width 26 height 26
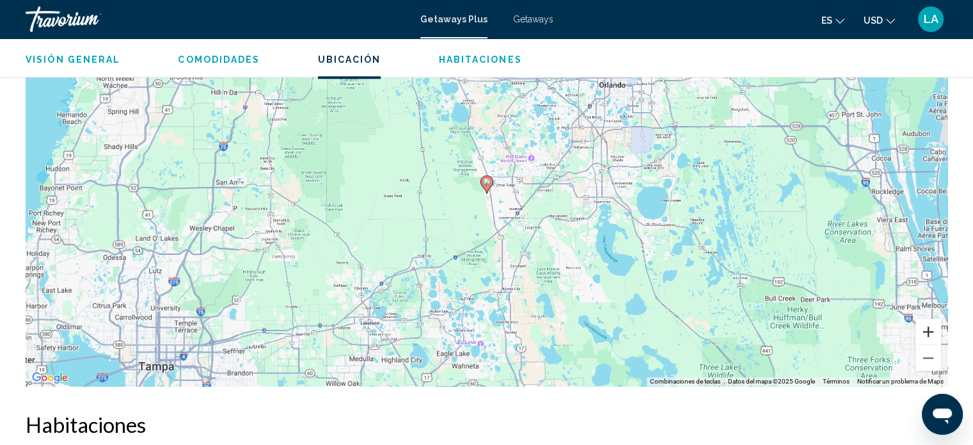
click at [929, 324] on button "Ampliar" at bounding box center [928, 332] width 26 height 26
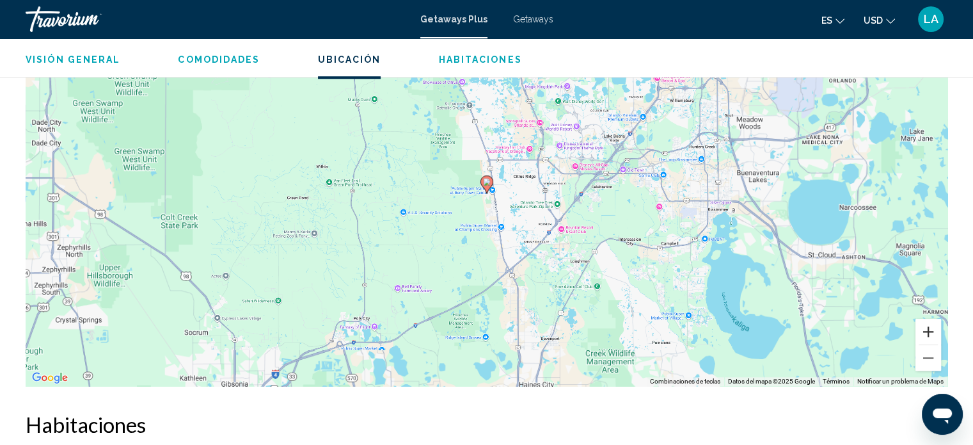
click at [929, 324] on button "Ampliar" at bounding box center [928, 332] width 26 height 26
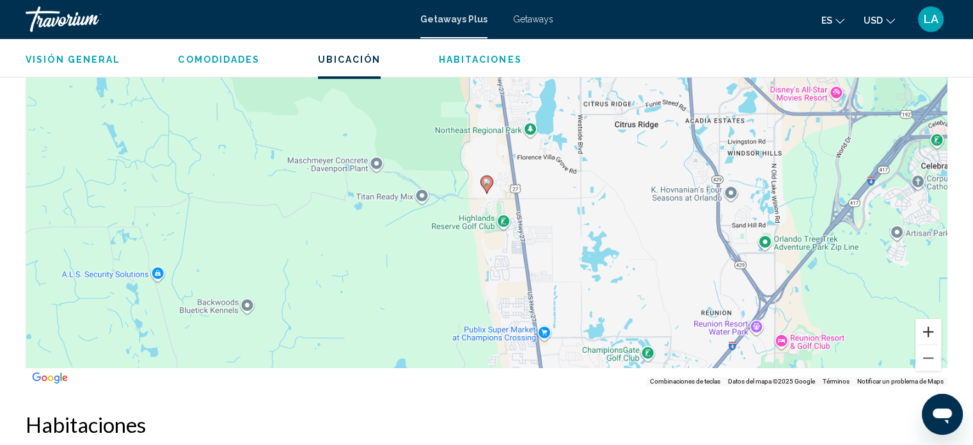
click at [929, 324] on button "Ampliar" at bounding box center [928, 332] width 26 height 26
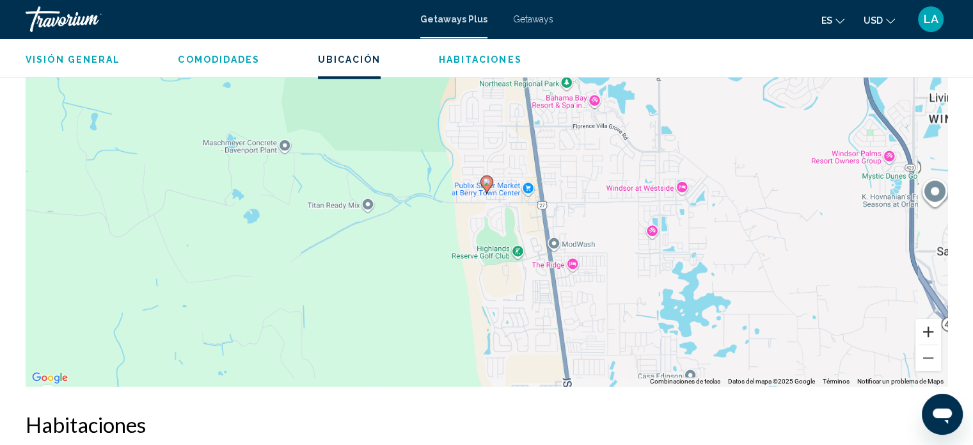
click at [929, 324] on button "Ampliar" at bounding box center [928, 332] width 26 height 26
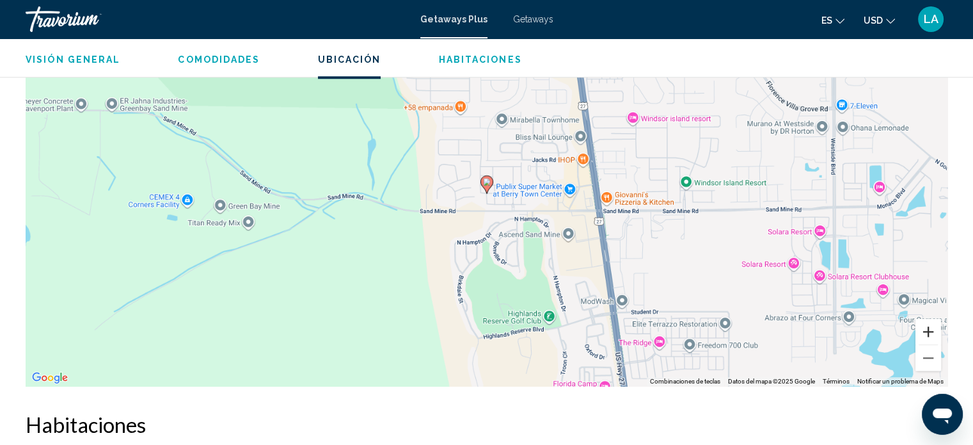
click at [929, 324] on button "Ampliar" at bounding box center [928, 332] width 26 height 26
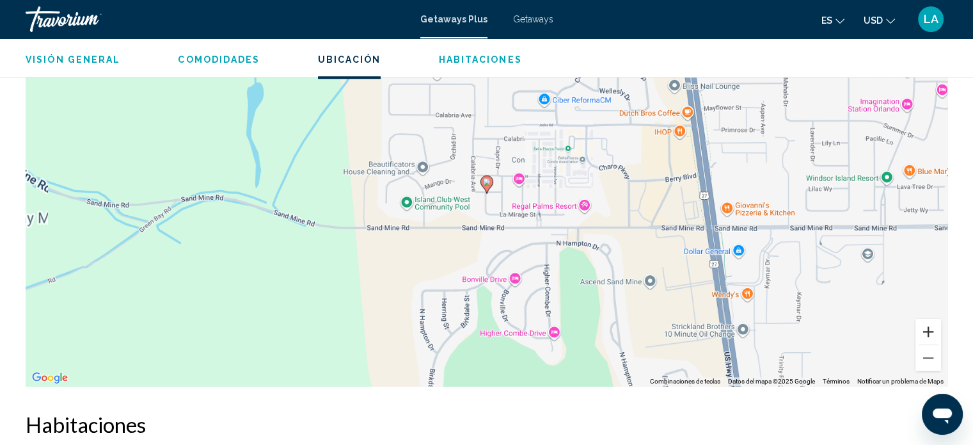
click at [929, 324] on button "Ampliar" at bounding box center [928, 332] width 26 height 26
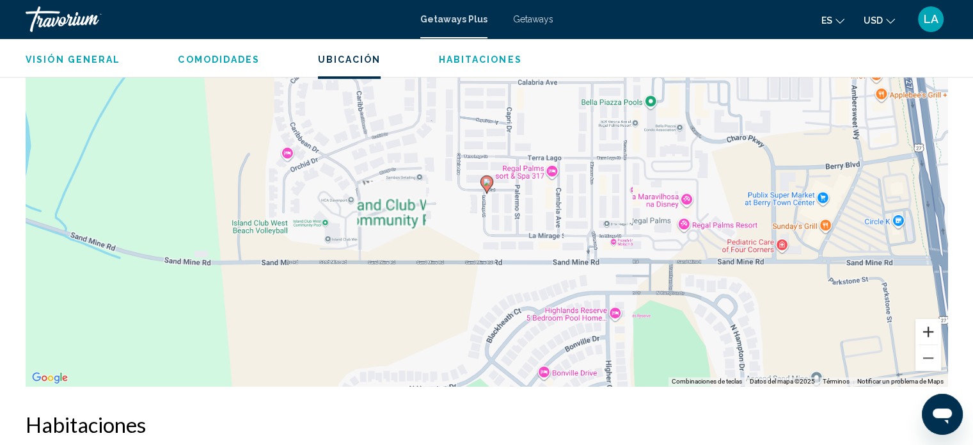
click at [929, 324] on button "Ampliar" at bounding box center [928, 332] width 26 height 26
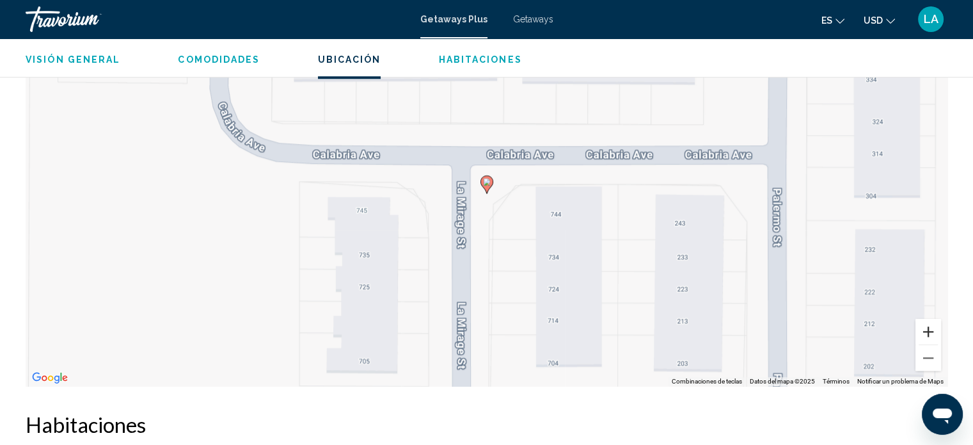
click at [929, 330] on button "Ampliar" at bounding box center [928, 332] width 26 height 26
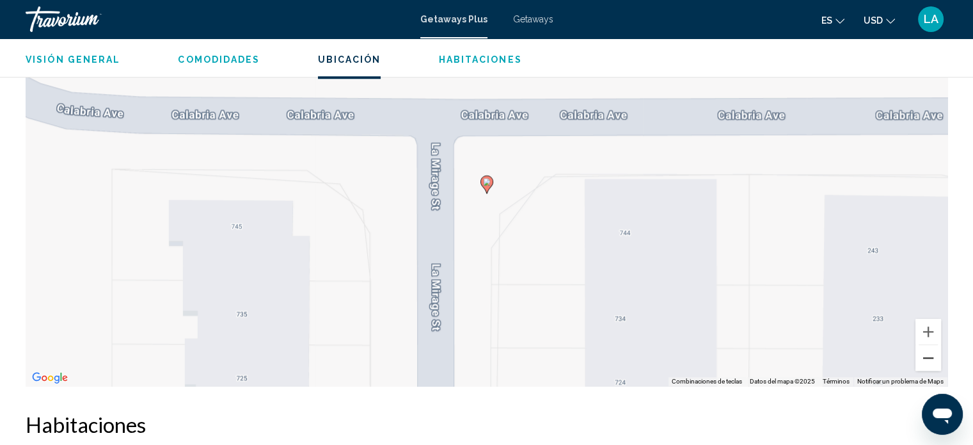
click at [932, 352] on button "Reducir" at bounding box center [928, 358] width 26 height 26
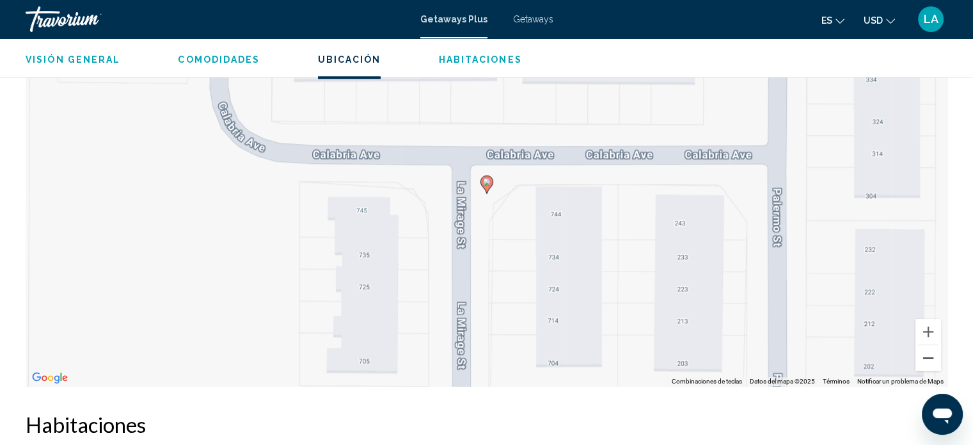
click at [932, 352] on button "Reducir" at bounding box center [928, 358] width 26 height 26
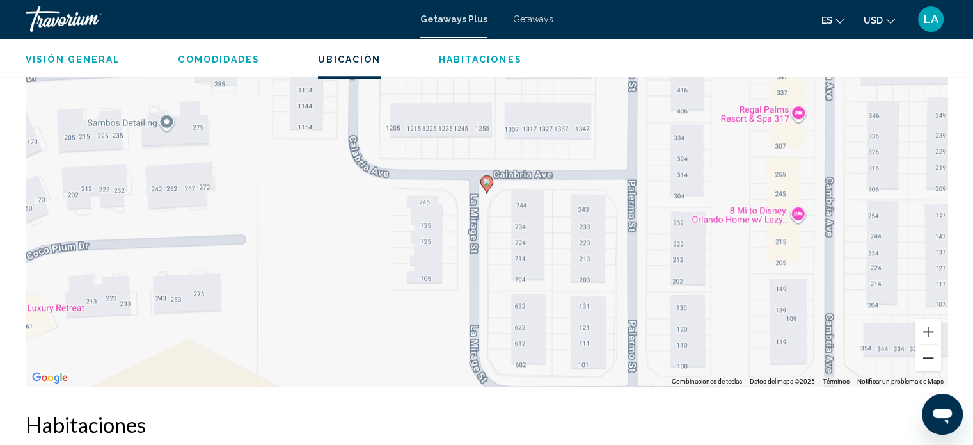
click at [932, 352] on button "Reducir" at bounding box center [928, 358] width 26 height 26
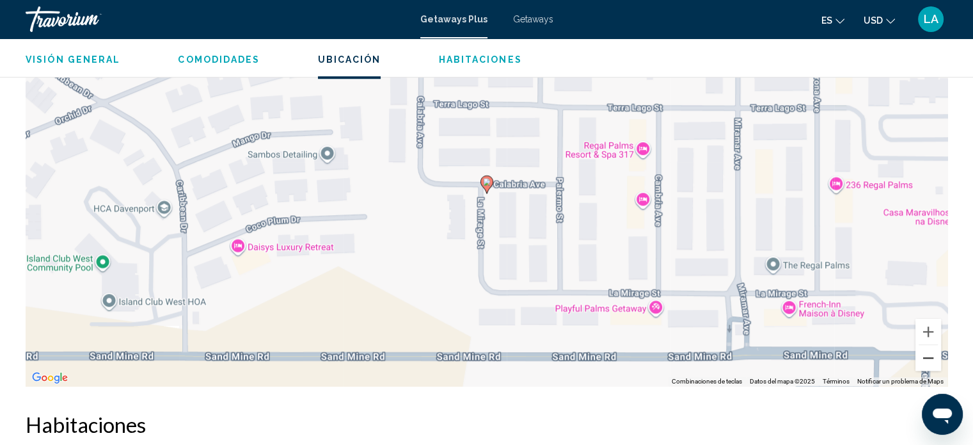
click at [932, 352] on button "Reducir" at bounding box center [928, 358] width 26 height 26
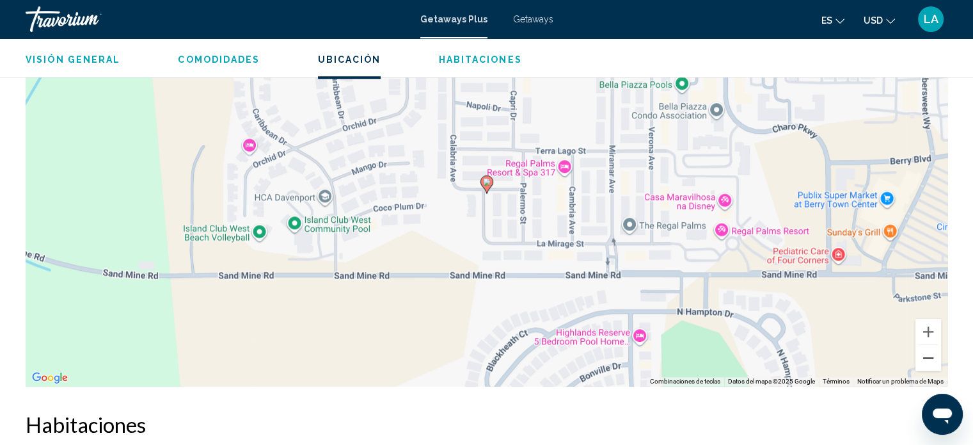
click at [932, 352] on button "Reducir" at bounding box center [928, 358] width 26 height 26
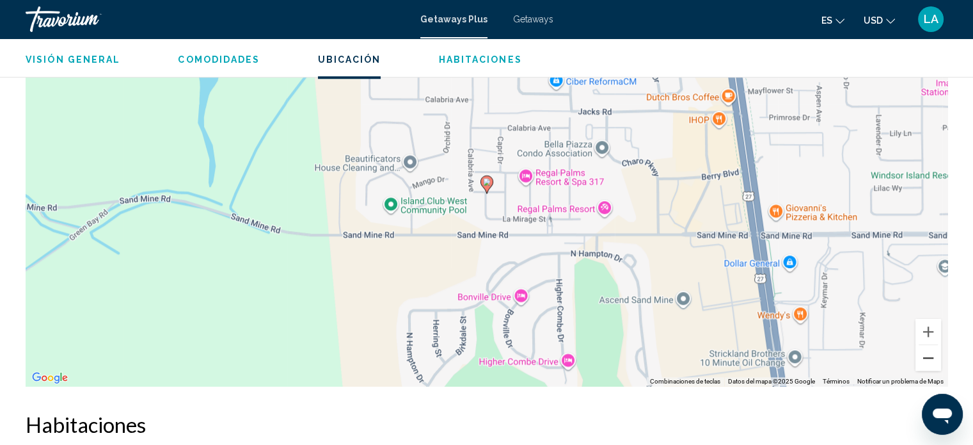
click at [932, 352] on button "Reducir" at bounding box center [928, 358] width 26 height 26
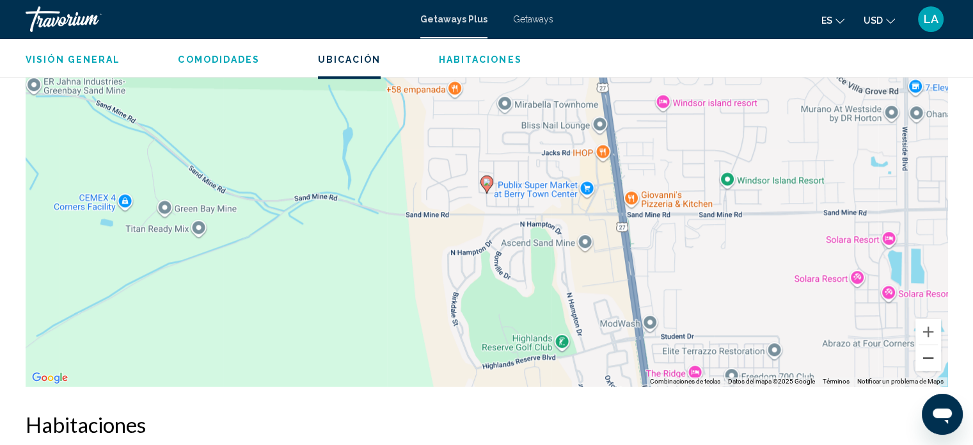
click at [932, 352] on button "Reducir" at bounding box center [928, 358] width 26 height 26
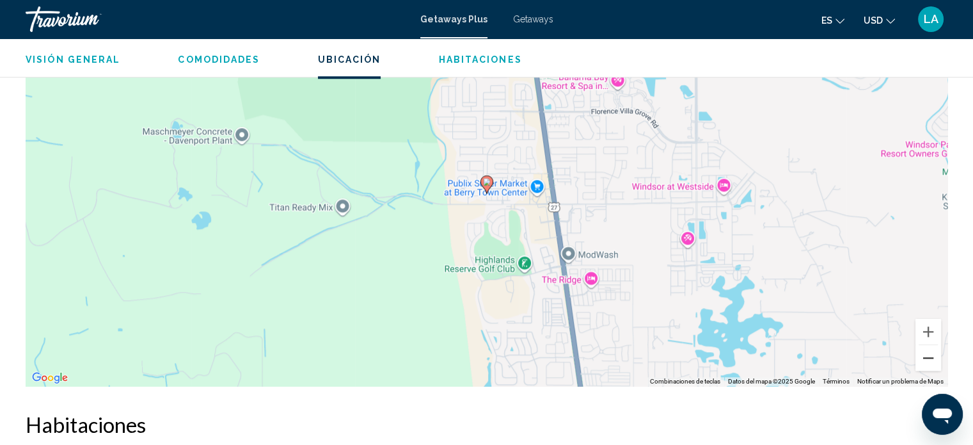
click at [932, 352] on button "Reducir" at bounding box center [928, 358] width 26 height 26
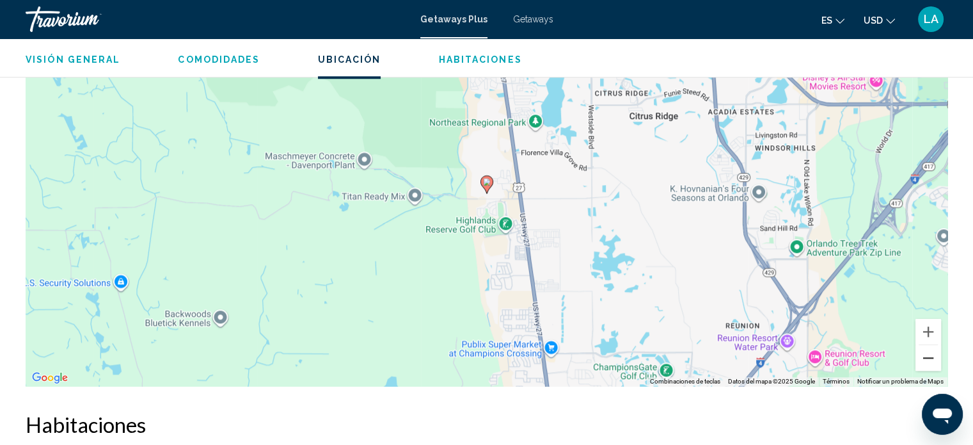
click at [932, 352] on button "Reducir" at bounding box center [928, 358] width 26 height 26
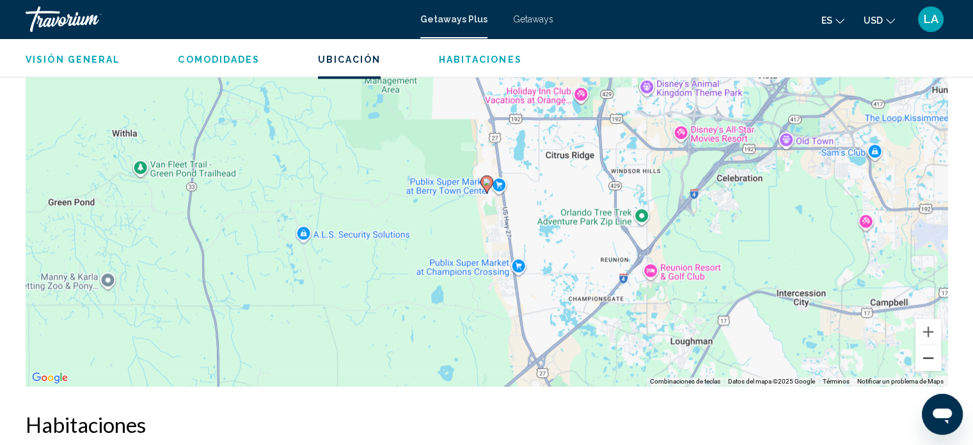
click at [932, 352] on button "Reducir" at bounding box center [928, 358] width 26 height 26
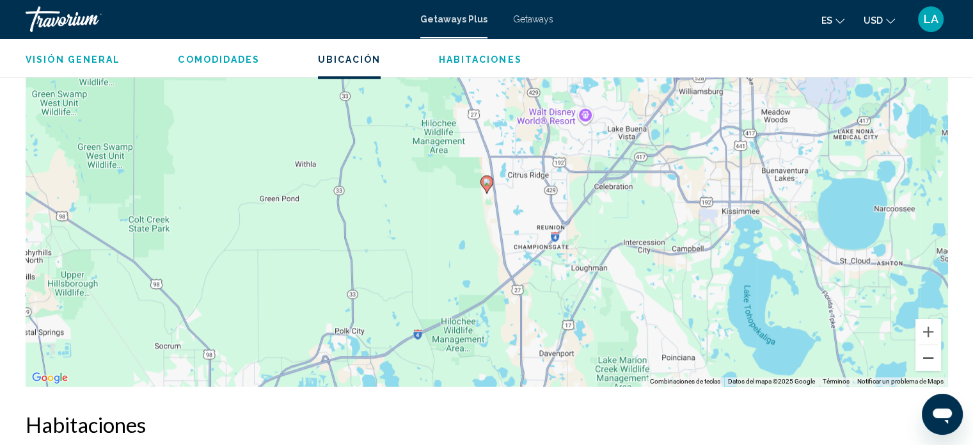
click at [932, 352] on button "Reducir" at bounding box center [928, 358] width 26 height 26
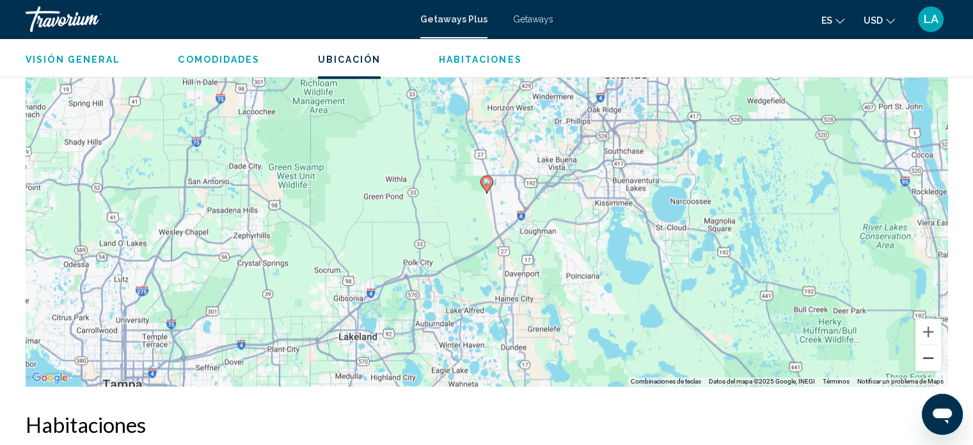
click at [932, 352] on button "Reducir" at bounding box center [928, 358] width 26 height 26
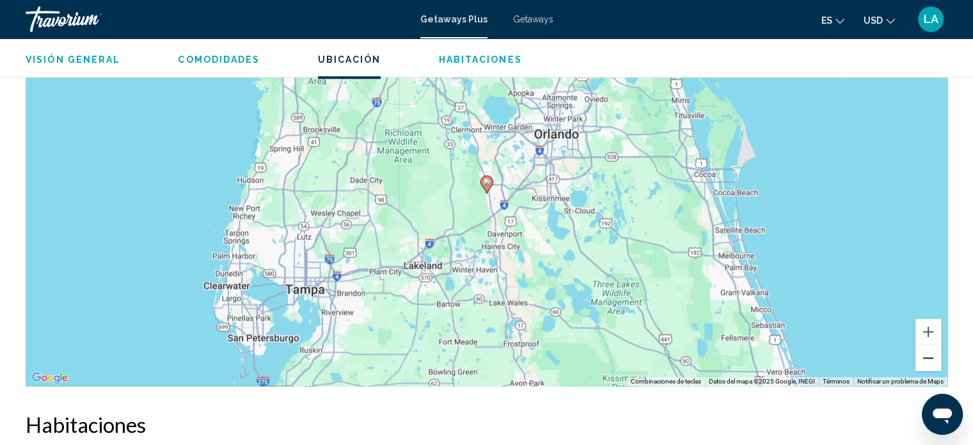
click at [932, 352] on button "Reducir" at bounding box center [928, 358] width 26 height 26
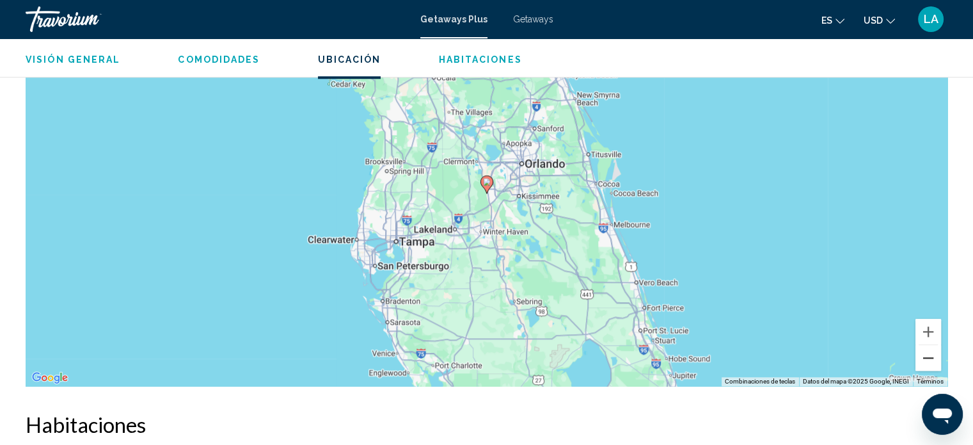
click at [932, 352] on button "Reducir" at bounding box center [928, 358] width 26 height 26
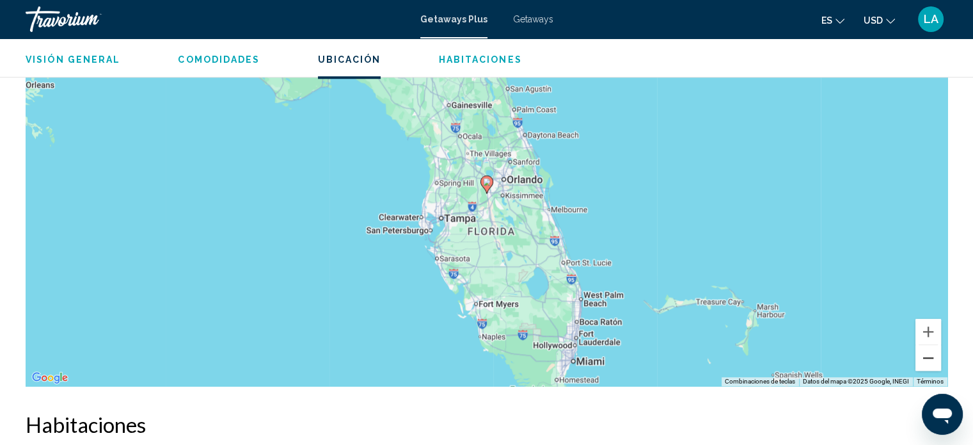
click at [932, 352] on button "Reducir" at bounding box center [928, 358] width 26 height 26
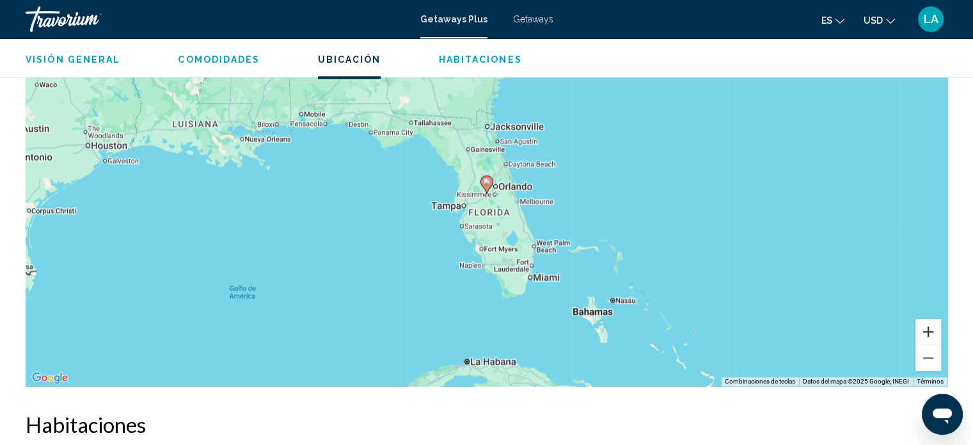
click at [928, 331] on button "Ampliar" at bounding box center [928, 332] width 26 height 26
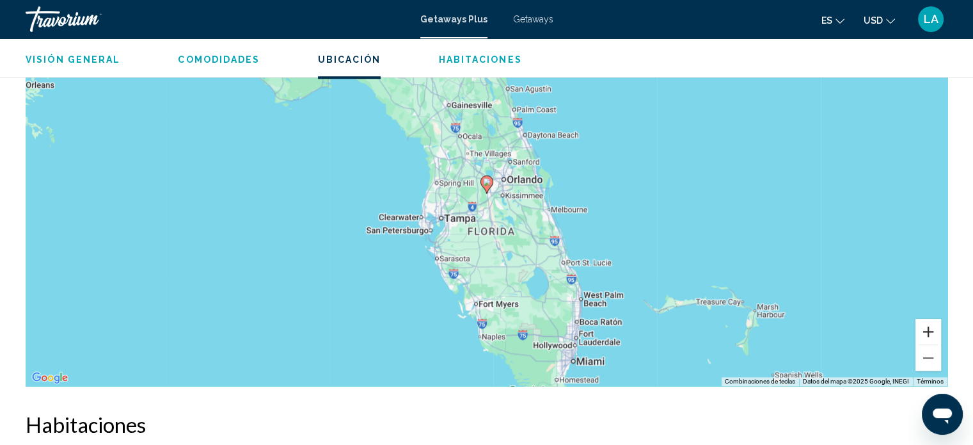
click at [928, 331] on button "Ampliar" at bounding box center [928, 332] width 26 height 26
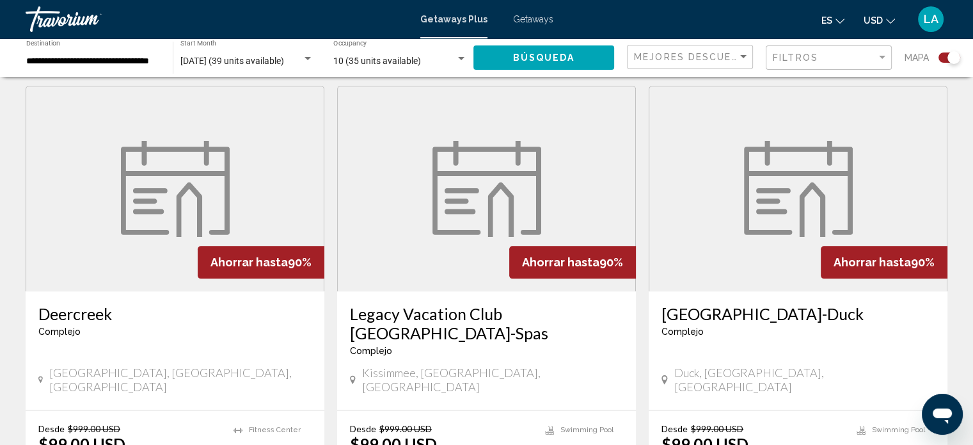
scroll to position [1388, 0]
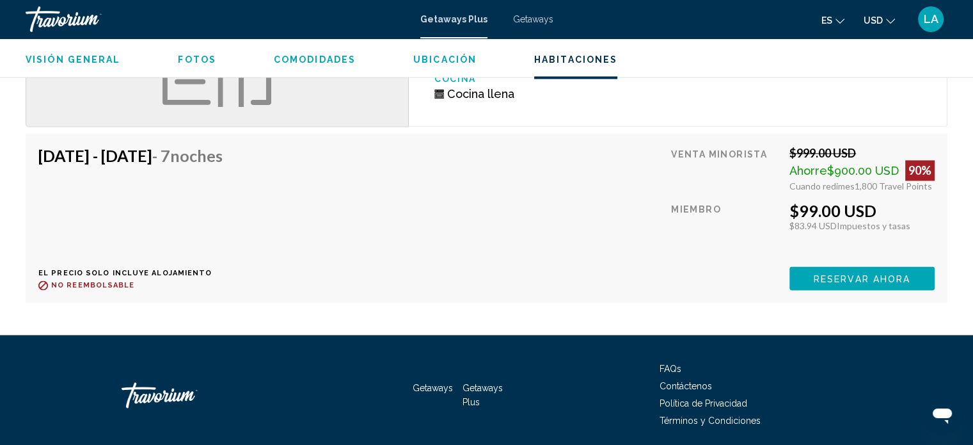
scroll to position [1992, 0]
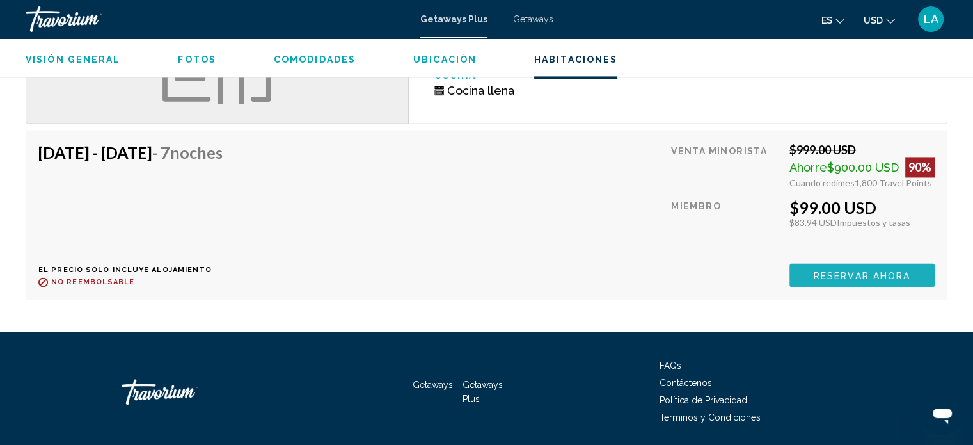
click at [828, 270] on span "Reservar ahora" at bounding box center [862, 275] width 97 height 10
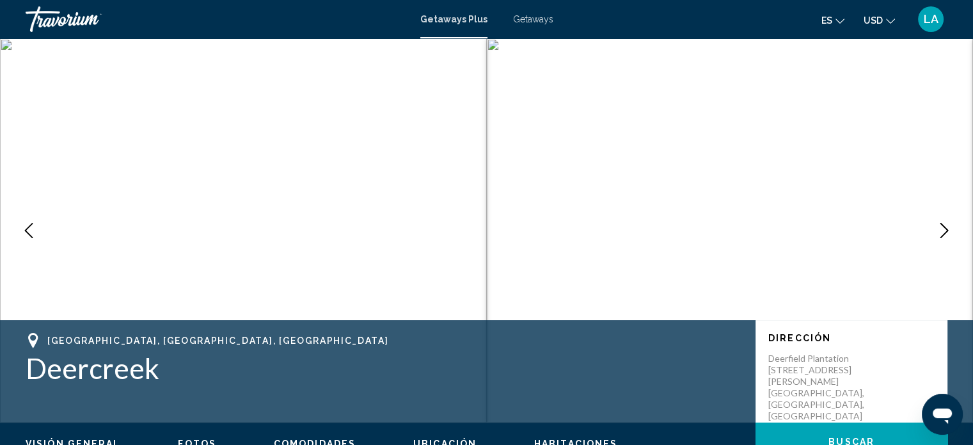
scroll to position [8, 0]
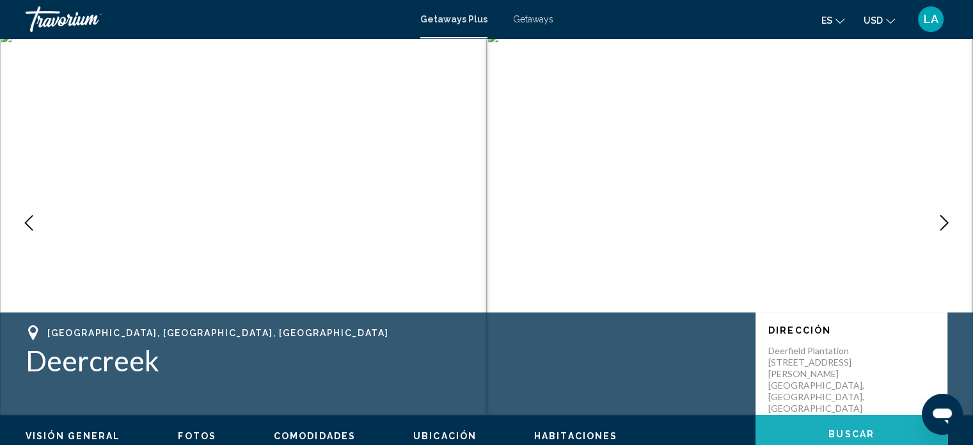
click at [838, 435] on span "Buscar" at bounding box center [851, 434] width 46 height 10
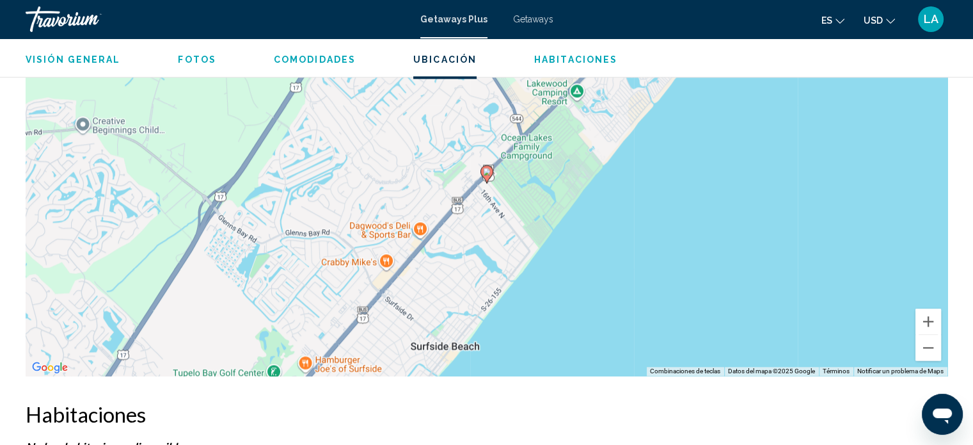
scroll to position [1535, 0]
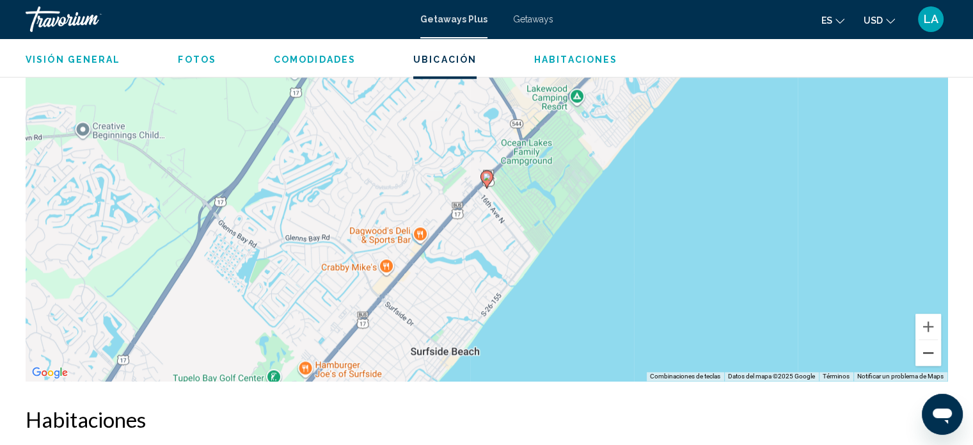
click at [928, 351] on button "Reducir" at bounding box center [928, 353] width 26 height 26
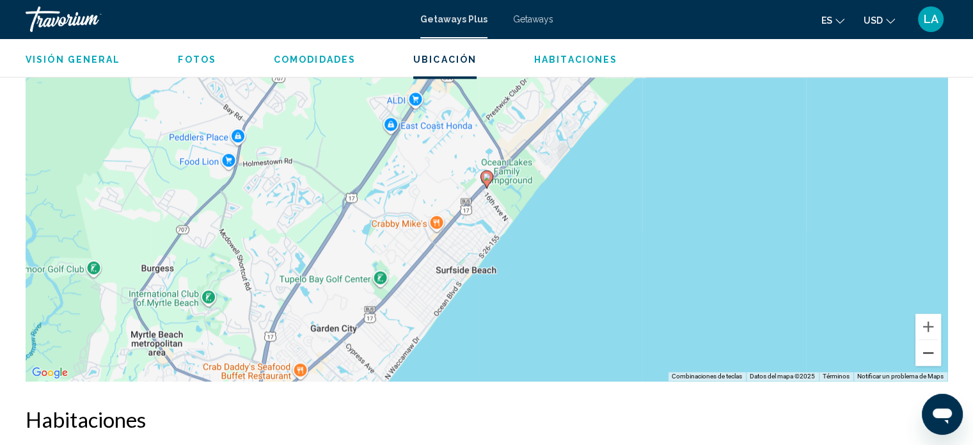
click at [928, 351] on button "Reducir" at bounding box center [928, 353] width 26 height 26
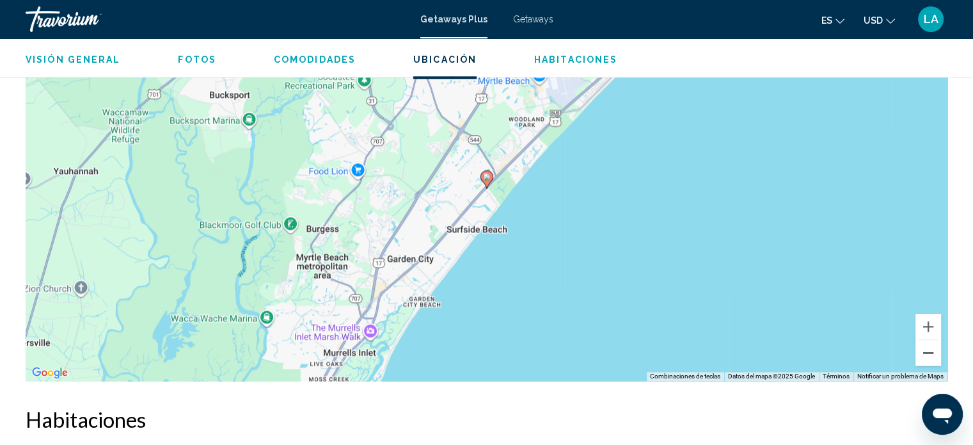
click at [928, 351] on button "Reducir" at bounding box center [928, 353] width 26 height 26
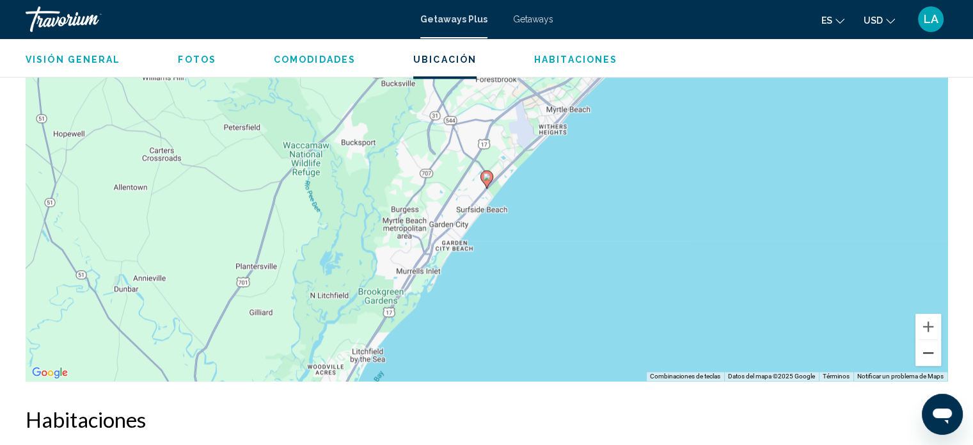
click at [928, 351] on button "Reducir" at bounding box center [928, 353] width 26 height 26
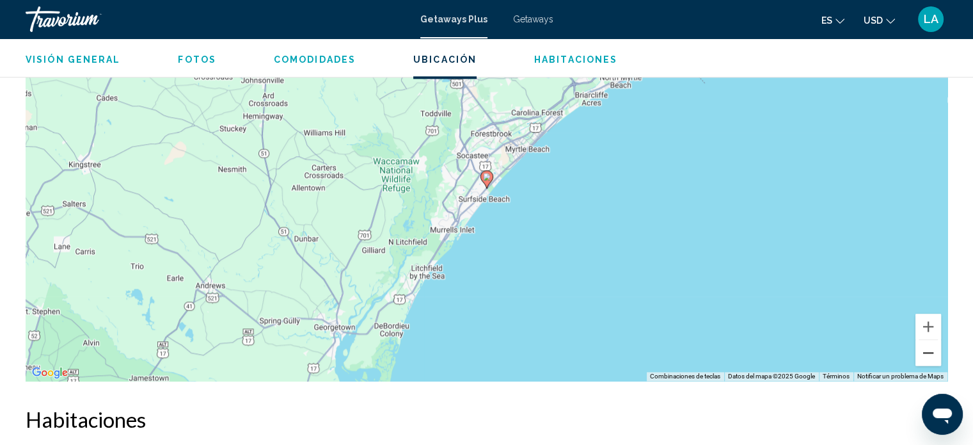
click at [928, 351] on button "Reducir" at bounding box center [928, 353] width 26 height 26
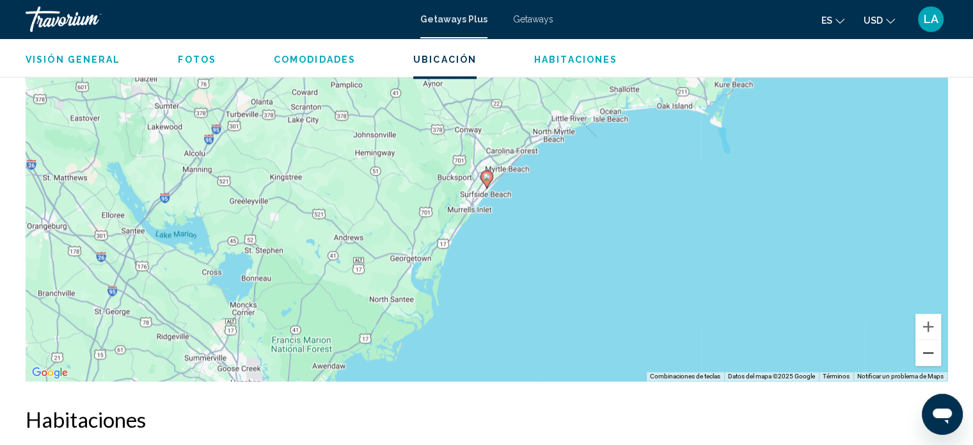
click at [928, 351] on button "Reducir" at bounding box center [928, 353] width 26 height 26
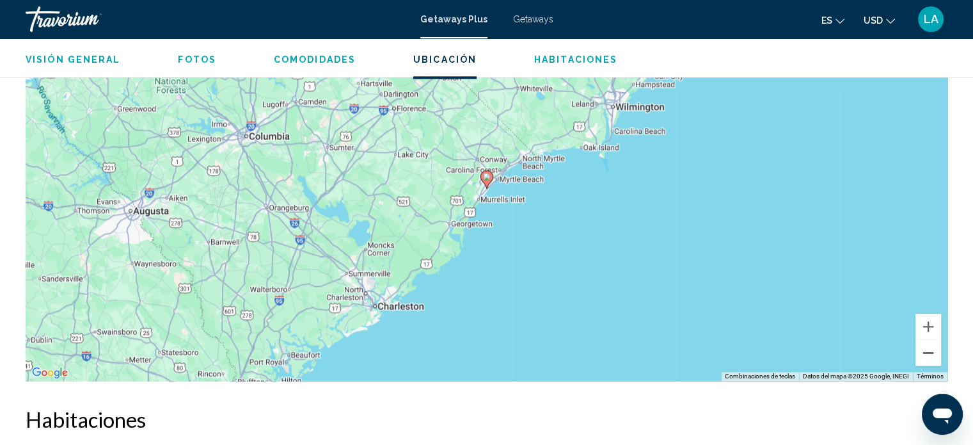
click at [928, 351] on button "Reducir" at bounding box center [928, 353] width 26 height 26
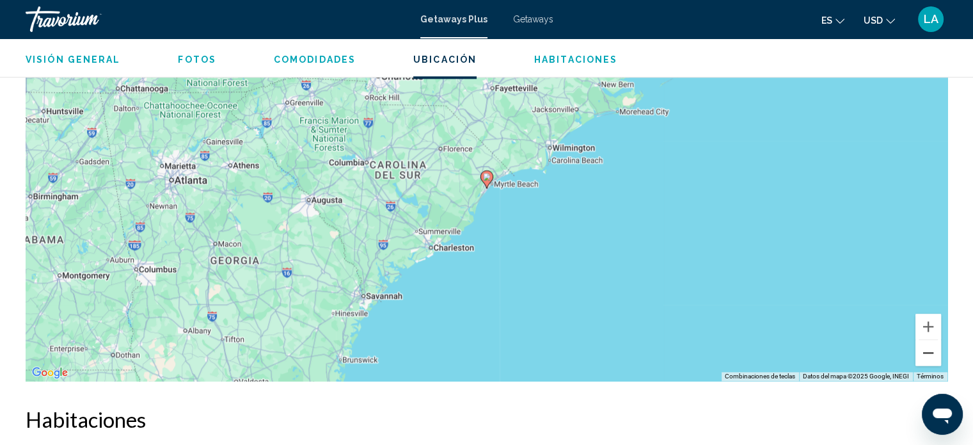
click at [928, 351] on button "Reducir" at bounding box center [928, 353] width 26 height 26
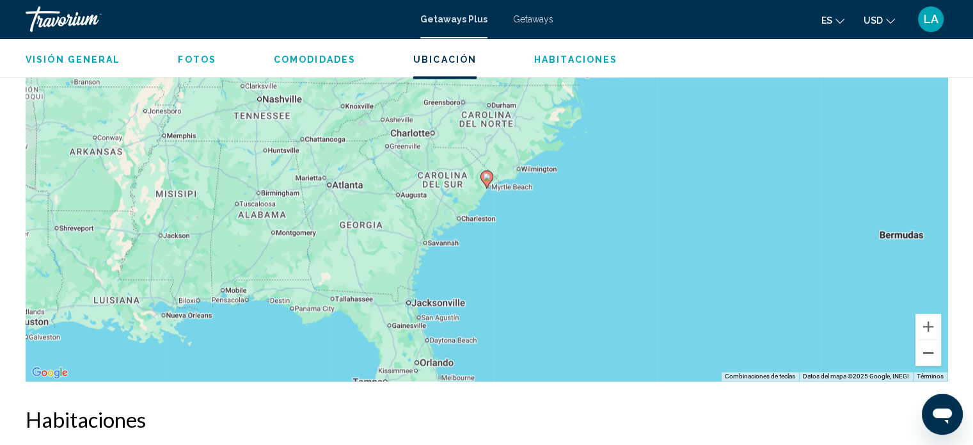
click at [928, 351] on button "Reducir" at bounding box center [928, 353] width 26 height 26
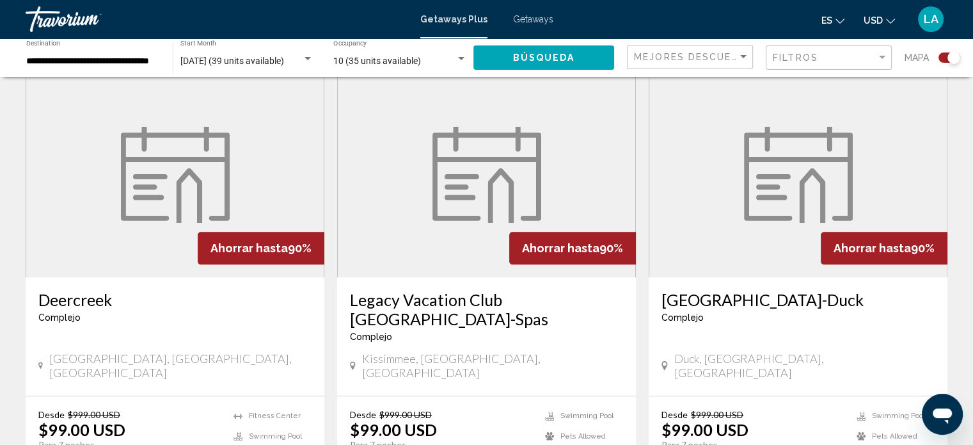
scroll to position [1405, 0]
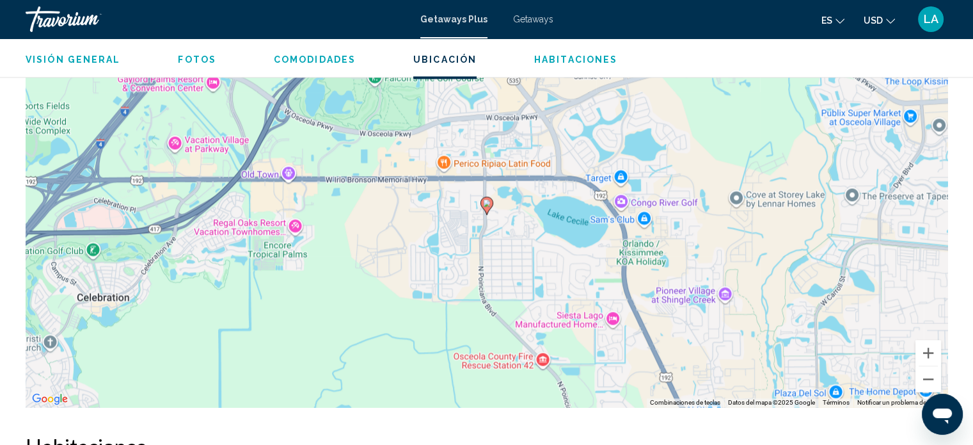
scroll to position [2026, 0]
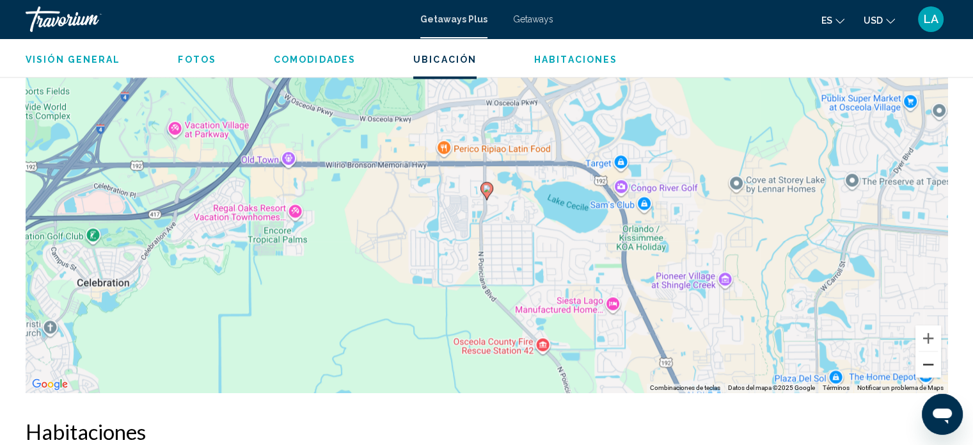
click at [931, 351] on button "Reducir" at bounding box center [928, 364] width 26 height 26
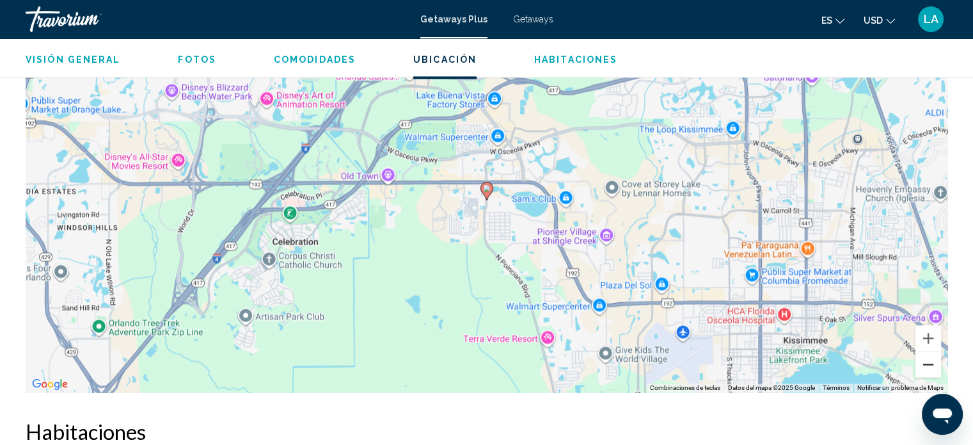
click at [931, 351] on button "Reducir" at bounding box center [928, 364] width 26 height 26
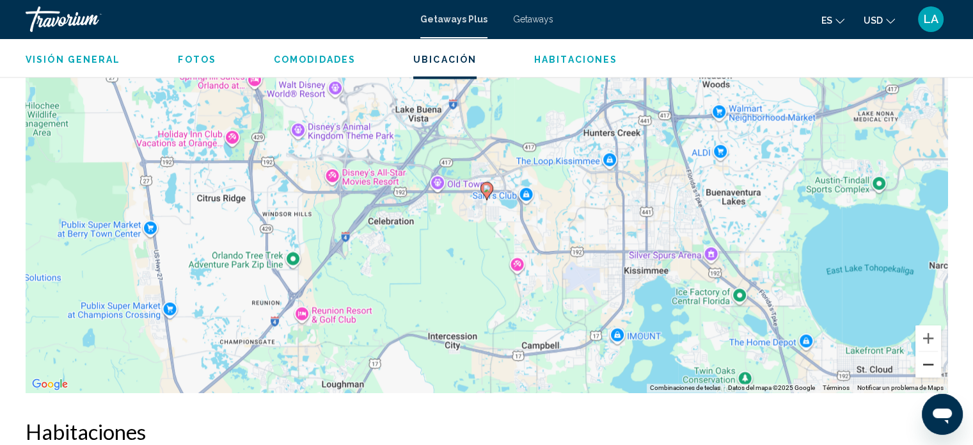
click at [931, 351] on button "Reducir" at bounding box center [928, 364] width 26 height 26
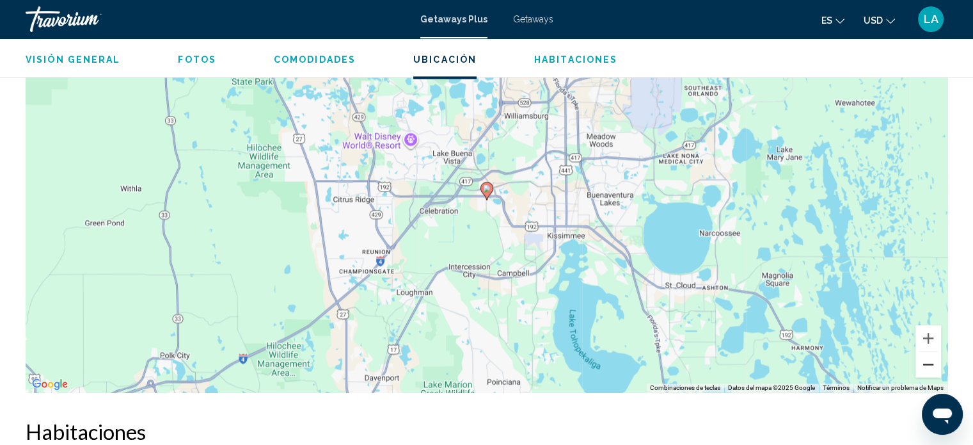
click at [931, 351] on button "Reducir" at bounding box center [928, 364] width 26 height 26
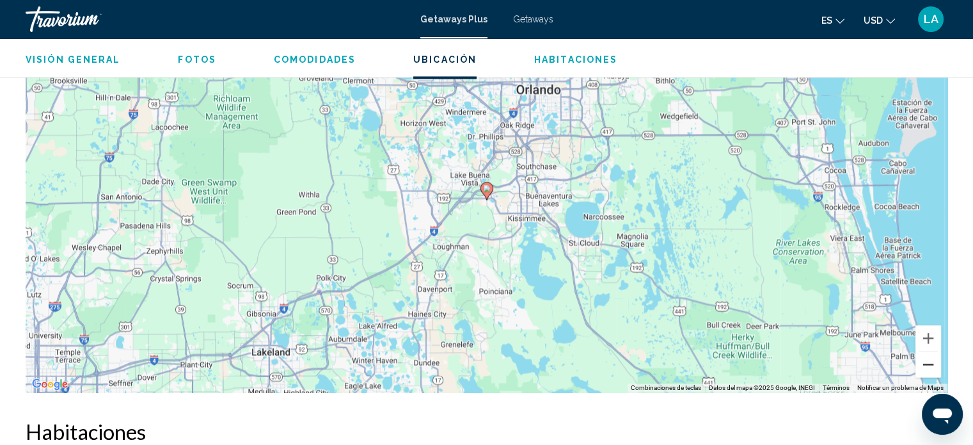
click at [931, 351] on button "Reducir" at bounding box center [928, 364] width 26 height 26
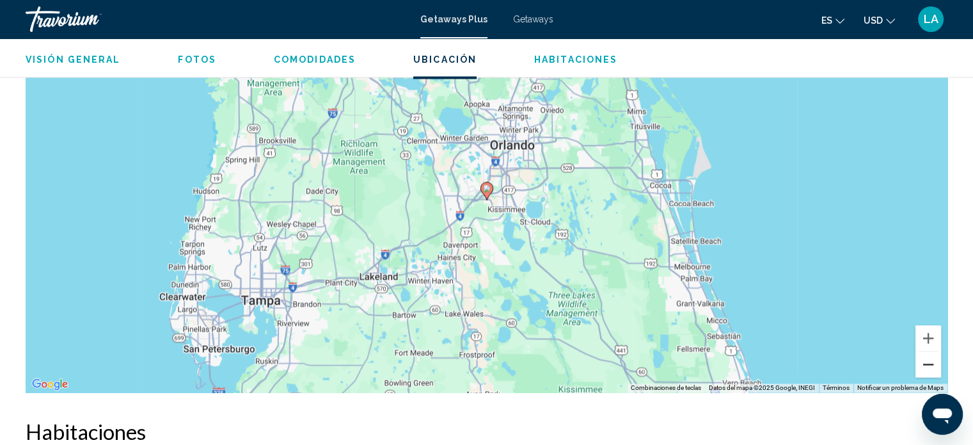
click at [931, 351] on button "Reducir" at bounding box center [928, 364] width 26 height 26
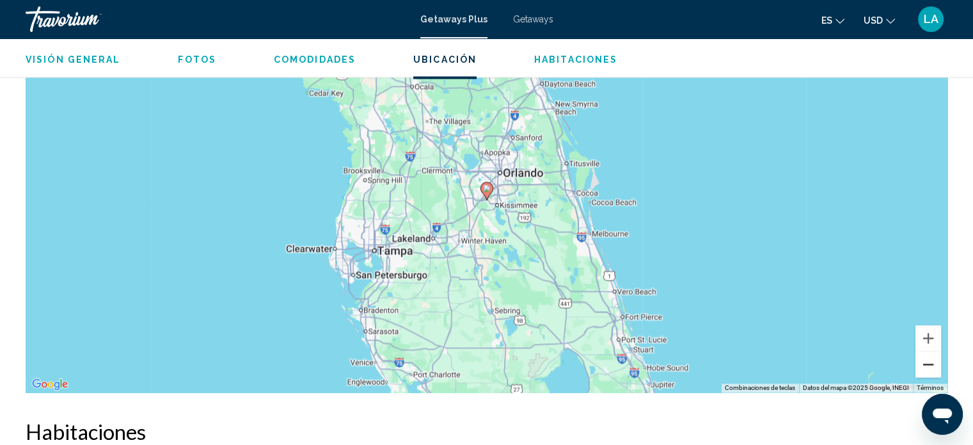
click at [931, 351] on button "Reducir" at bounding box center [928, 364] width 26 height 26
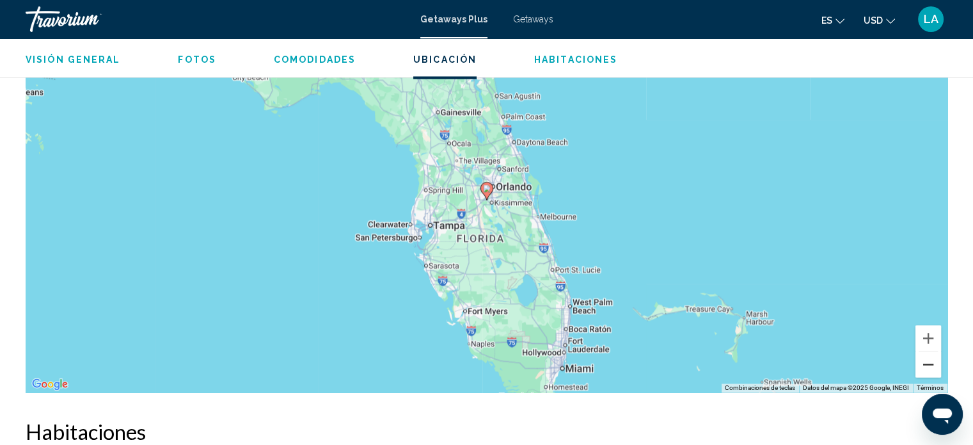
click at [931, 351] on button "Reducir" at bounding box center [928, 364] width 26 height 26
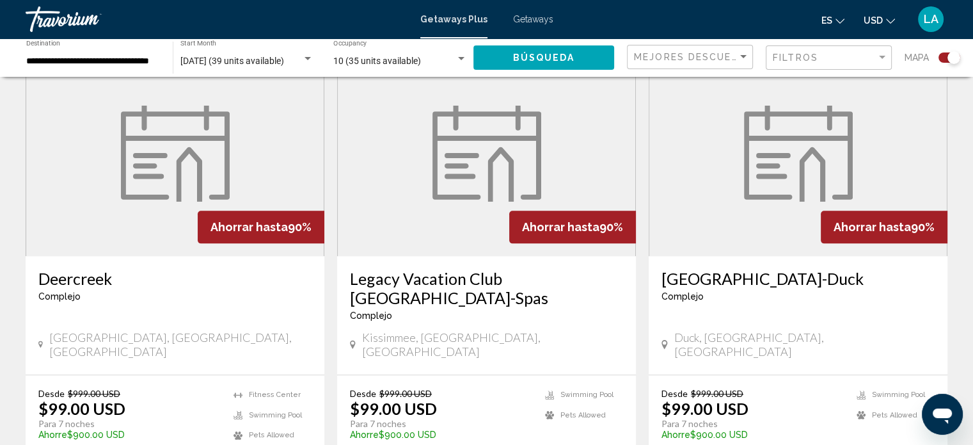
scroll to position [1435, 0]
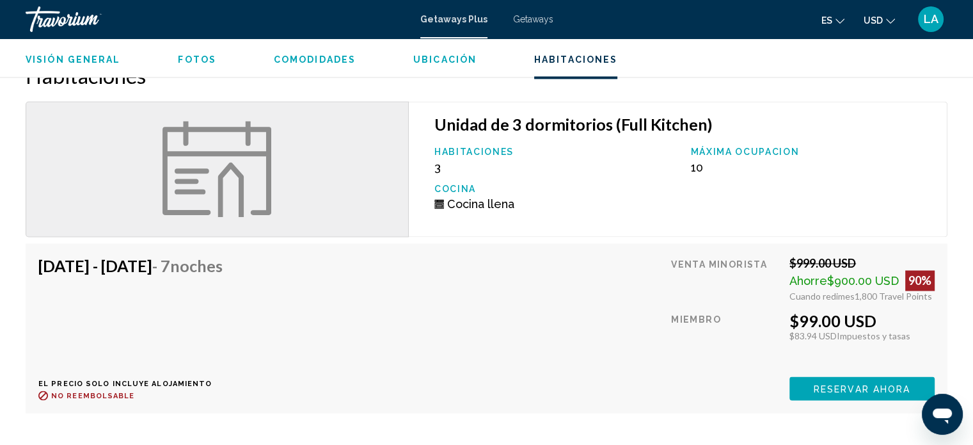
scroll to position [2056, 0]
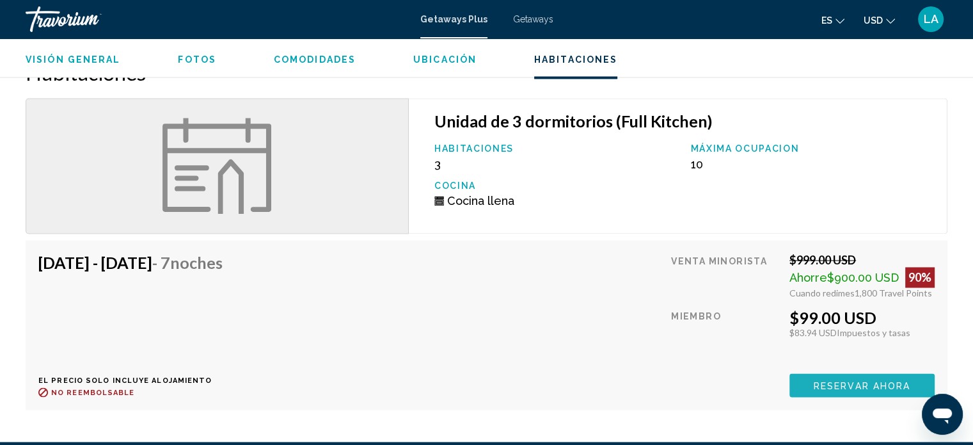
click at [886, 380] on span "Reservar ahora" at bounding box center [862, 385] width 97 height 10
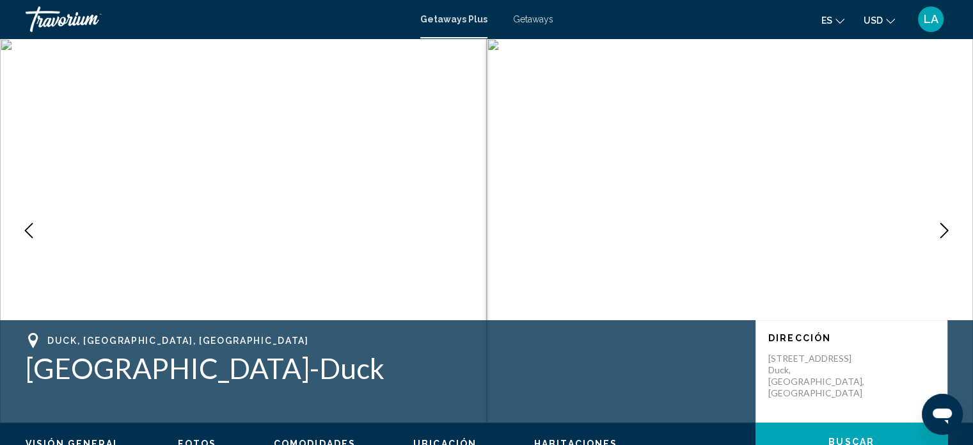
scroll to position [8, 0]
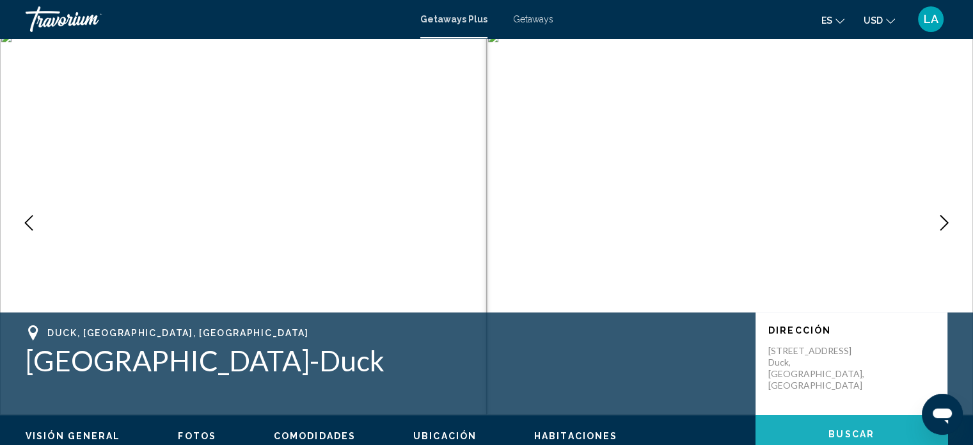
click at [833, 433] on span "Buscar" at bounding box center [851, 434] width 46 height 10
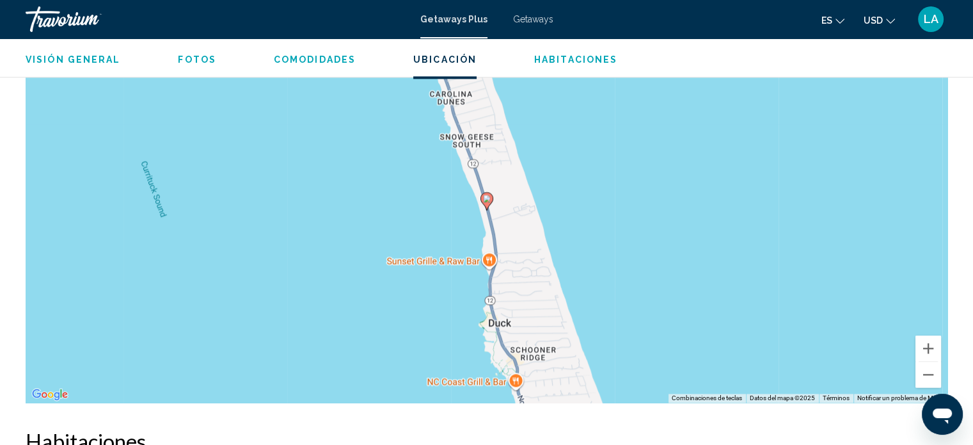
scroll to position [1679, 0]
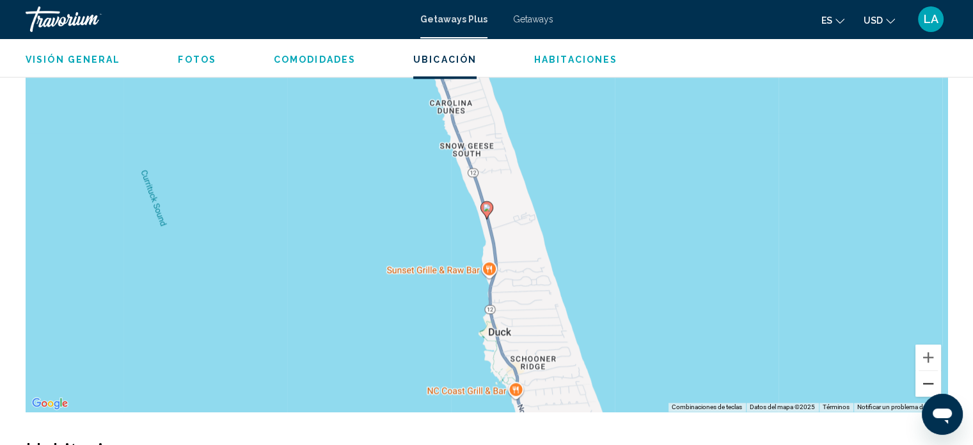
click at [933, 370] on button "Reducir" at bounding box center [928, 383] width 26 height 26
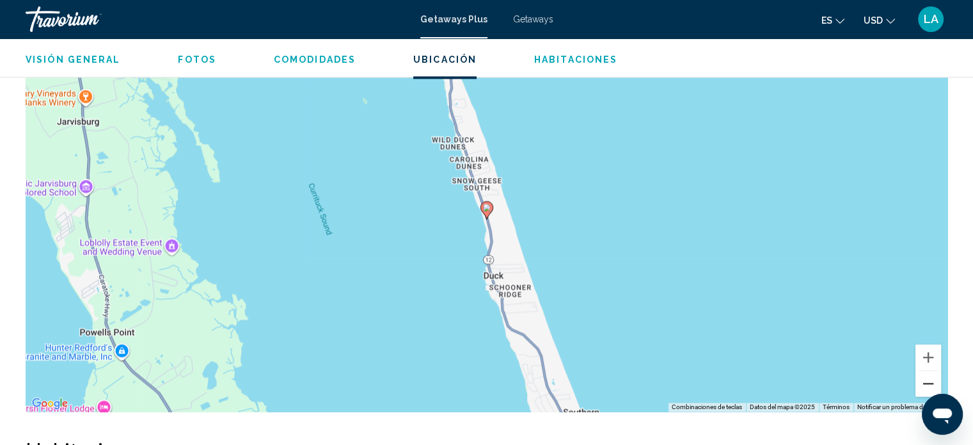
click at [933, 370] on button "Reducir" at bounding box center [928, 383] width 26 height 26
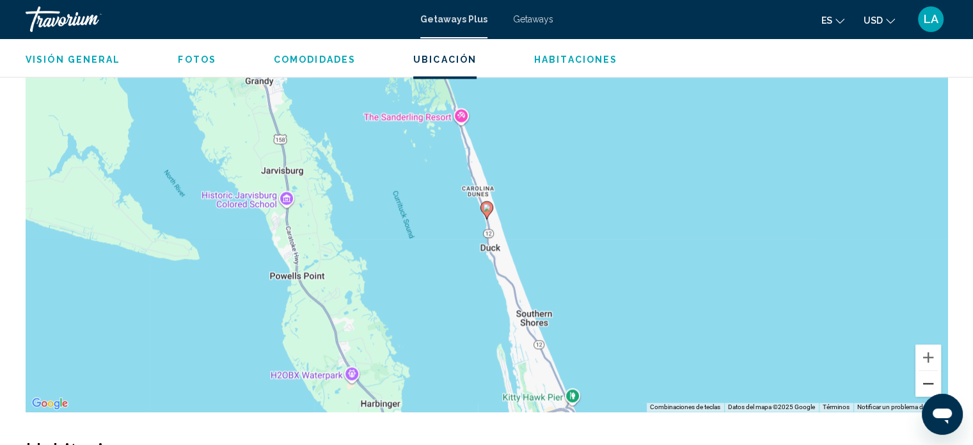
click at [933, 370] on button "Reducir" at bounding box center [928, 383] width 26 height 26
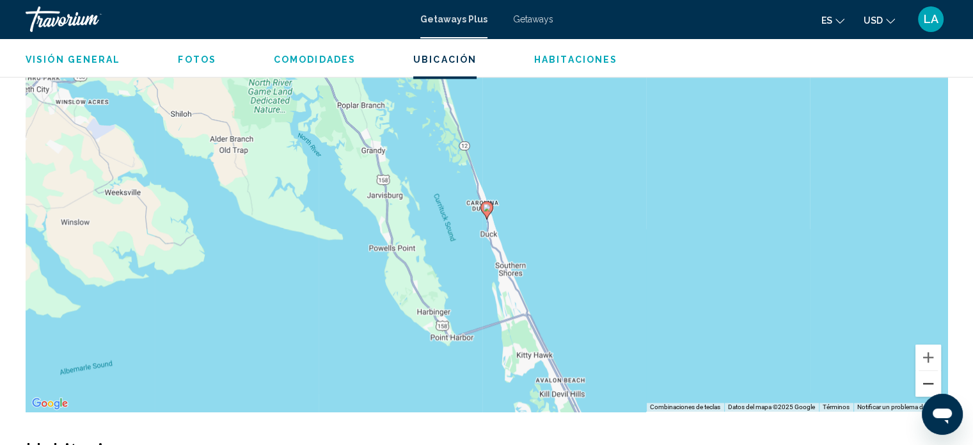
click at [933, 370] on button "Reducir" at bounding box center [928, 383] width 26 height 26
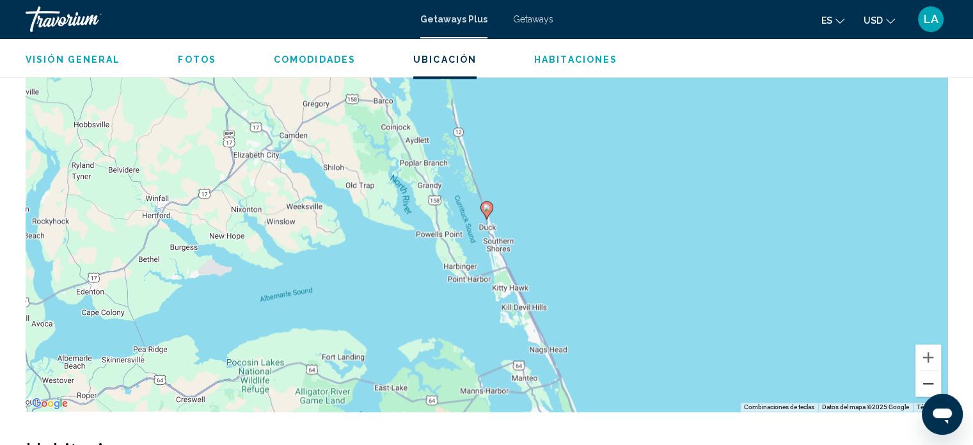
click at [933, 370] on button "Reducir" at bounding box center [928, 383] width 26 height 26
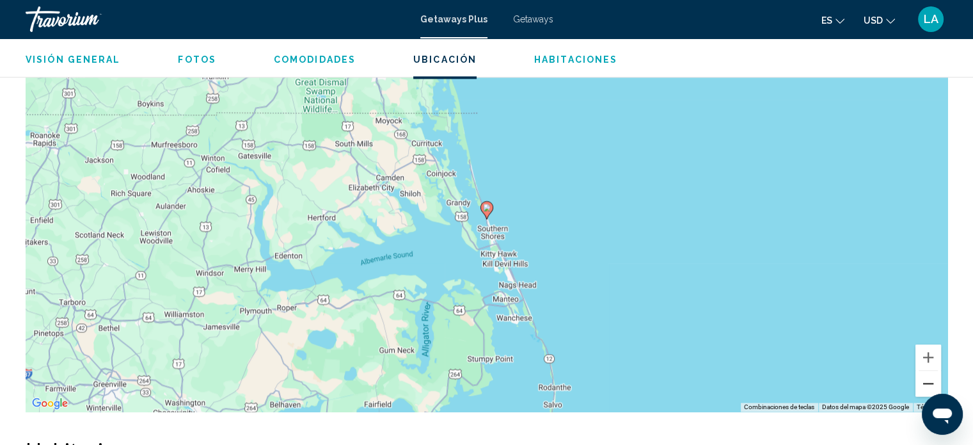
click at [933, 370] on button "Reducir" at bounding box center [928, 383] width 26 height 26
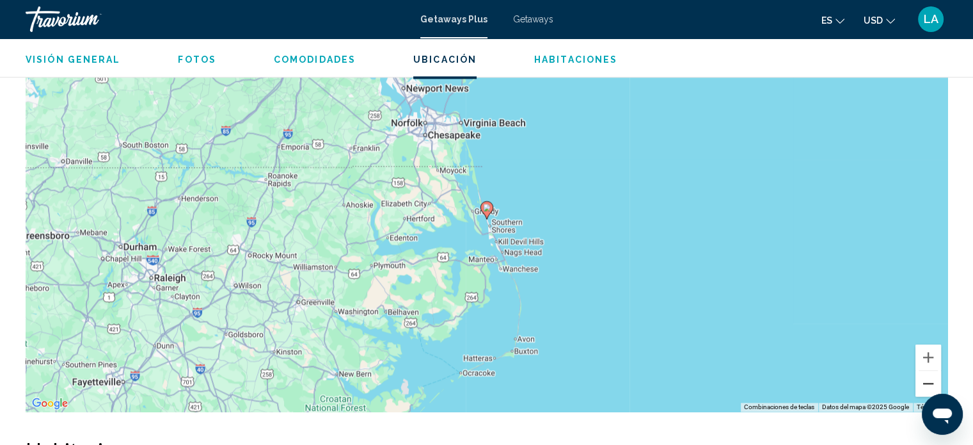
click at [933, 370] on button "Reducir" at bounding box center [928, 383] width 26 height 26
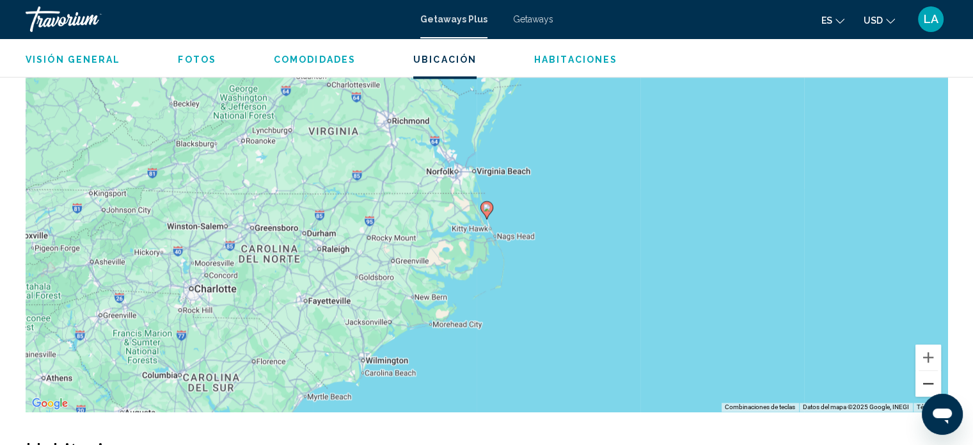
click at [933, 370] on button "Reducir" at bounding box center [928, 383] width 26 height 26
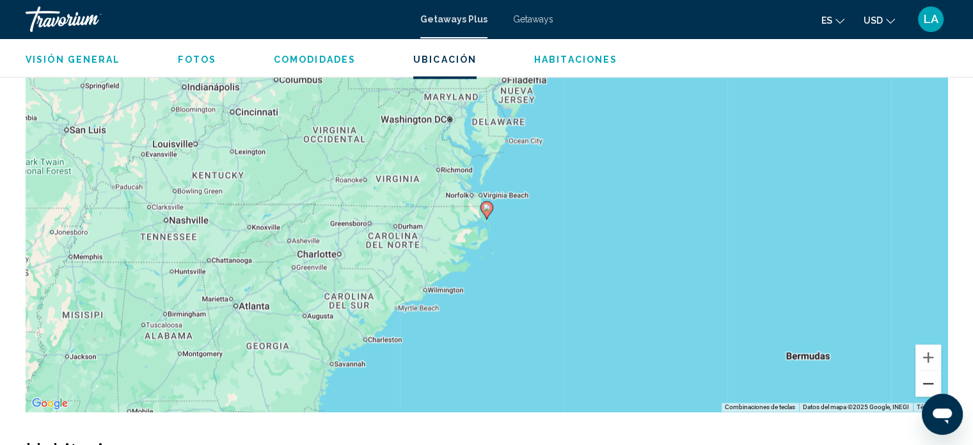
click at [933, 370] on button "Reducir" at bounding box center [928, 383] width 26 height 26
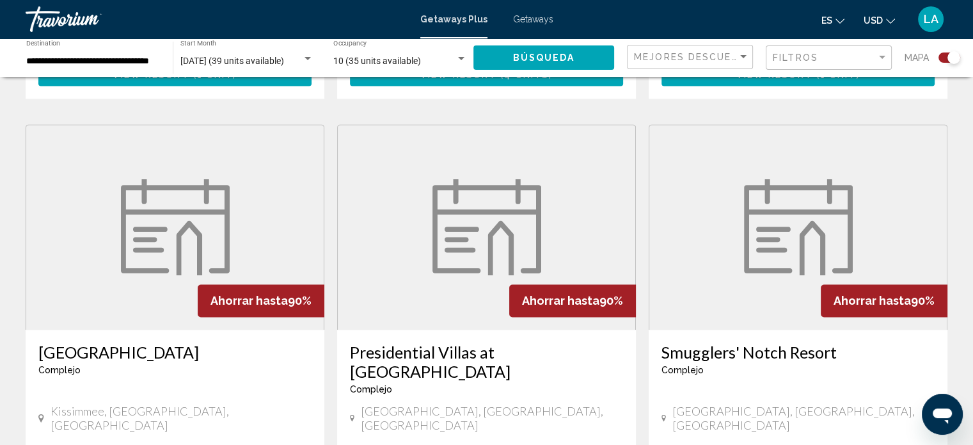
scroll to position [1813, 0]
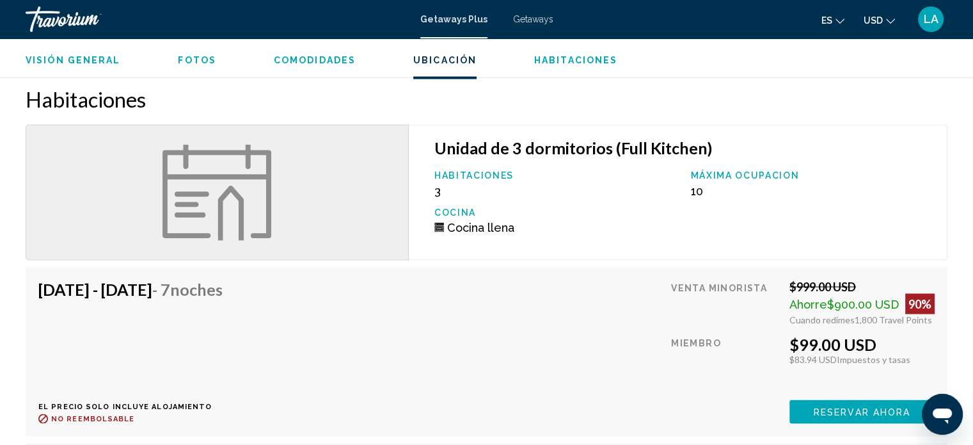
scroll to position [2237, 0]
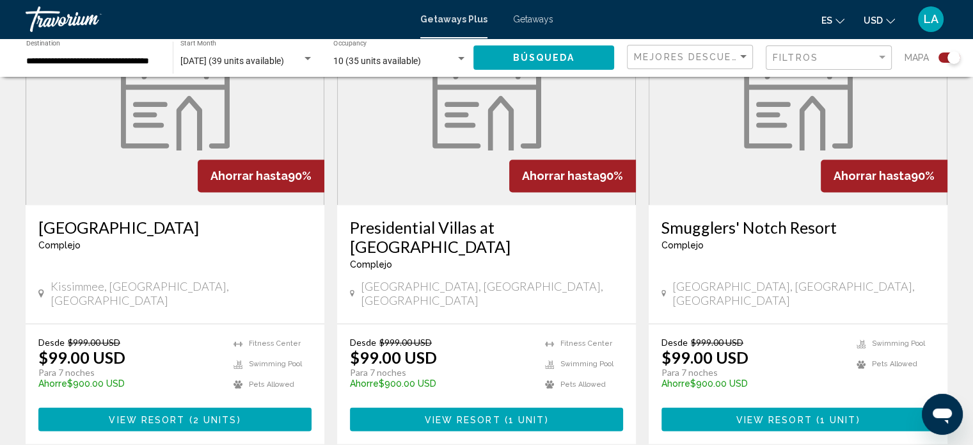
scroll to position [1944, 0]
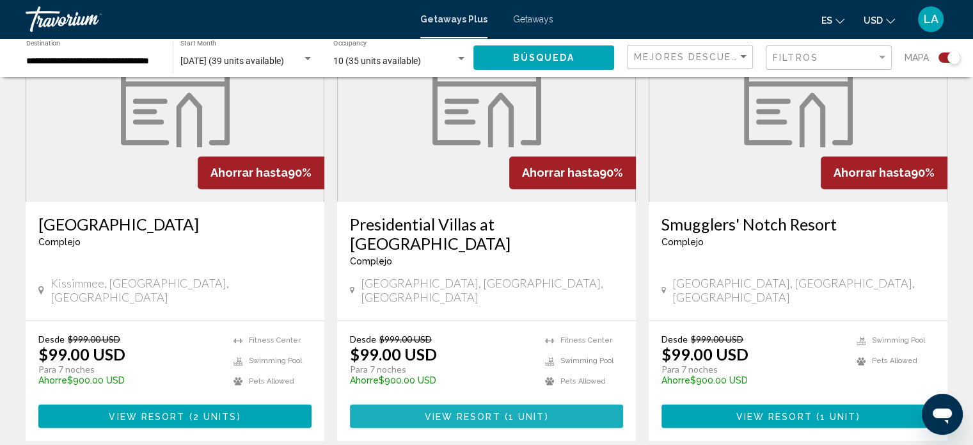
click at [476, 404] on button "View Resort ( 1 unit )" at bounding box center [486, 416] width 273 height 24
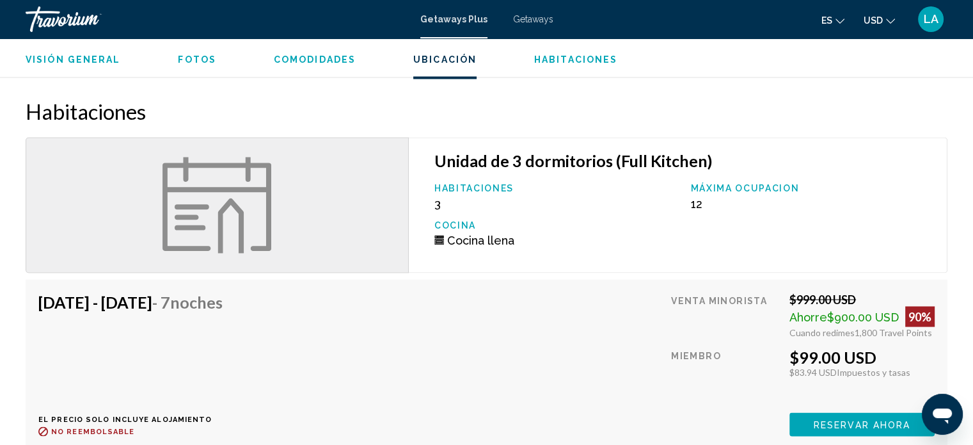
scroll to position [2276, 0]
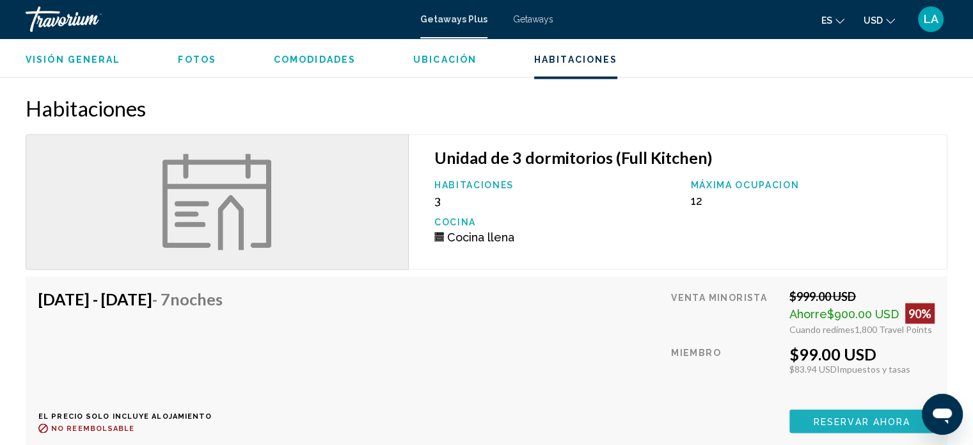
click at [847, 417] on span "Reservar ahora" at bounding box center [862, 421] width 97 height 10
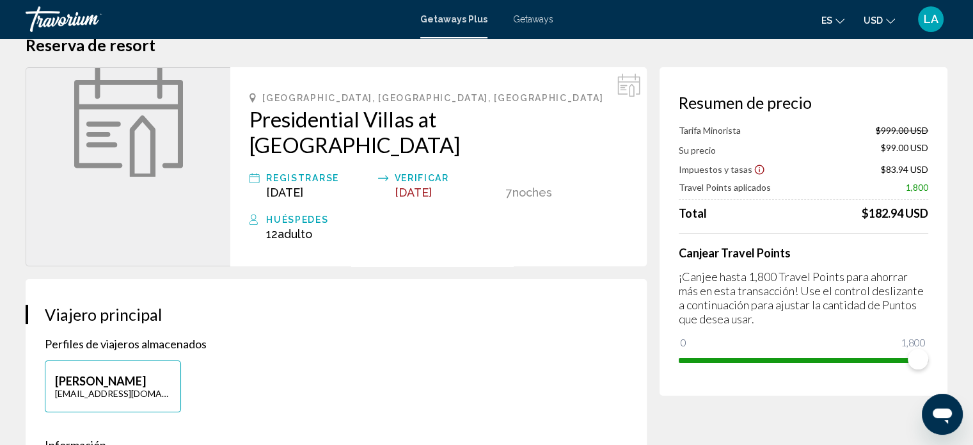
scroll to position [36, 0]
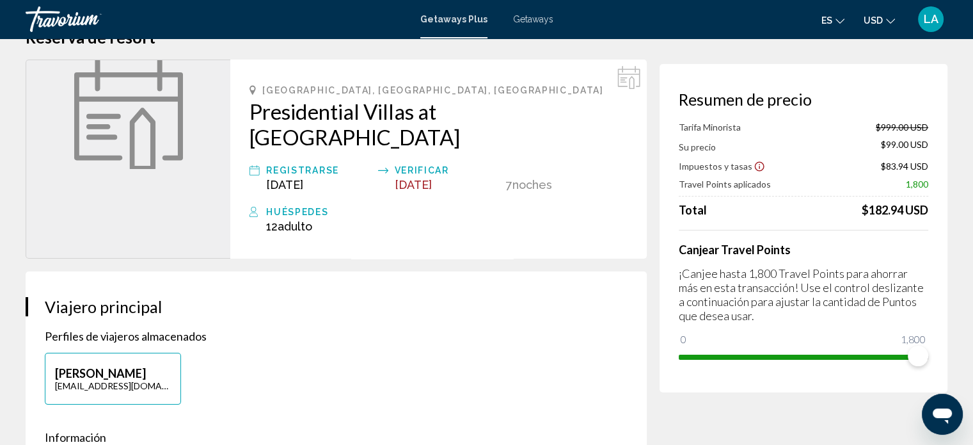
scroll to position [8, 0]
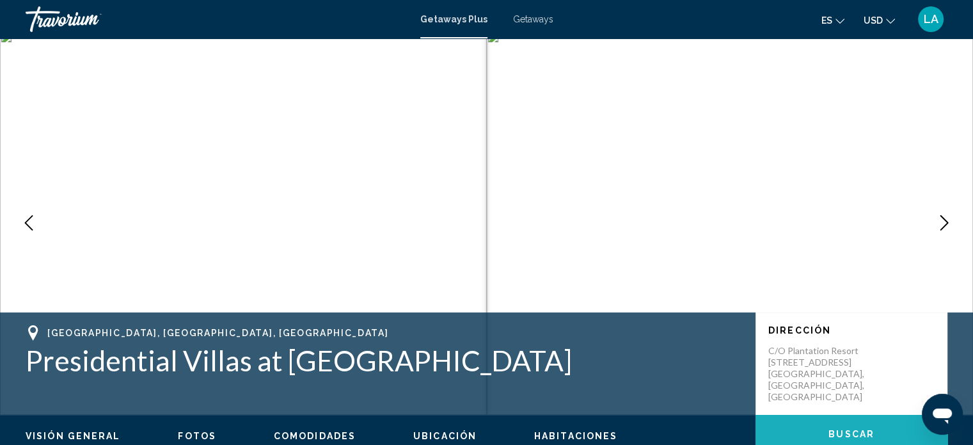
click at [848, 429] on span "Buscar" at bounding box center [851, 434] width 46 height 10
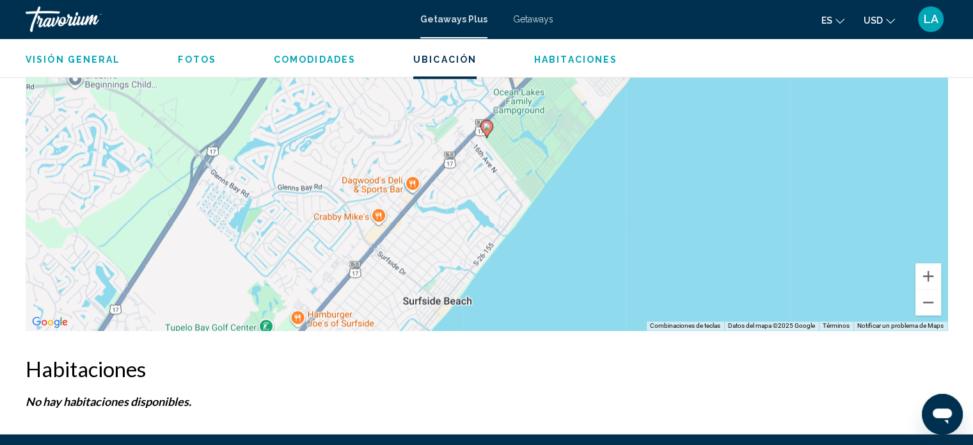
scroll to position [1997, 0]
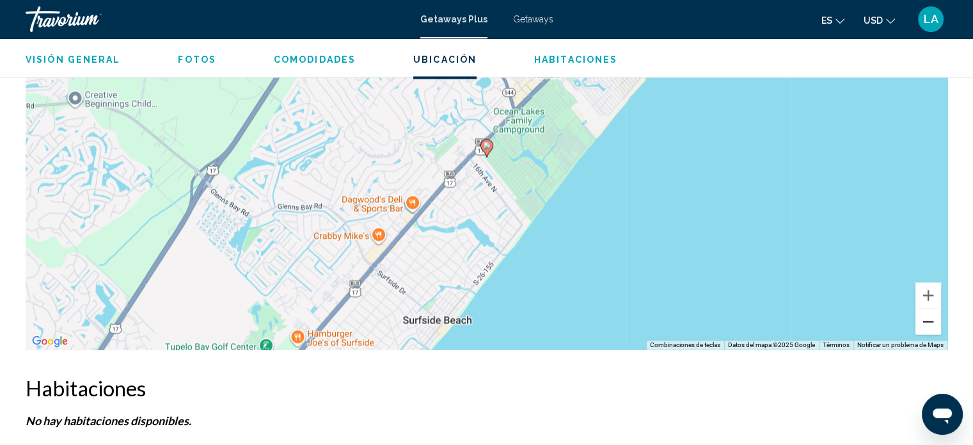
click at [926, 319] on button "Reducir" at bounding box center [928, 321] width 26 height 26
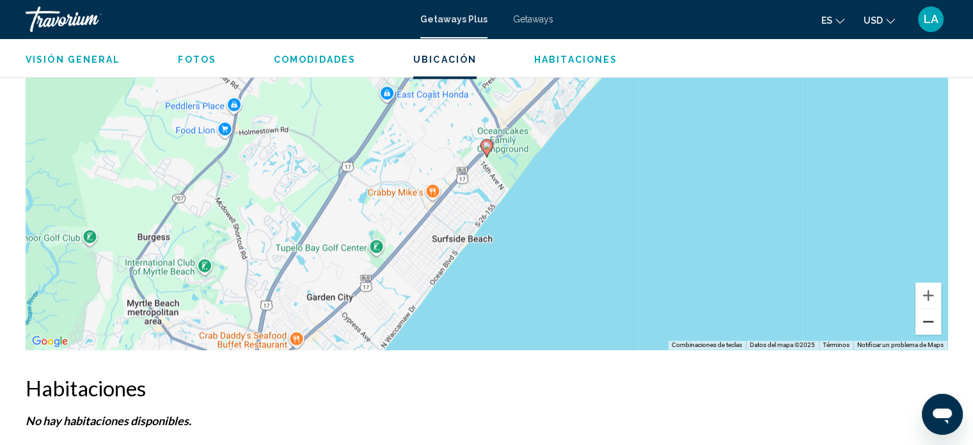
click at [926, 319] on button "Reducir" at bounding box center [928, 321] width 26 height 26
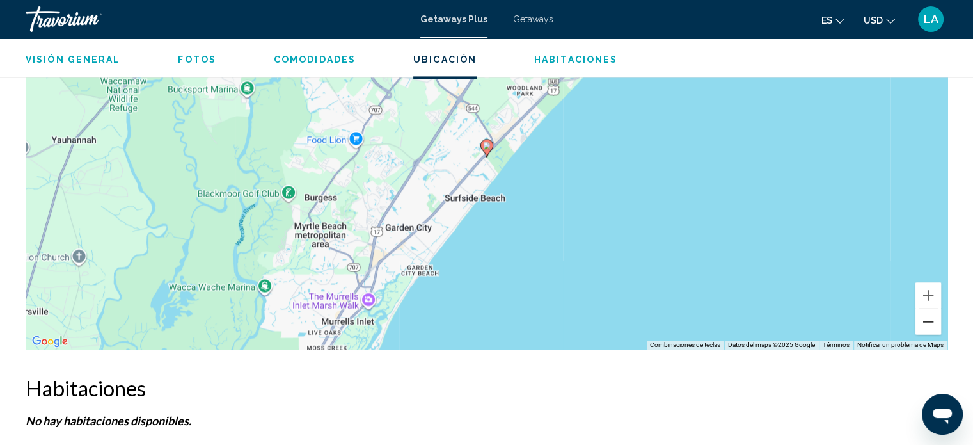
click at [926, 319] on button "Reducir" at bounding box center [928, 321] width 26 height 26
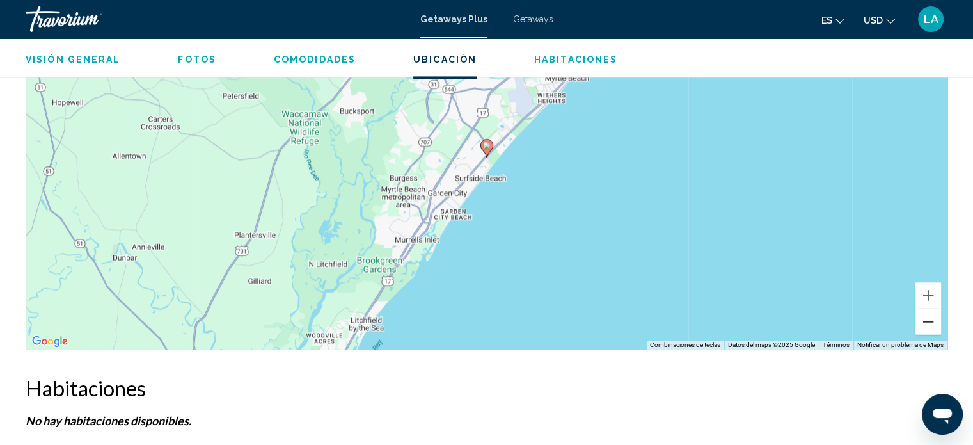
click at [926, 319] on button "Reducir" at bounding box center [928, 321] width 26 height 26
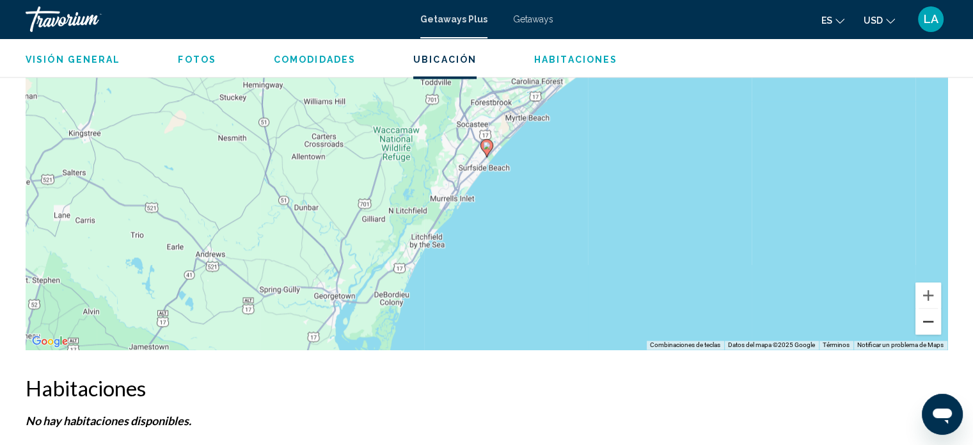
click at [926, 319] on button "Reducir" at bounding box center [928, 321] width 26 height 26
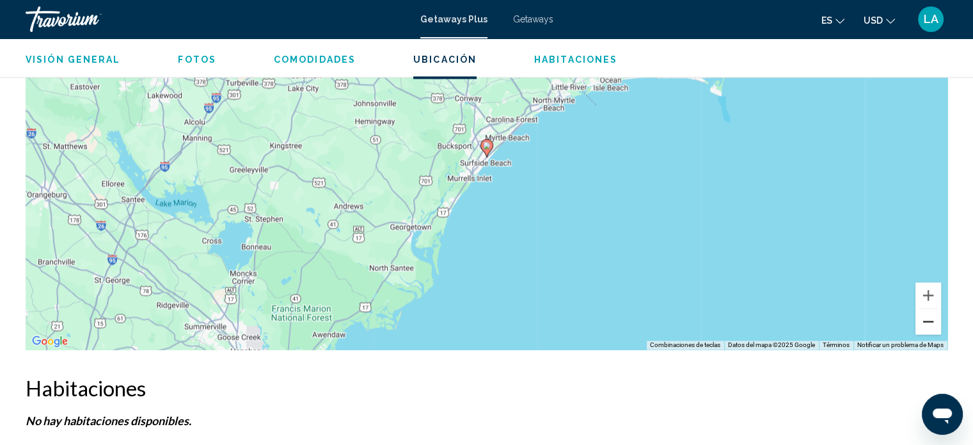
click at [926, 319] on button "Reducir" at bounding box center [928, 321] width 26 height 26
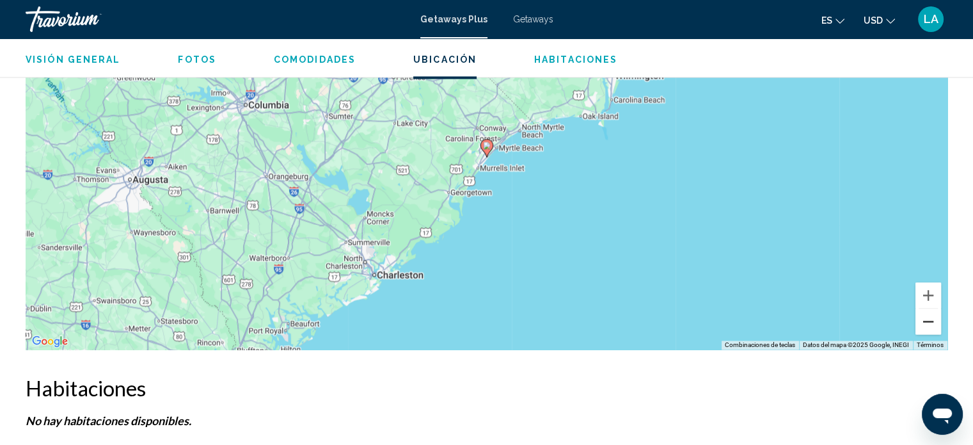
click at [926, 319] on button "Reducir" at bounding box center [928, 321] width 26 height 26
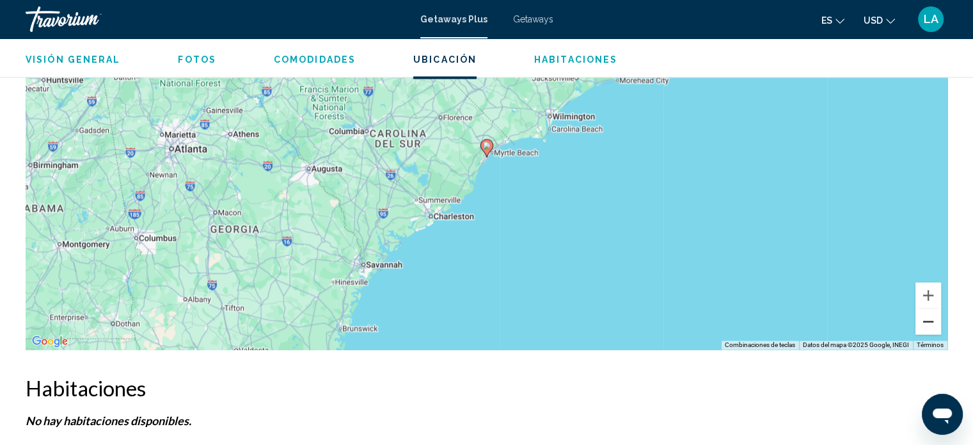
click at [926, 319] on button "Reducir" at bounding box center [928, 321] width 26 height 26
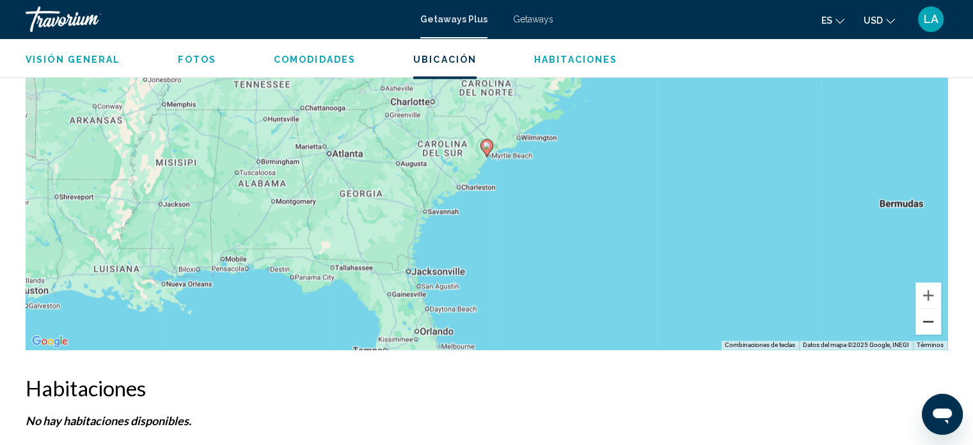
click at [926, 319] on button "Reducir" at bounding box center [928, 321] width 26 height 26
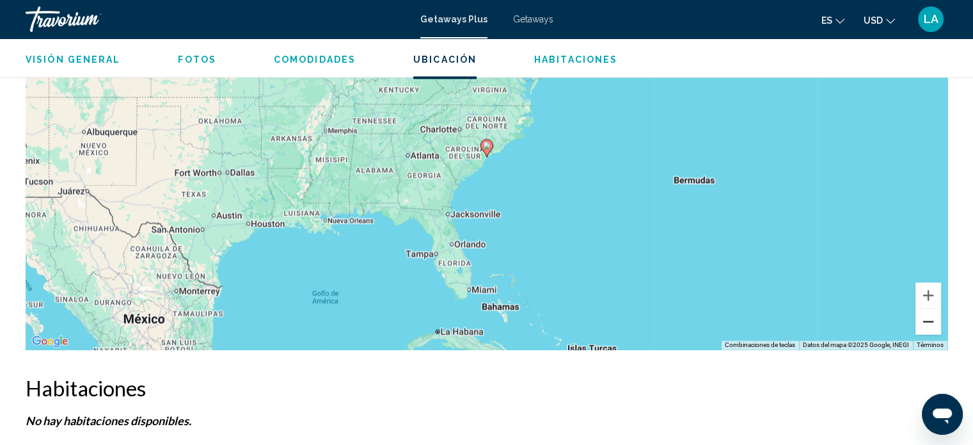
click at [926, 319] on button "Reducir" at bounding box center [928, 321] width 26 height 26
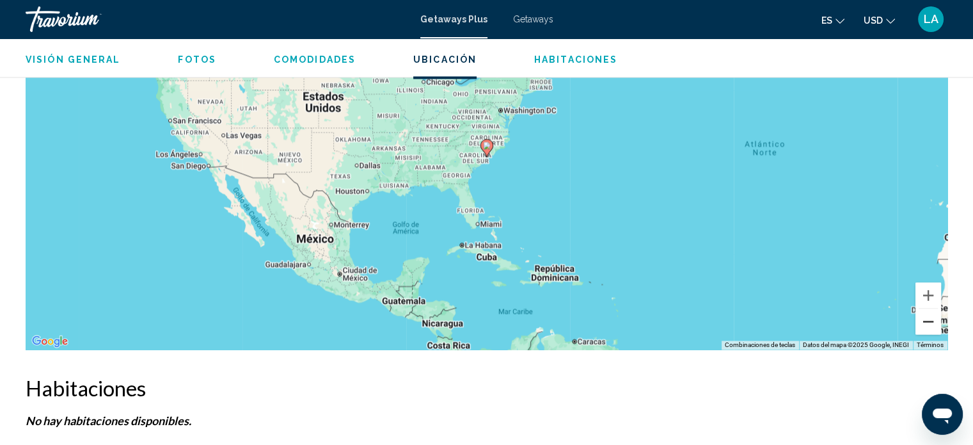
click at [926, 319] on button "Reducir" at bounding box center [928, 321] width 26 height 26
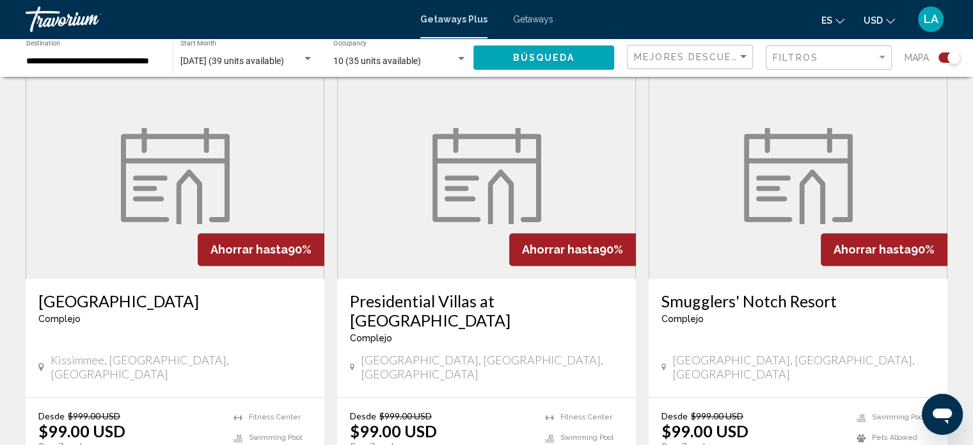
scroll to position [1882, 0]
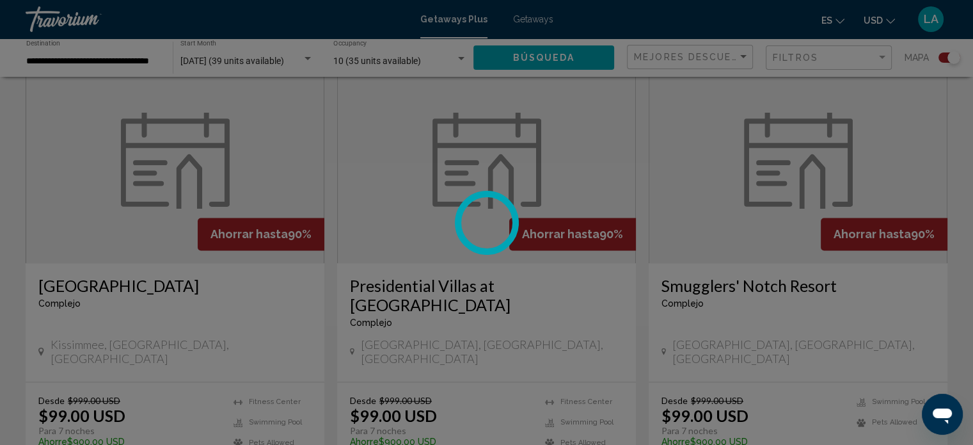
scroll to position [8, 0]
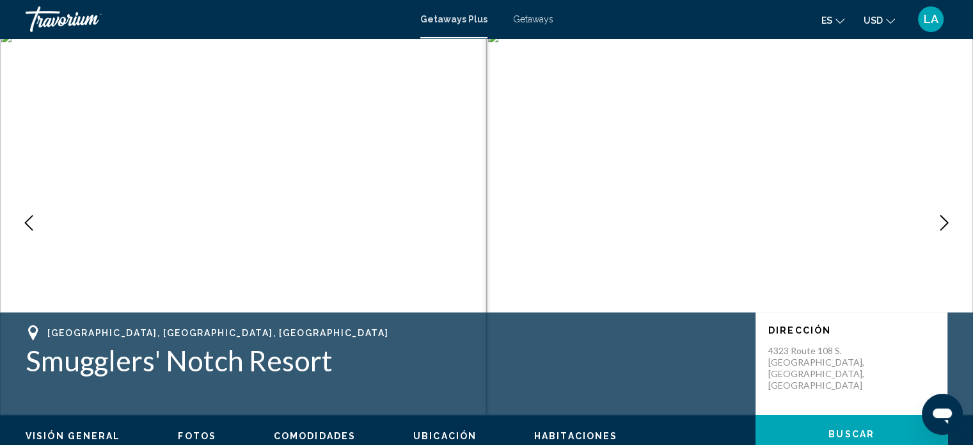
click at [839, 433] on span "Buscar" at bounding box center [851, 434] width 46 height 10
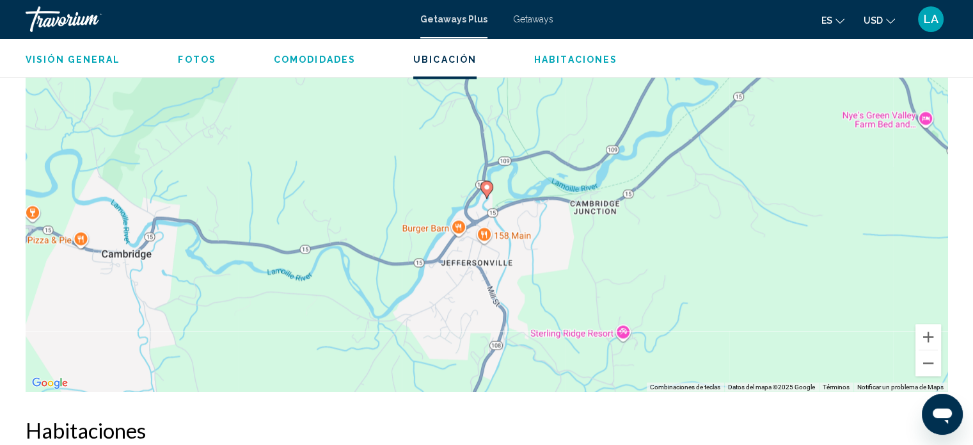
scroll to position [2244, 0]
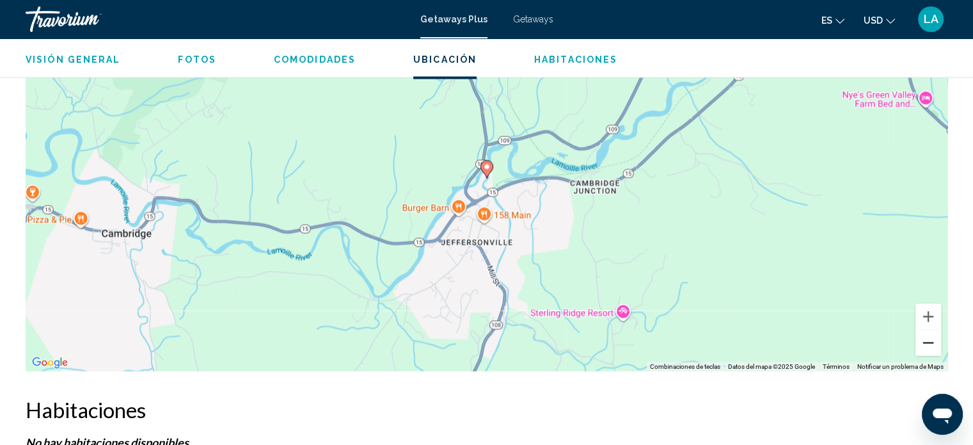
click at [926, 338] on button "Reducir" at bounding box center [928, 342] width 26 height 26
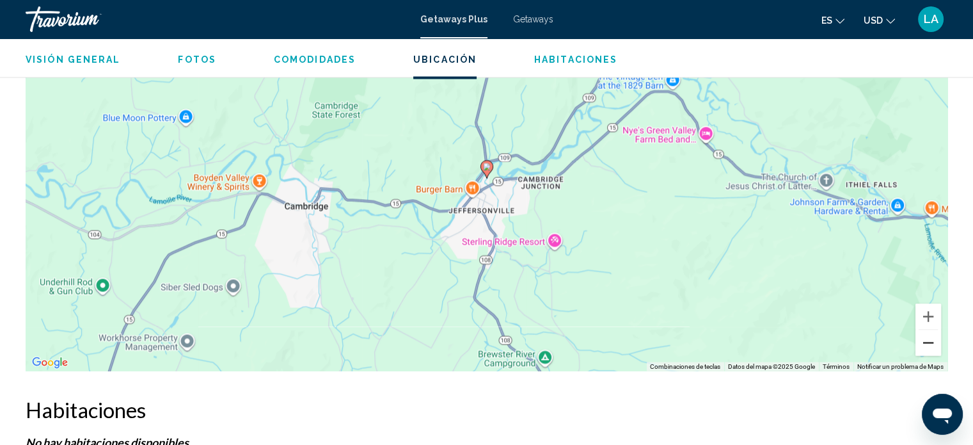
click at [926, 338] on button "Reducir" at bounding box center [928, 342] width 26 height 26
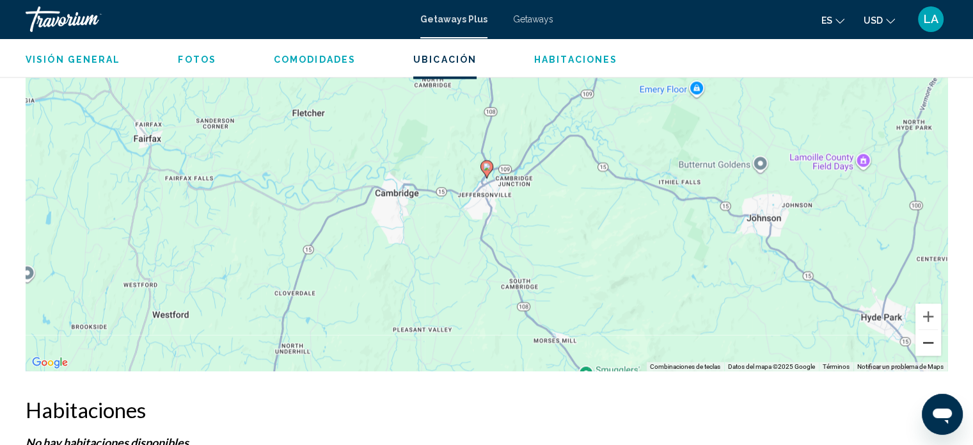
click at [926, 338] on button "Reducir" at bounding box center [928, 342] width 26 height 26
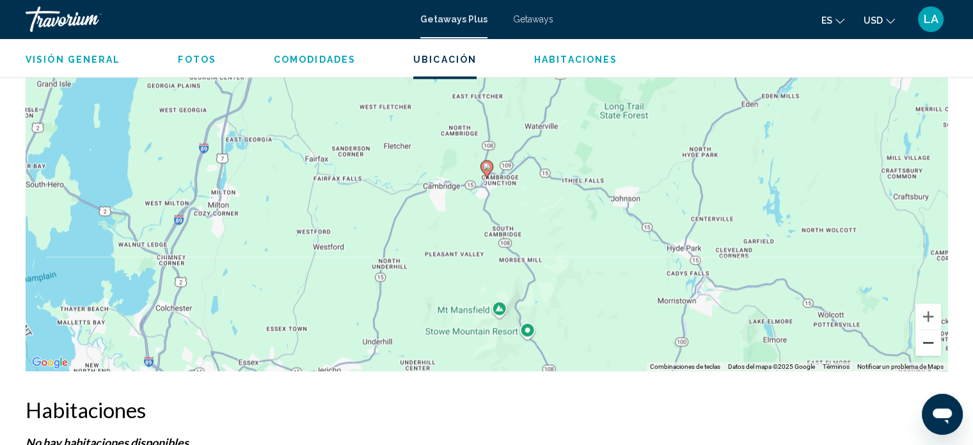
click at [926, 338] on button "Reducir" at bounding box center [928, 342] width 26 height 26
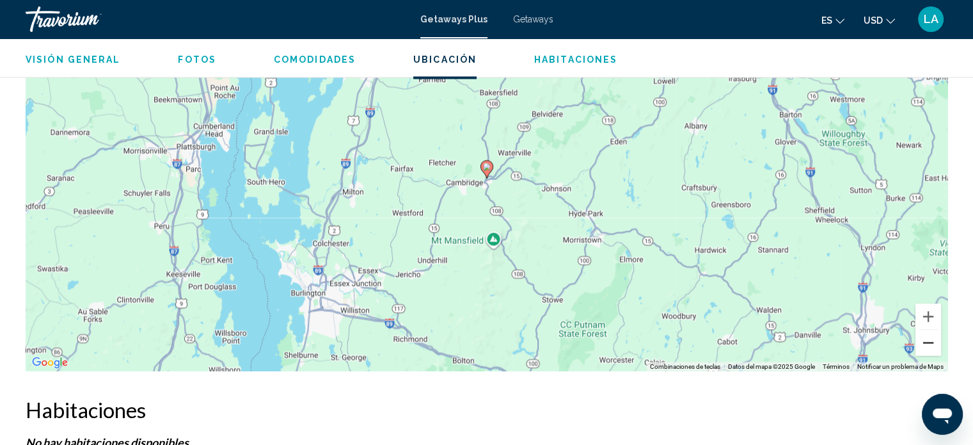
click at [926, 338] on button "Reducir" at bounding box center [928, 342] width 26 height 26
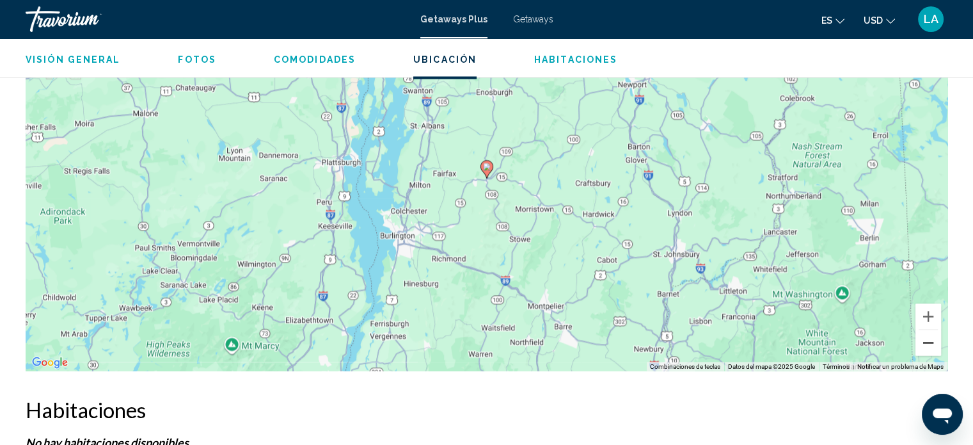
click at [926, 338] on button "Reducir" at bounding box center [928, 342] width 26 height 26
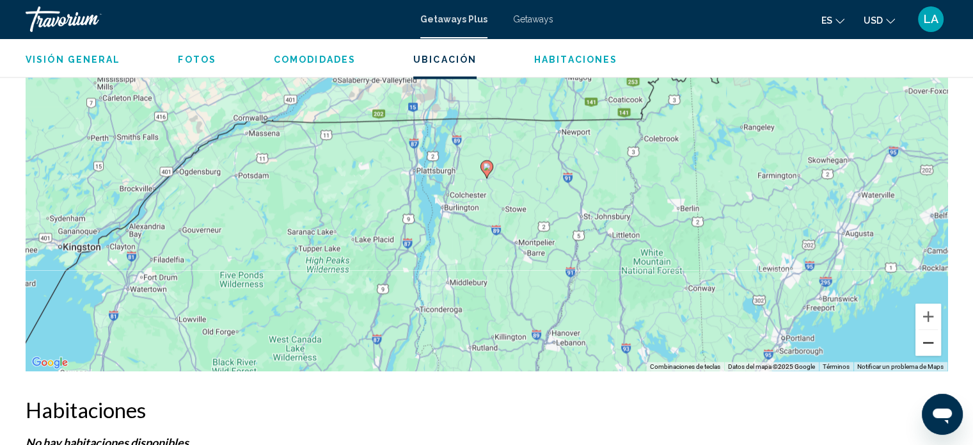
click at [926, 338] on button "Reducir" at bounding box center [928, 342] width 26 height 26
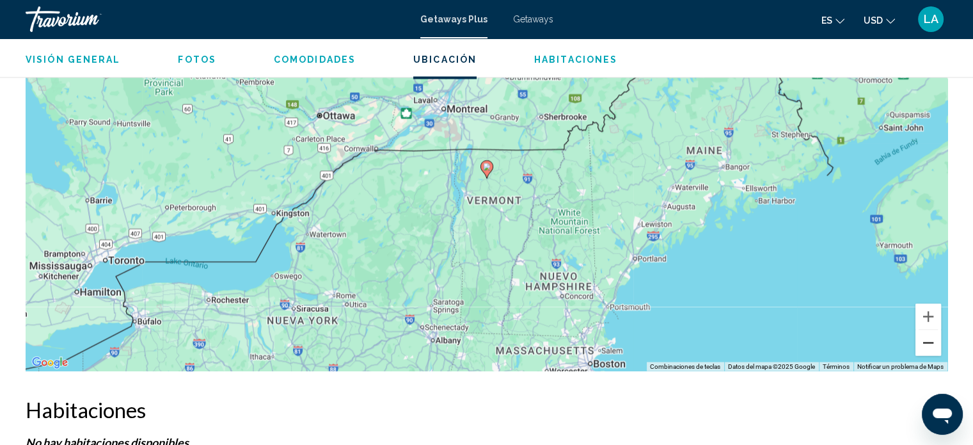
click at [926, 338] on button "Reducir" at bounding box center [928, 342] width 26 height 26
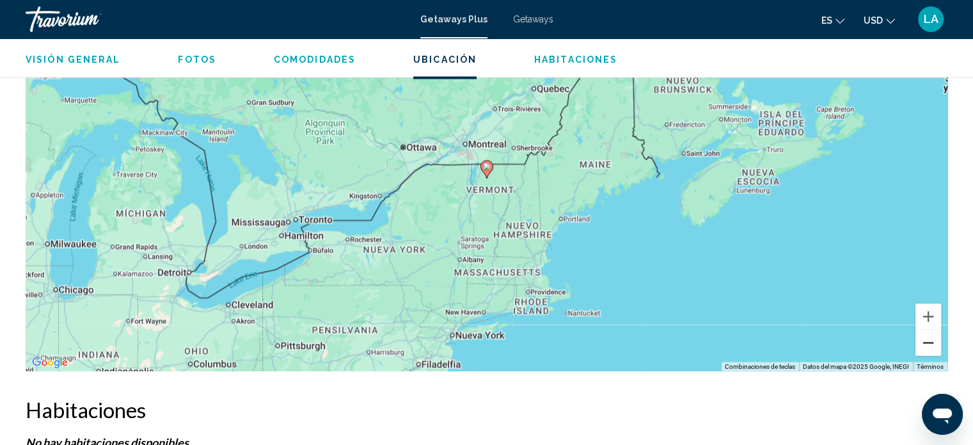
click at [926, 338] on button "Reducir" at bounding box center [928, 342] width 26 height 26
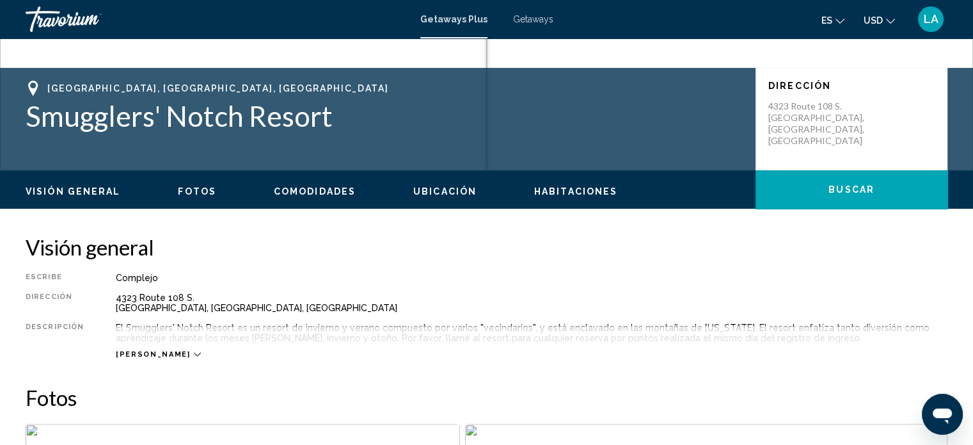
scroll to position [297, 0]
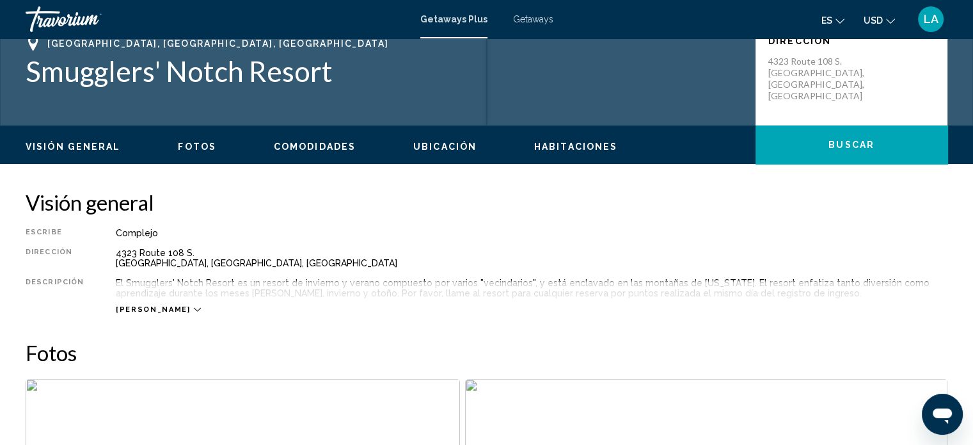
click at [61, 145] on span "Visión general" at bounding box center [73, 146] width 95 height 10
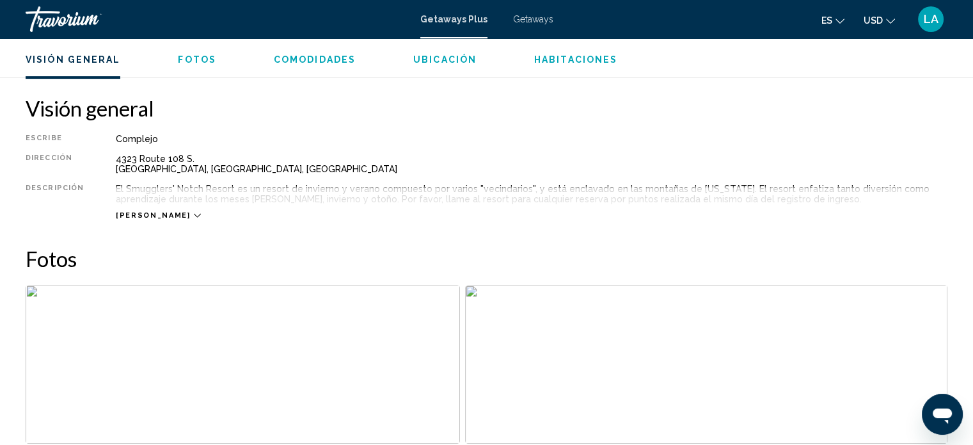
scroll to position [409, 0]
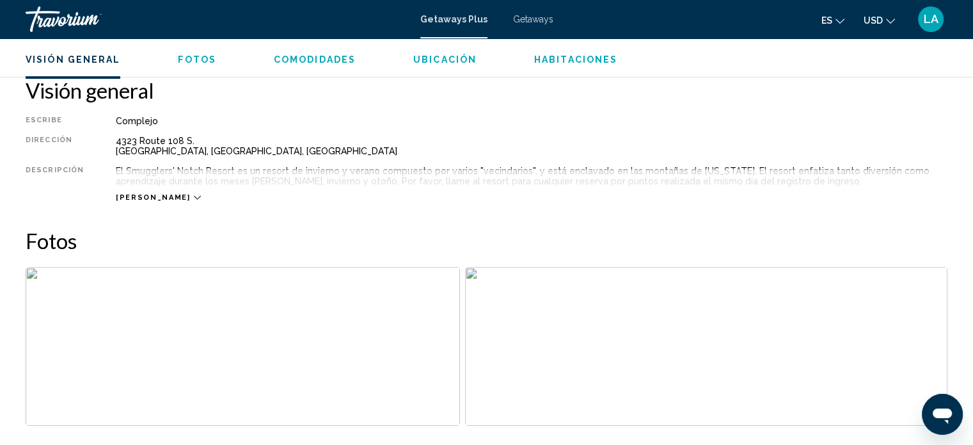
click at [301, 56] on span "Comodidades" at bounding box center [315, 59] width 82 height 10
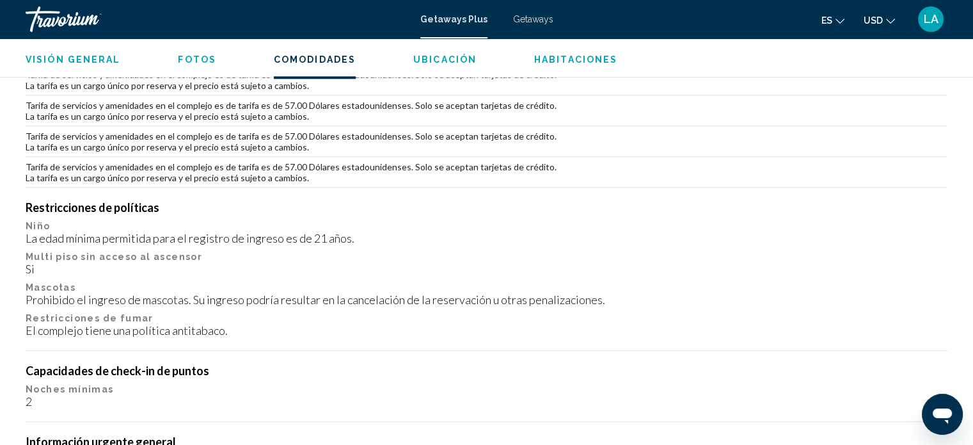
scroll to position [1353, 0]
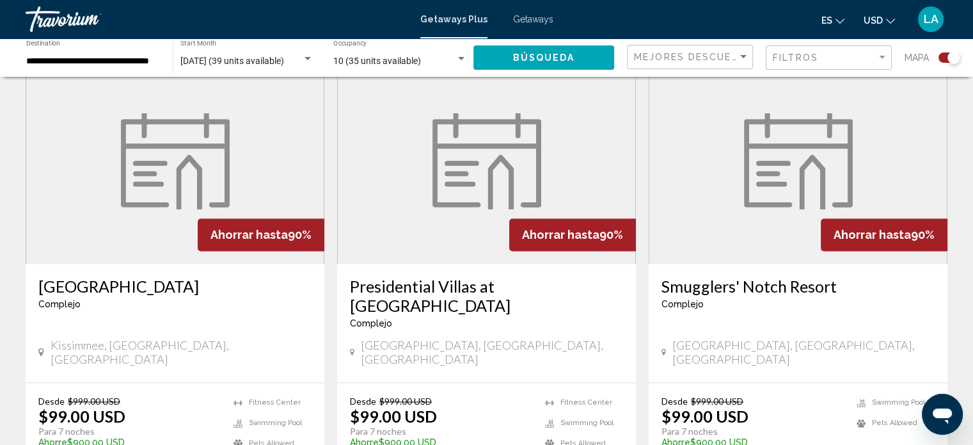
scroll to position [1879, 0]
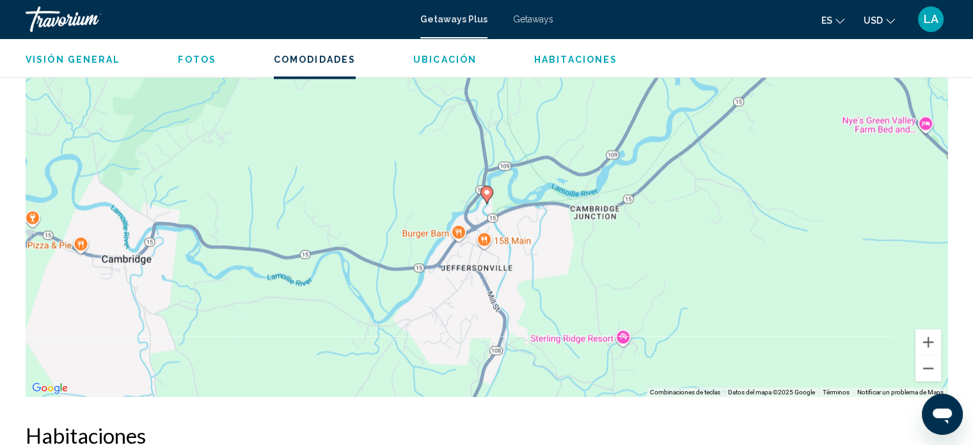
scroll to position [2429, 0]
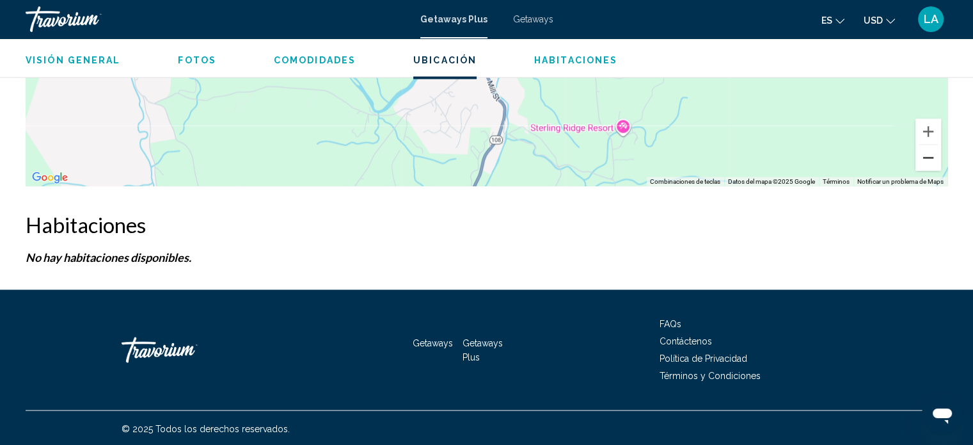
click at [929, 158] on button "Reducir" at bounding box center [928, 158] width 26 height 26
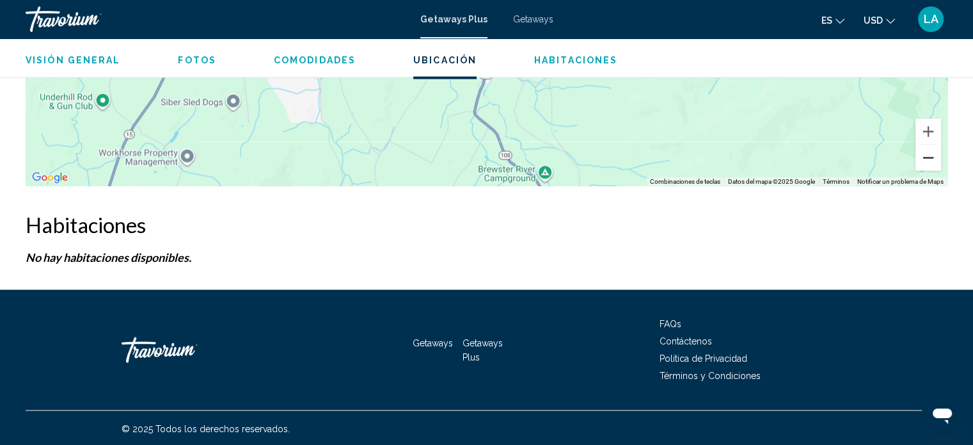
click at [929, 158] on button "Reducir" at bounding box center [928, 158] width 26 height 26
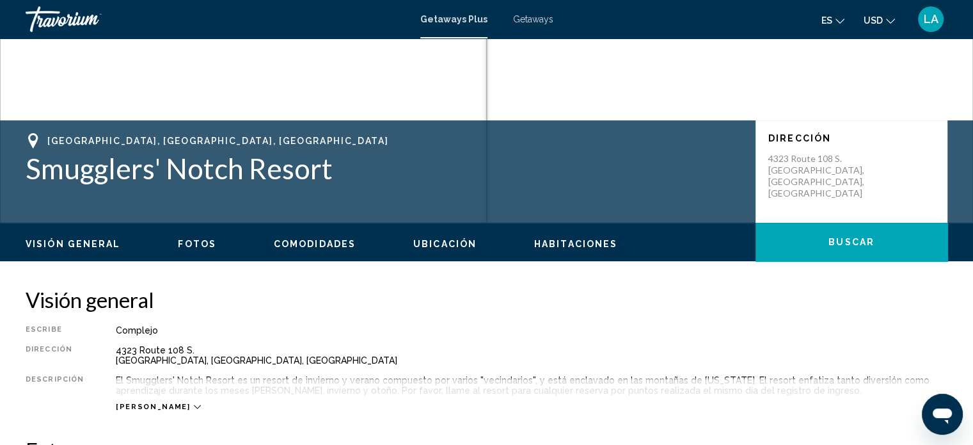
scroll to position [0, 0]
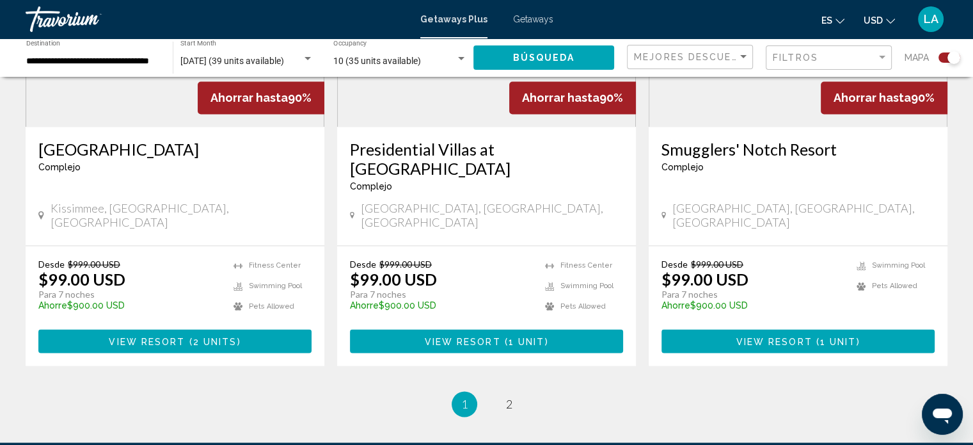
scroll to position [2015, 0]
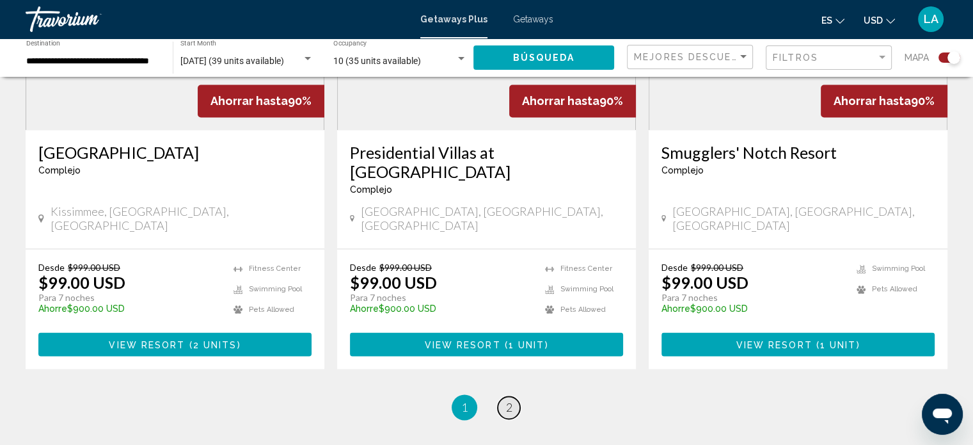
click at [509, 400] on span "2" at bounding box center [509, 407] width 6 height 14
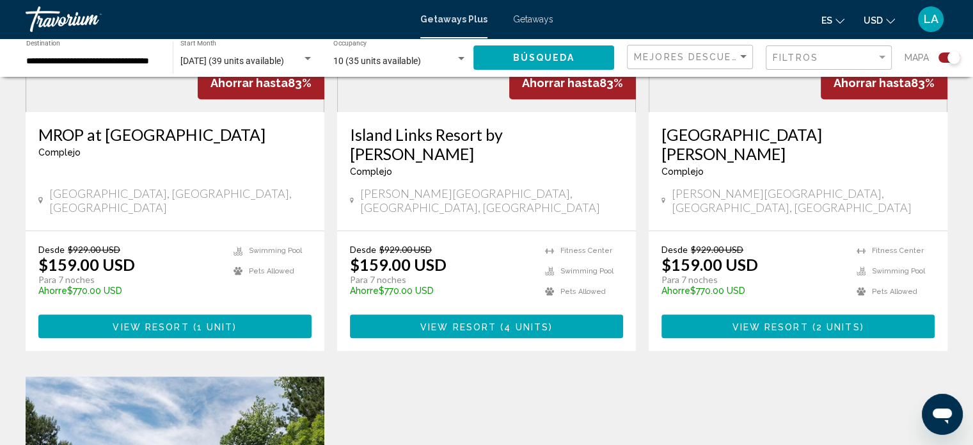
scroll to position [627, 0]
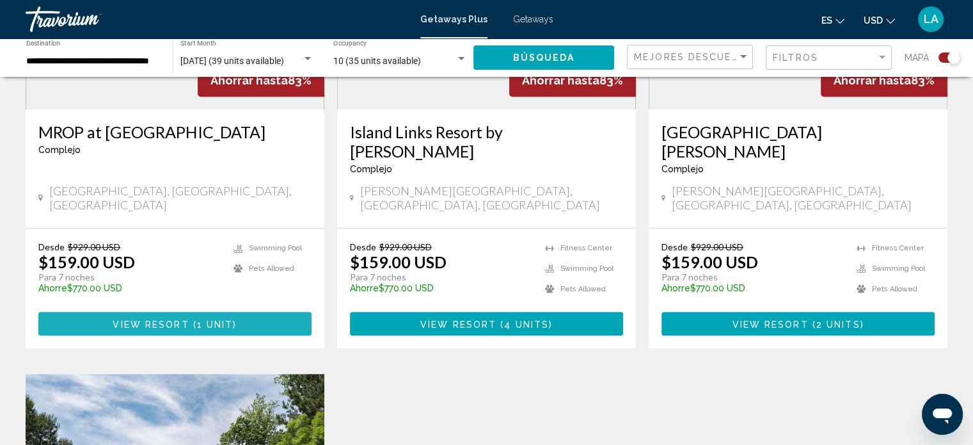
click at [162, 319] on span "View Resort" at bounding box center [151, 324] width 76 height 10
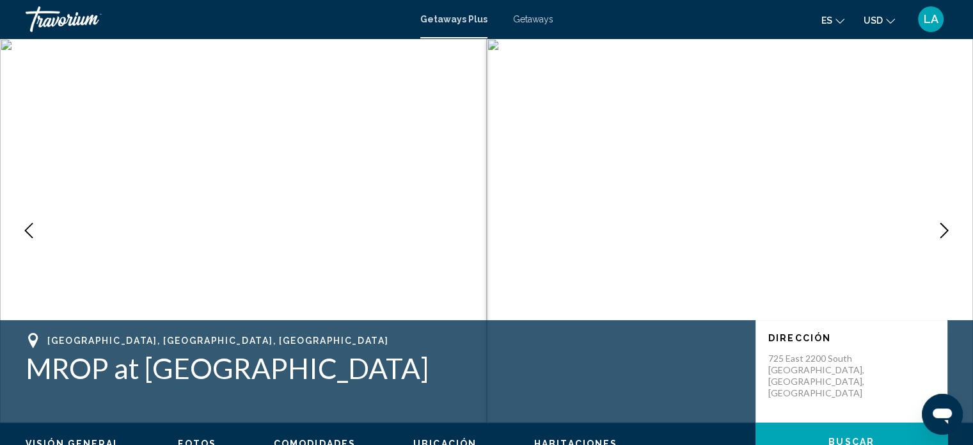
click at [942, 230] on icon "Next image" at bounding box center [943, 230] width 15 height 15
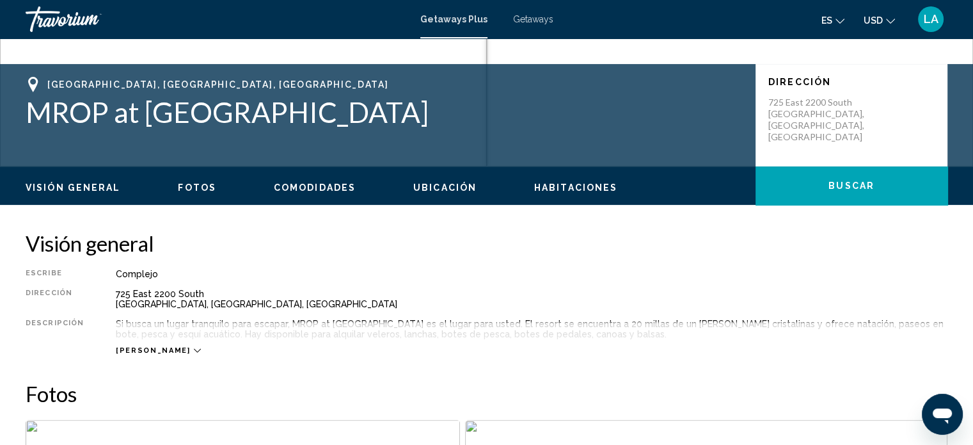
scroll to position [269, 0]
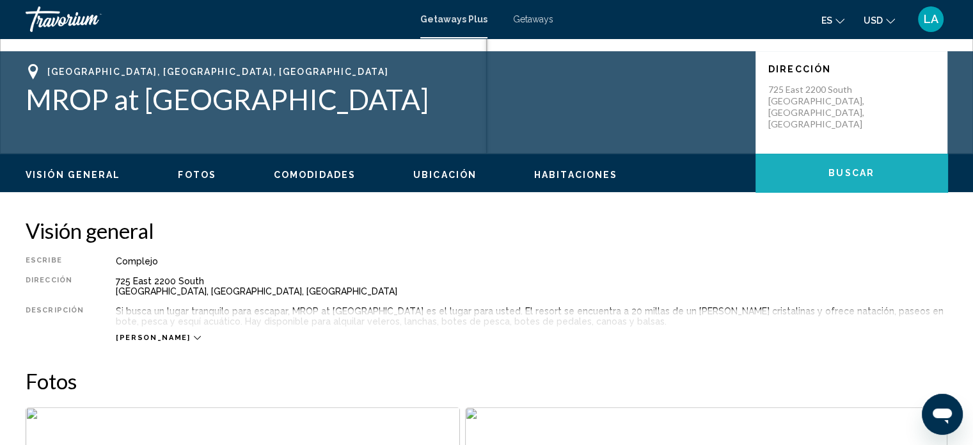
click at [851, 173] on span "Buscar" at bounding box center [851, 173] width 46 height 10
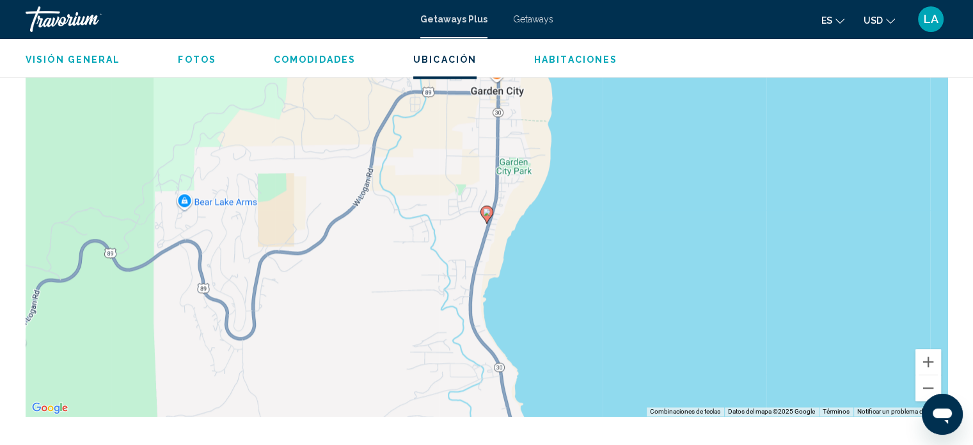
scroll to position [1785, 0]
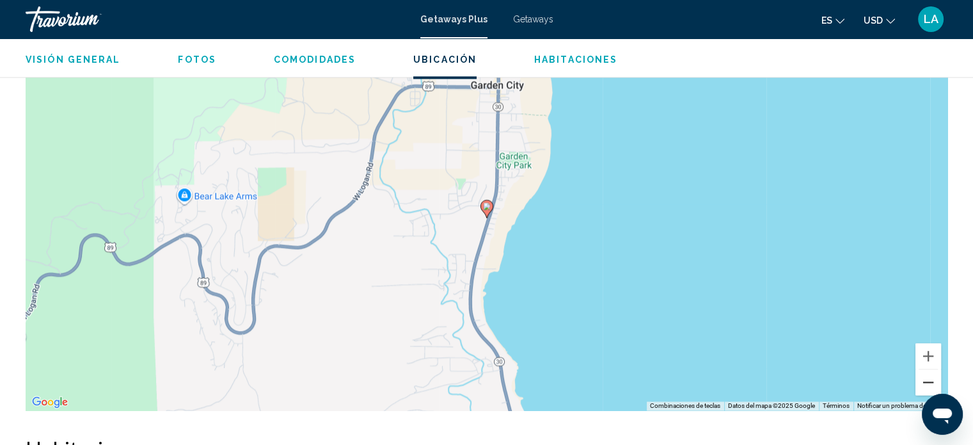
click at [927, 375] on button "Reducir" at bounding box center [928, 382] width 26 height 26
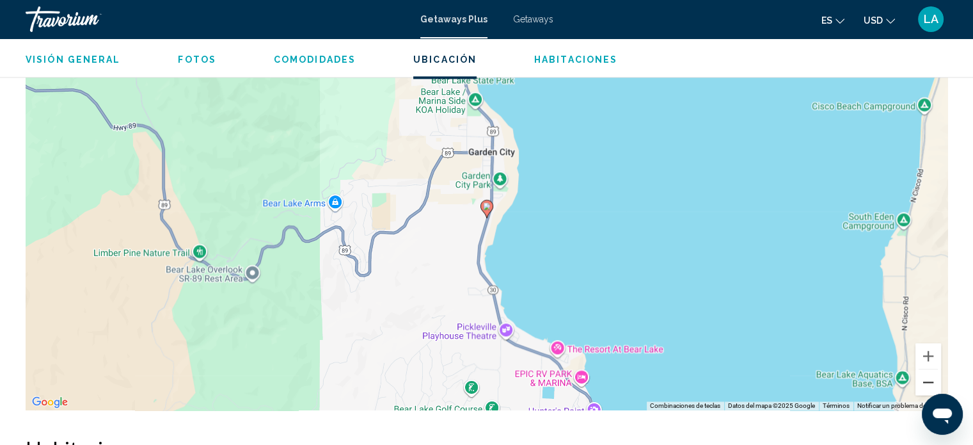
click at [927, 375] on button "Reducir" at bounding box center [928, 382] width 26 height 26
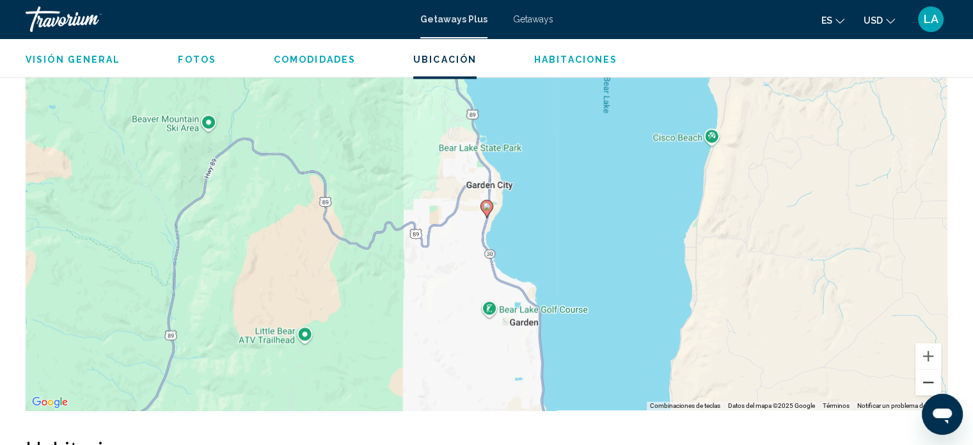
click at [927, 375] on button "Reducir" at bounding box center [928, 382] width 26 height 26
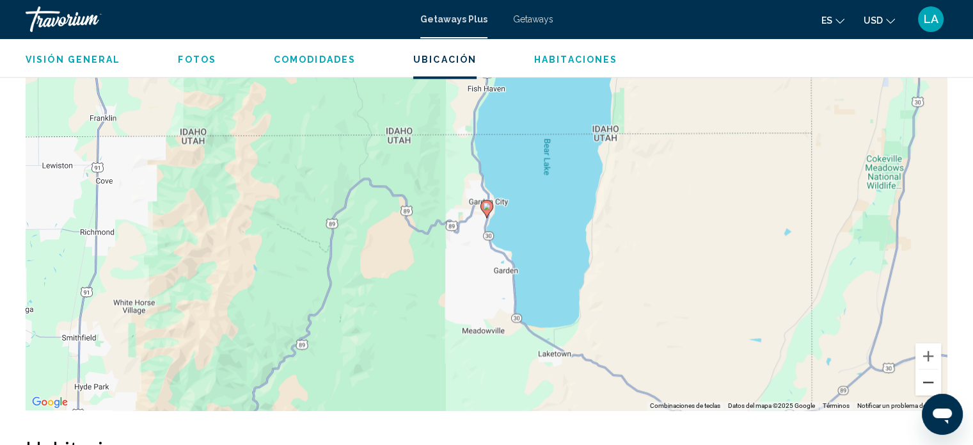
click at [927, 375] on button "Reducir" at bounding box center [928, 382] width 26 height 26
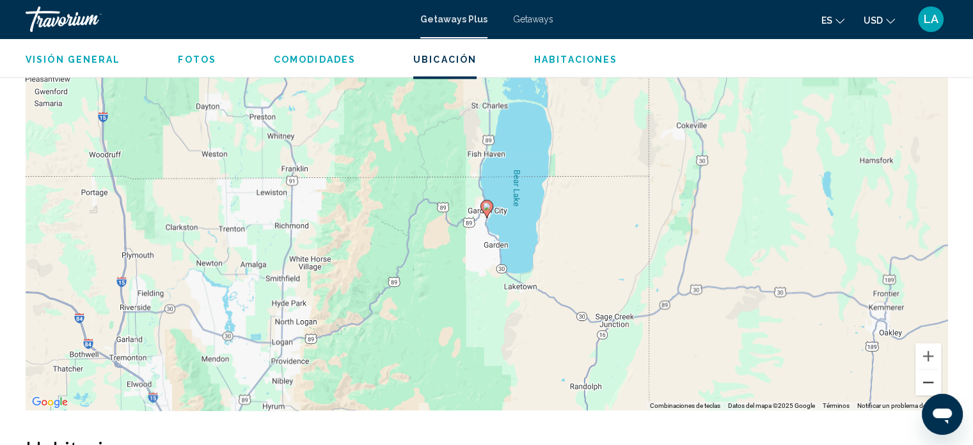
click at [927, 375] on button "Reducir" at bounding box center [928, 382] width 26 height 26
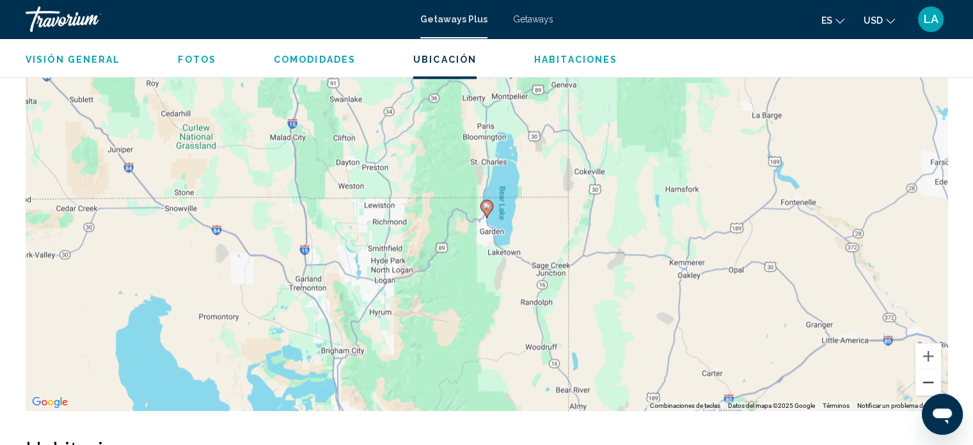
click at [927, 375] on button "Reducir" at bounding box center [928, 382] width 26 height 26
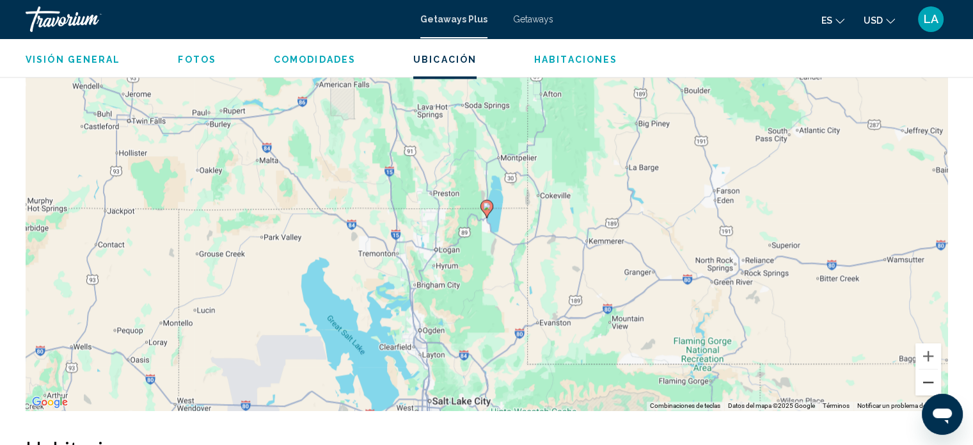
click at [927, 375] on button "Reducir" at bounding box center [928, 382] width 26 height 26
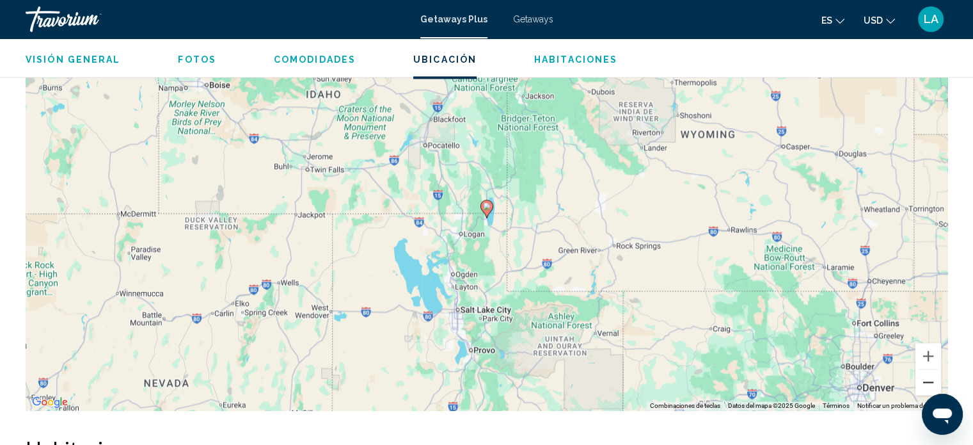
click at [927, 375] on button "Reducir" at bounding box center [928, 382] width 26 height 26
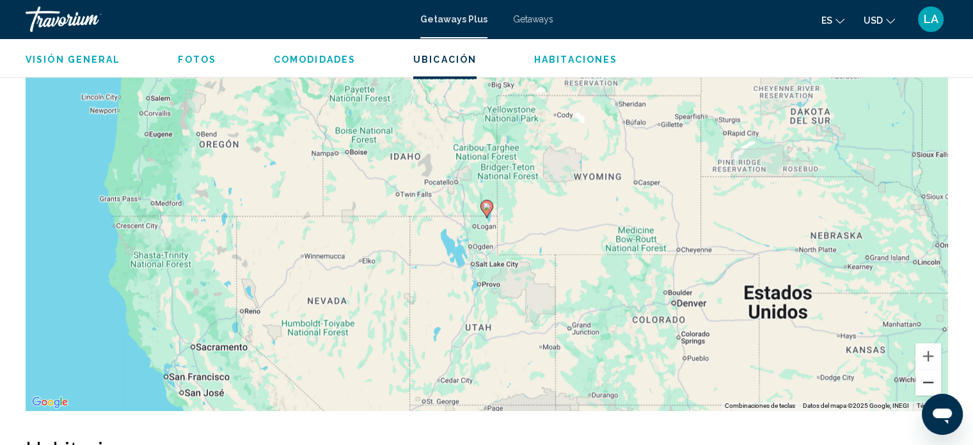
click at [927, 375] on button "Reducir" at bounding box center [928, 382] width 26 height 26
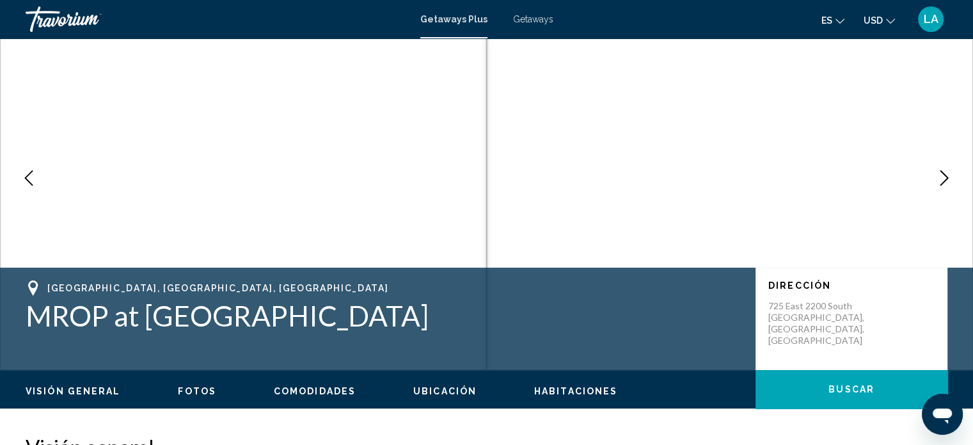
scroll to position [0, 0]
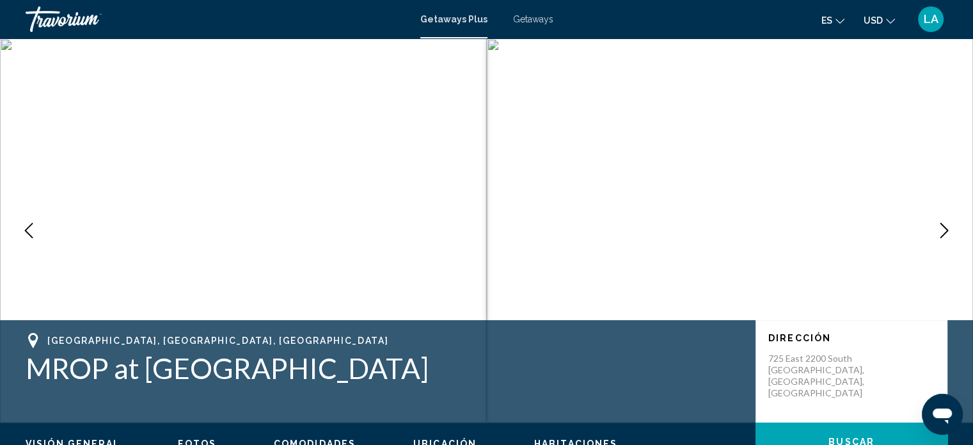
click at [61, 439] on span "Visión general" at bounding box center [73, 443] width 95 height 10
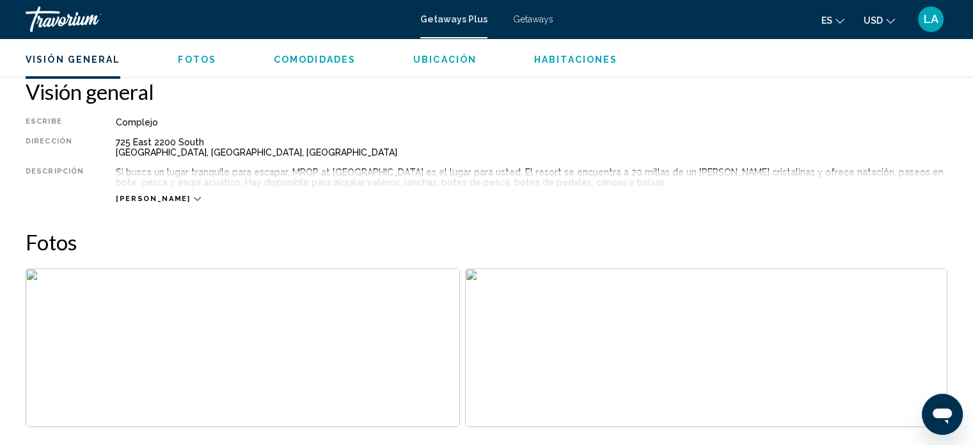
scroll to position [409, 0]
click at [194, 195] on icon "Main content" at bounding box center [197, 197] width 7 height 7
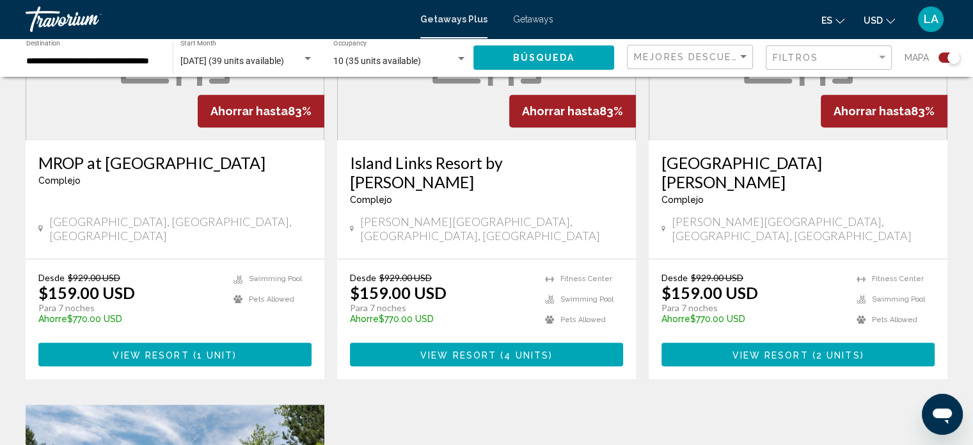
scroll to position [594, 0]
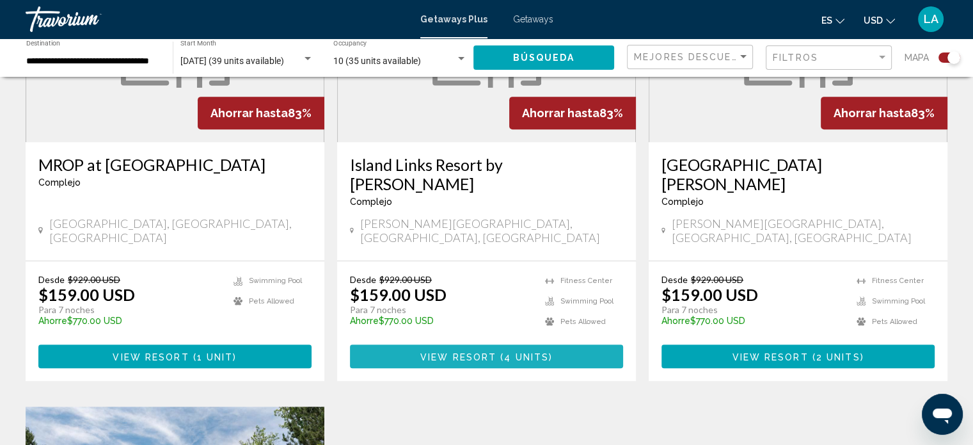
click at [475, 351] on span "View Resort" at bounding box center [458, 356] width 76 height 10
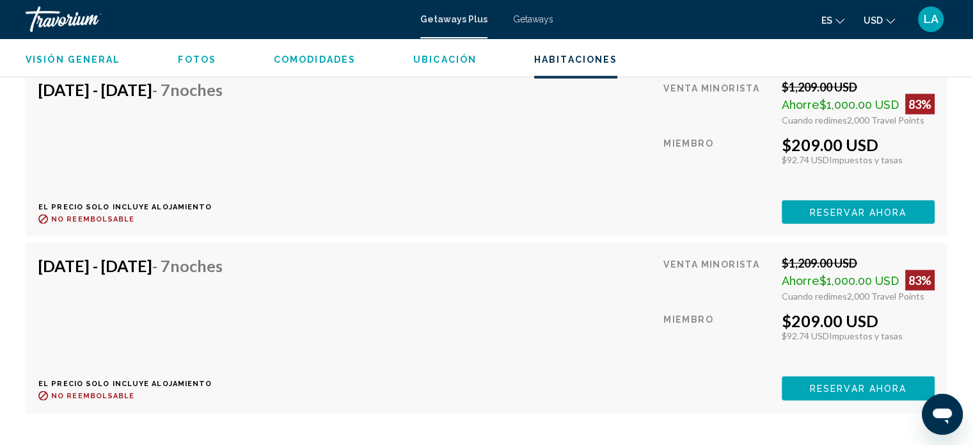
scroll to position [2480, 0]
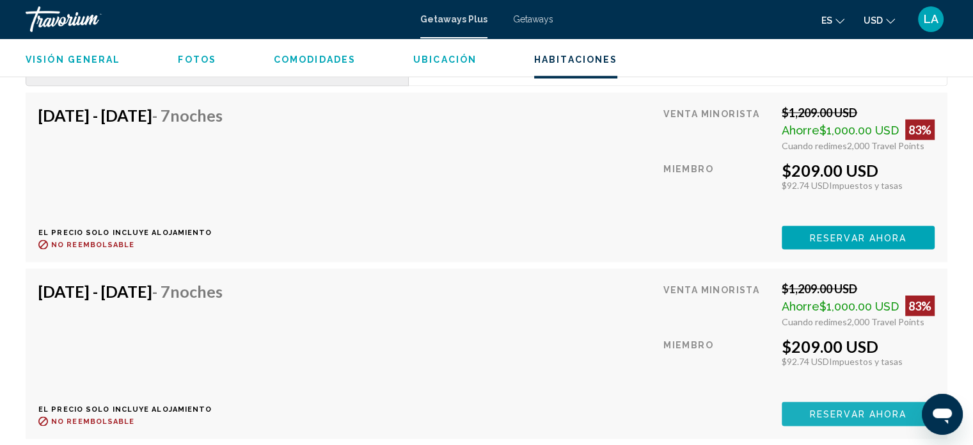
click at [852, 409] on span "Reservar ahora" at bounding box center [858, 414] width 97 height 10
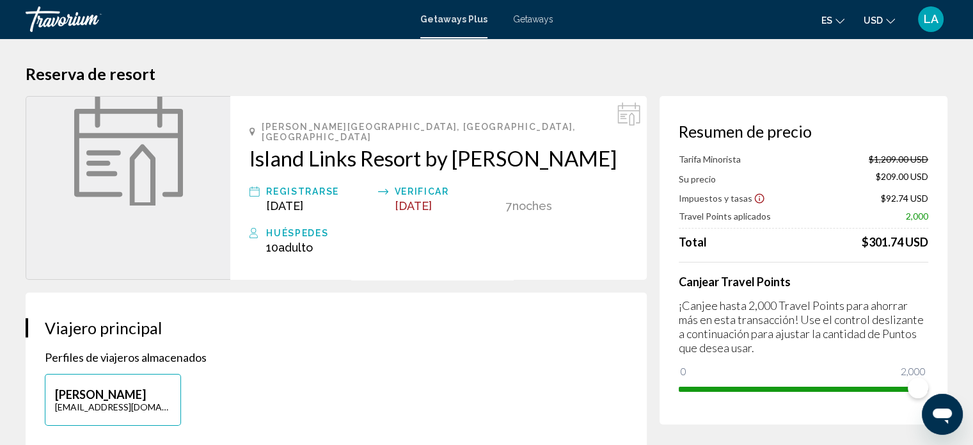
scroll to position [8, 0]
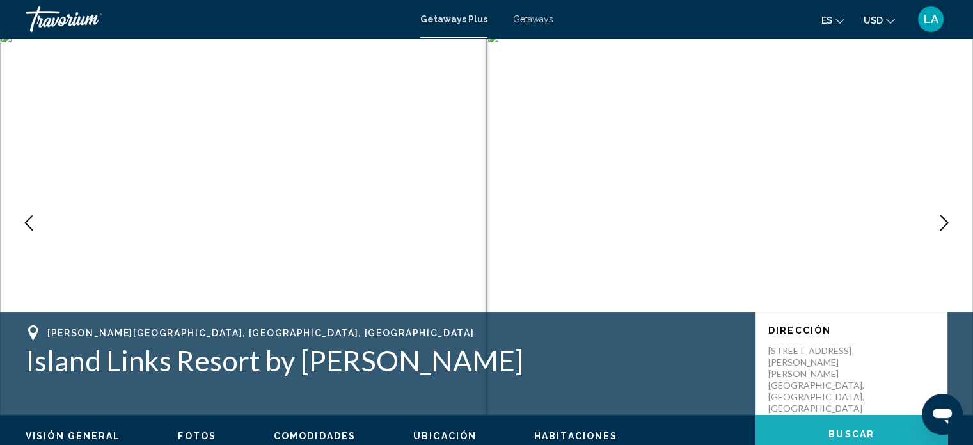
click at [854, 432] on span "Buscar" at bounding box center [851, 434] width 46 height 10
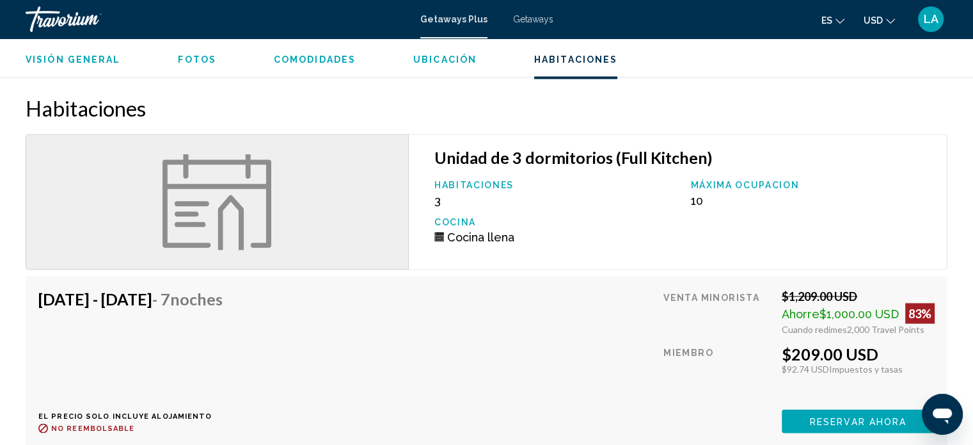
scroll to position [2305, 0]
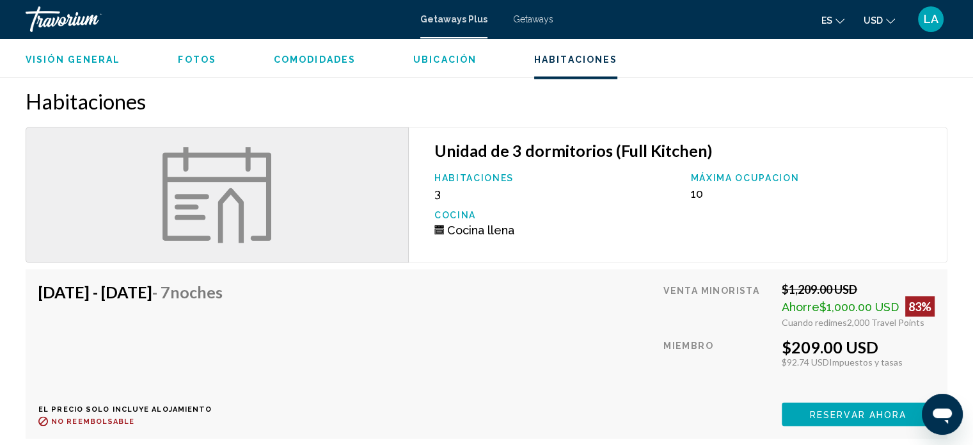
click at [971, 4] on mat-toolbar "Getaways Plus Getaways es English Español Français Italiano Português русский U…" at bounding box center [486, 19] width 973 height 38
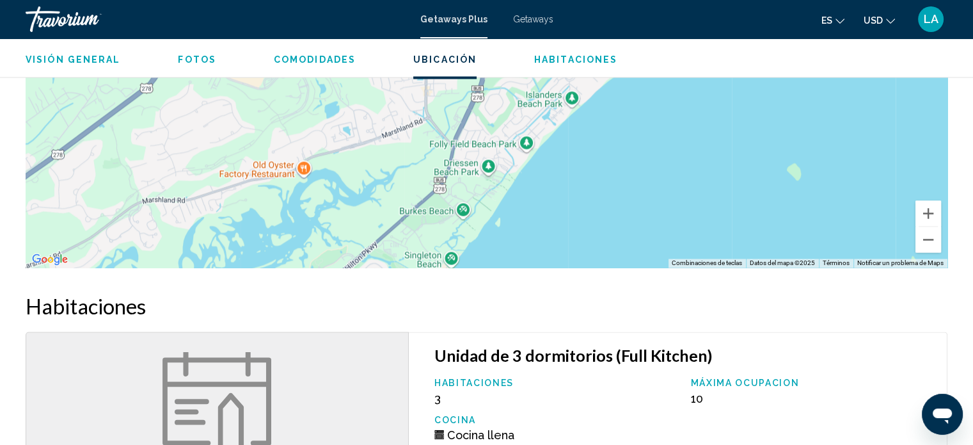
scroll to position [1980, 0]
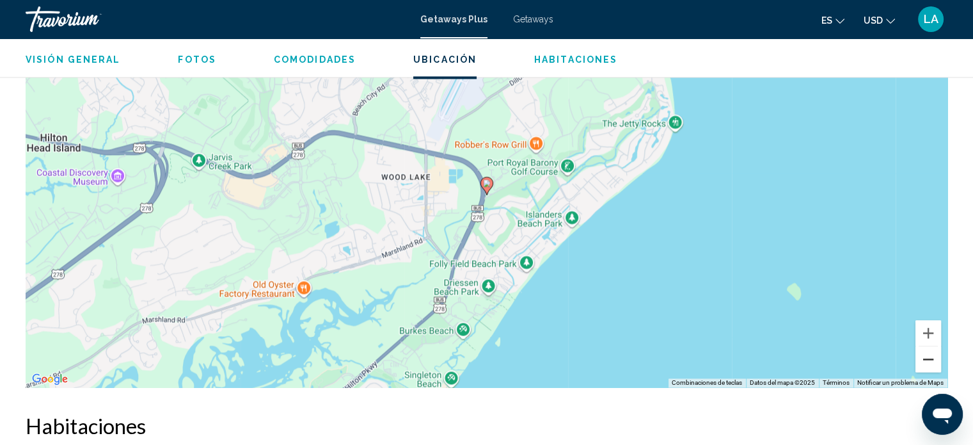
click at [930, 352] on button "Reducir" at bounding box center [928, 359] width 26 height 26
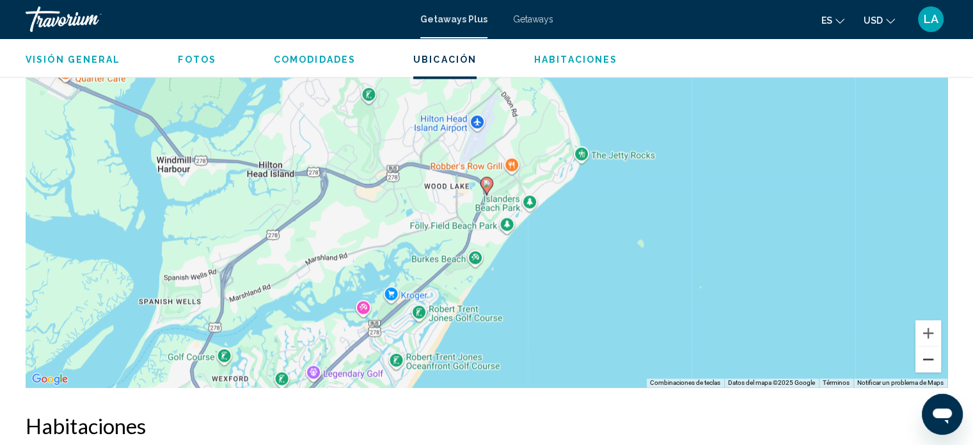
click at [930, 352] on button "Reducir" at bounding box center [928, 359] width 26 height 26
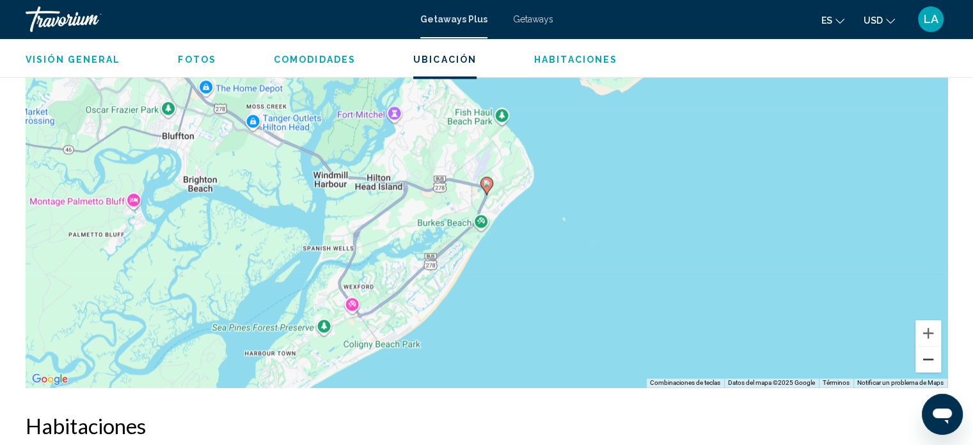
click at [930, 352] on button "Reducir" at bounding box center [928, 359] width 26 height 26
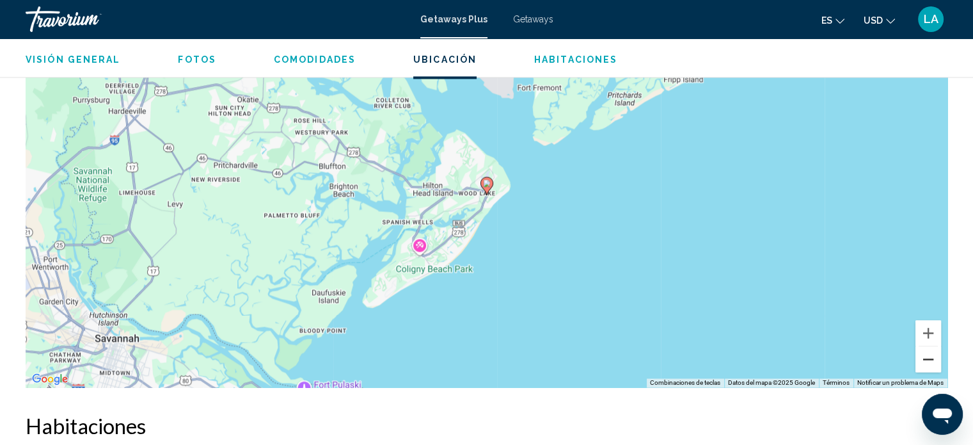
click at [930, 352] on button "Reducir" at bounding box center [928, 359] width 26 height 26
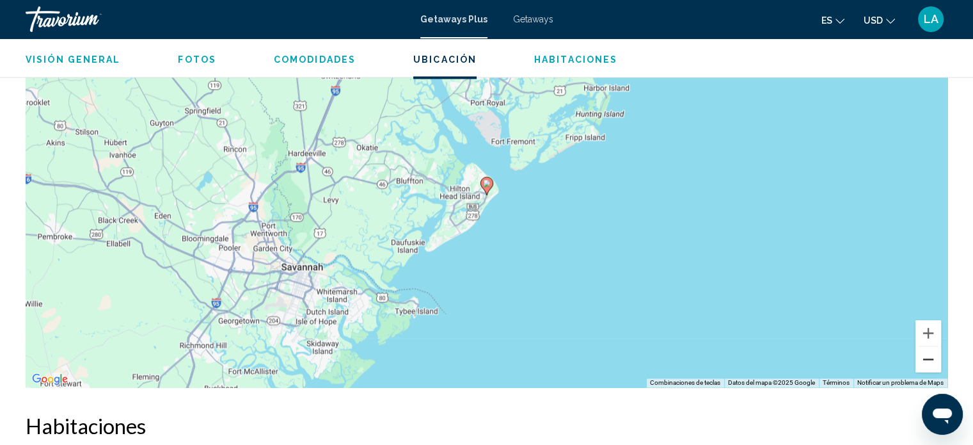
click at [930, 352] on button "Reducir" at bounding box center [928, 359] width 26 height 26
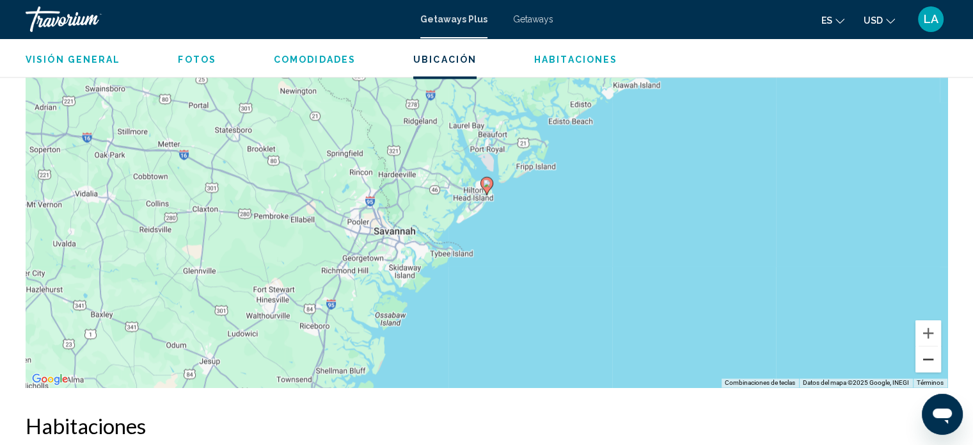
click at [930, 352] on button "Reducir" at bounding box center [928, 359] width 26 height 26
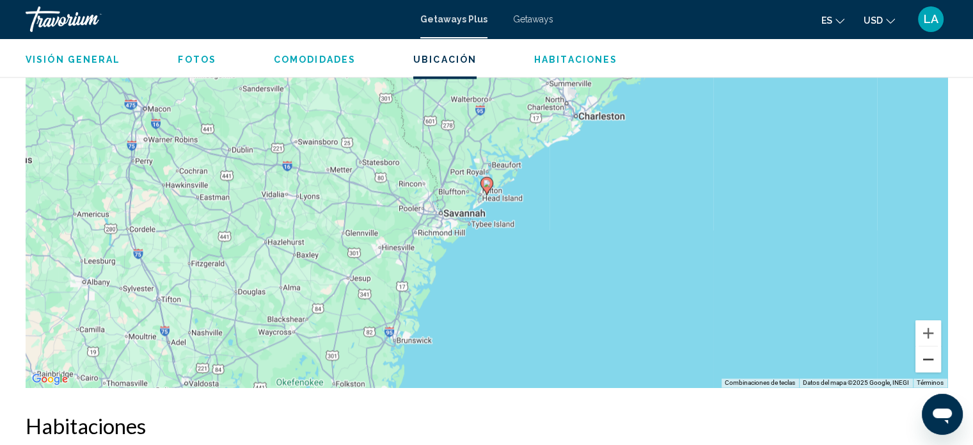
click at [930, 352] on button "Reducir" at bounding box center [928, 359] width 26 height 26
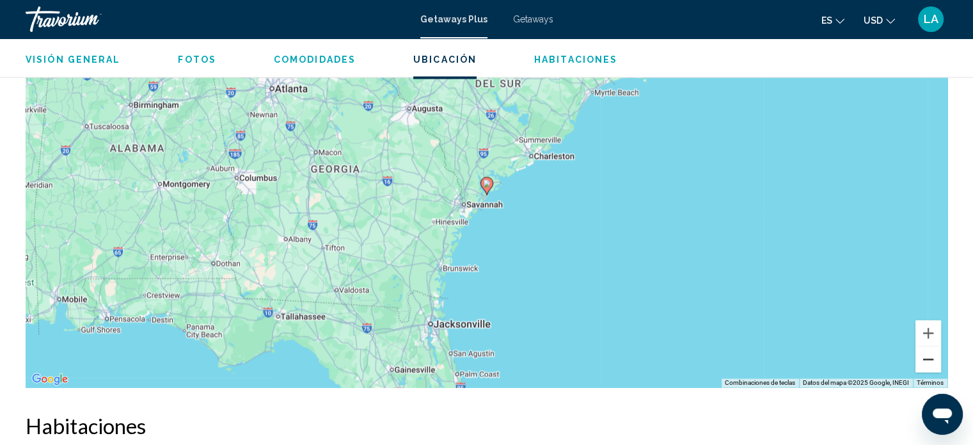
click at [930, 352] on button "Reducir" at bounding box center [928, 359] width 26 height 26
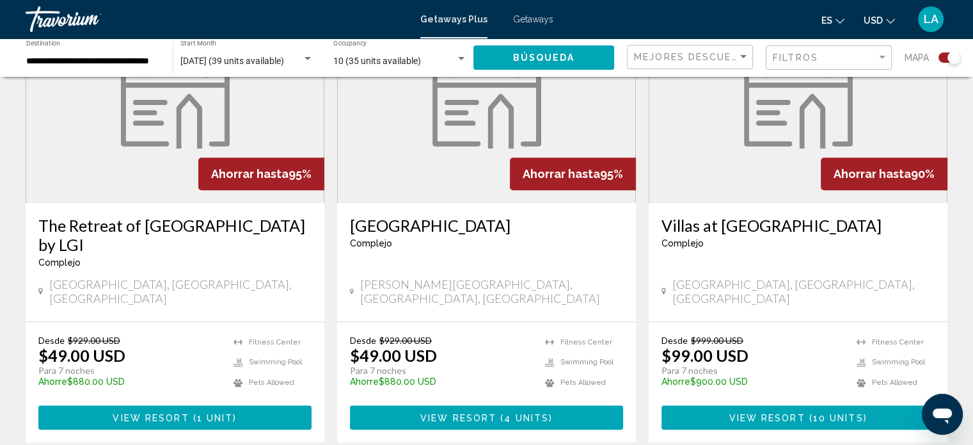
scroll to position [1009, 0]
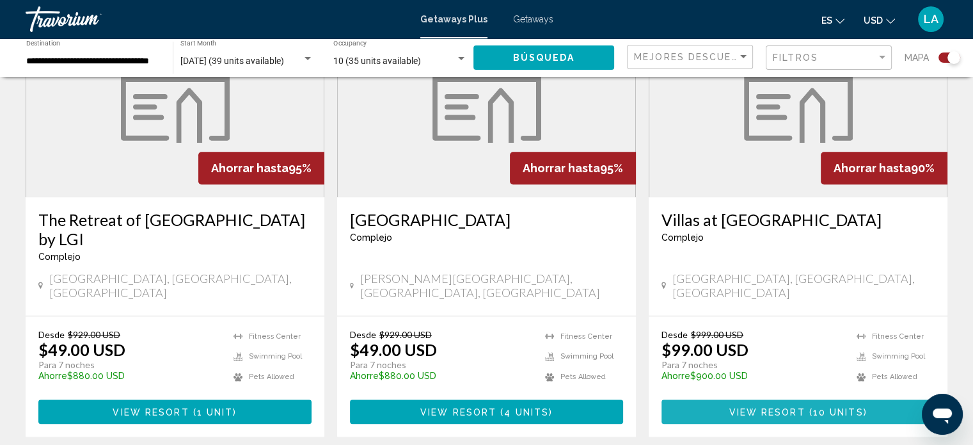
click at [782, 407] on span "View Resort" at bounding box center [767, 412] width 76 height 10
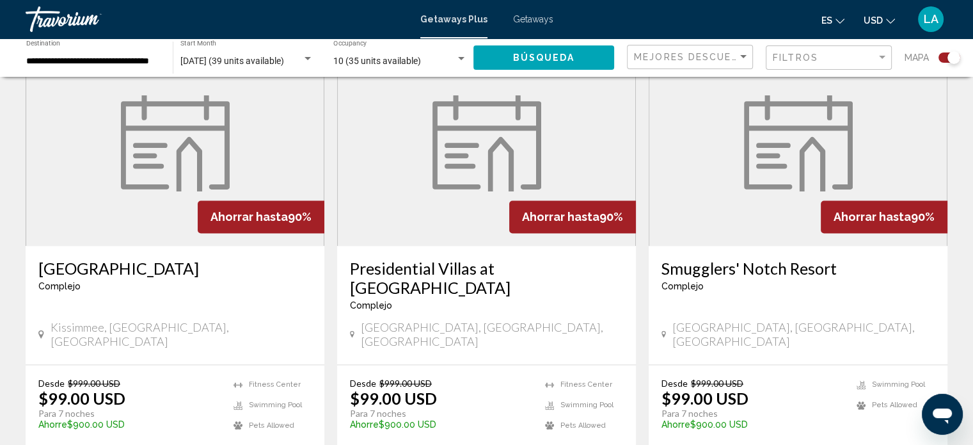
scroll to position [1903, 0]
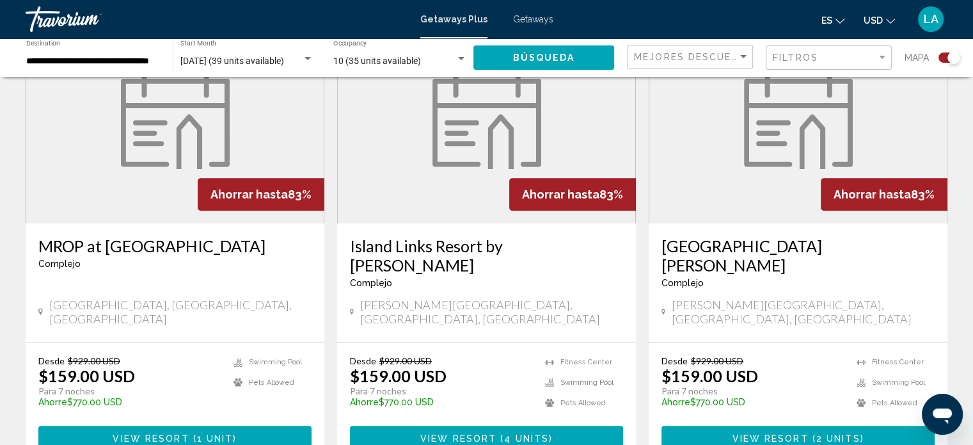
scroll to position [618, 0]
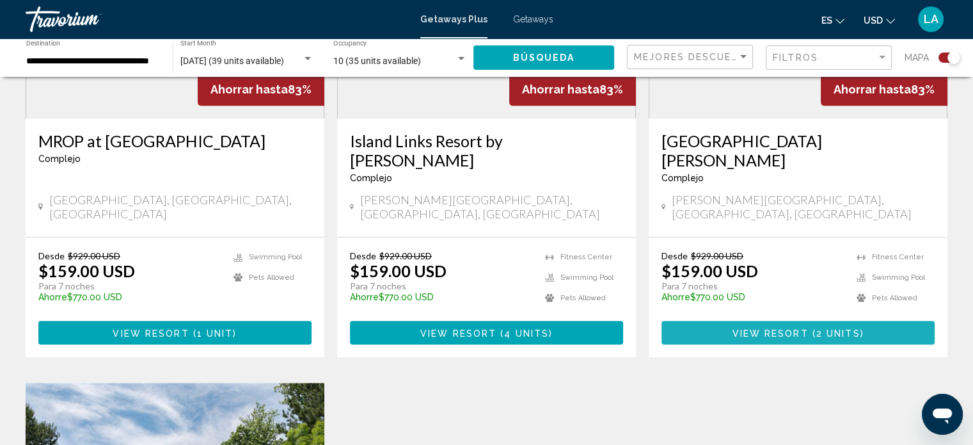
click at [817, 327] on span "2 units" at bounding box center [838, 332] width 44 height 10
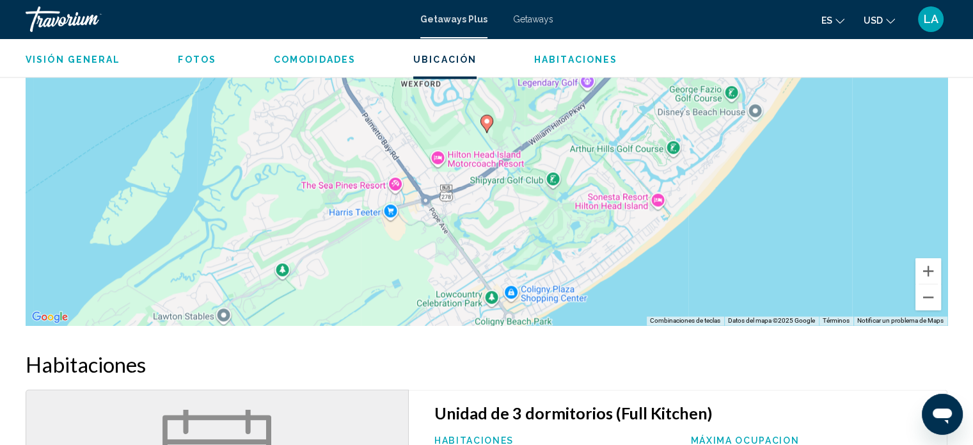
scroll to position [2029, 0]
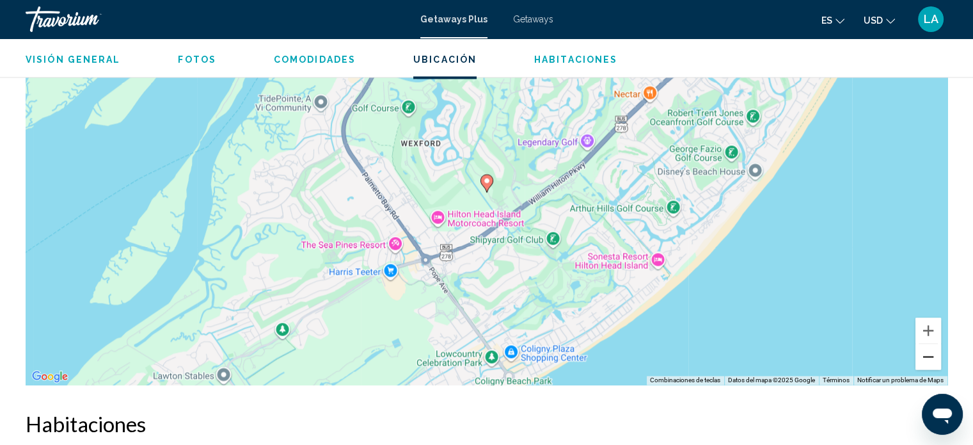
click at [927, 353] on button "Reducir" at bounding box center [928, 356] width 26 height 26
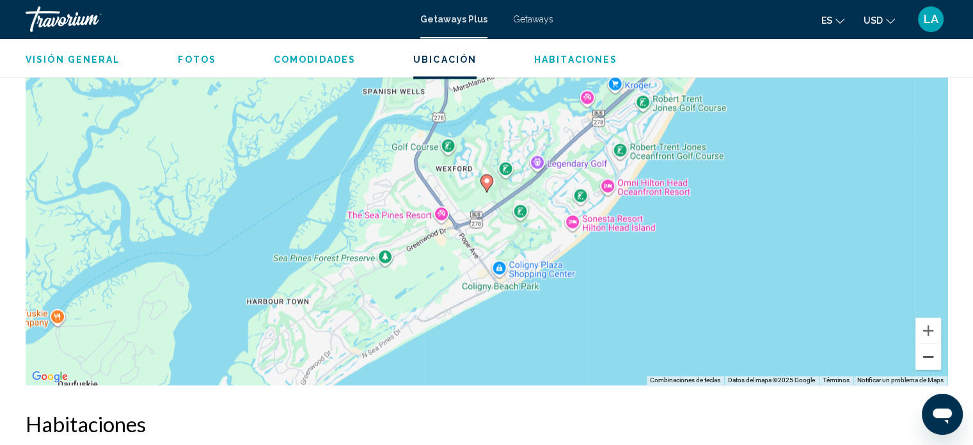
click at [927, 353] on button "Reducir" at bounding box center [928, 356] width 26 height 26
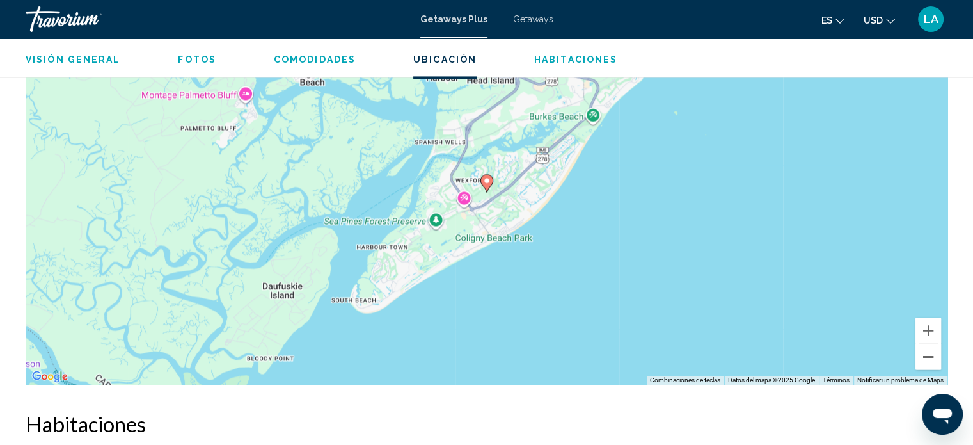
click at [927, 353] on button "Reducir" at bounding box center [928, 356] width 26 height 26
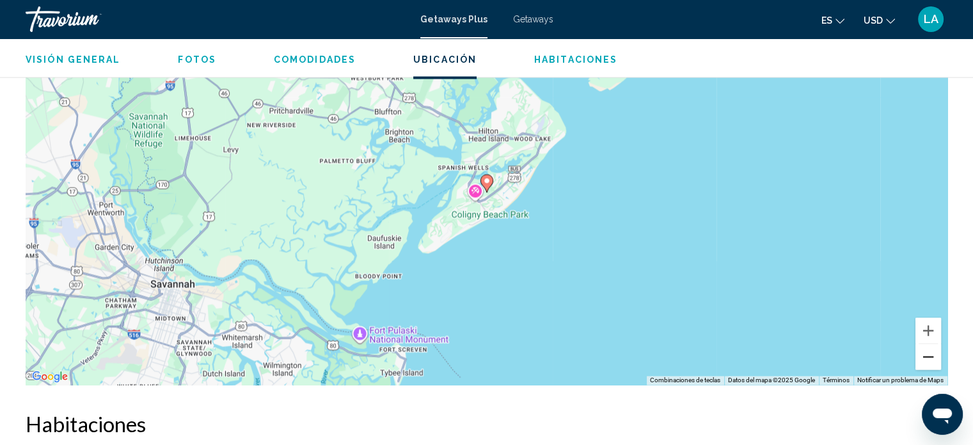
click at [927, 353] on button "Reducir" at bounding box center [928, 356] width 26 height 26
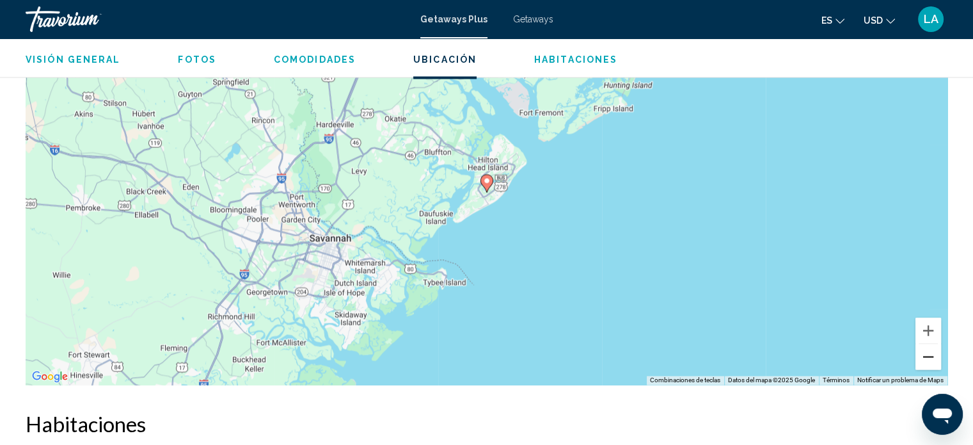
click at [927, 353] on button "Reducir" at bounding box center [928, 356] width 26 height 26
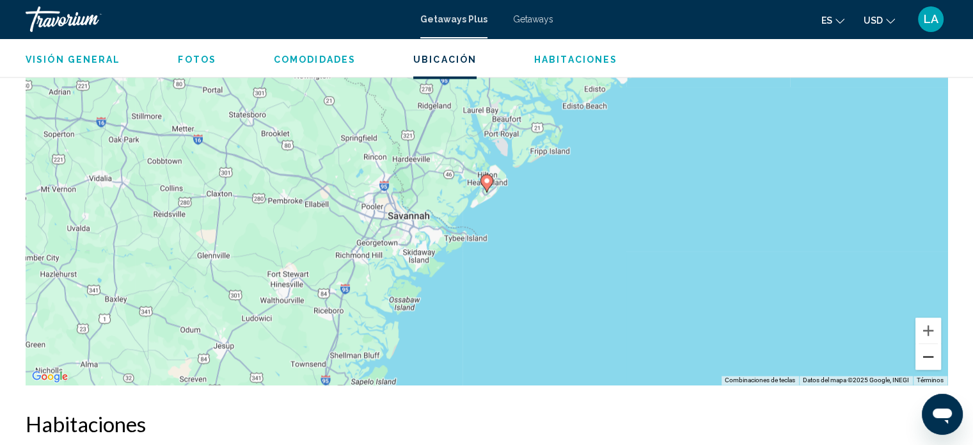
click at [927, 353] on button "Reducir" at bounding box center [928, 356] width 26 height 26
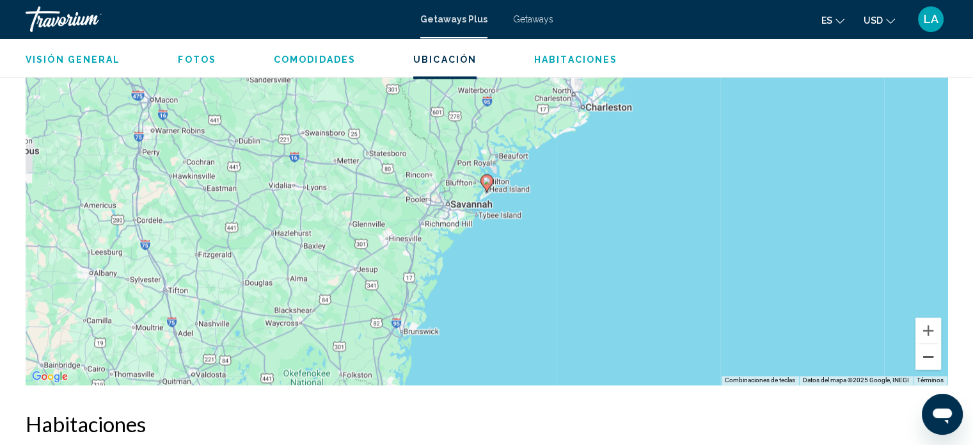
click at [927, 353] on button "Reducir" at bounding box center [928, 356] width 26 height 26
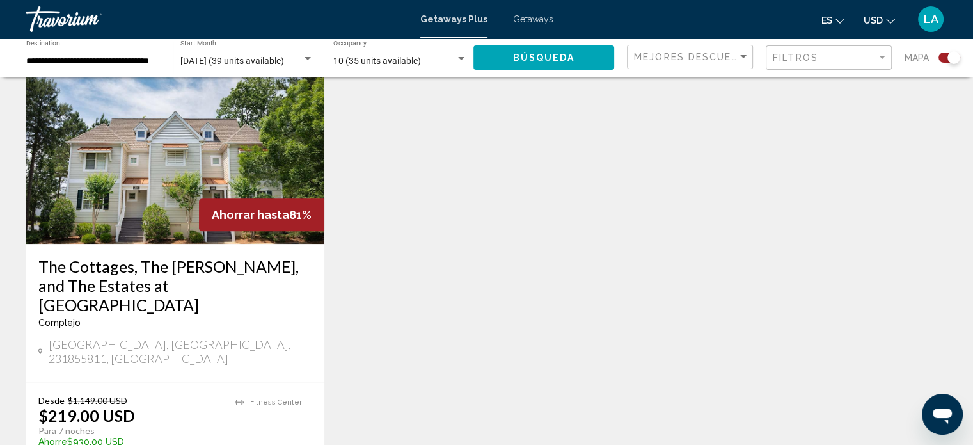
scroll to position [965, 0]
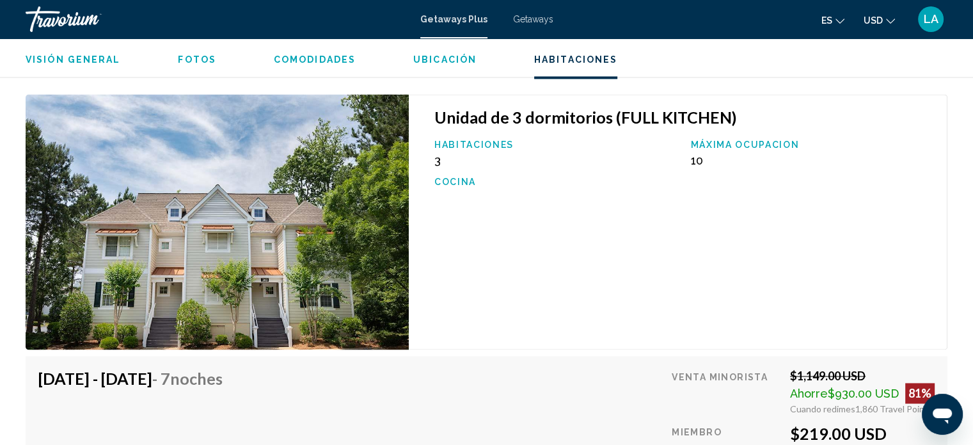
scroll to position [2031, 0]
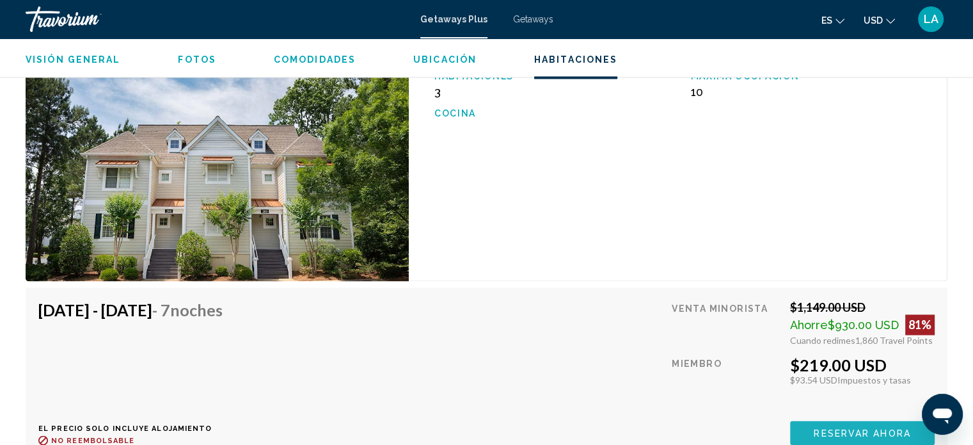
click at [835, 420] on button "Reservar ahora" at bounding box center [862, 432] width 145 height 24
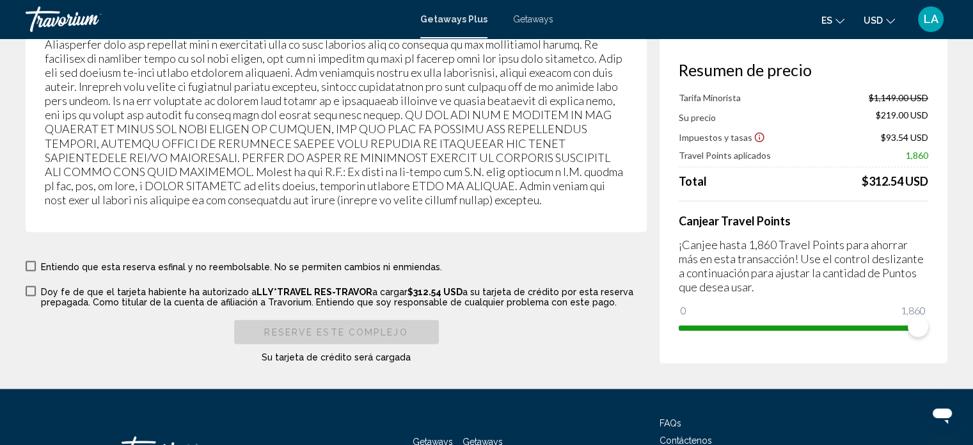
scroll to position [2310, 0]
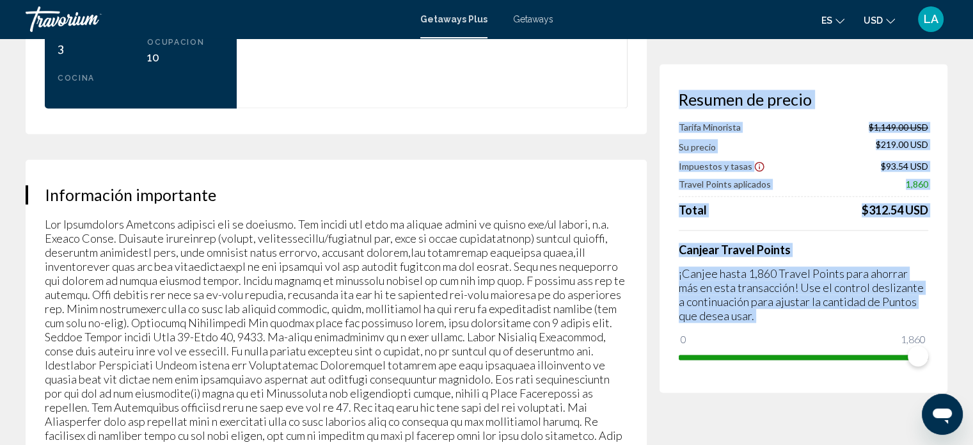
drag, startPoint x: 971, startPoint y: 4, endPoint x: 981, endPoint y: 6, distance: 9.7
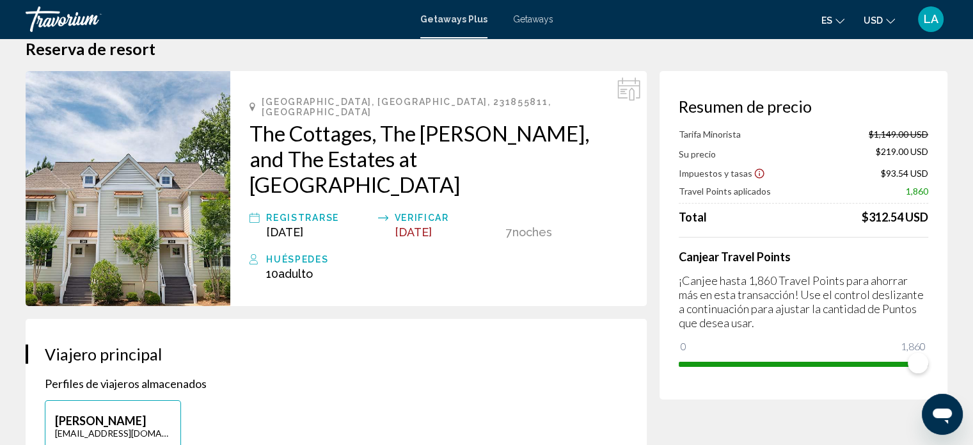
scroll to position [0, 0]
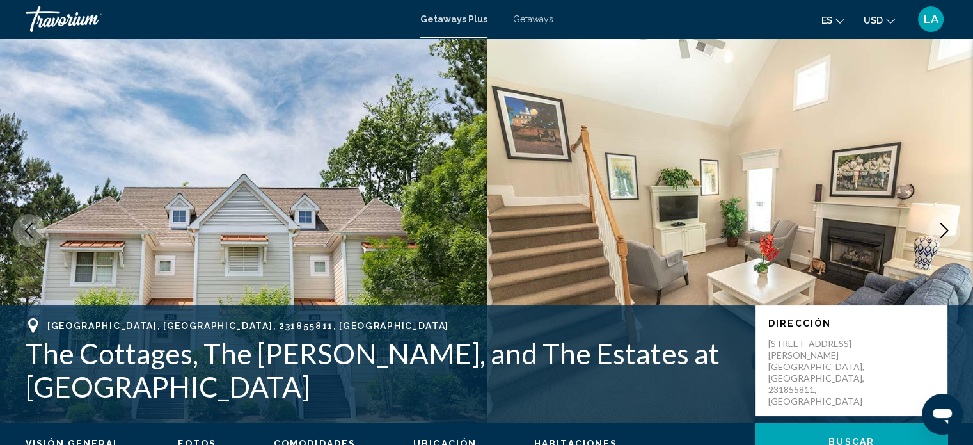
scroll to position [8, 0]
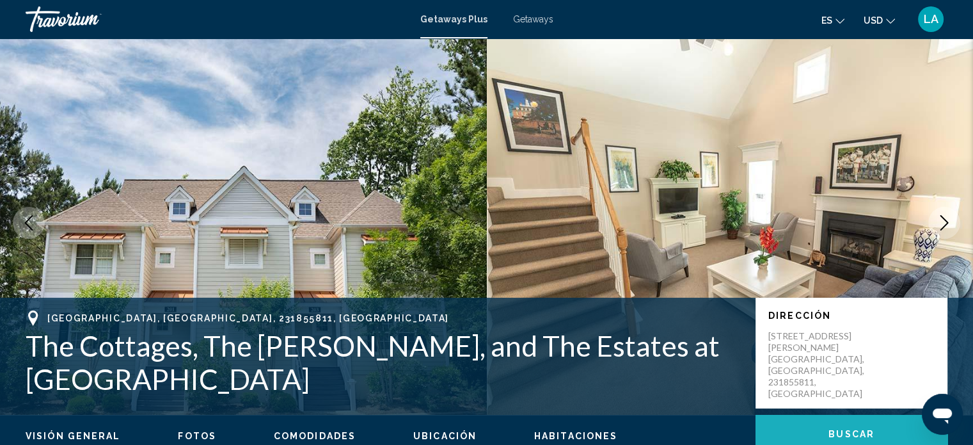
click at [847, 429] on span "Buscar" at bounding box center [851, 434] width 46 height 10
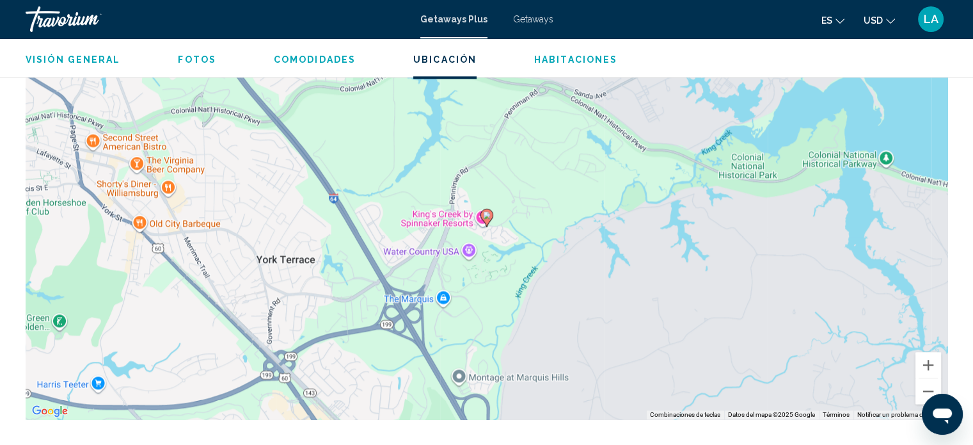
scroll to position [1570, 0]
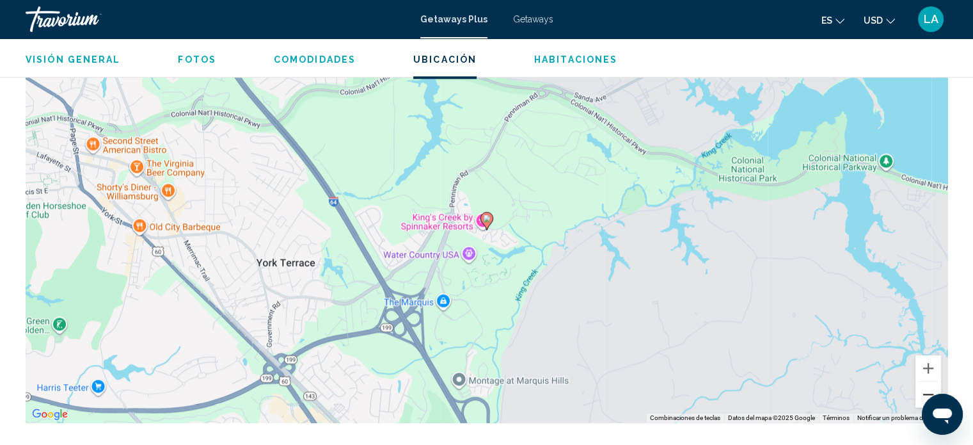
click at [928, 381] on button "Reducir" at bounding box center [928, 394] width 26 height 26
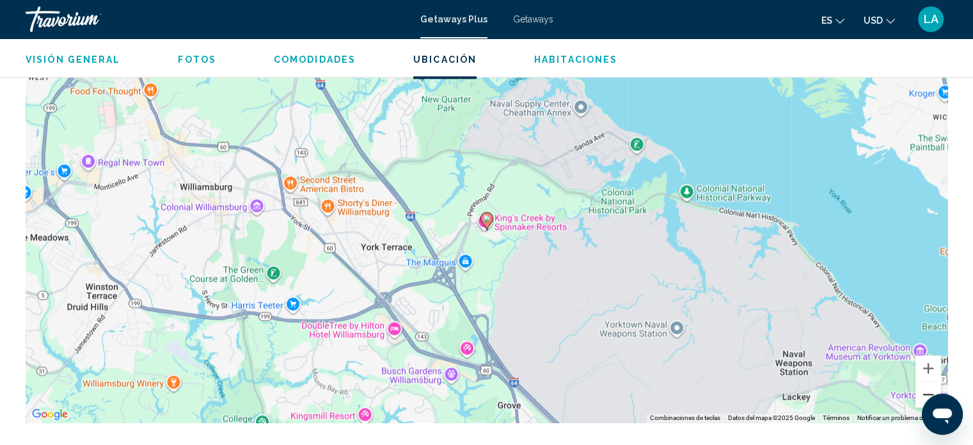
click at [928, 381] on button "Reducir" at bounding box center [928, 394] width 26 height 26
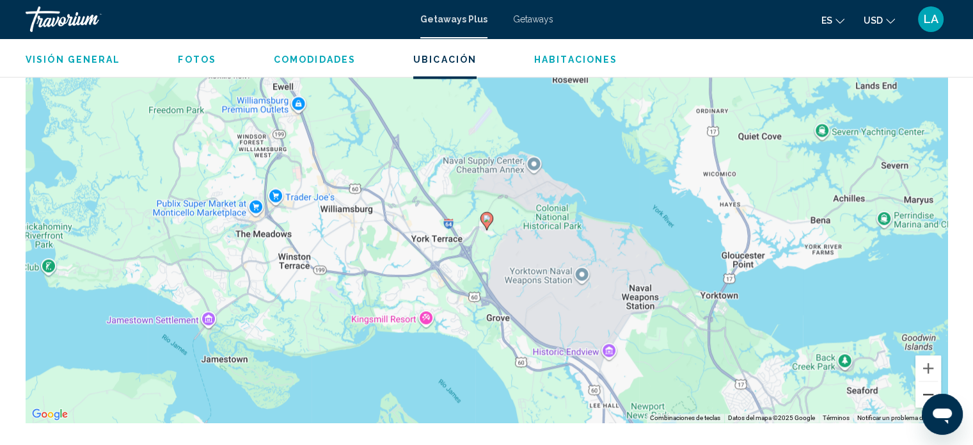
click at [928, 381] on button "Reducir" at bounding box center [928, 394] width 26 height 26
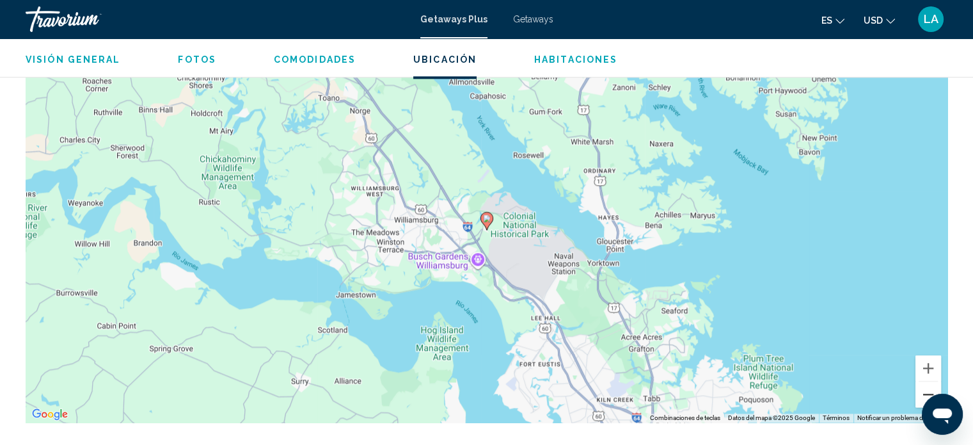
click at [928, 381] on button "Reducir" at bounding box center [928, 394] width 26 height 26
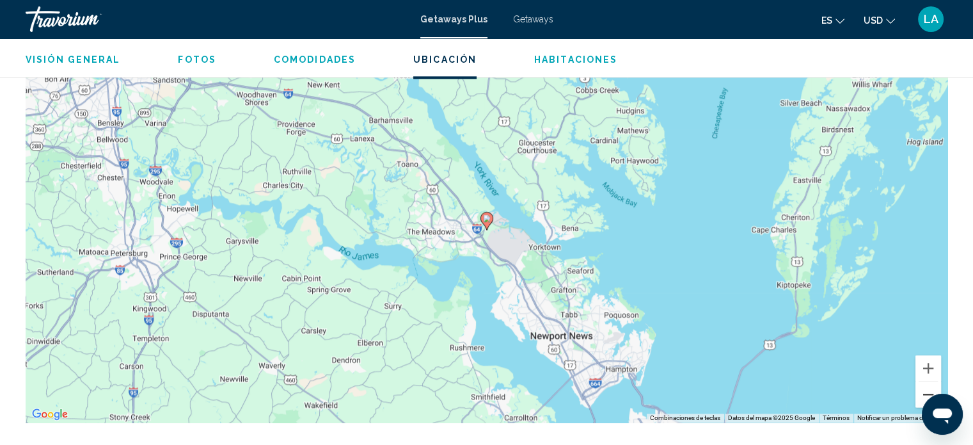
click at [928, 381] on button "Reducir" at bounding box center [928, 394] width 26 height 26
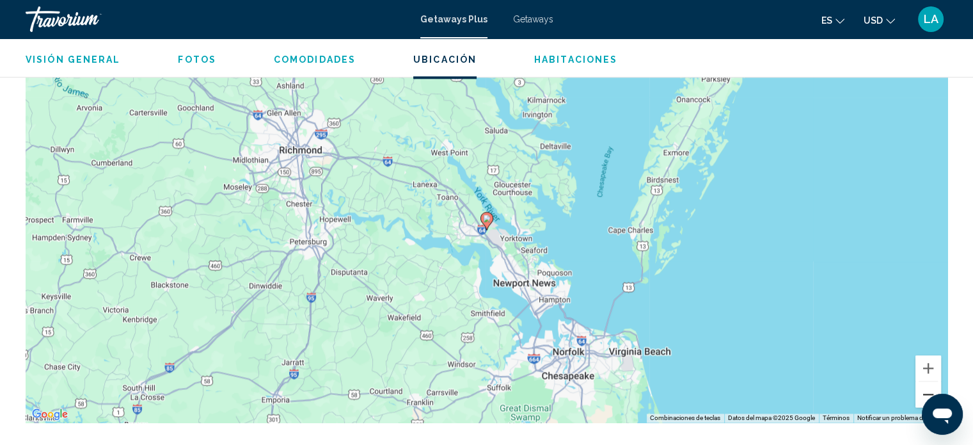
click at [928, 381] on button "Reducir" at bounding box center [928, 394] width 26 height 26
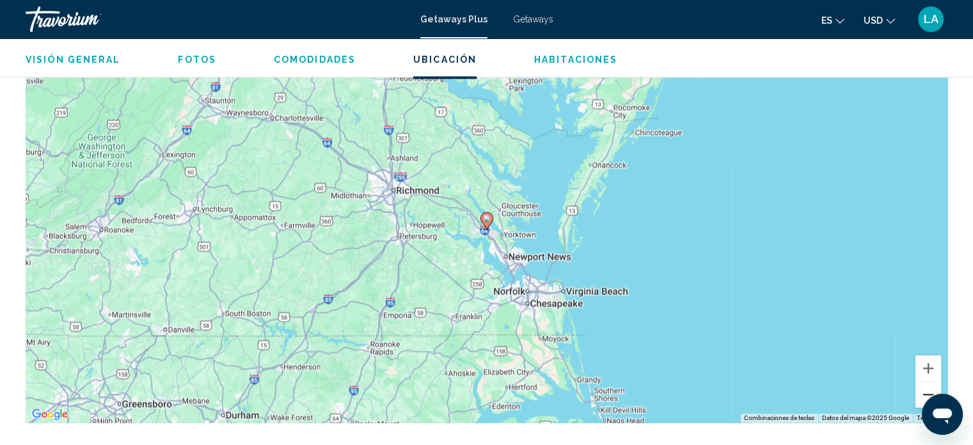
click at [928, 381] on button "Reducir" at bounding box center [928, 394] width 26 height 26
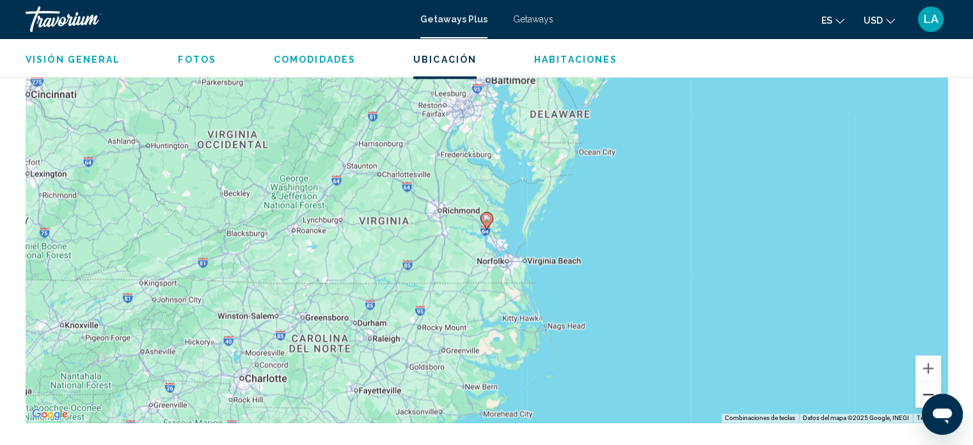
click at [928, 381] on button "Reducir" at bounding box center [928, 394] width 26 height 26
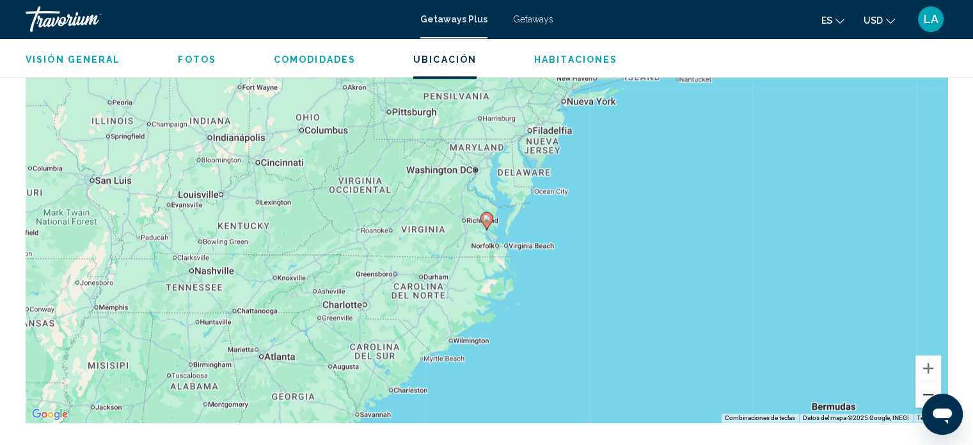
click at [928, 381] on button "Reducir" at bounding box center [928, 394] width 26 height 26
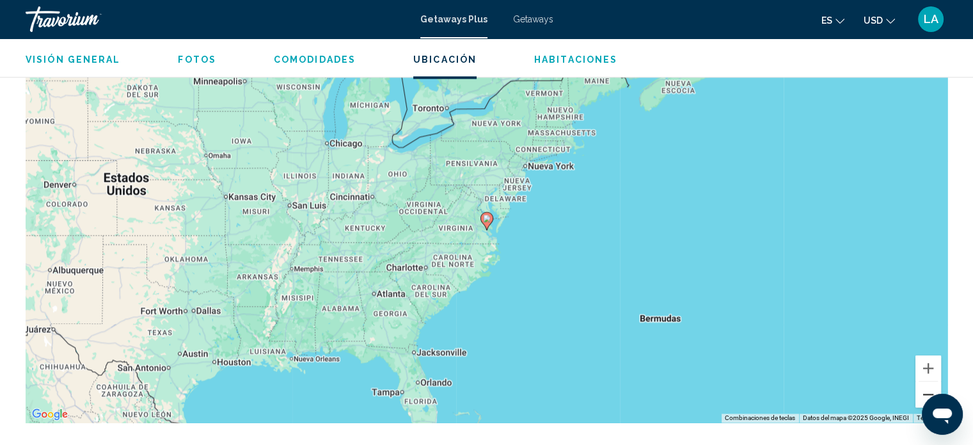
click at [931, 381] on button "Reducir" at bounding box center [928, 394] width 26 height 26
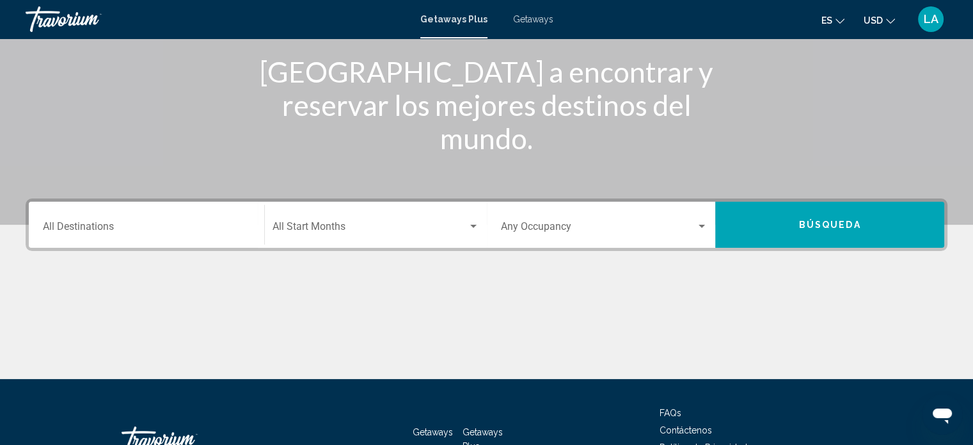
scroll to position [212, 0]
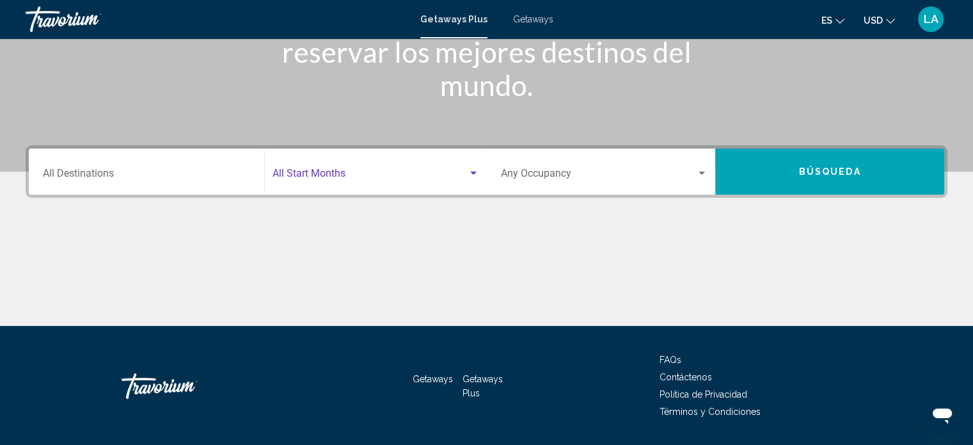
click at [471, 172] on div "Search widget" at bounding box center [473, 172] width 6 height 3
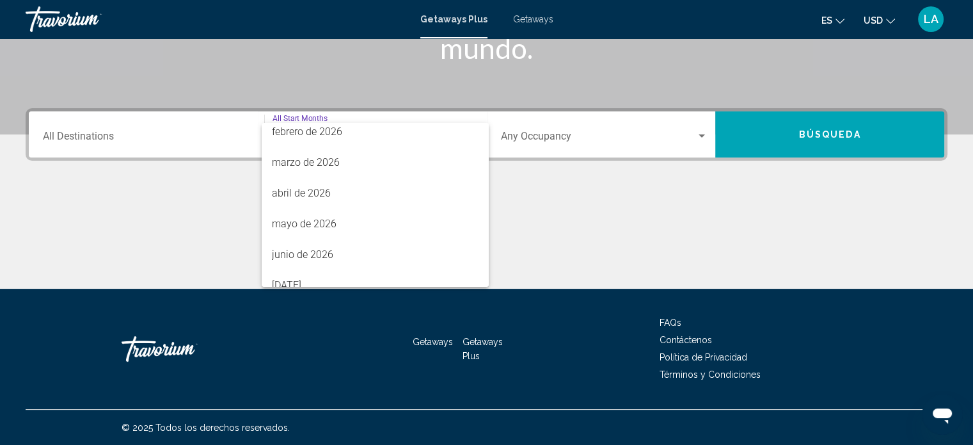
scroll to position [266, 0]
